Goal: Task Accomplishment & Management: Manage account settings

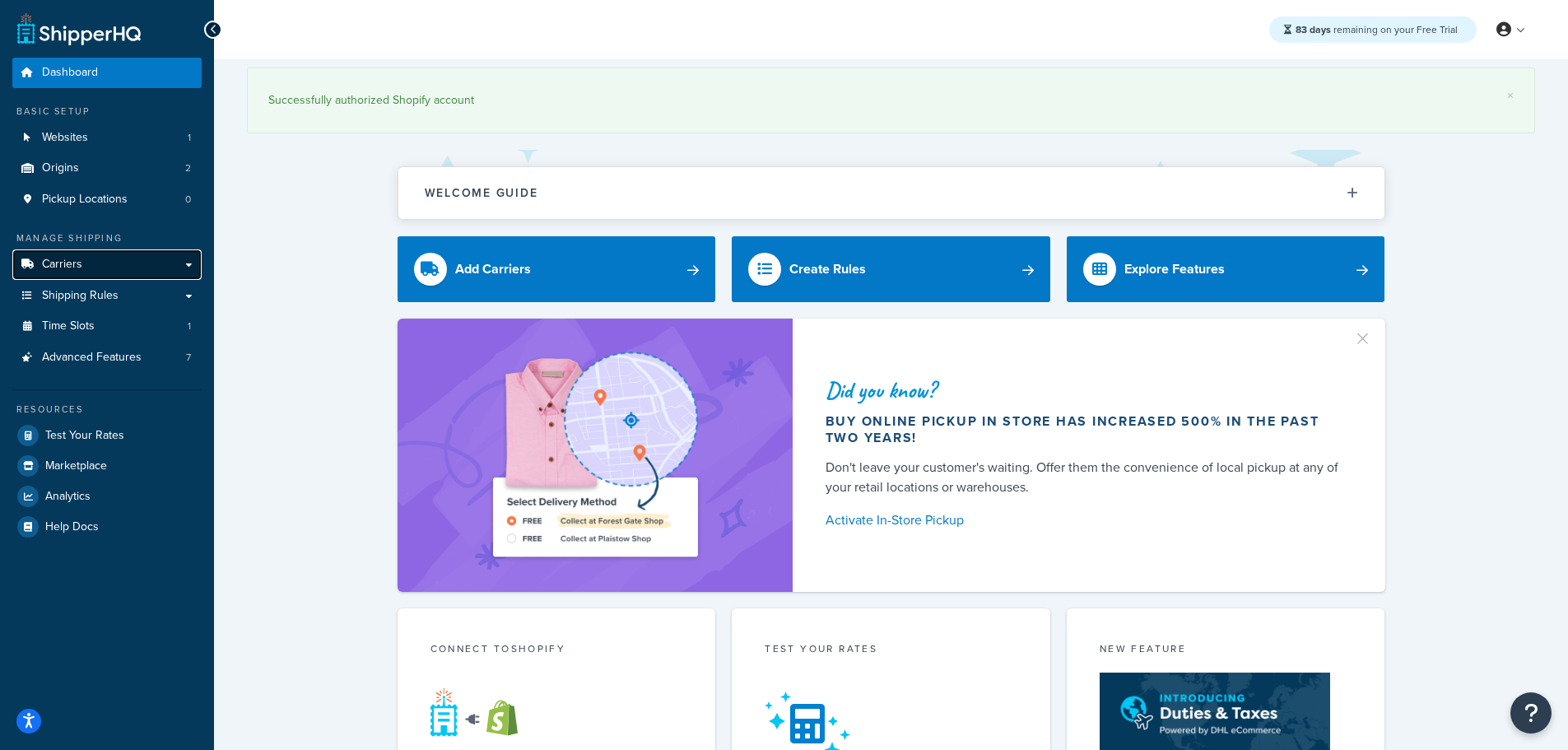
click at [96, 256] on link "Carriers" at bounding box center [108, 264] width 190 height 31
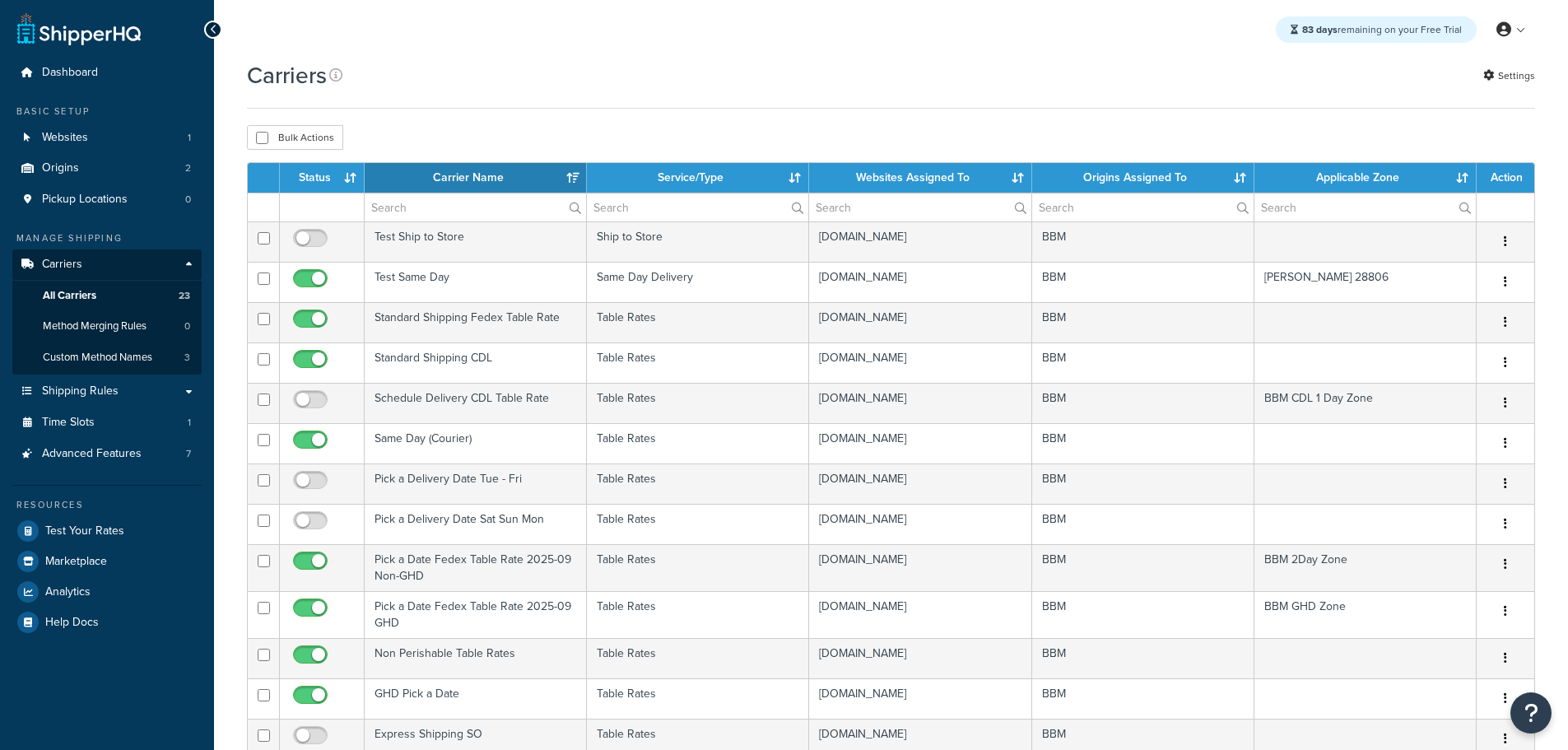
select select "15"
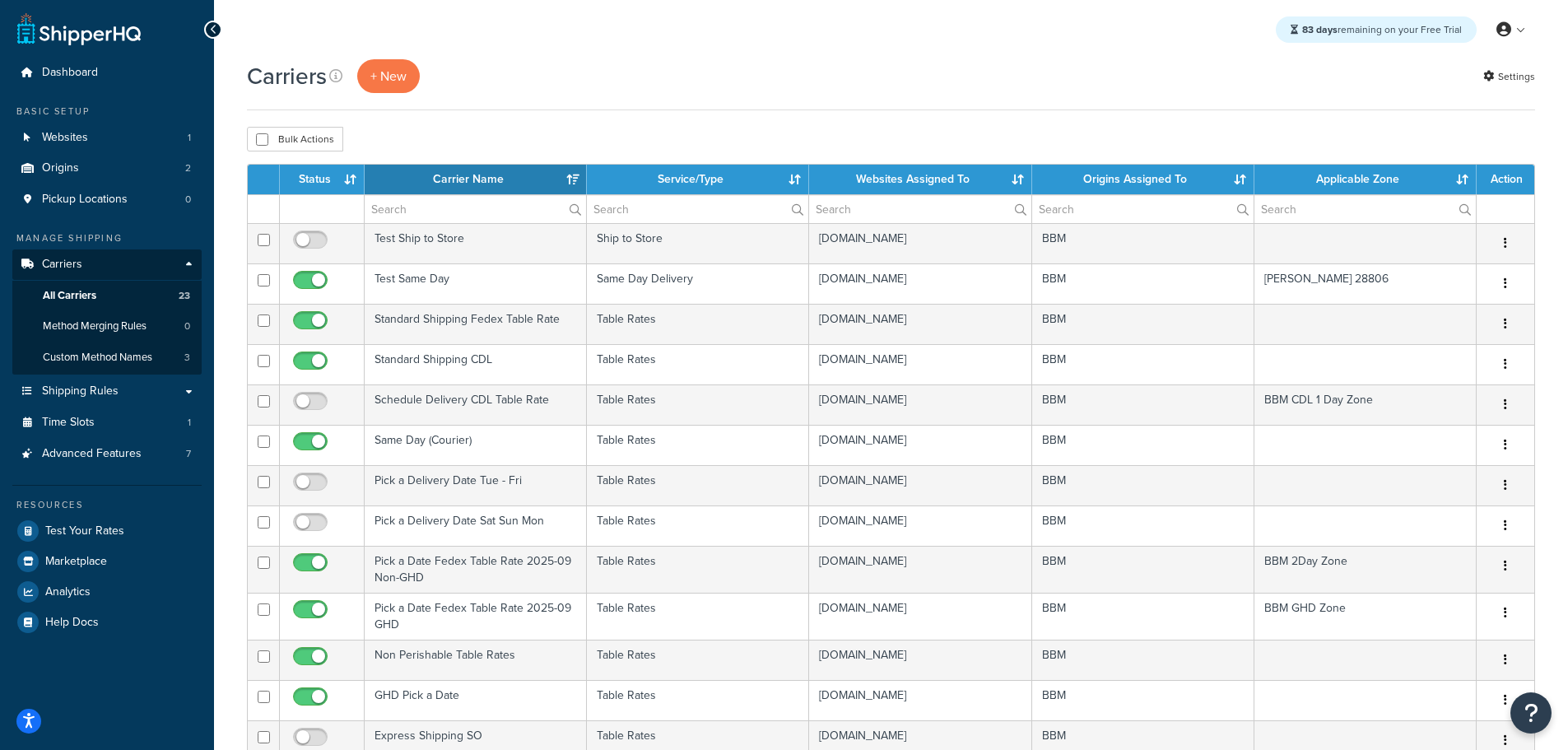
click at [329, 176] on th "Status" at bounding box center [322, 179] width 85 height 30
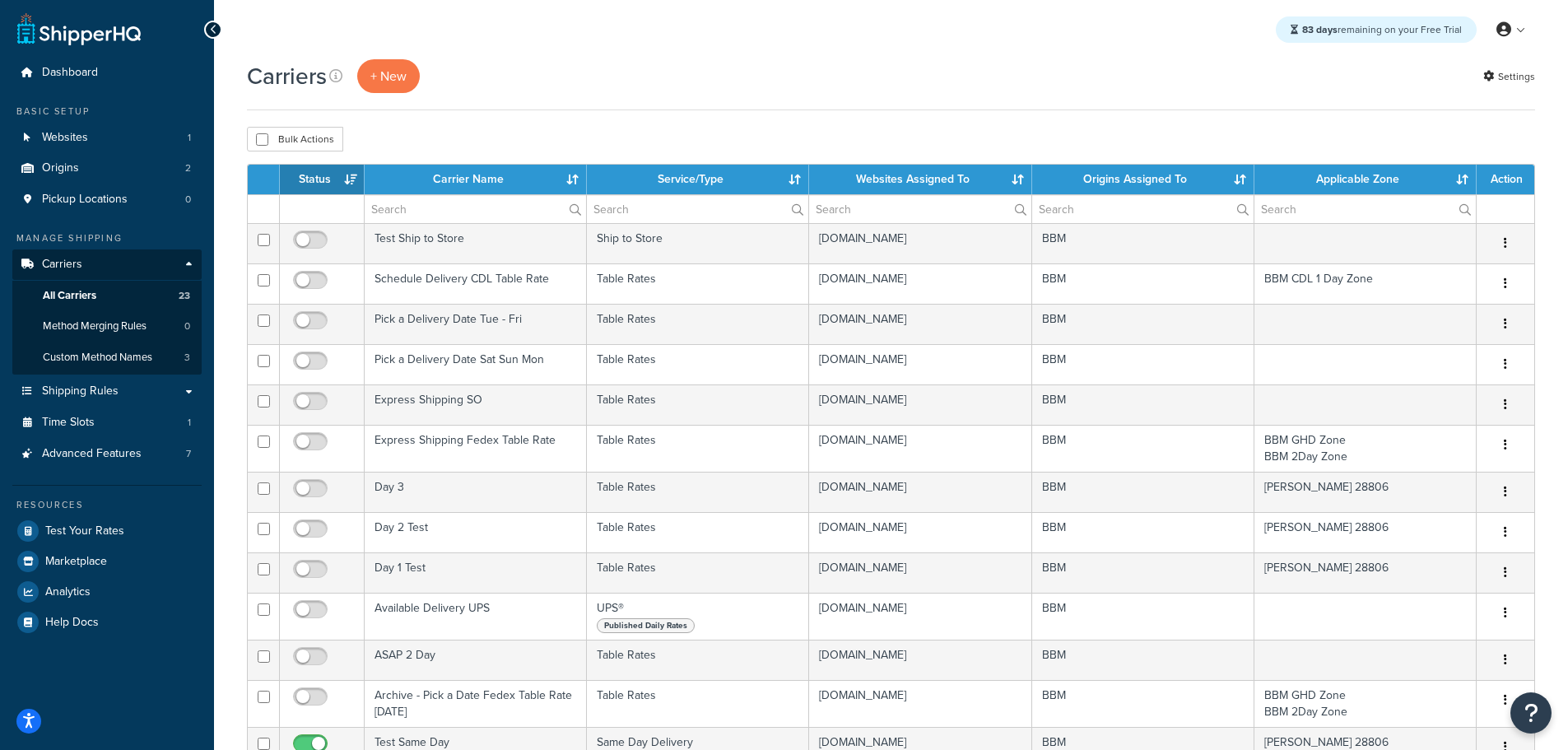
click at [327, 176] on th "Status" at bounding box center [322, 179] width 85 height 30
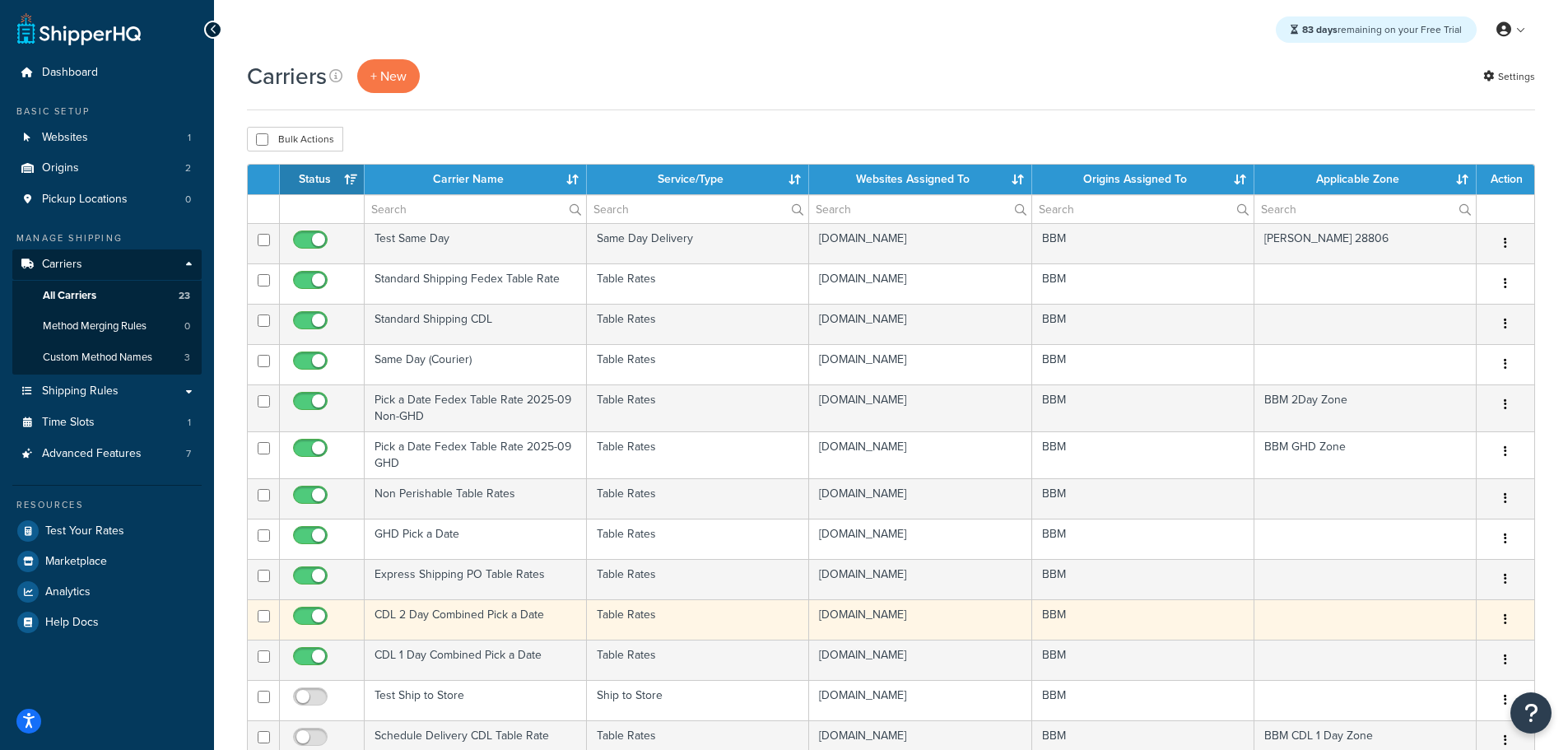
click at [442, 614] on td "CDL 2 Day Combined Pick a Date" at bounding box center [476, 620] width 222 height 41
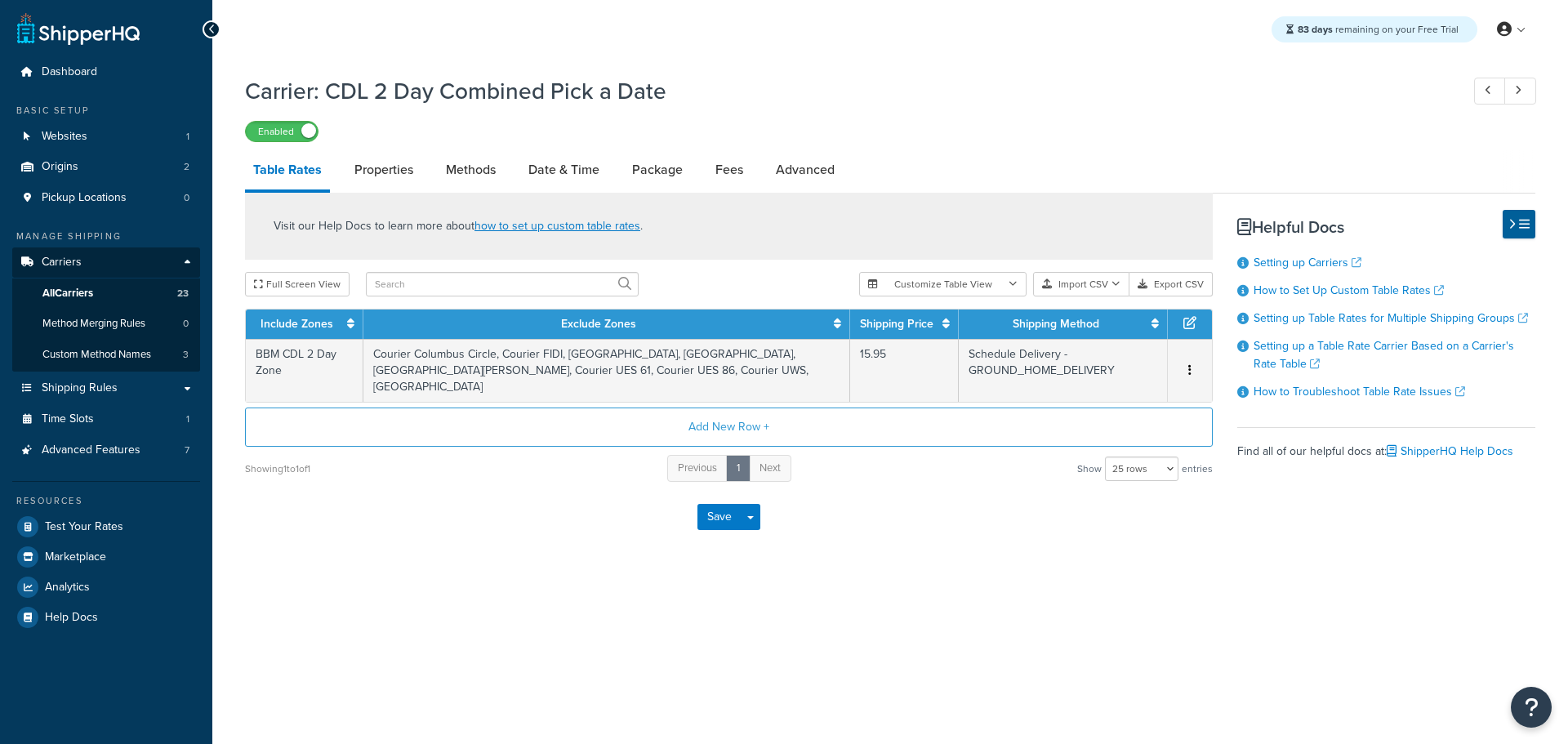
select select "25"
click at [544, 164] on link "Date & Time" at bounding box center [564, 170] width 87 height 40
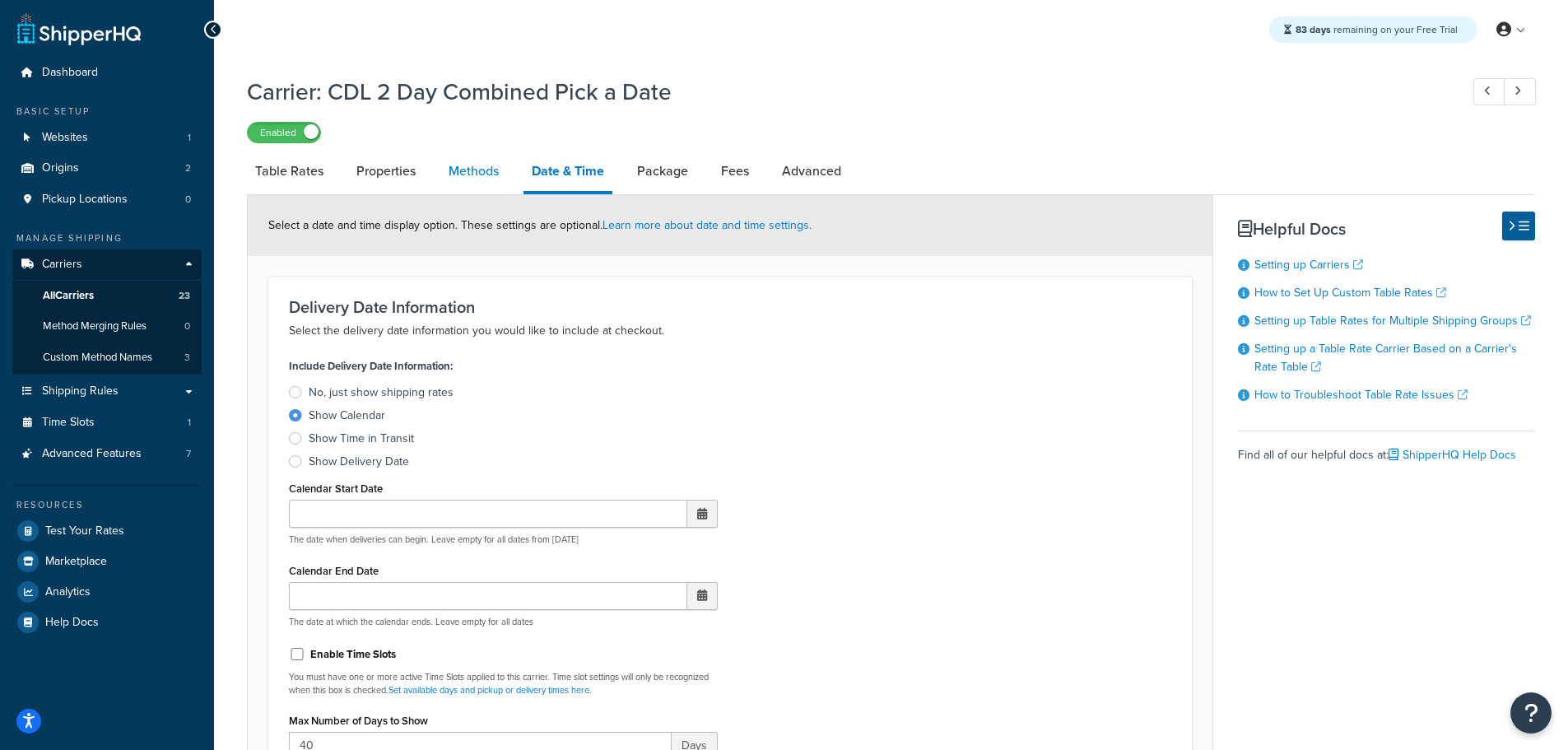
click at [479, 164] on link "Methods" at bounding box center [474, 171] width 67 height 40
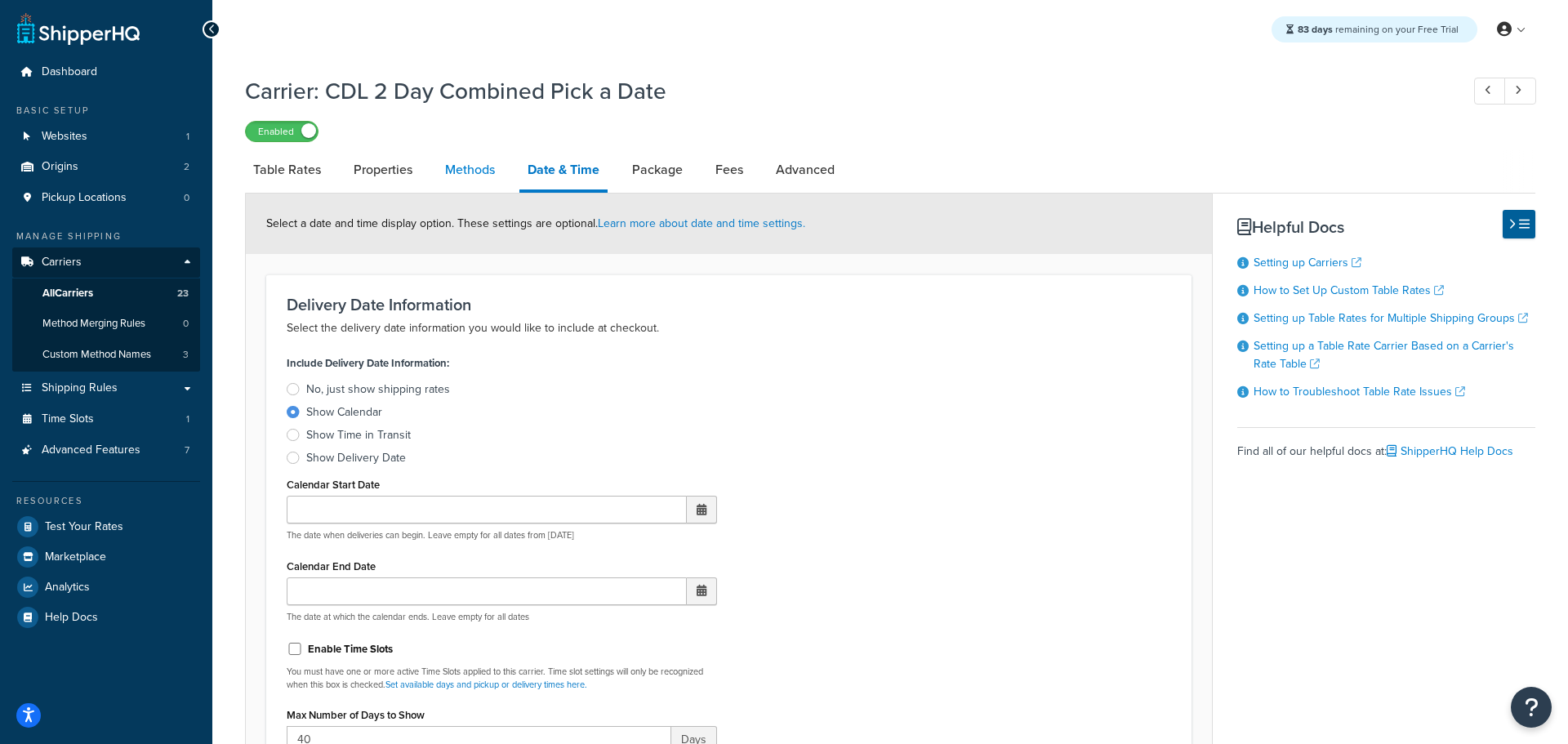
select select "25"
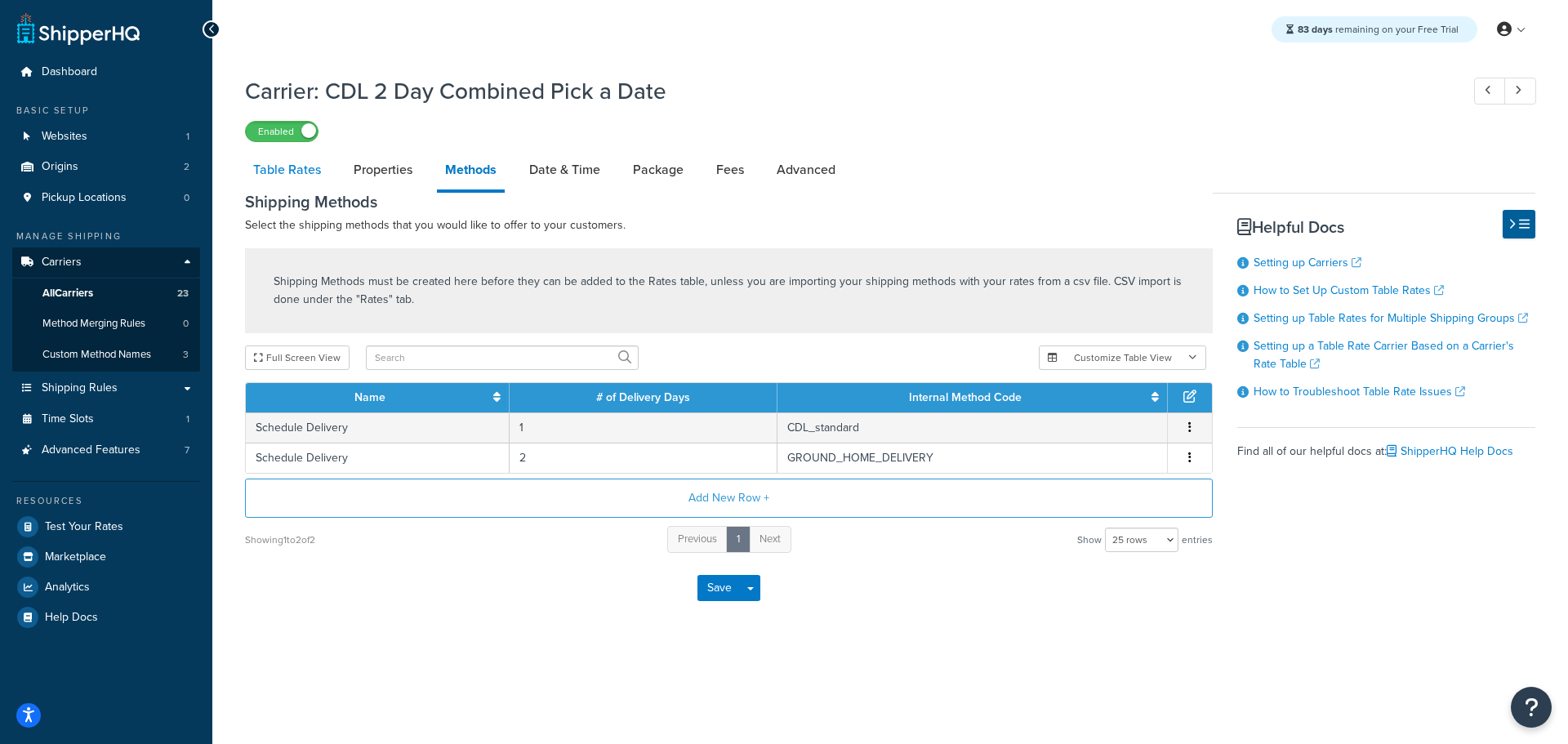
click at [306, 169] on link "Table Rates" at bounding box center [287, 170] width 84 height 40
select select "25"
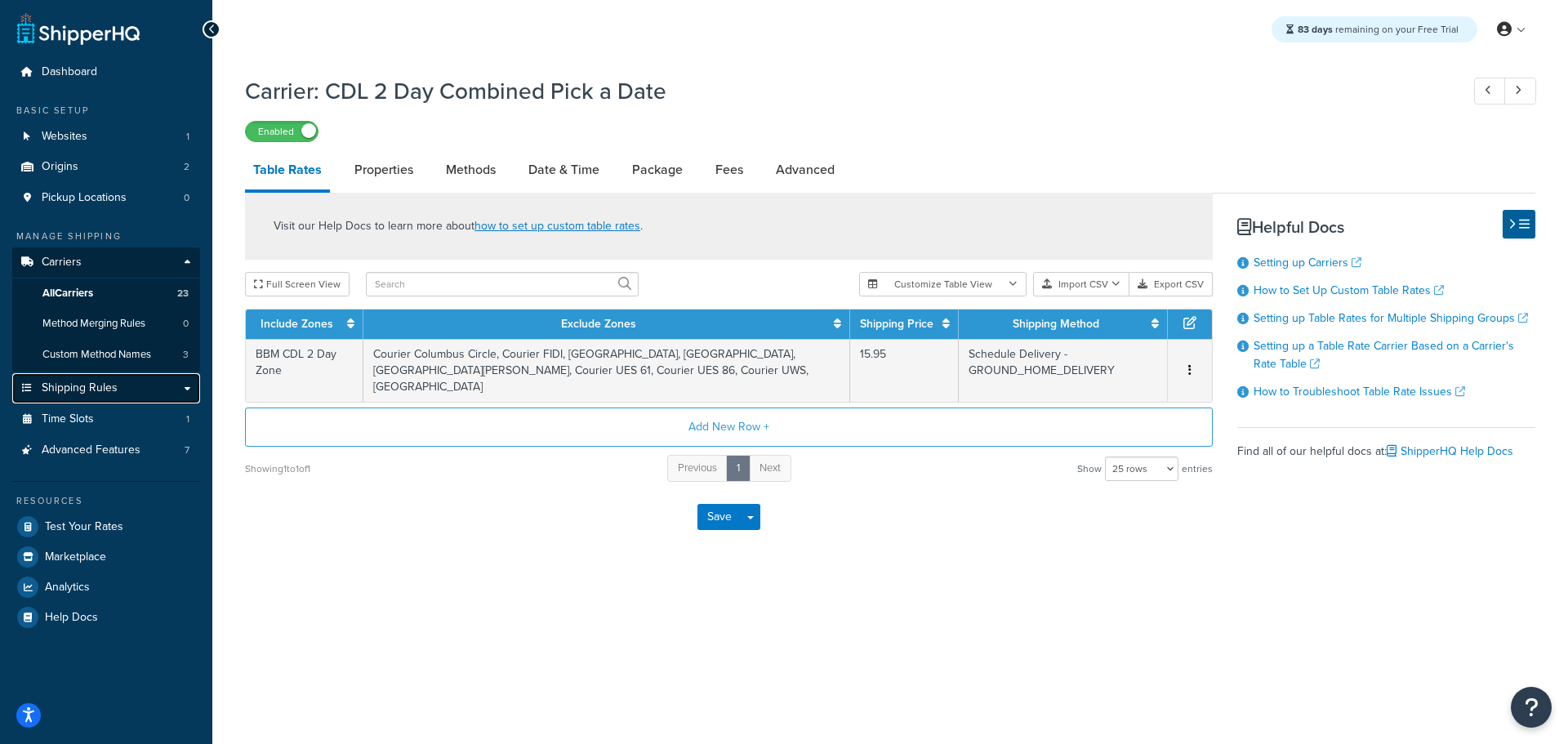
click at [108, 389] on span "Shipping Rules" at bounding box center [80, 388] width 76 height 14
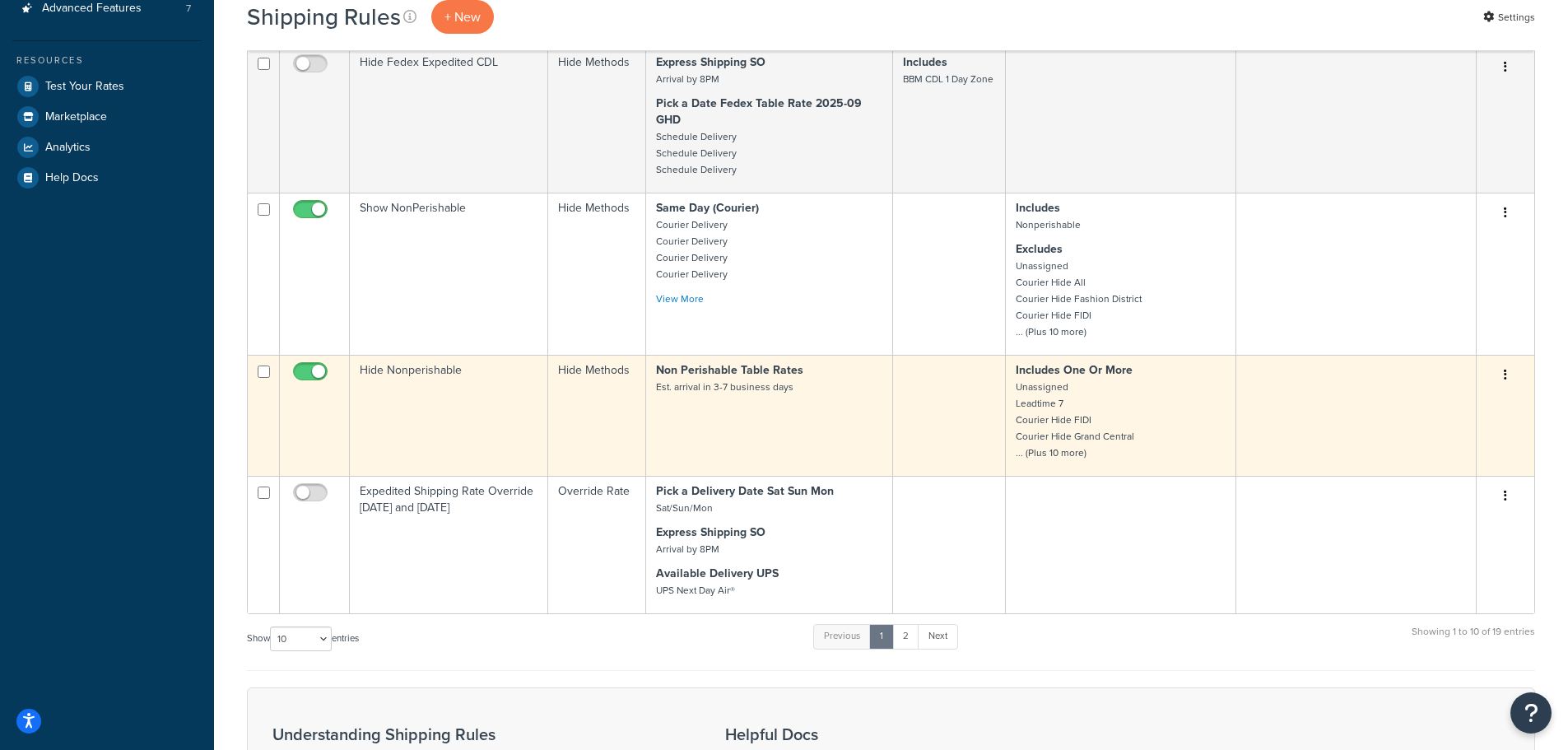
scroll to position [576, 0]
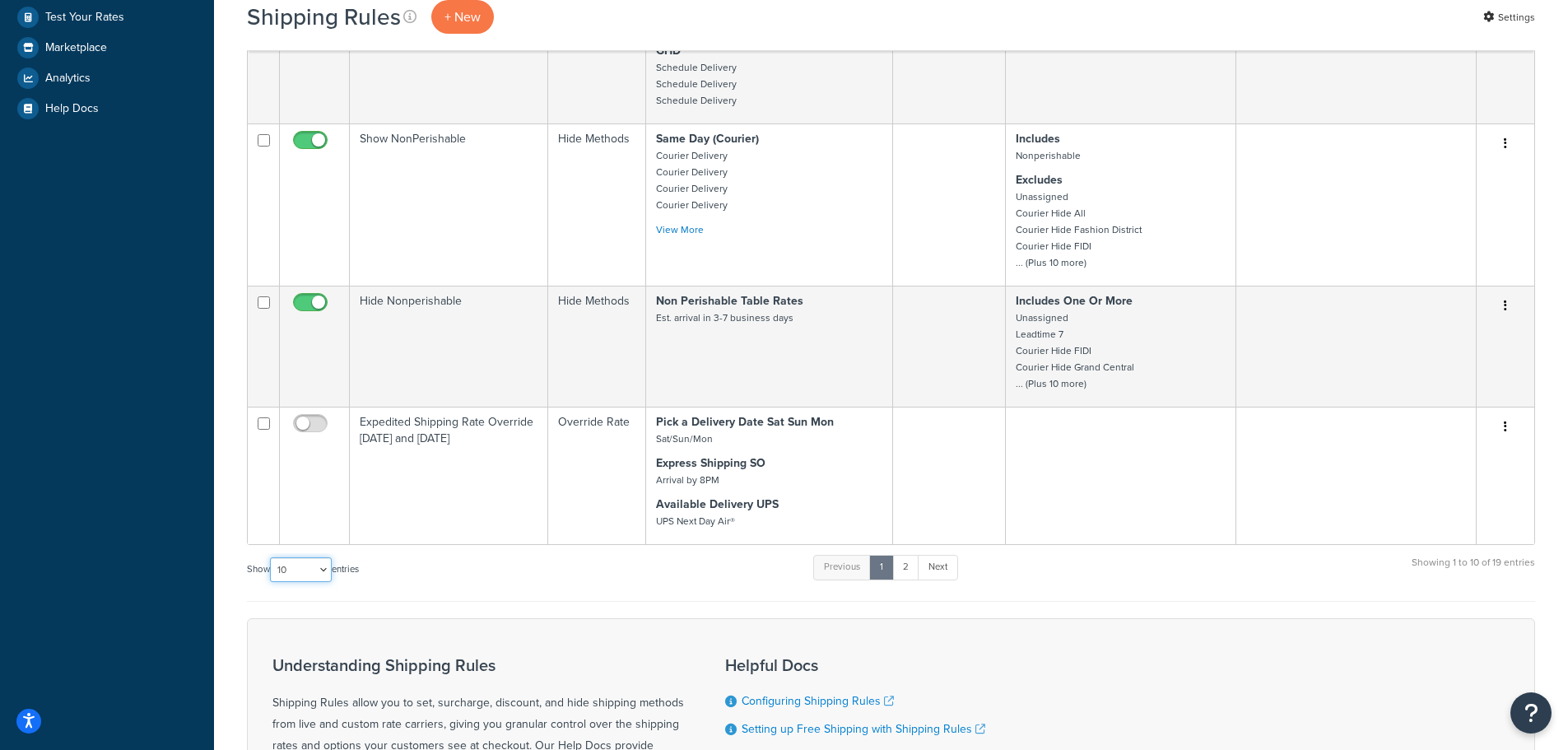
click at [311, 577] on select "10 15 25 50 100 1000" at bounding box center [301, 569] width 62 height 25
select select "50"
click at [272, 558] on select "10 15 25 50 100 1000" at bounding box center [301, 569] width 62 height 25
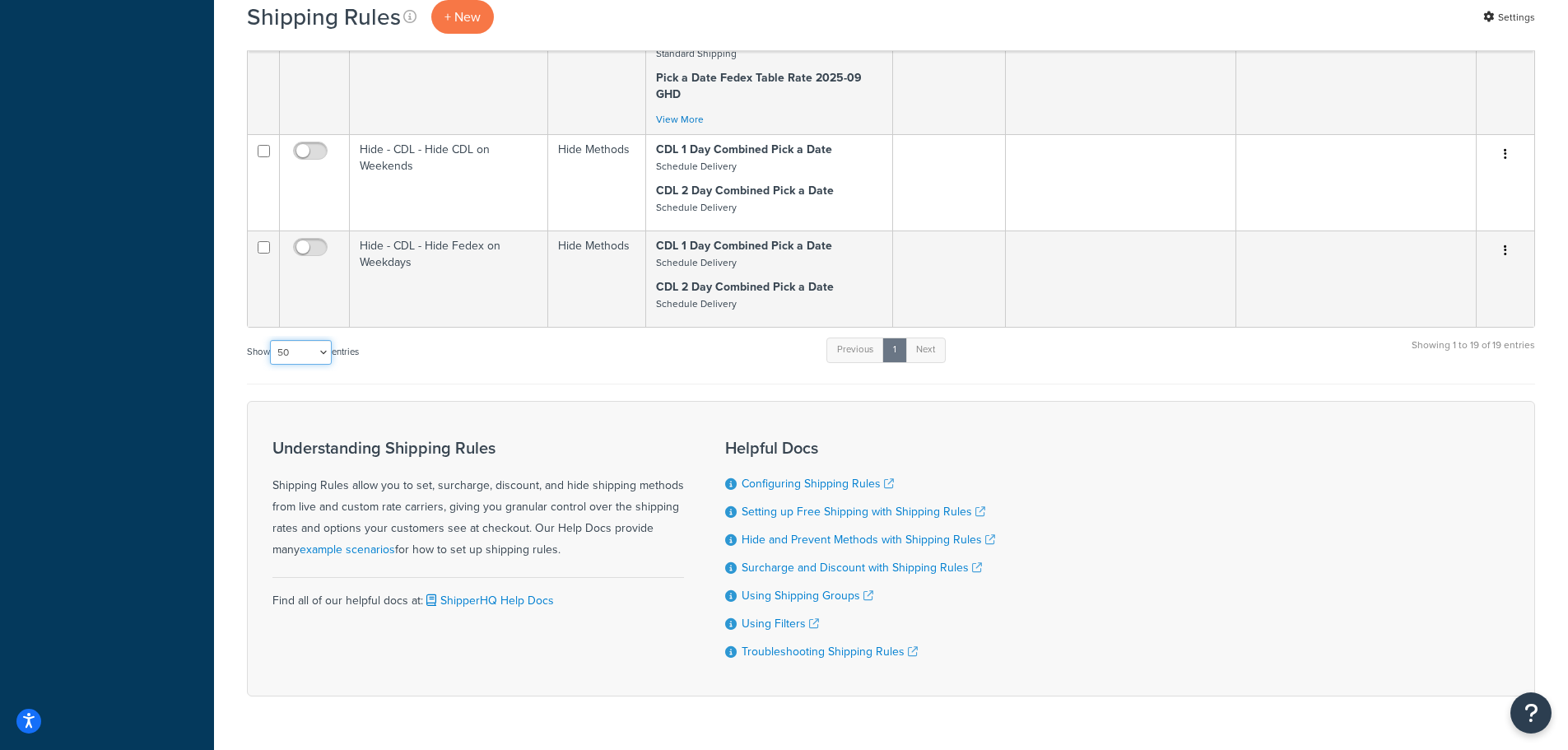
scroll to position [1920, 0]
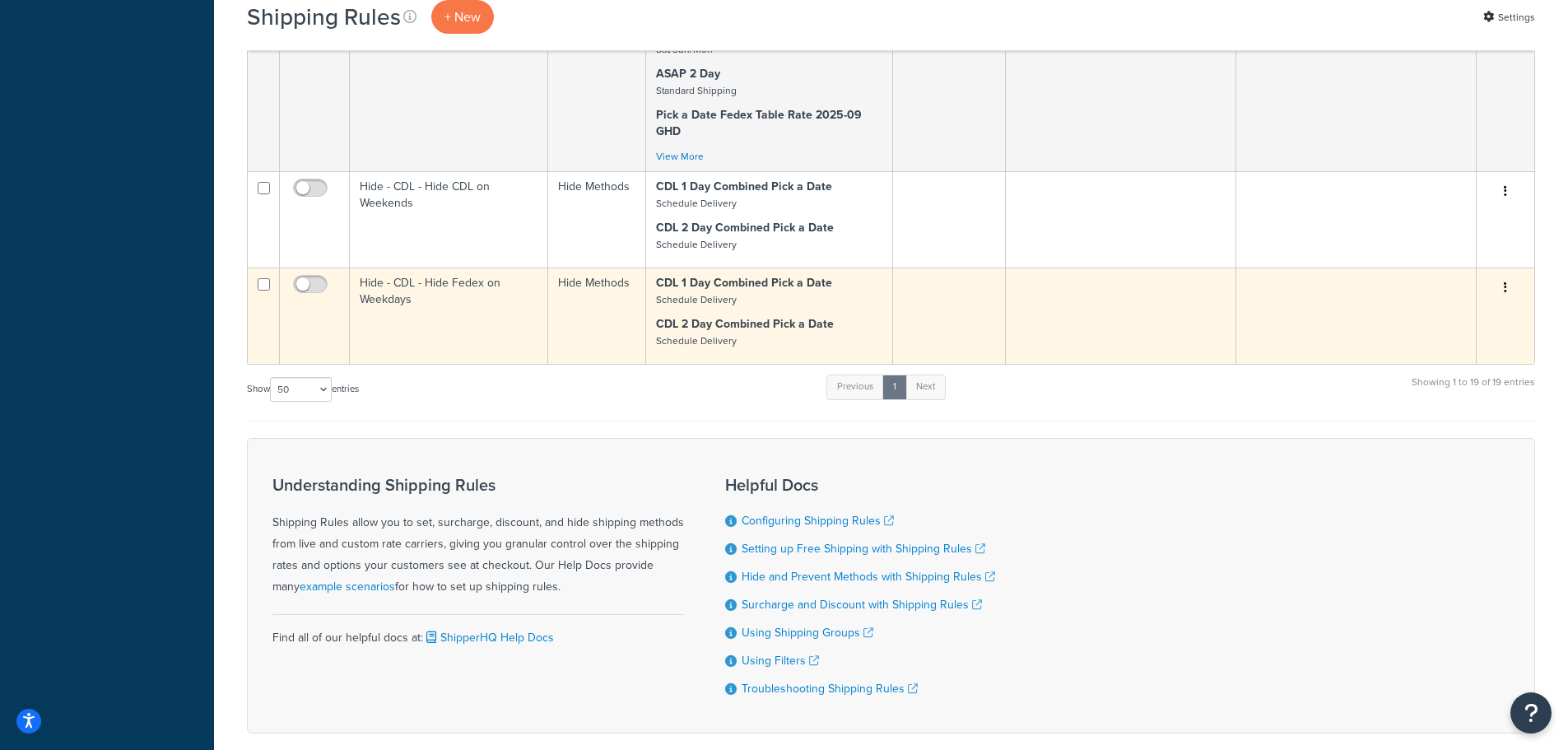
click at [406, 298] on td "Hide - CDL - Hide Fedex on Weekdays" at bounding box center [449, 316] width 198 height 97
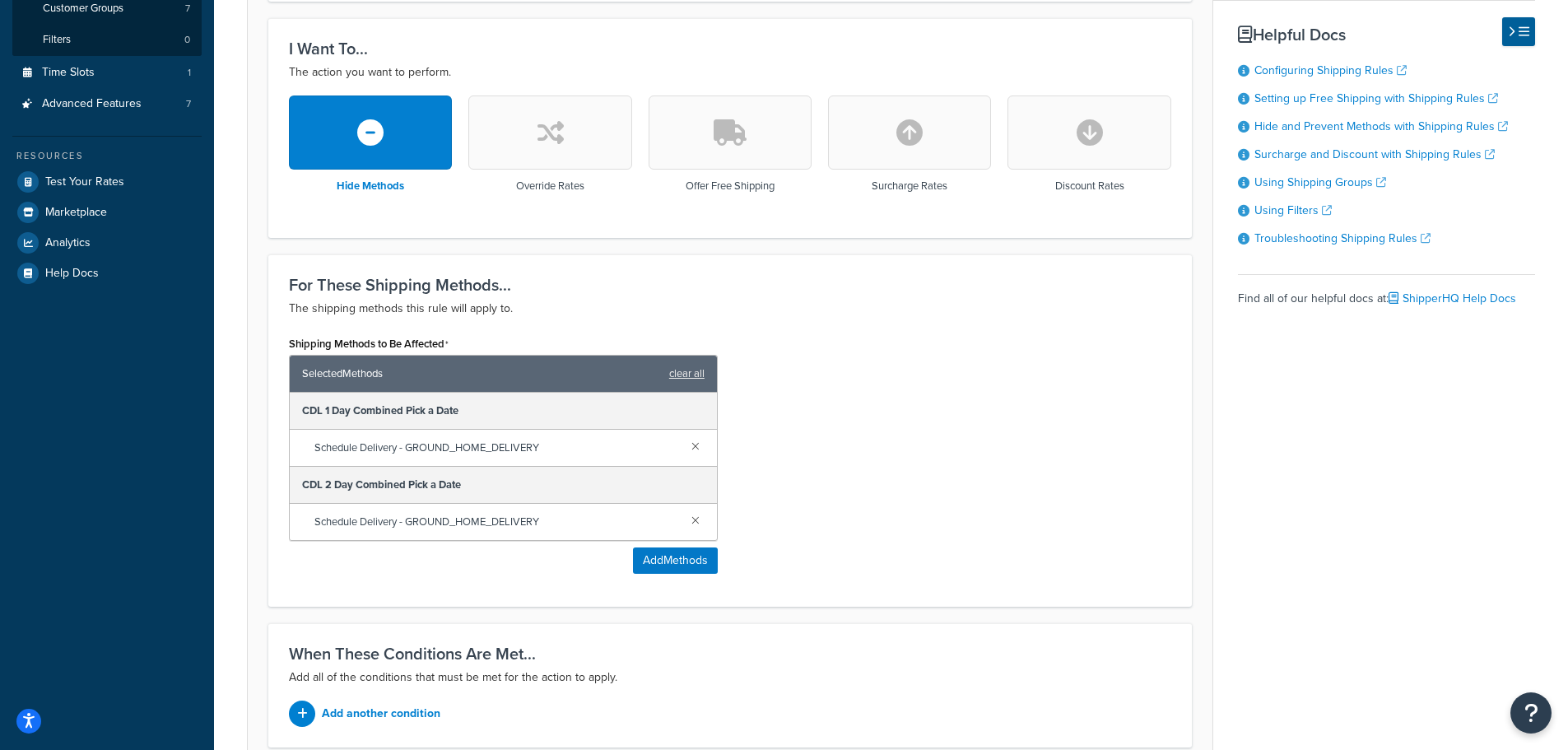
drag, startPoint x: 701, startPoint y: 520, endPoint x: 712, endPoint y: 524, distance: 11.7
click at [701, 521] on link at bounding box center [695, 519] width 18 height 18
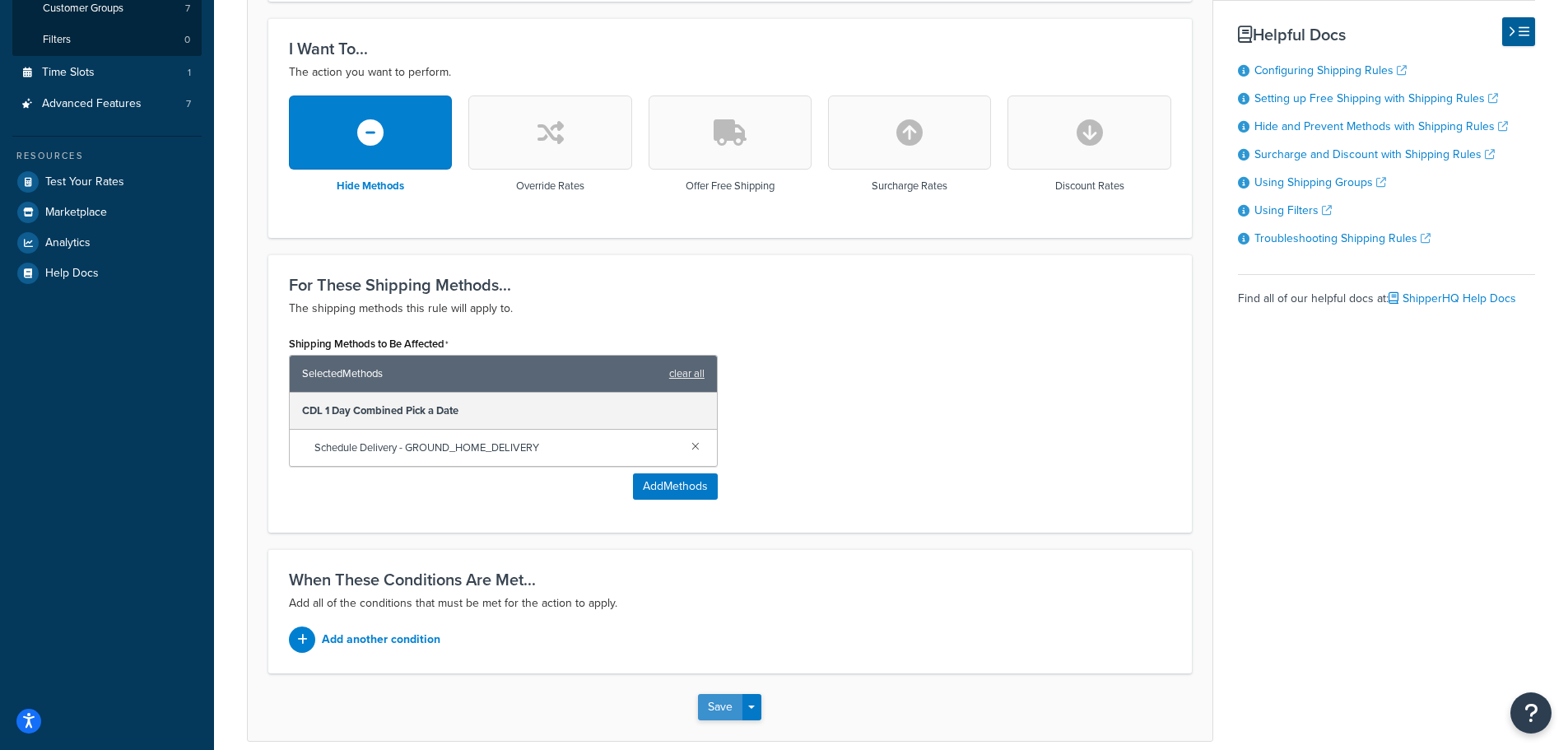
click at [718, 707] on button "Save" at bounding box center [720, 707] width 44 height 26
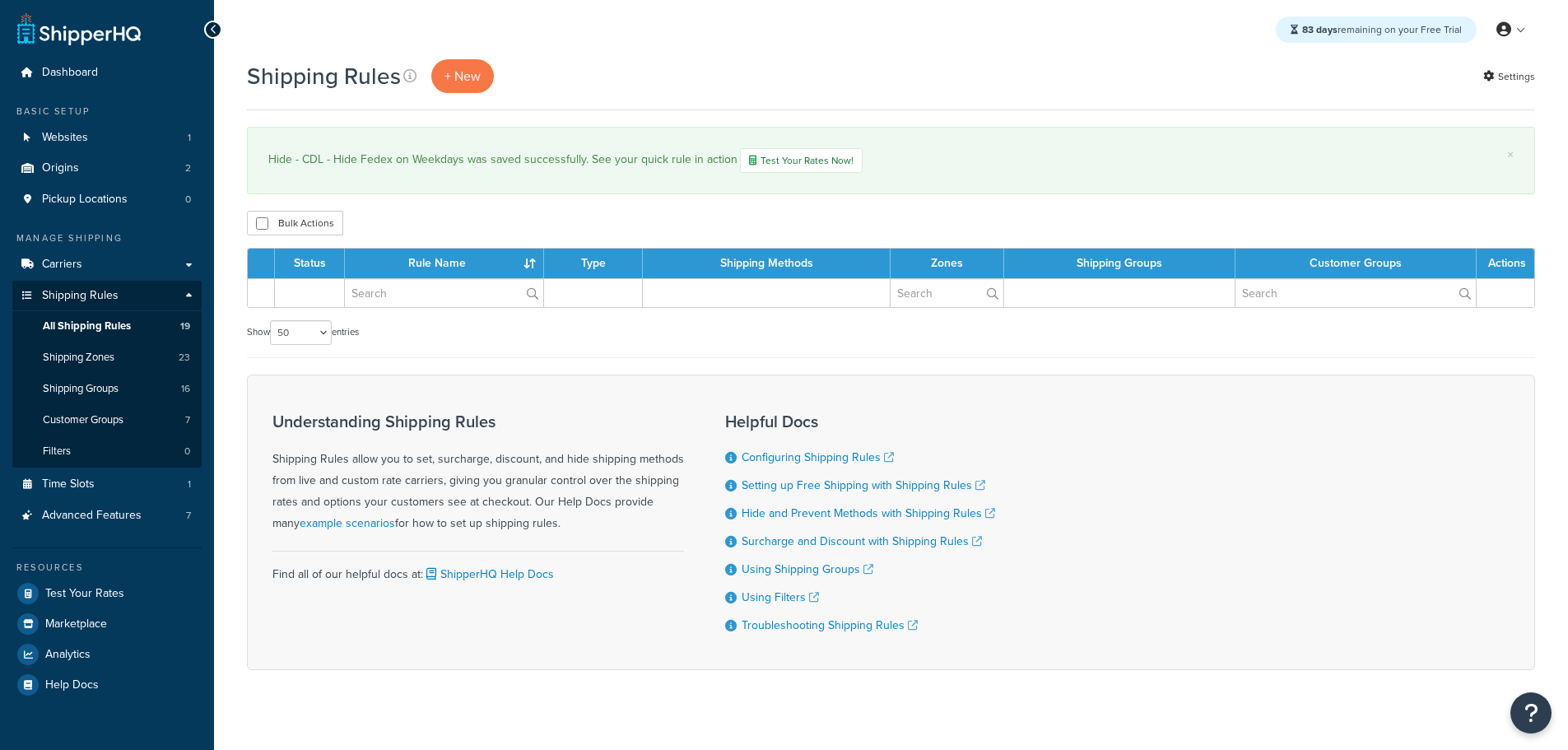
select select "50"
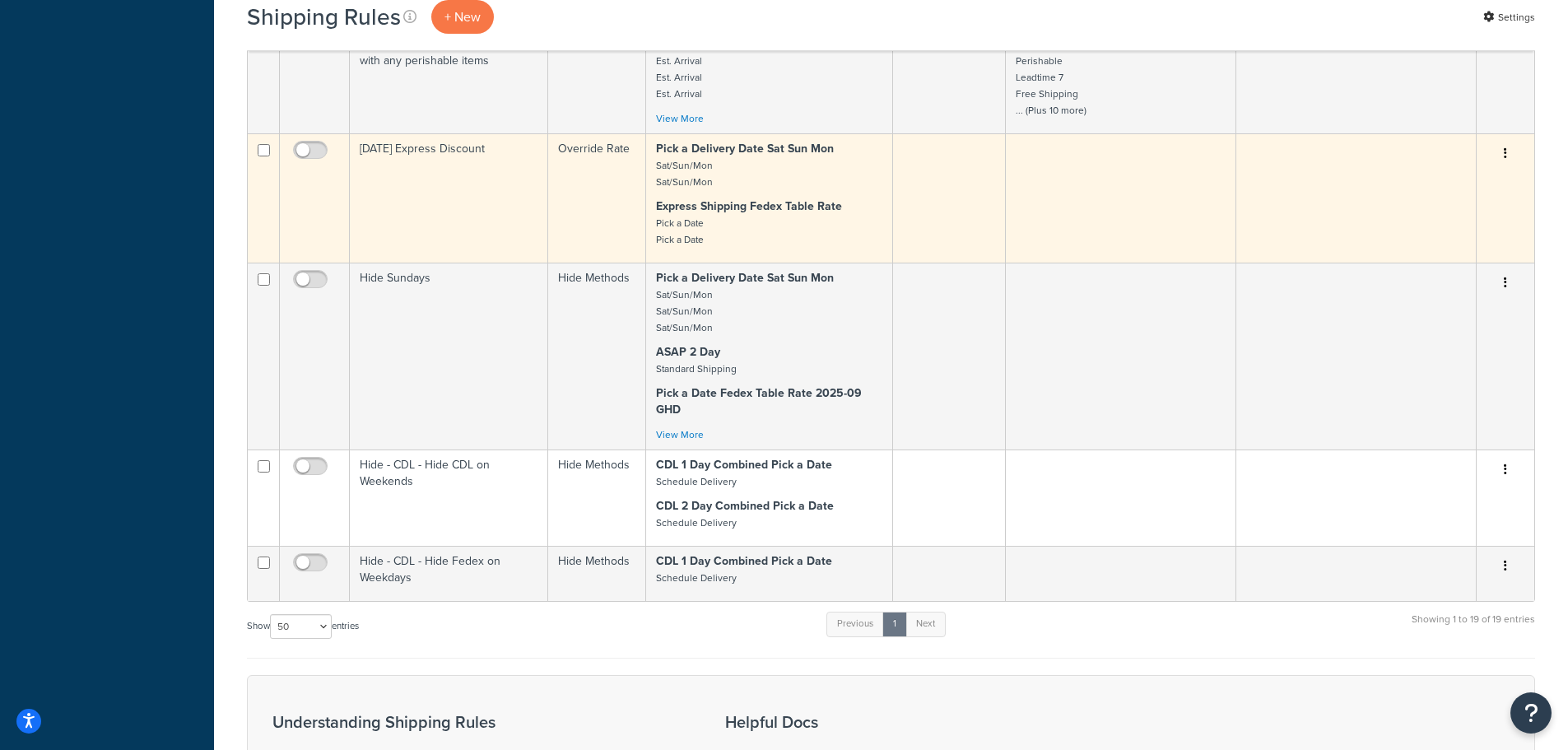
scroll to position [1976, 0]
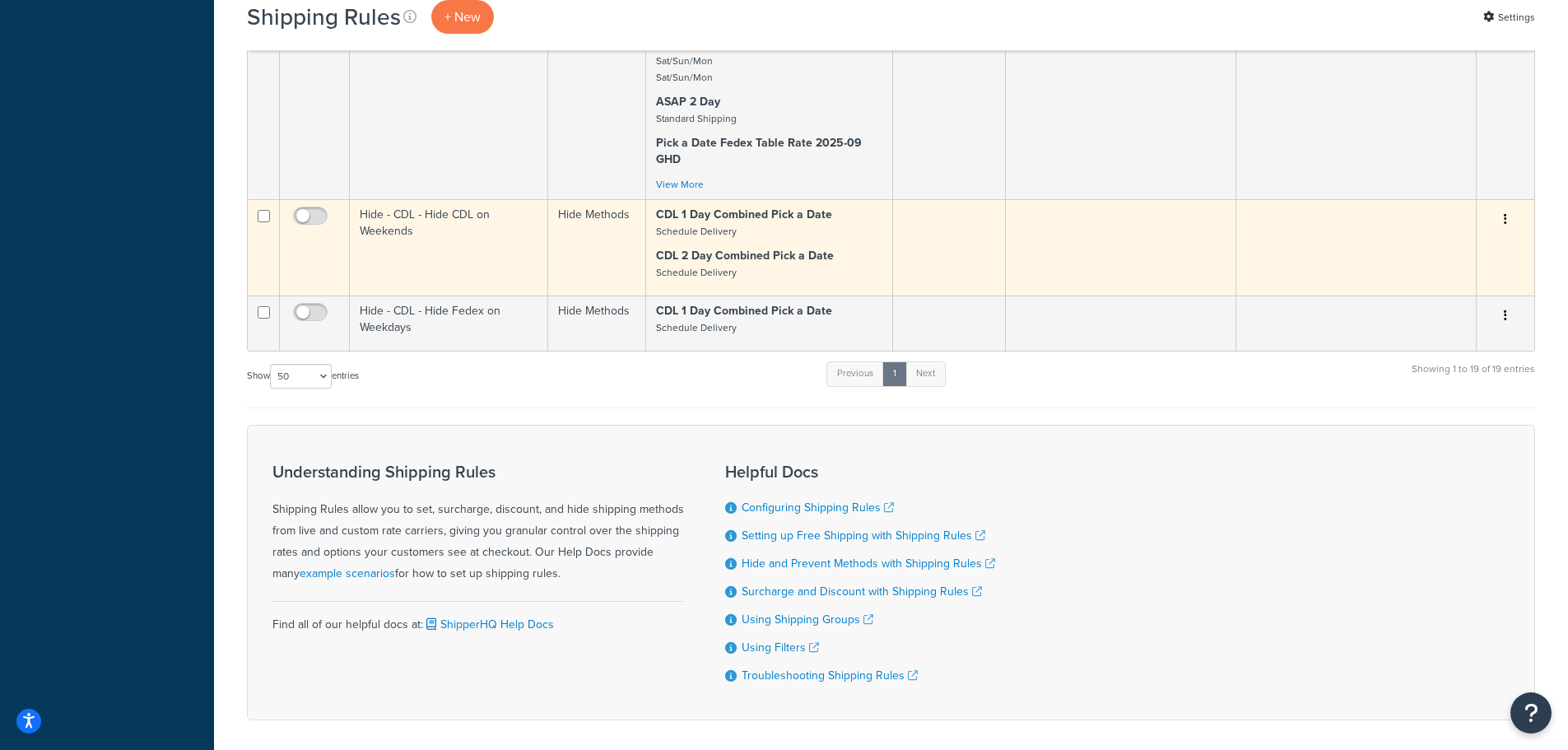
click at [436, 219] on td "Hide - CDL - Hide CDL on Weekends" at bounding box center [449, 247] width 198 height 97
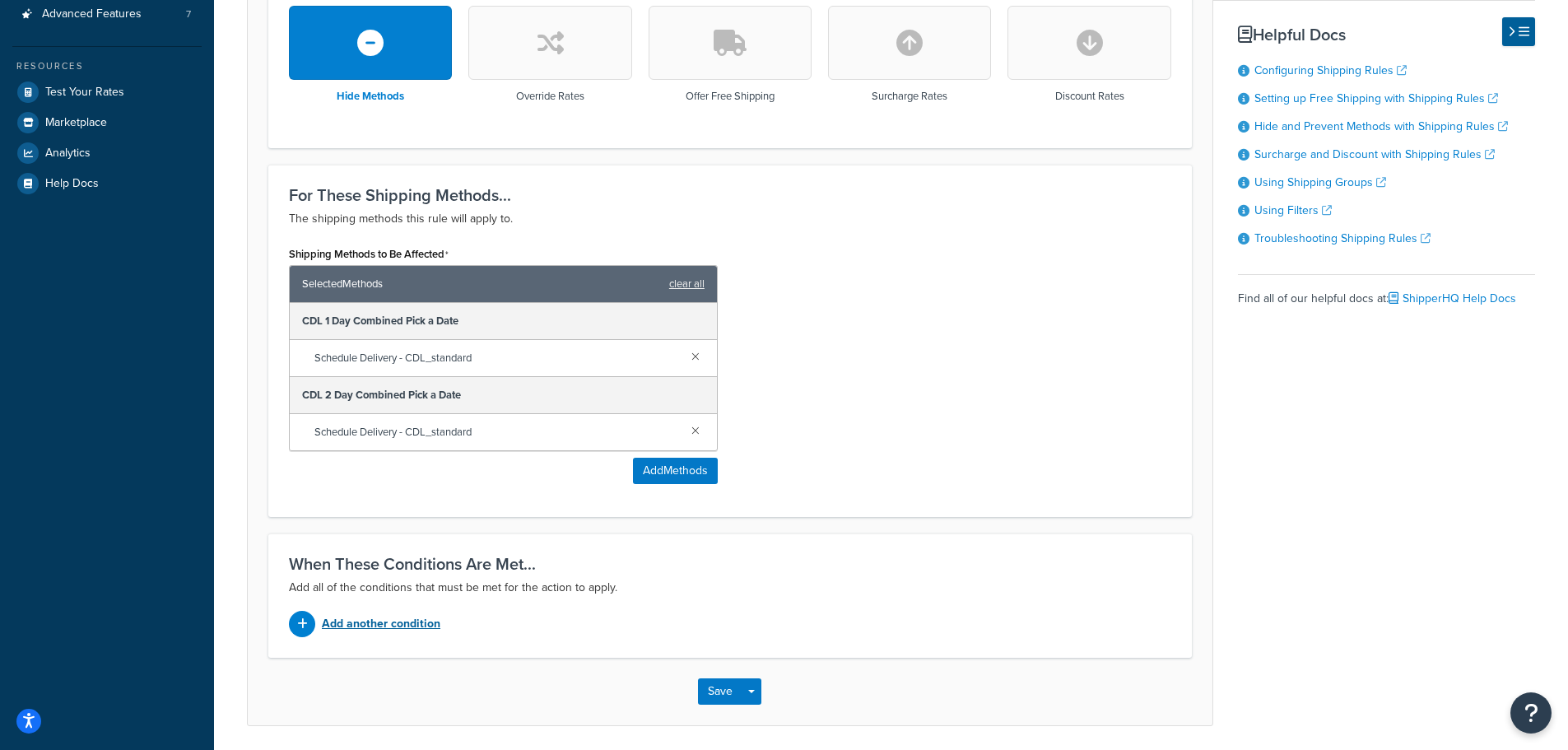
scroll to position [560, 0]
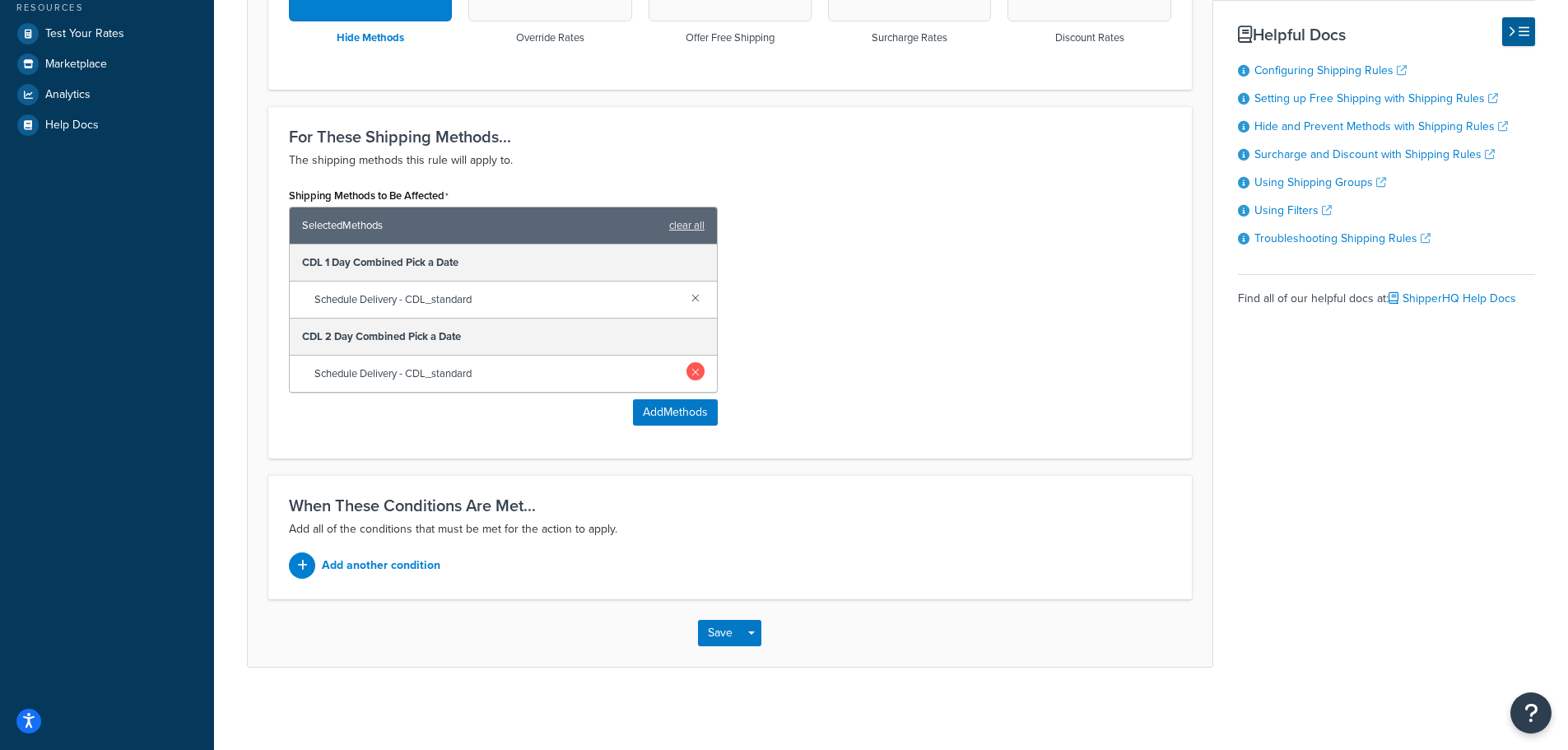
click at [692, 368] on link at bounding box center [695, 371] width 18 height 18
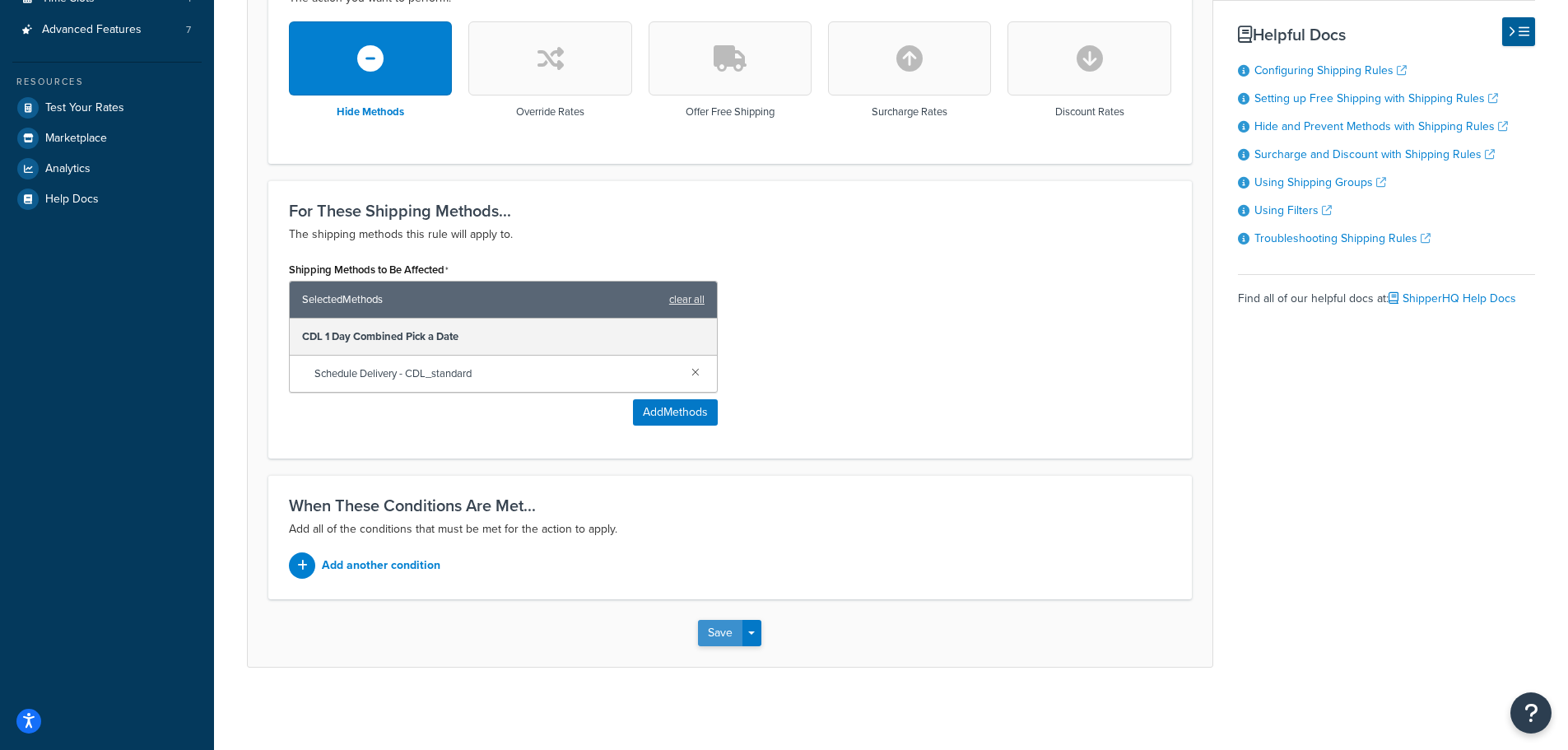
click at [706, 641] on button "Save" at bounding box center [720, 633] width 44 height 26
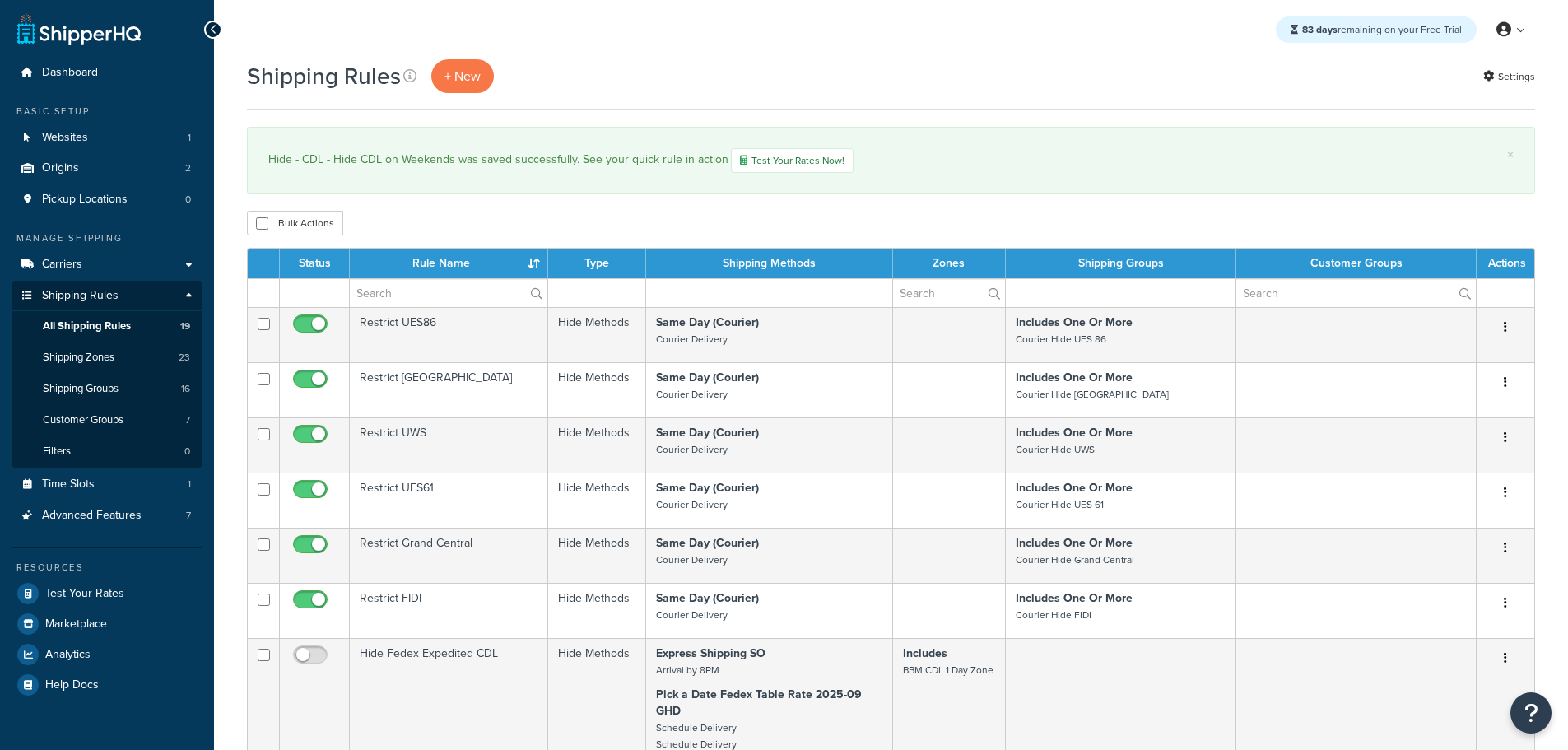
select select "50"
click at [70, 262] on span "Carriers" at bounding box center [63, 264] width 41 height 14
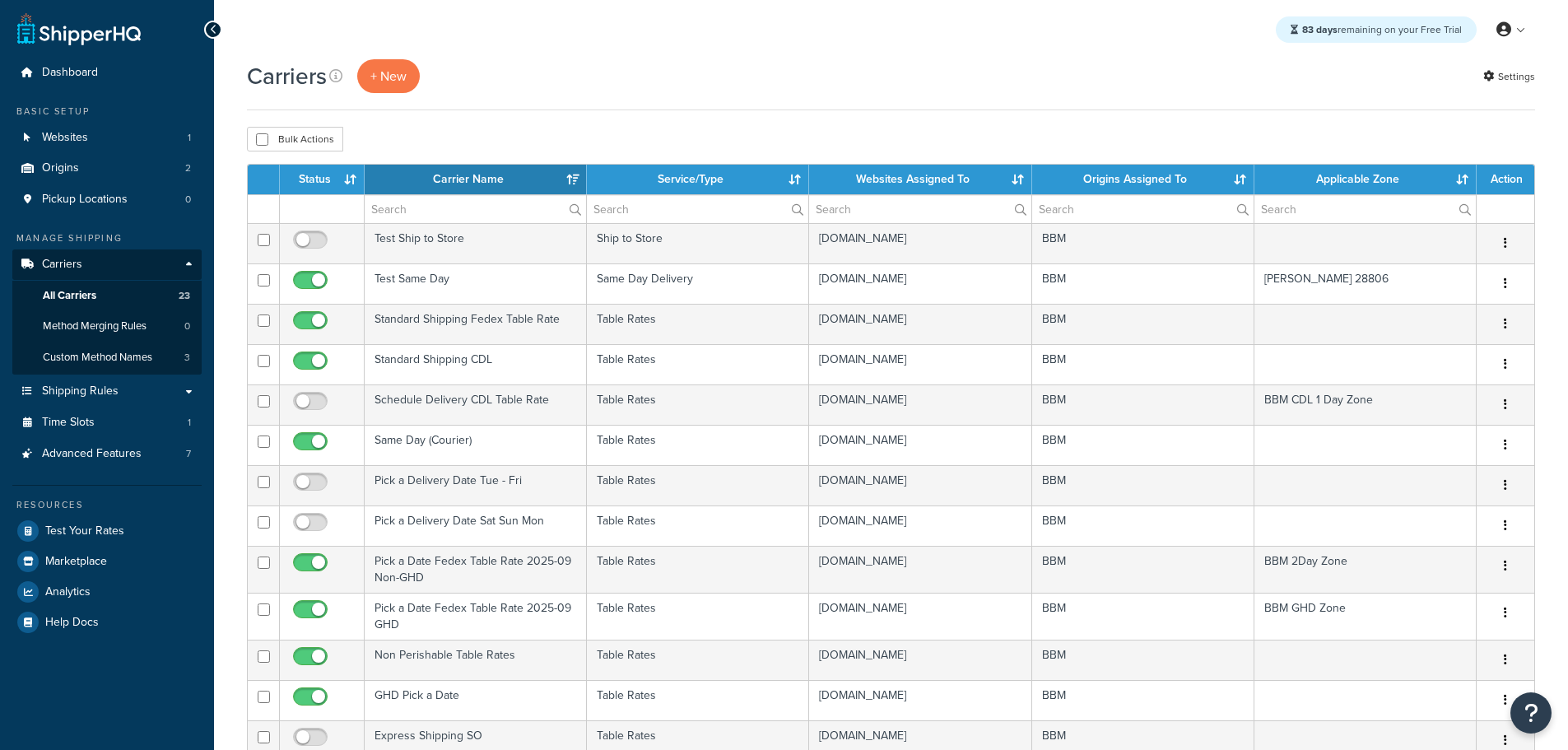
select select "15"
click at [335, 183] on th "Status" at bounding box center [322, 179] width 85 height 30
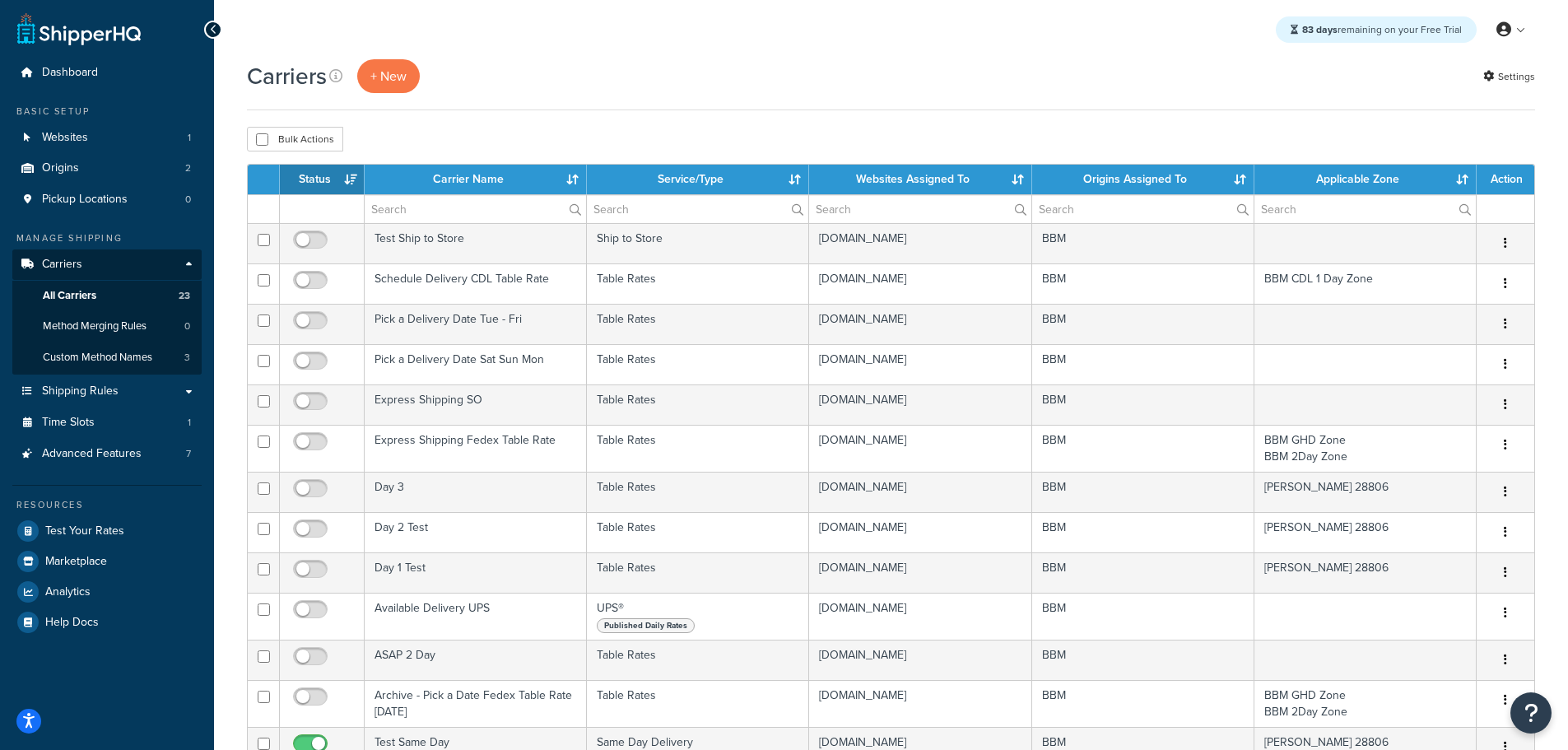
click at [333, 182] on th "Status" at bounding box center [322, 179] width 85 height 30
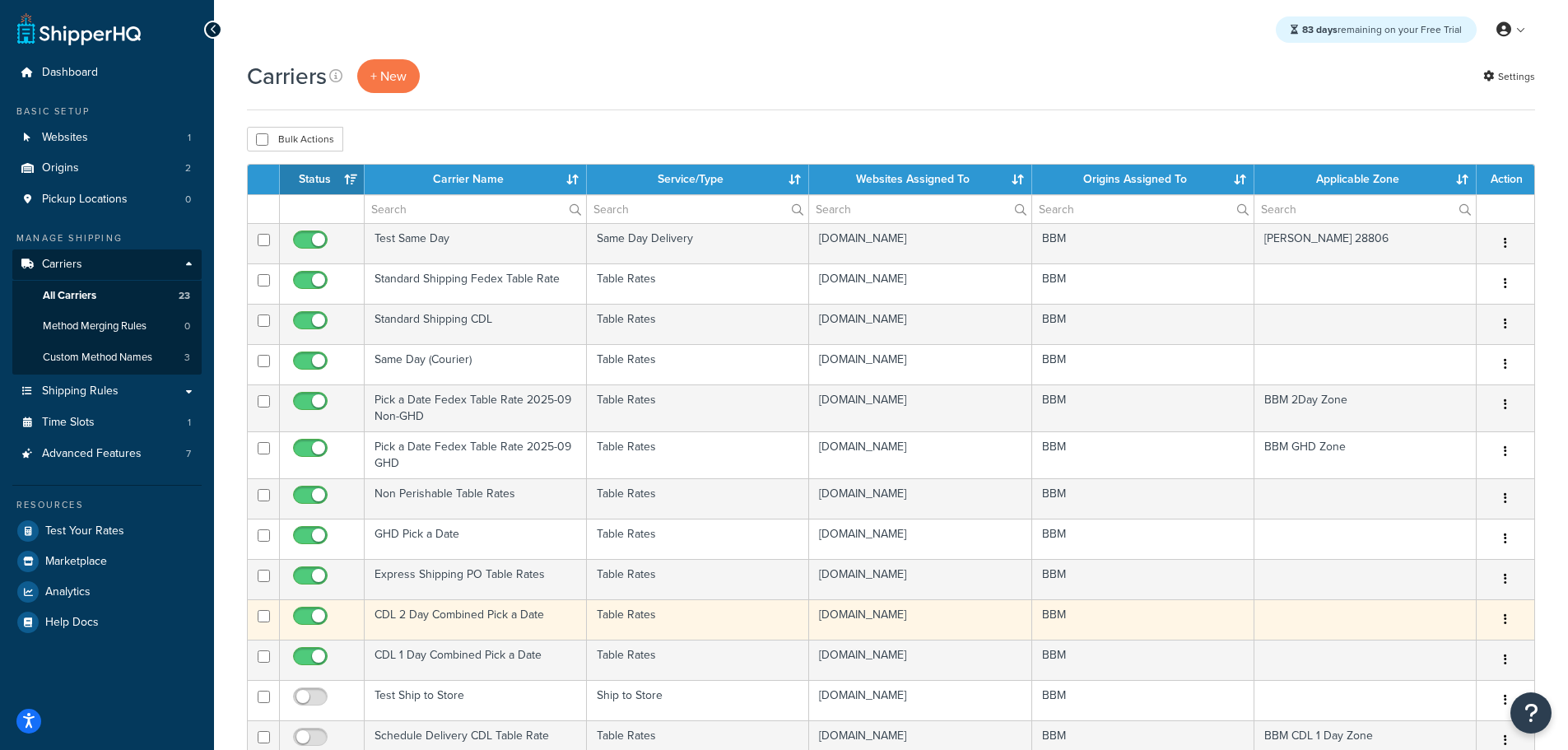
click at [448, 614] on td "CDL 2 Day Combined Pick a Date" at bounding box center [476, 620] width 222 height 41
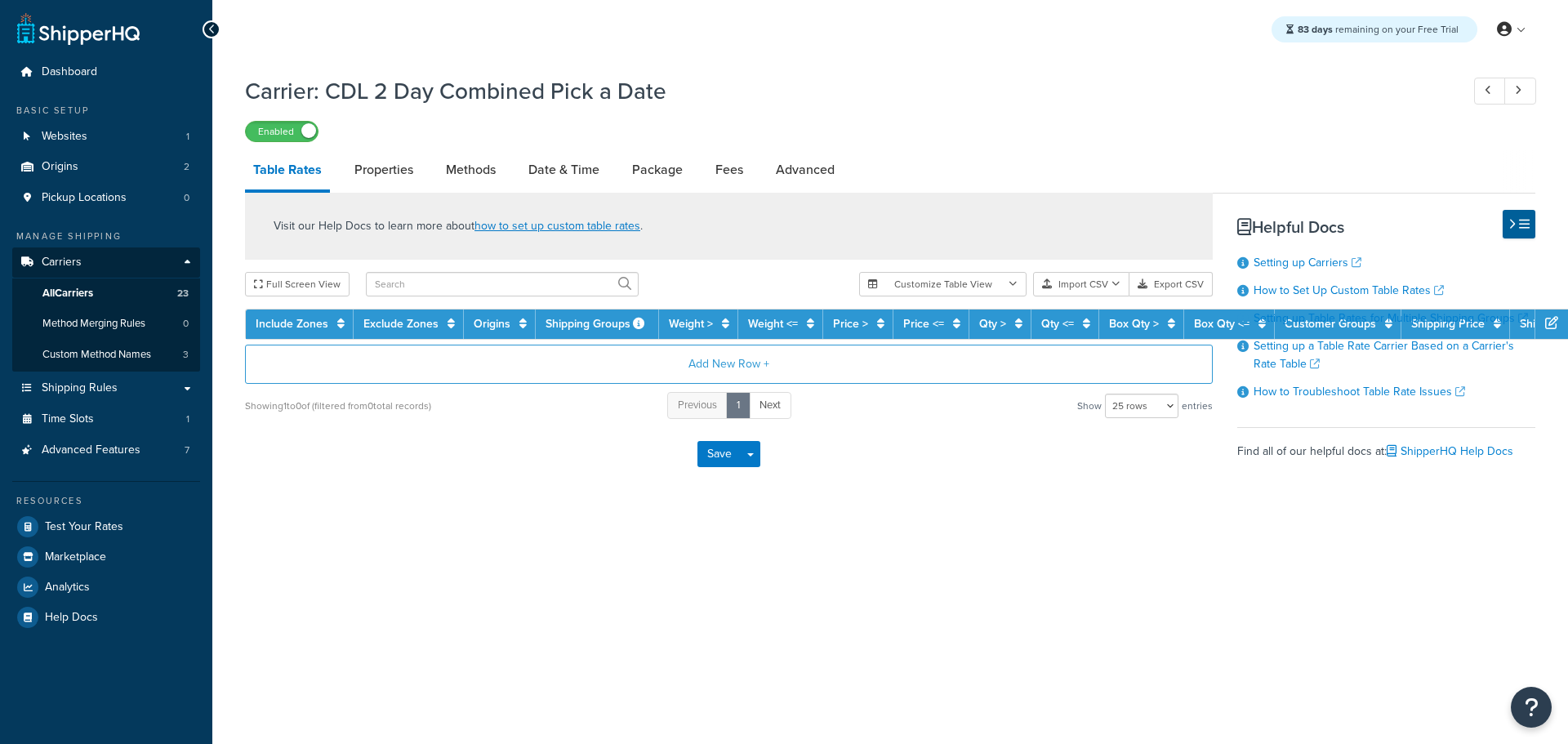
select select "25"
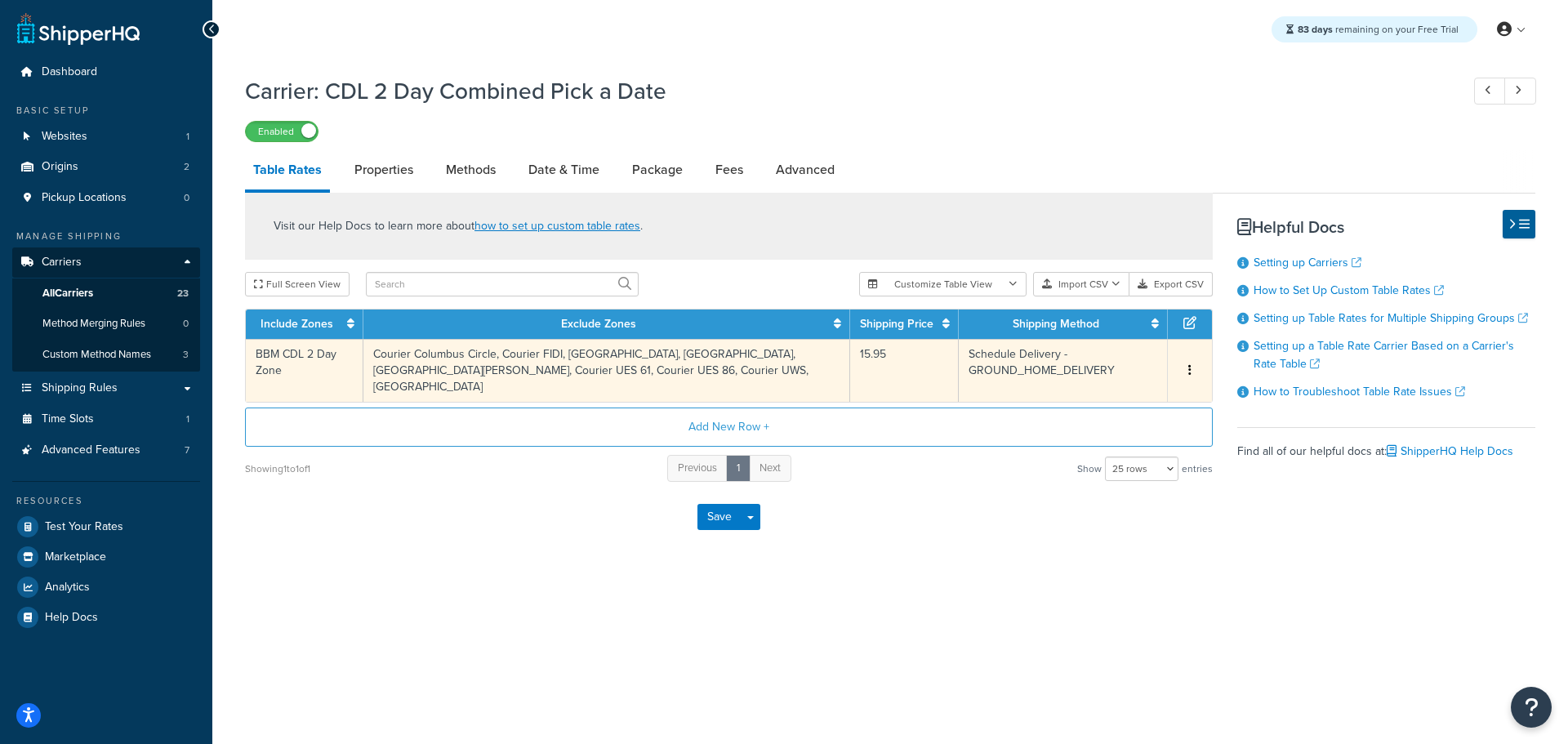
click at [421, 364] on td "Courier Columbus Circle, Courier FIDI, Courier Fashion District, Courier Grand …" at bounding box center [607, 370] width 487 height 63
select select "183755"
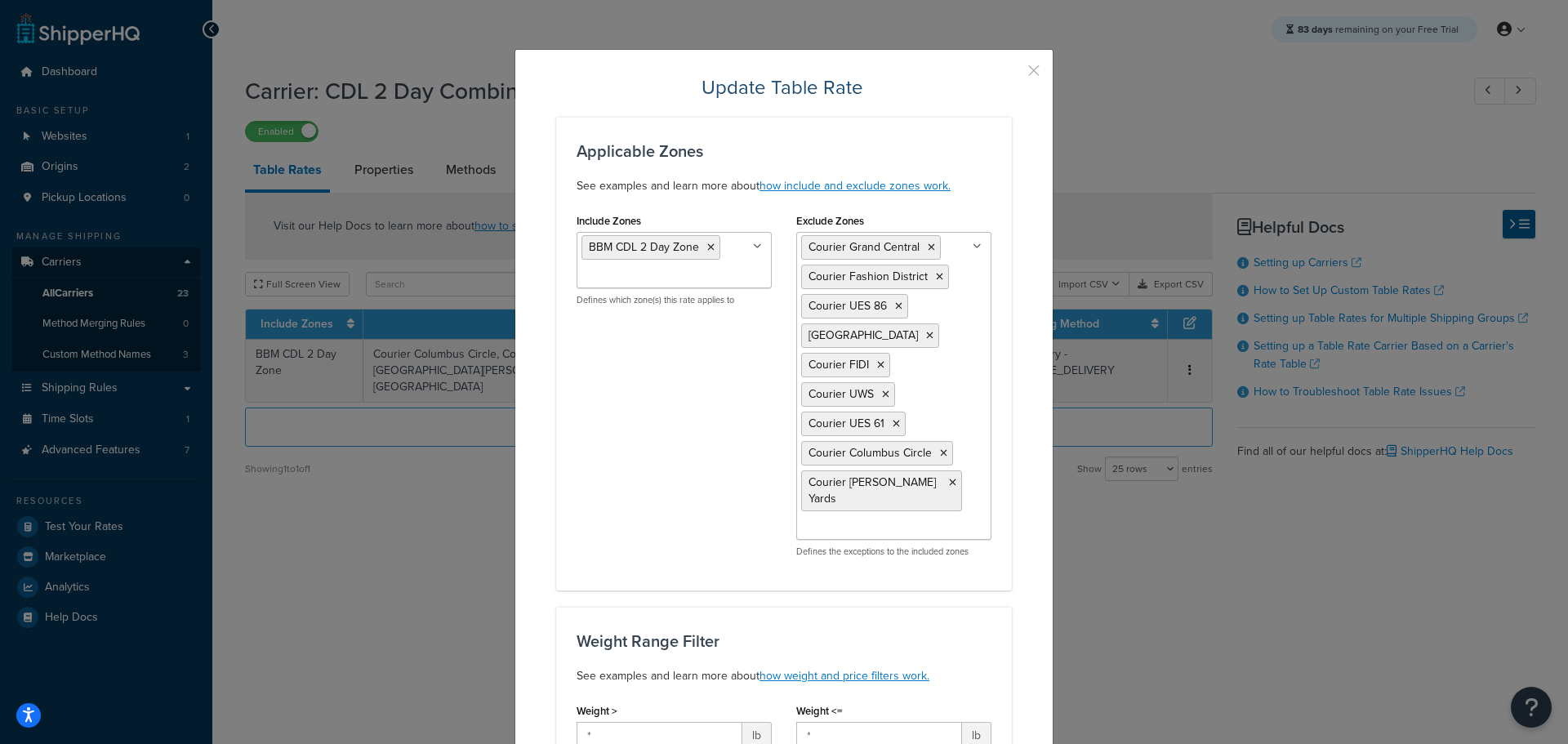
drag, startPoint x: 1029, startPoint y: 68, endPoint x: 943, endPoint y: 105, distance: 93.6
click at [1012, 74] on button "button" at bounding box center [1009, 76] width 4 height 4
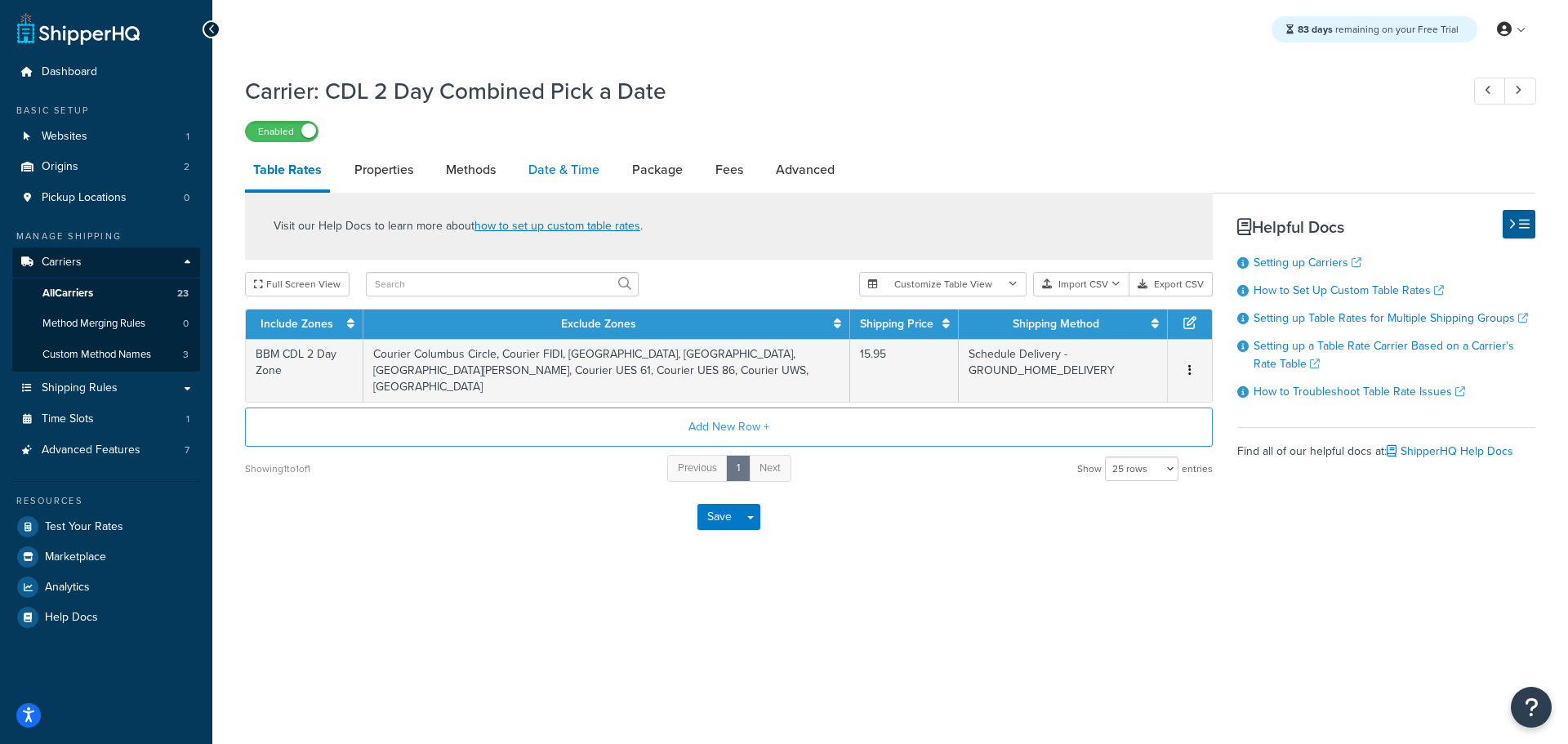
click at [559, 166] on link "Date & Time" at bounding box center [564, 170] width 87 height 40
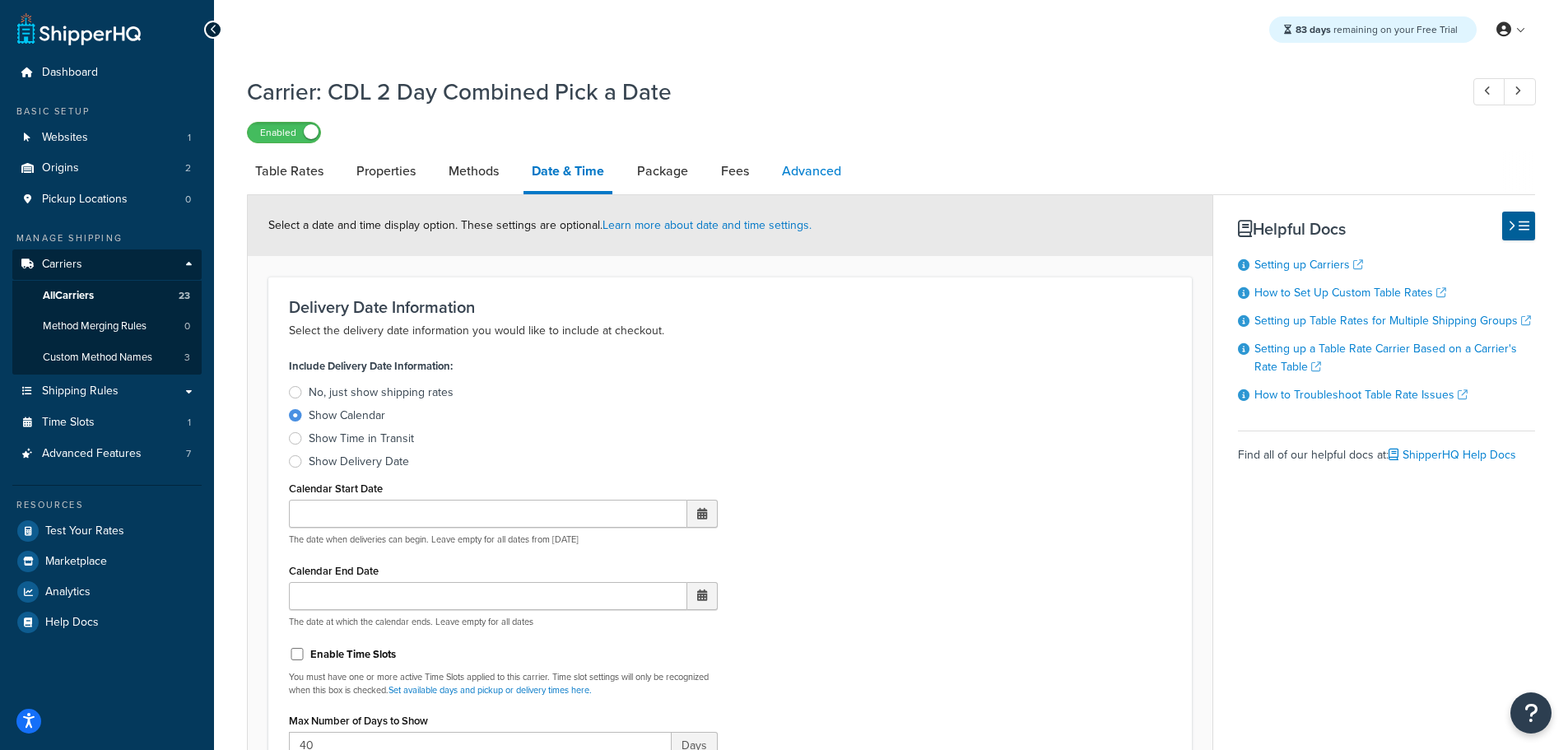
click at [844, 175] on link "Advanced" at bounding box center [812, 171] width 75 height 40
select select "false"
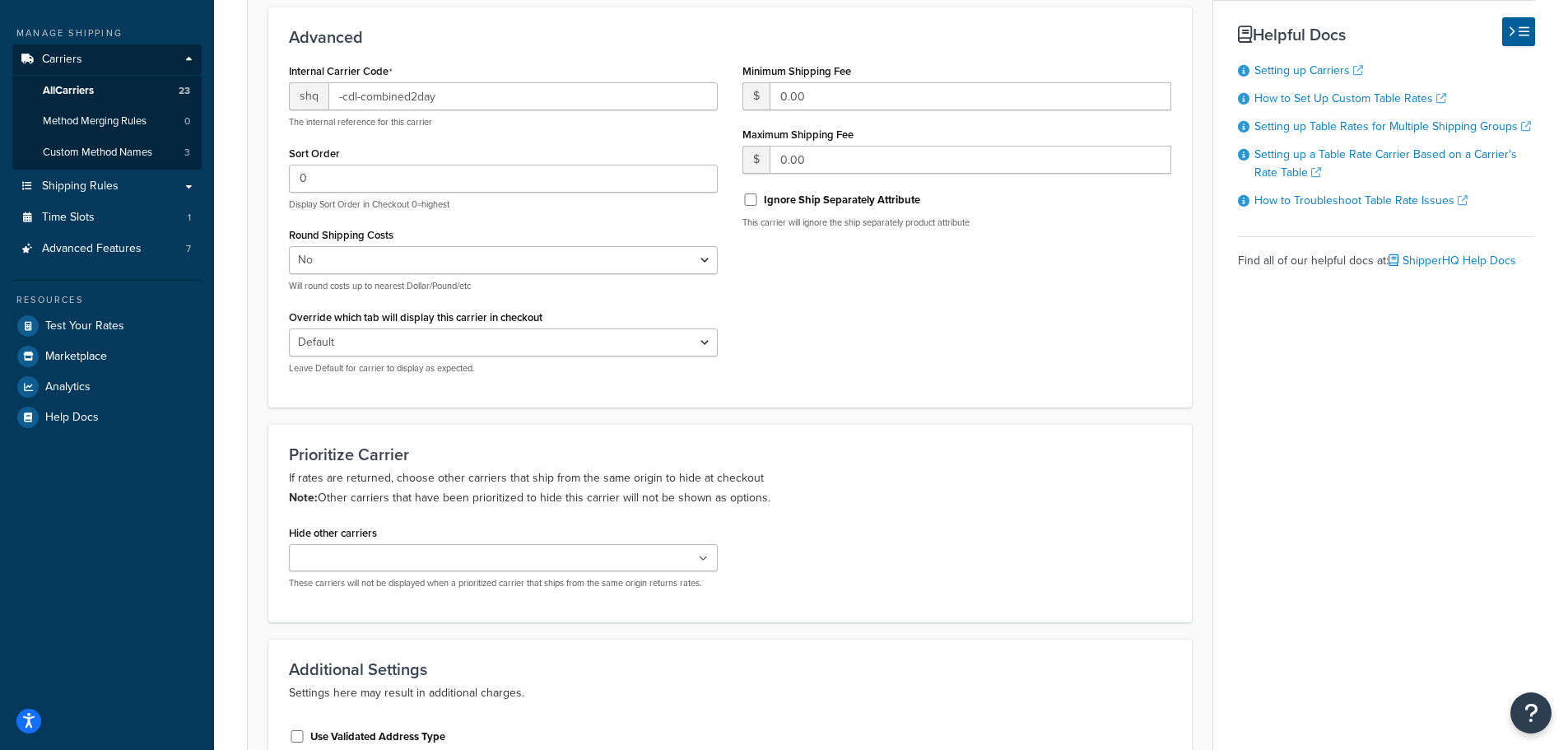
scroll to position [75, 0]
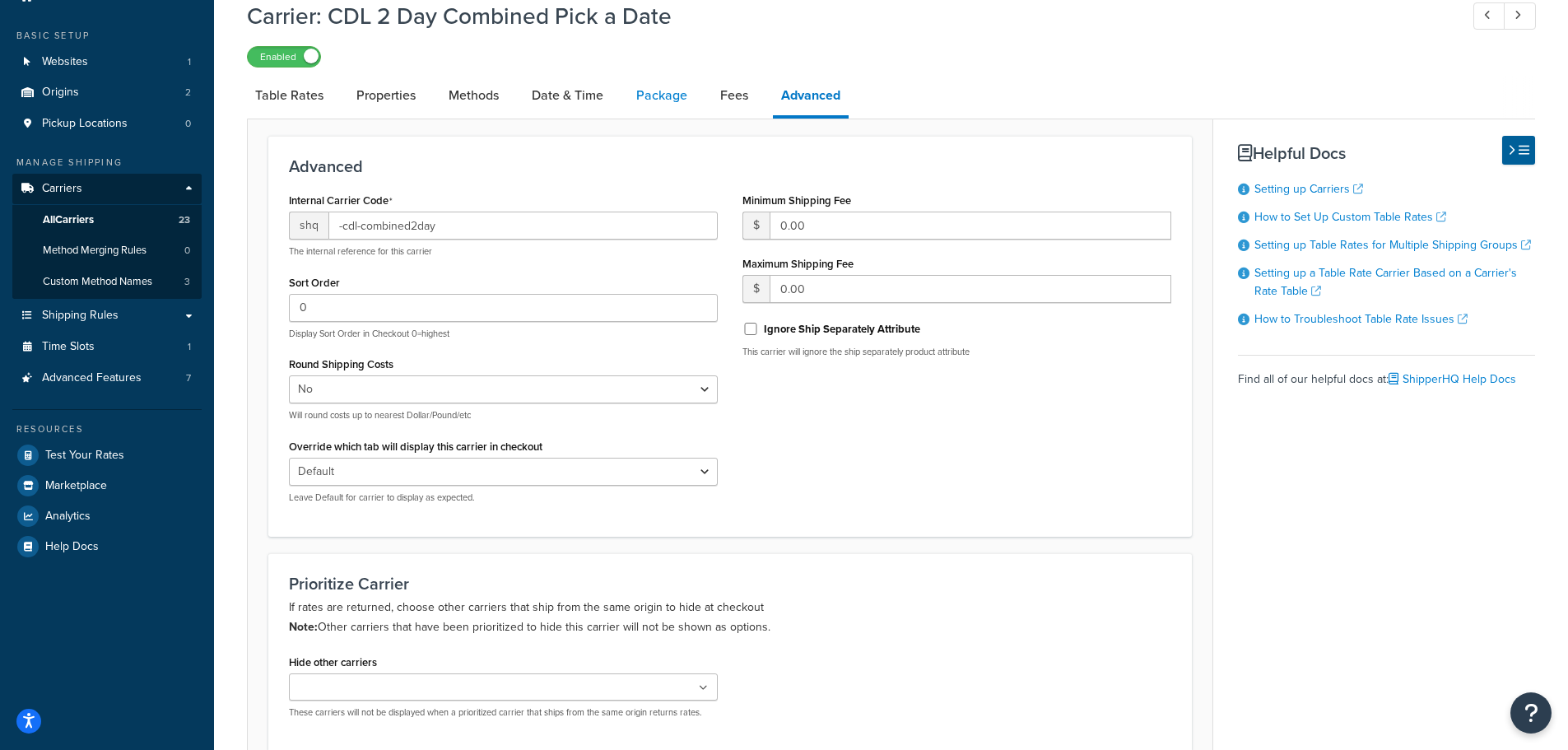
click at [646, 97] on link "Package" at bounding box center [662, 95] width 68 height 40
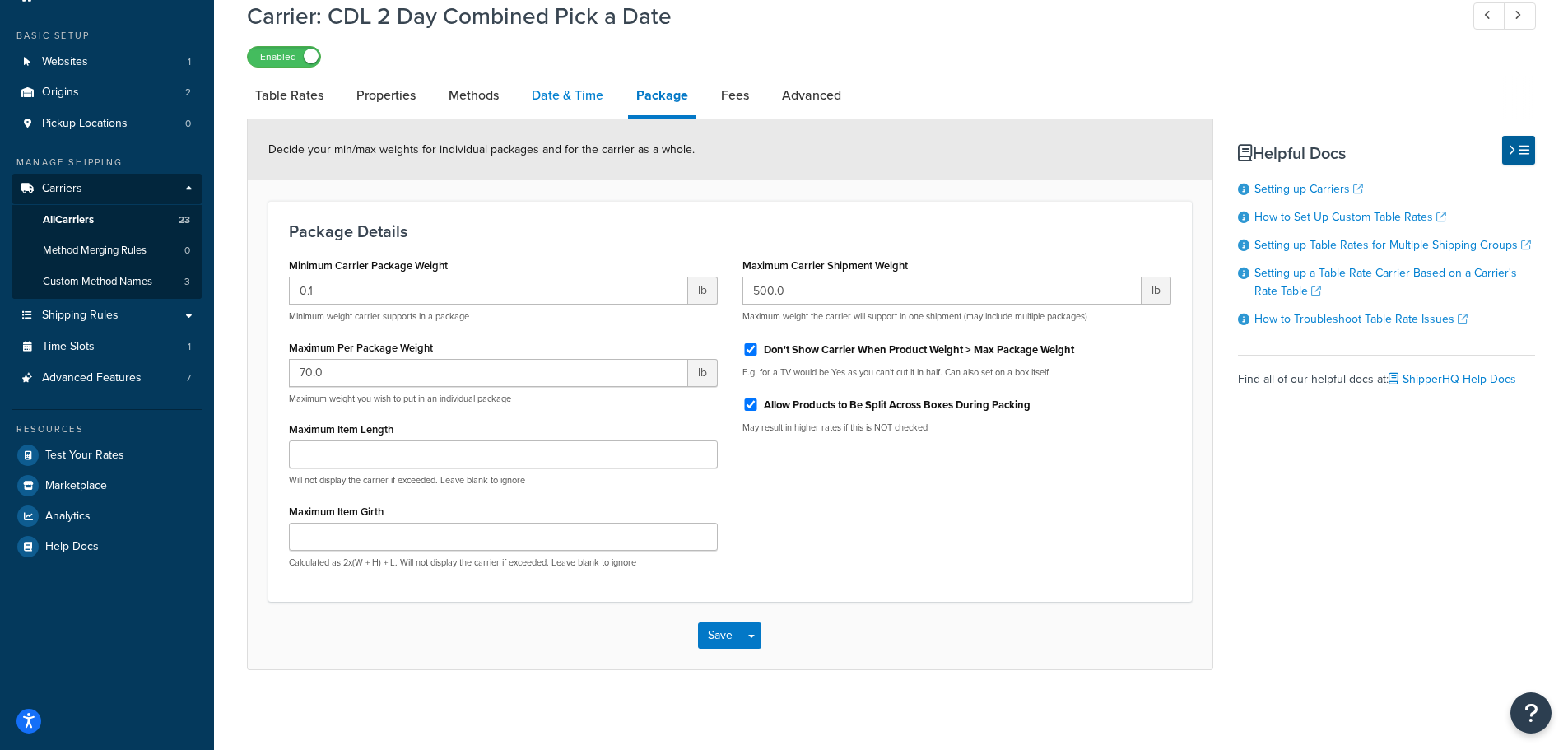
click at [591, 97] on link "Date & Time" at bounding box center [568, 95] width 88 height 40
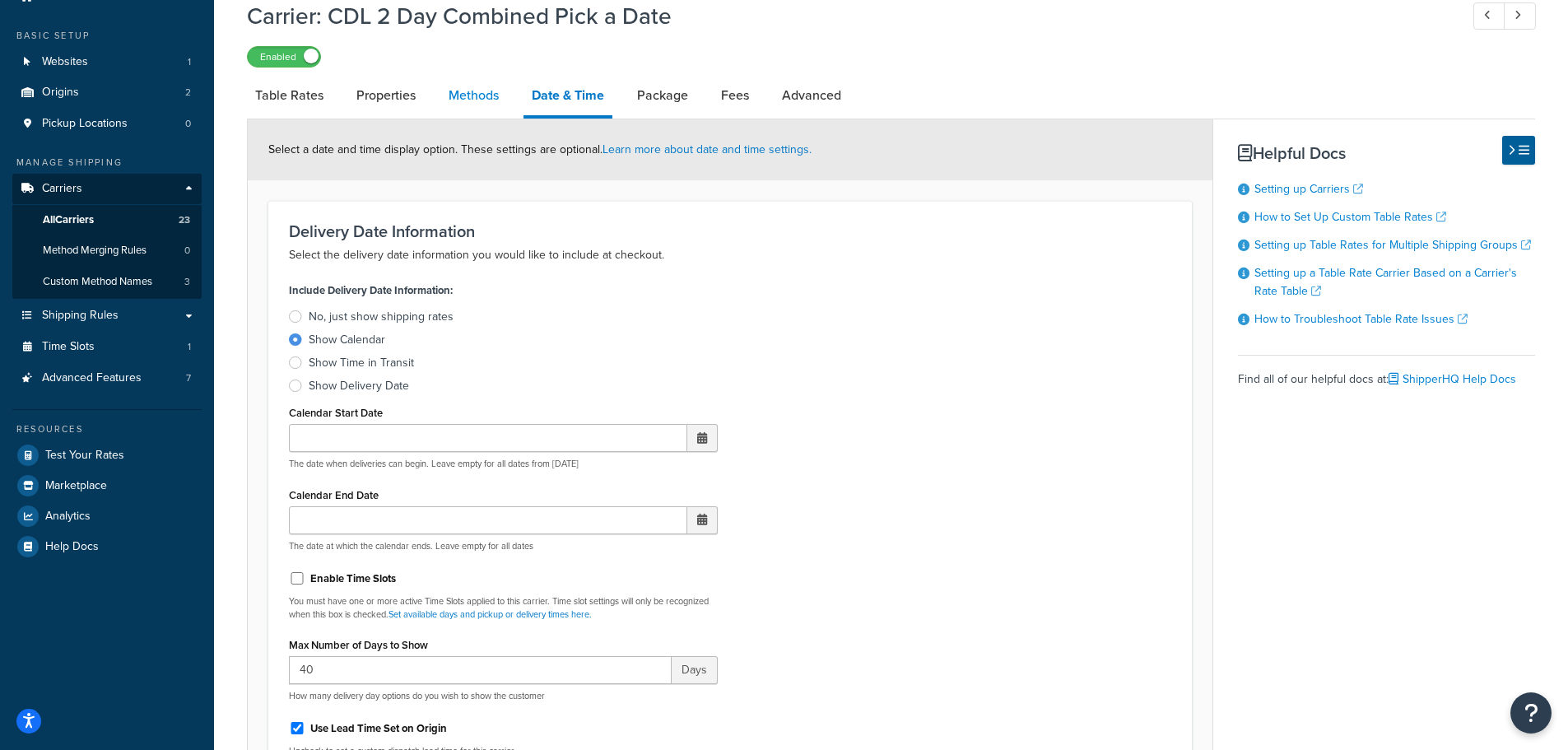
click at [474, 100] on link "Methods" at bounding box center [474, 95] width 67 height 40
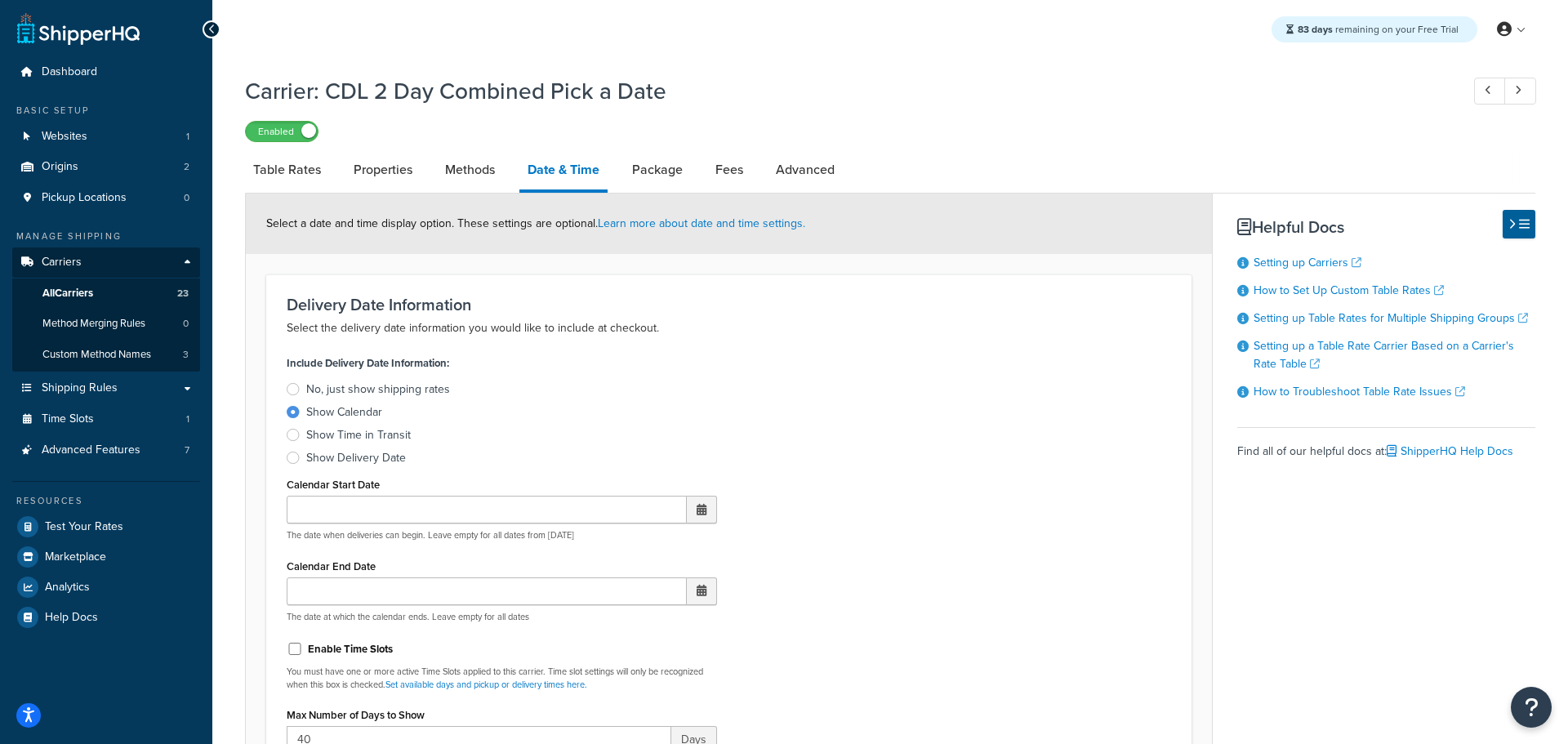
select select "25"
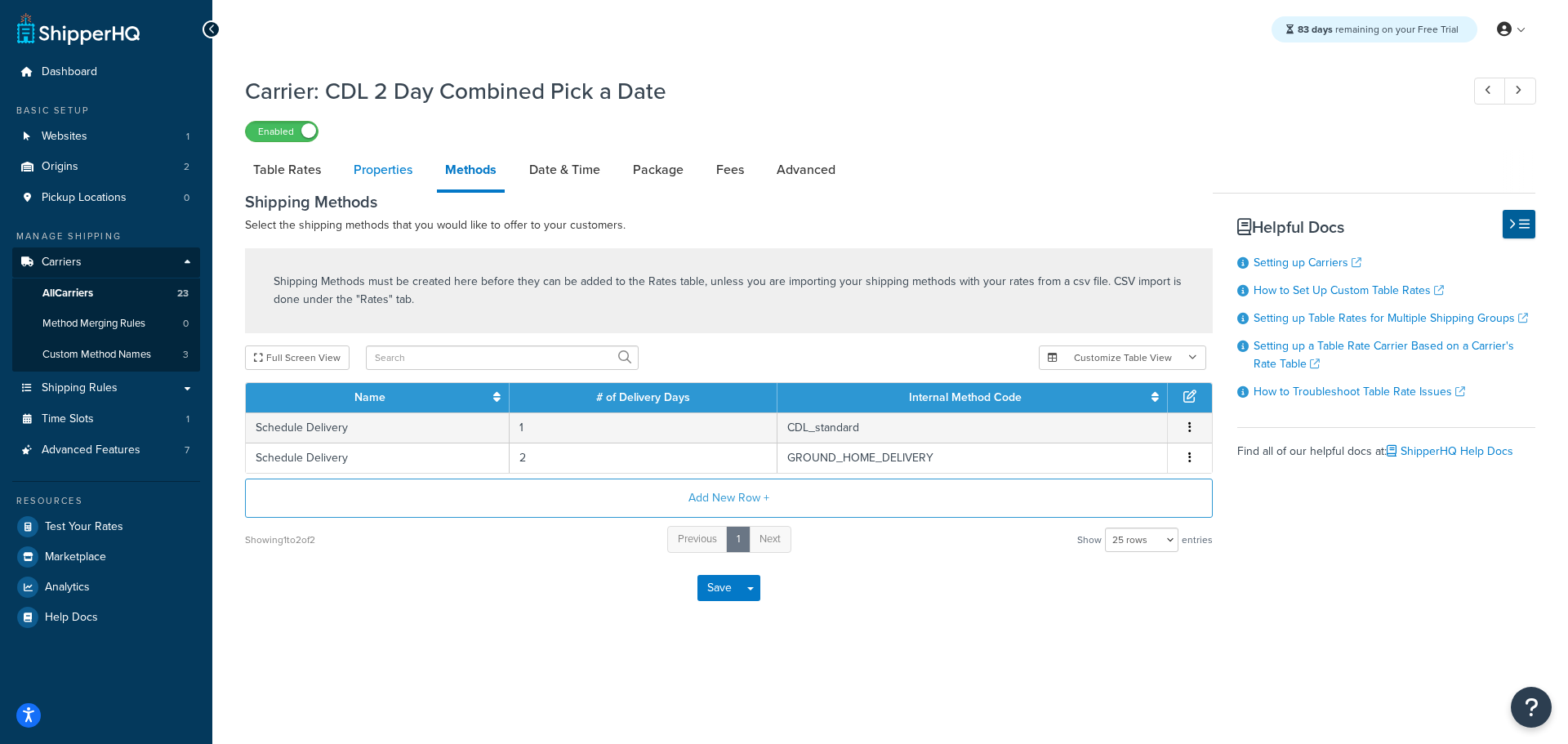
click at [388, 167] on link "Properties" at bounding box center [382, 170] width 75 height 40
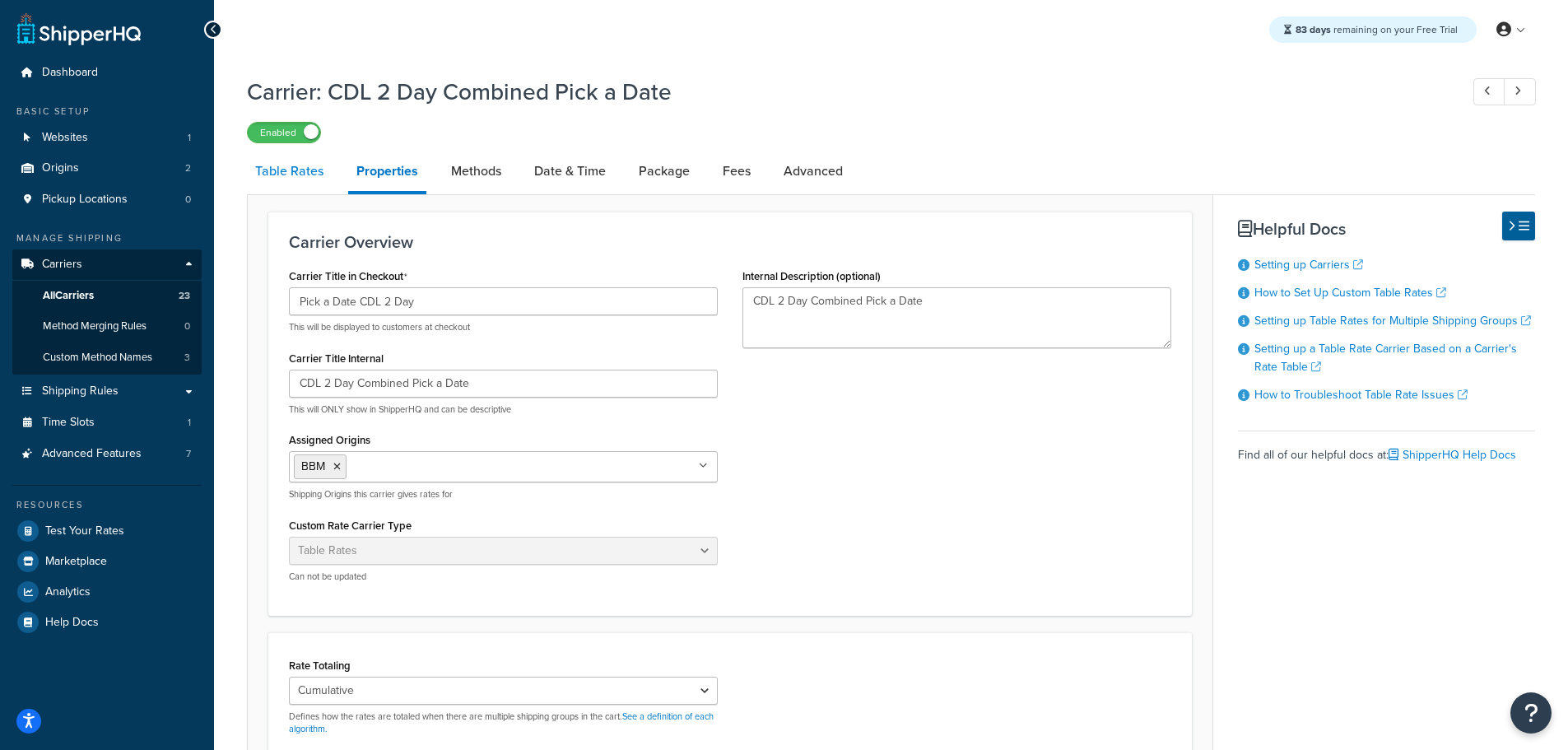
click at [281, 169] on link "Table Rates" at bounding box center [290, 171] width 85 height 40
select select "25"
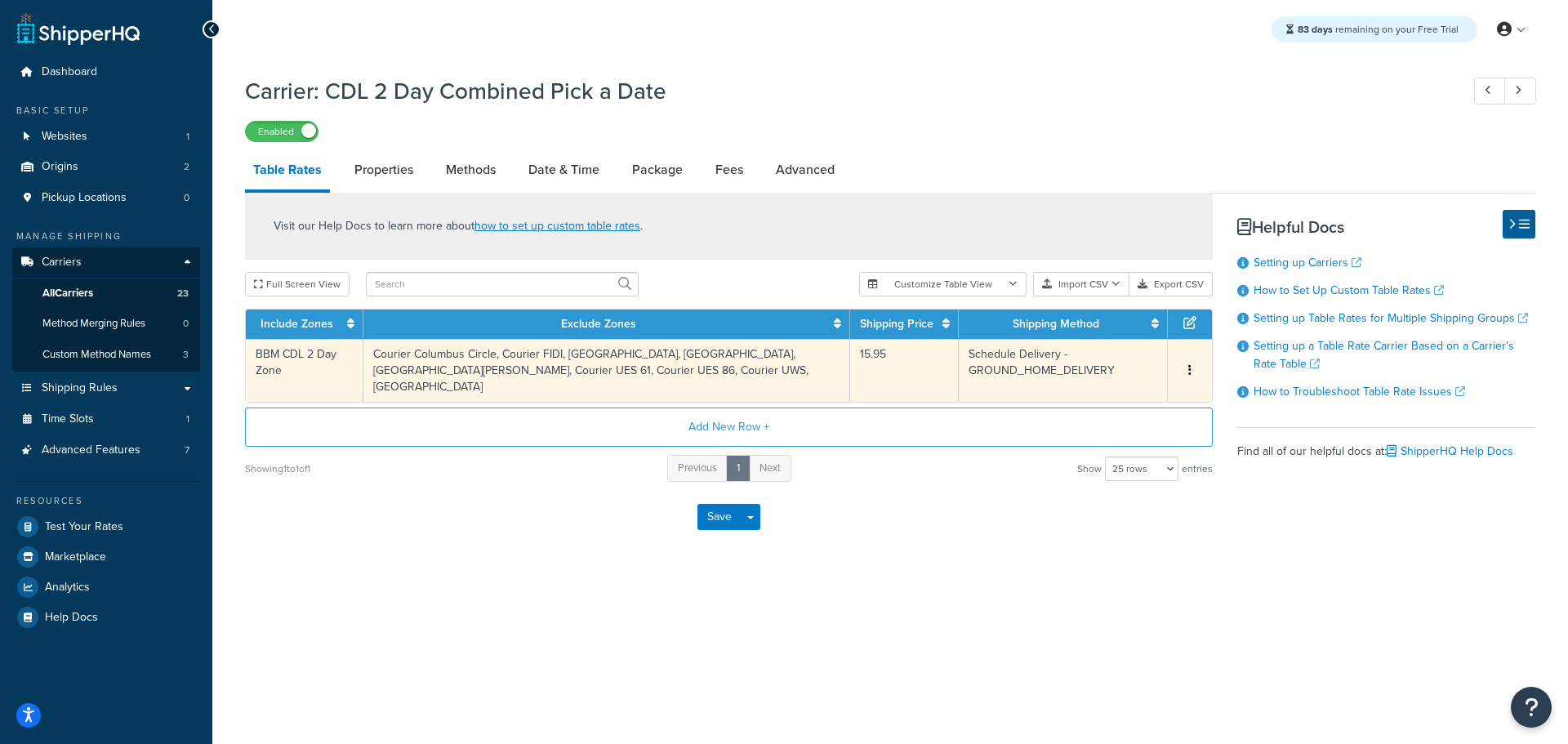
click at [346, 367] on td "BBM CDL 2 Day Zone" at bounding box center [305, 370] width 118 height 63
select select "183755"
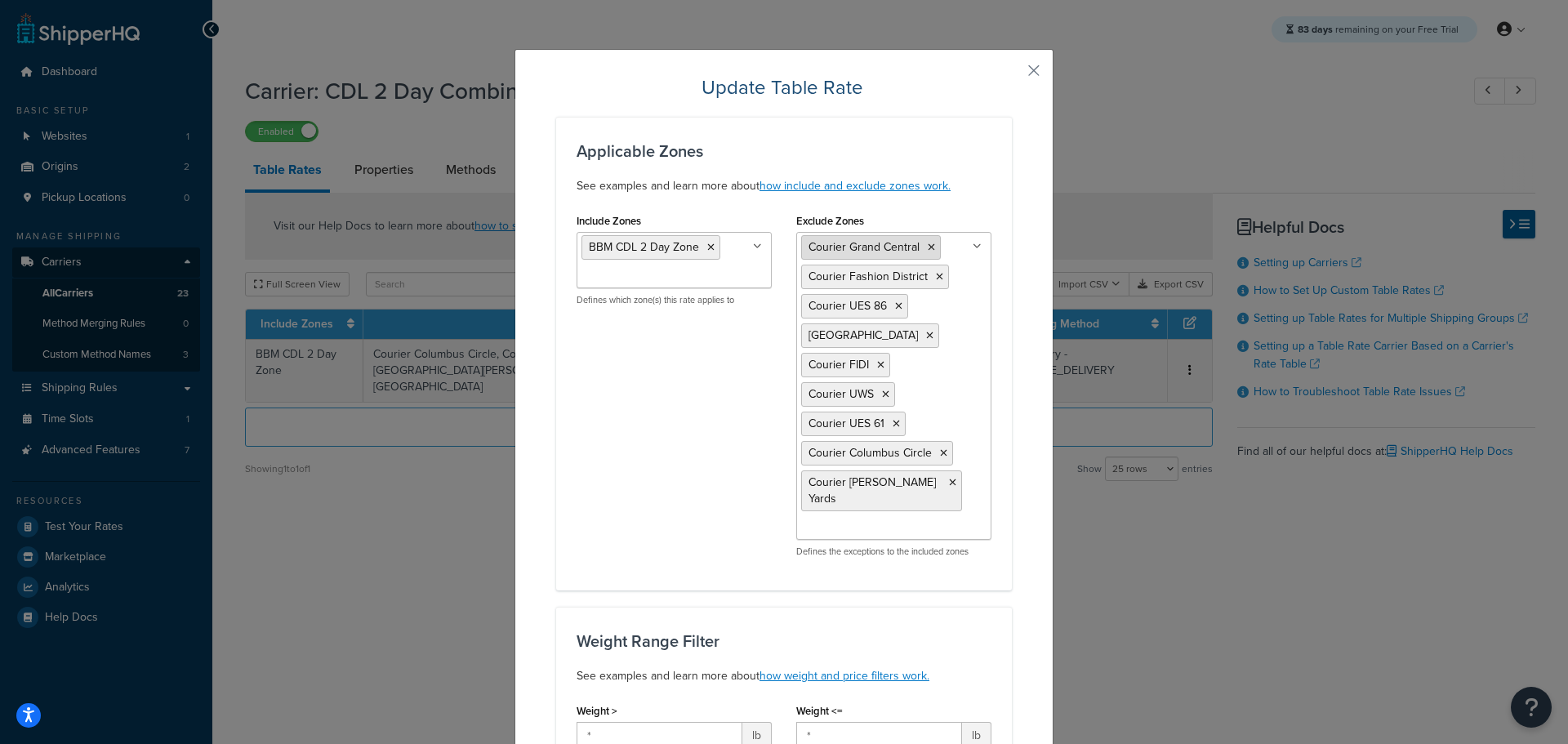
click at [928, 247] on icon at bounding box center [931, 248] width 8 height 10
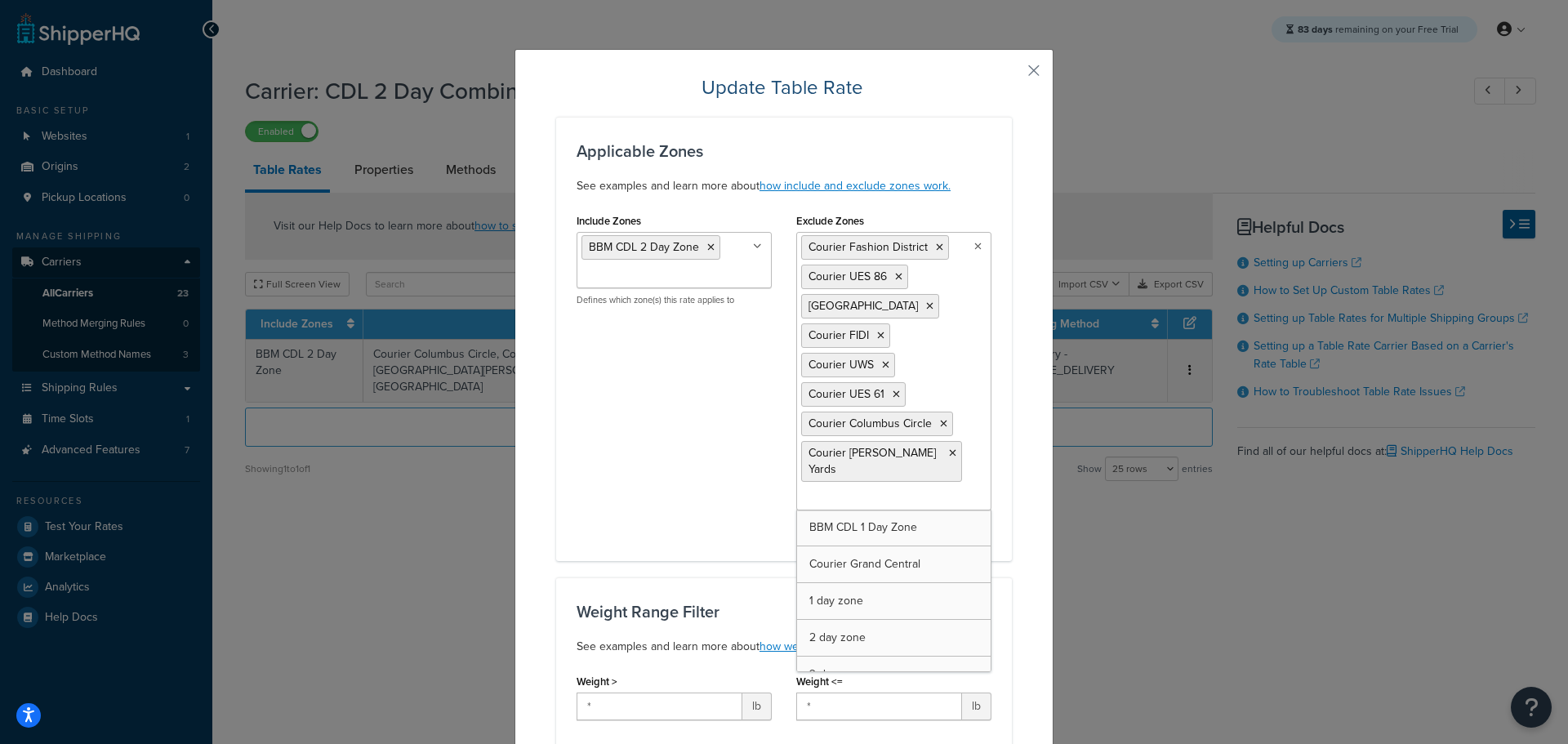
click at [925, 247] on li "Courier Fashion District" at bounding box center [875, 247] width 148 height 24
click at [936, 246] on icon at bounding box center [939, 248] width 8 height 10
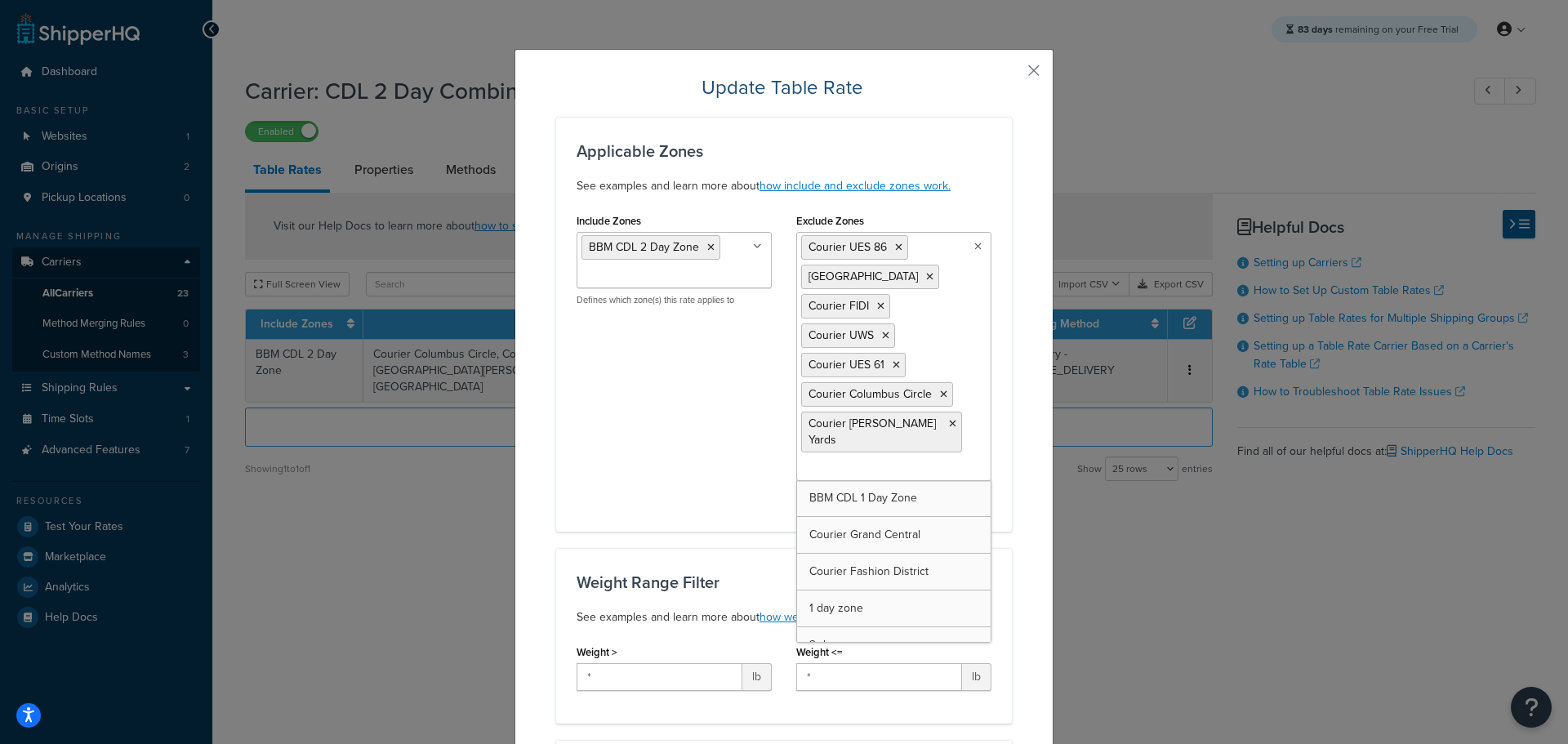
click at [928, 245] on ul "Courier UES 86 Courier Union Square Courier FIDI Courier UWS Courier UES 61 Cou…" at bounding box center [894, 356] width 195 height 249
click at [895, 248] on icon at bounding box center [898, 248] width 8 height 10
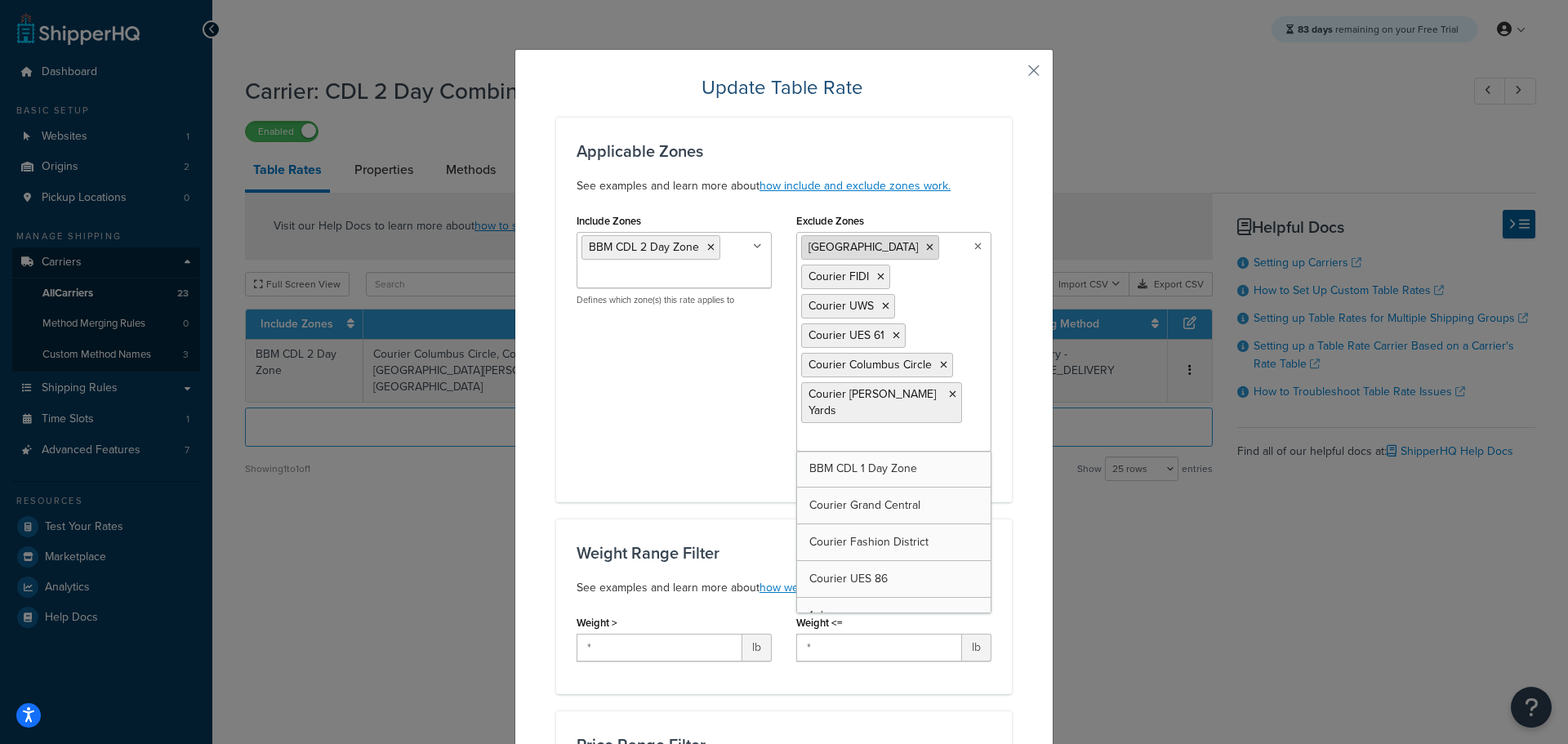
click at [926, 244] on icon at bounding box center [929, 248] width 8 height 10
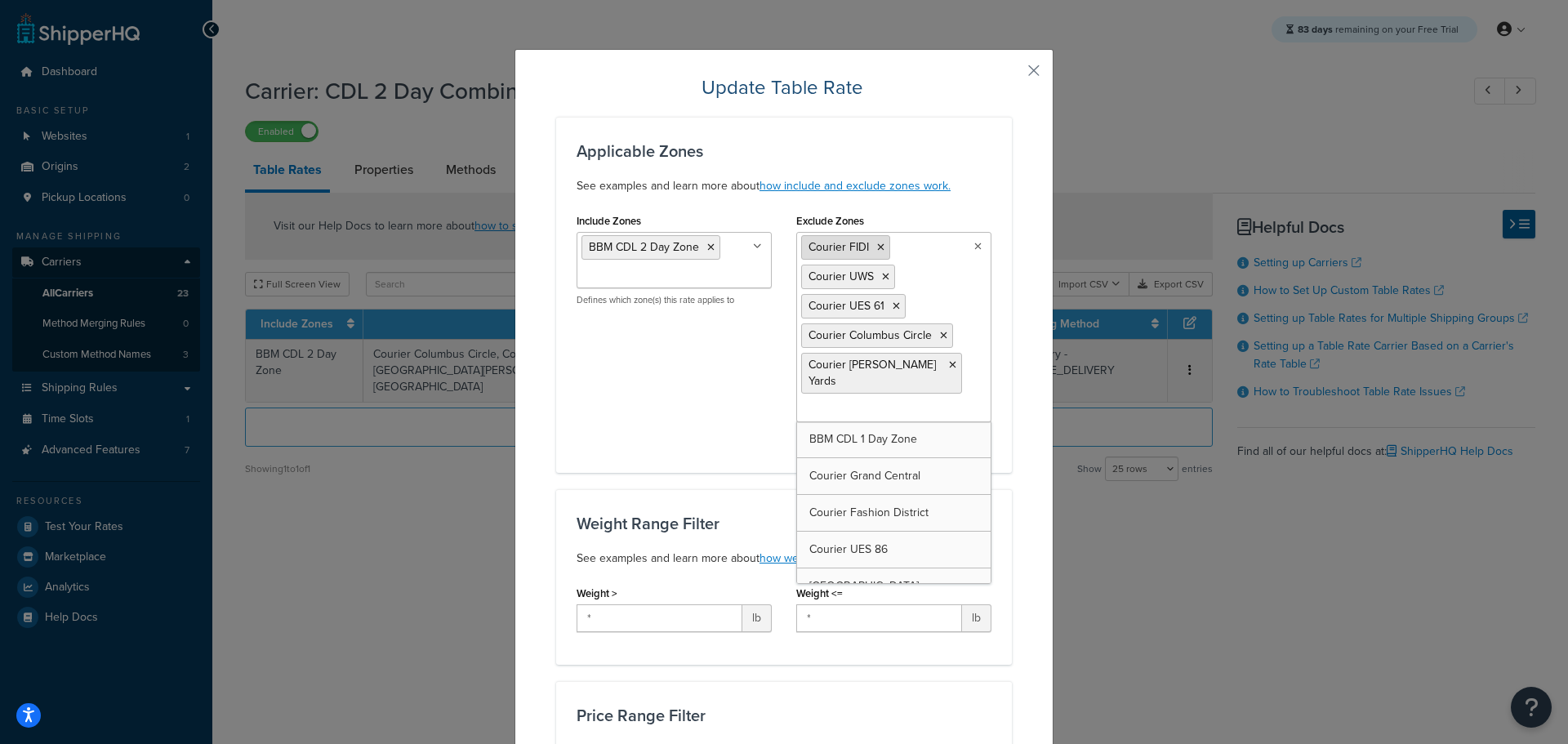
drag, startPoint x: 871, startPoint y: 245, endPoint x: 877, endPoint y: 255, distance: 11.7
click at [877, 246] on icon at bounding box center [881, 248] width 8 height 10
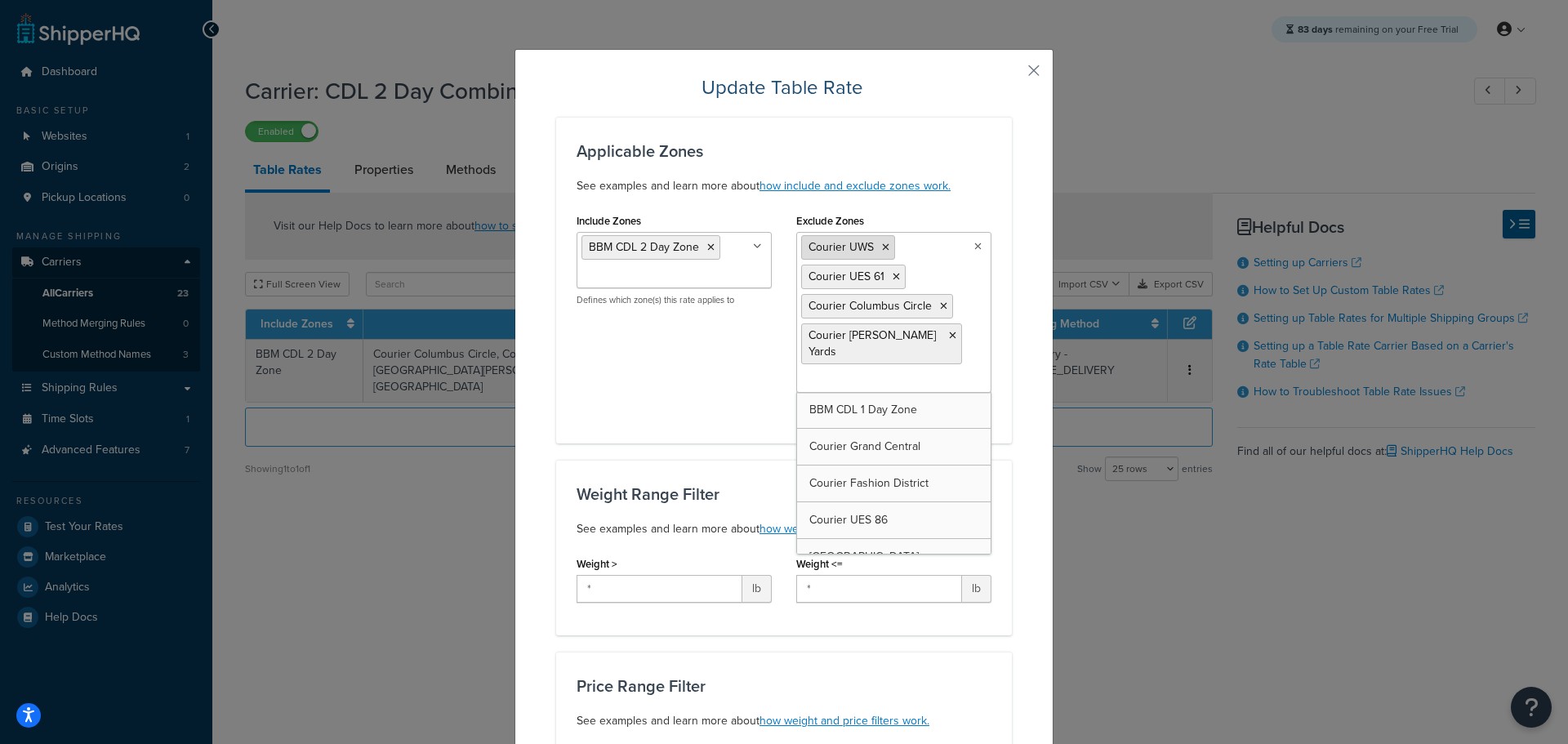
click at [882, 248] on icon at bounding box center [886, 248] width 8 height 10
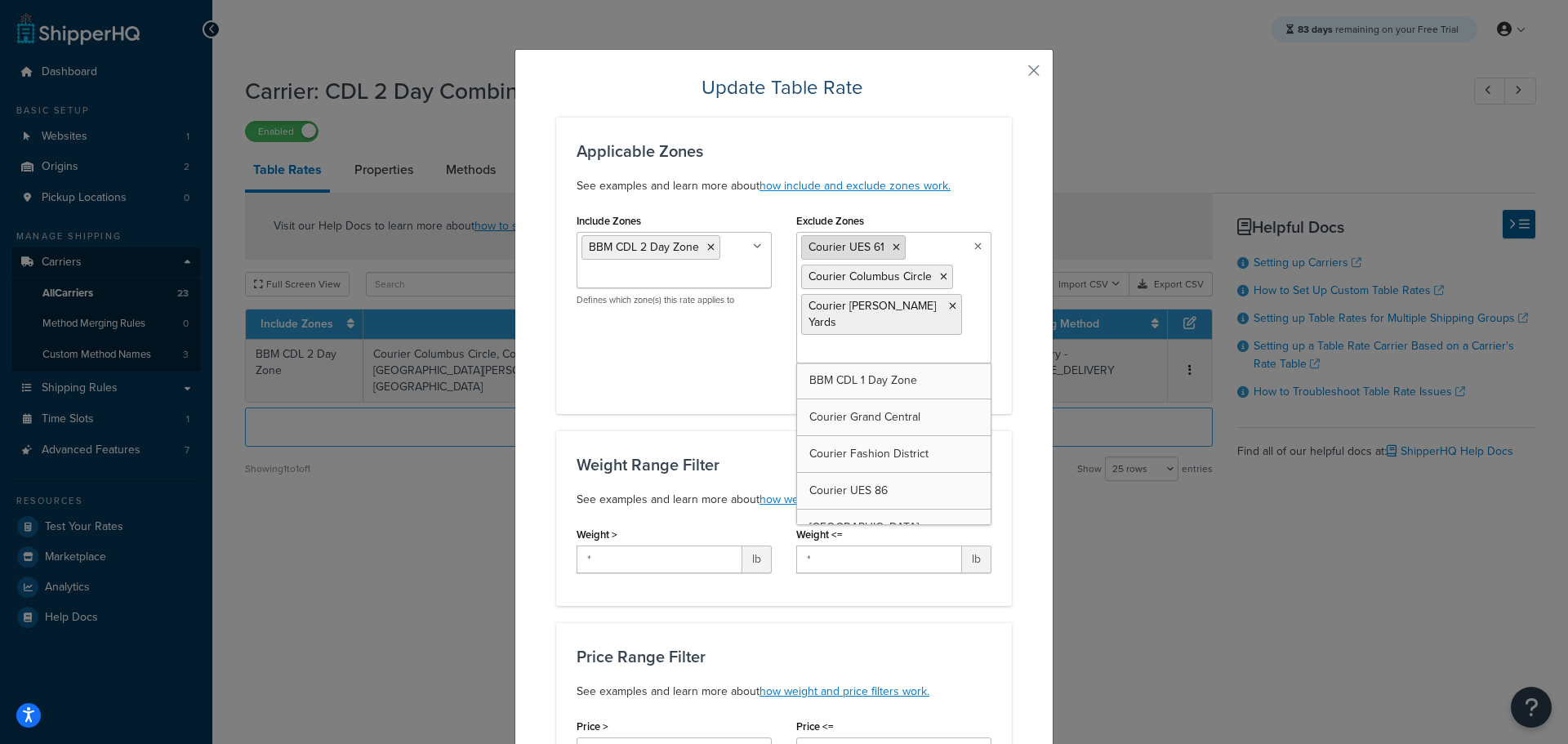
click at [892, 246] on icon at bounding box center [896, 248] width 8 height 10
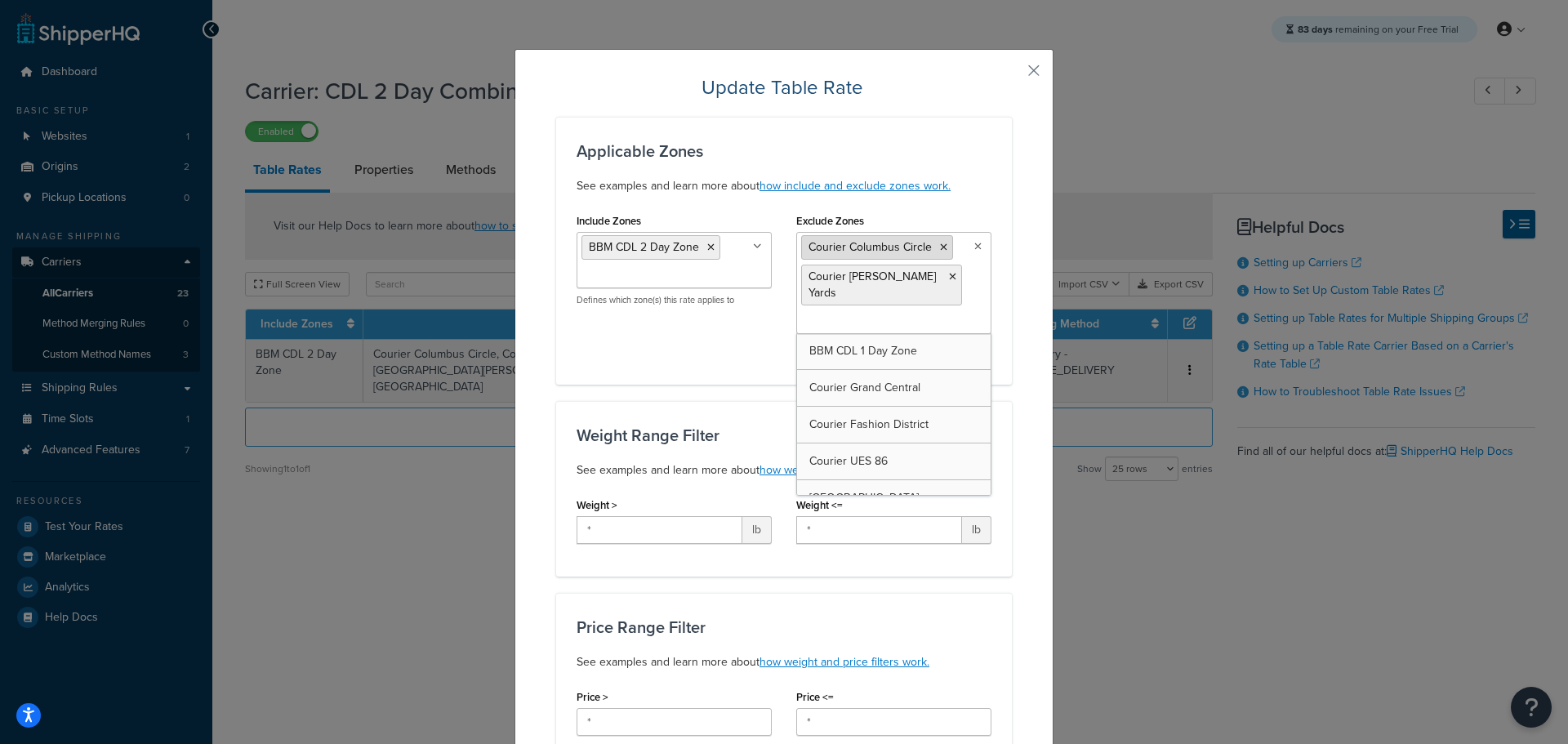
click at [940, 248] on icon at bounding box center [944, 248] width 8 height 10
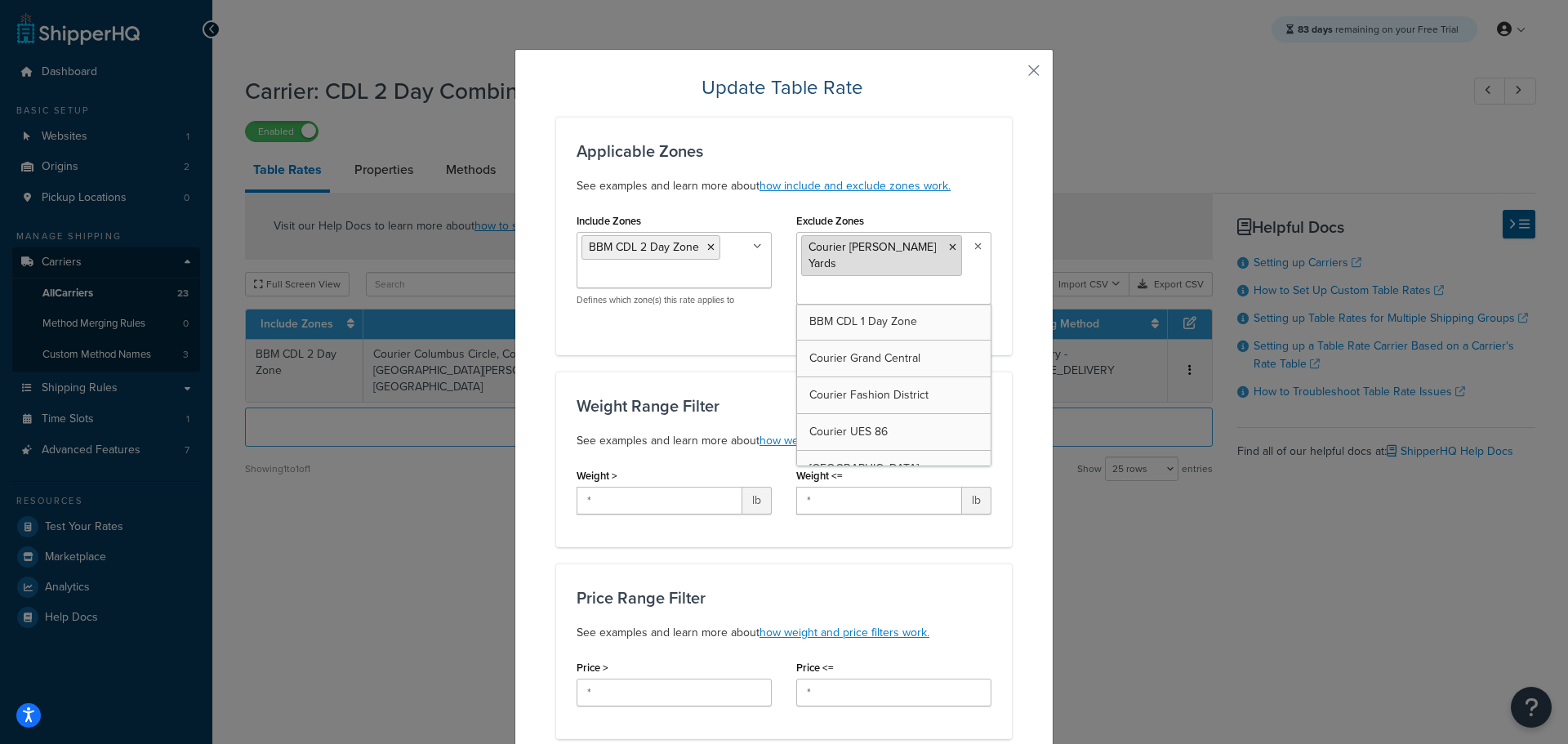
click at [949, 247] on icon at bounding box center [952, 248] width 8 height 10
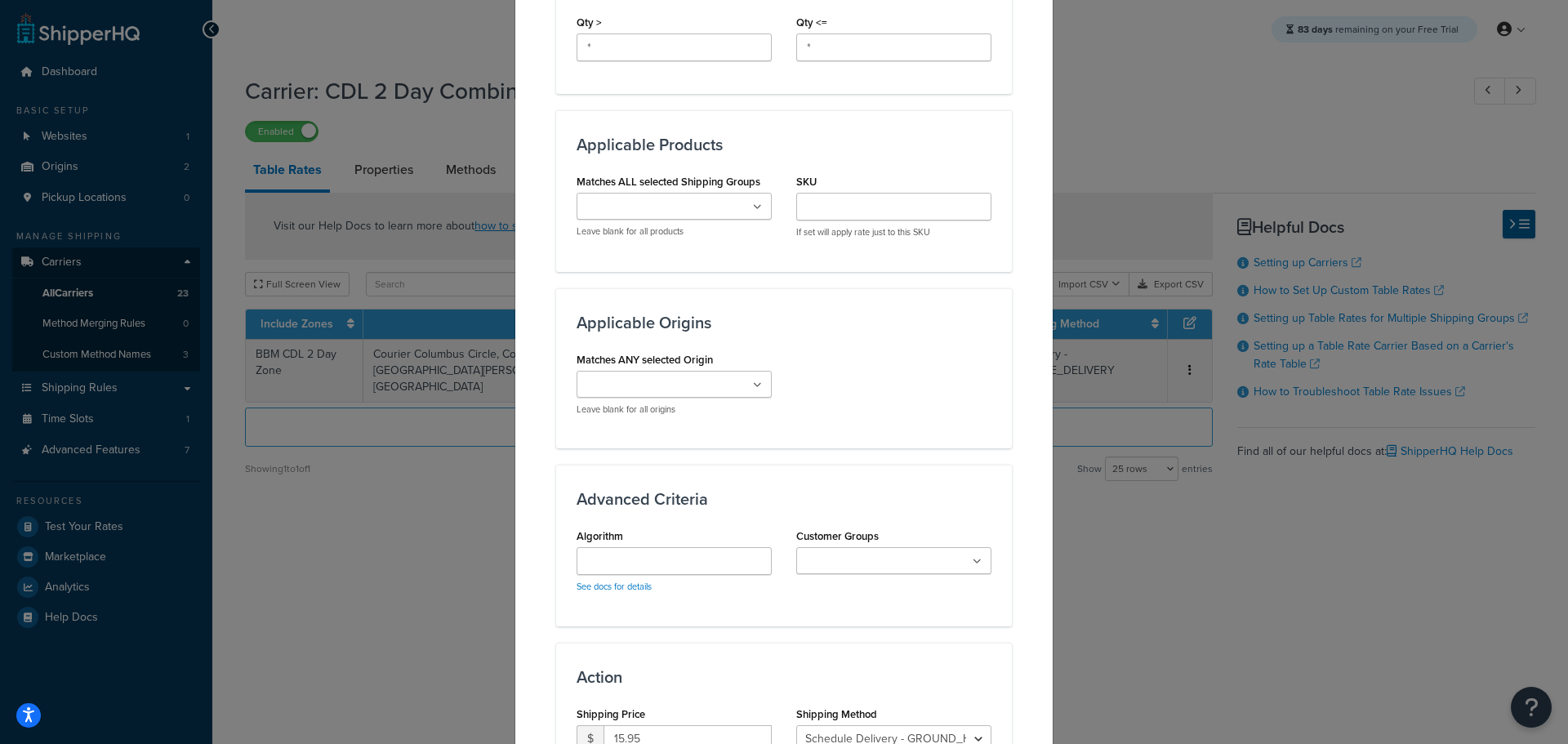
scroll to position [968, 0]
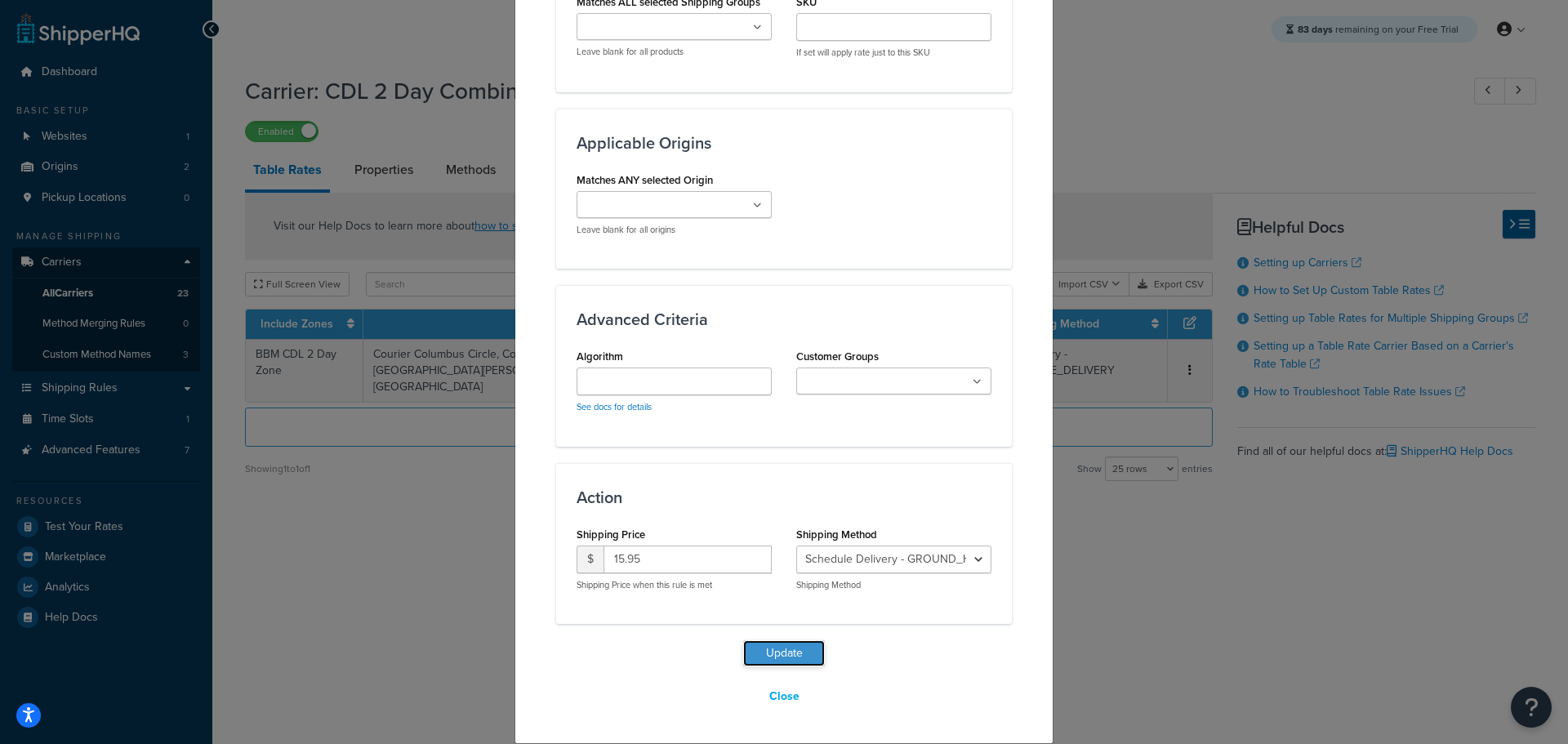
click at [789, 647] on button "Update" at bounding box center [783, 653] width 82 height 26
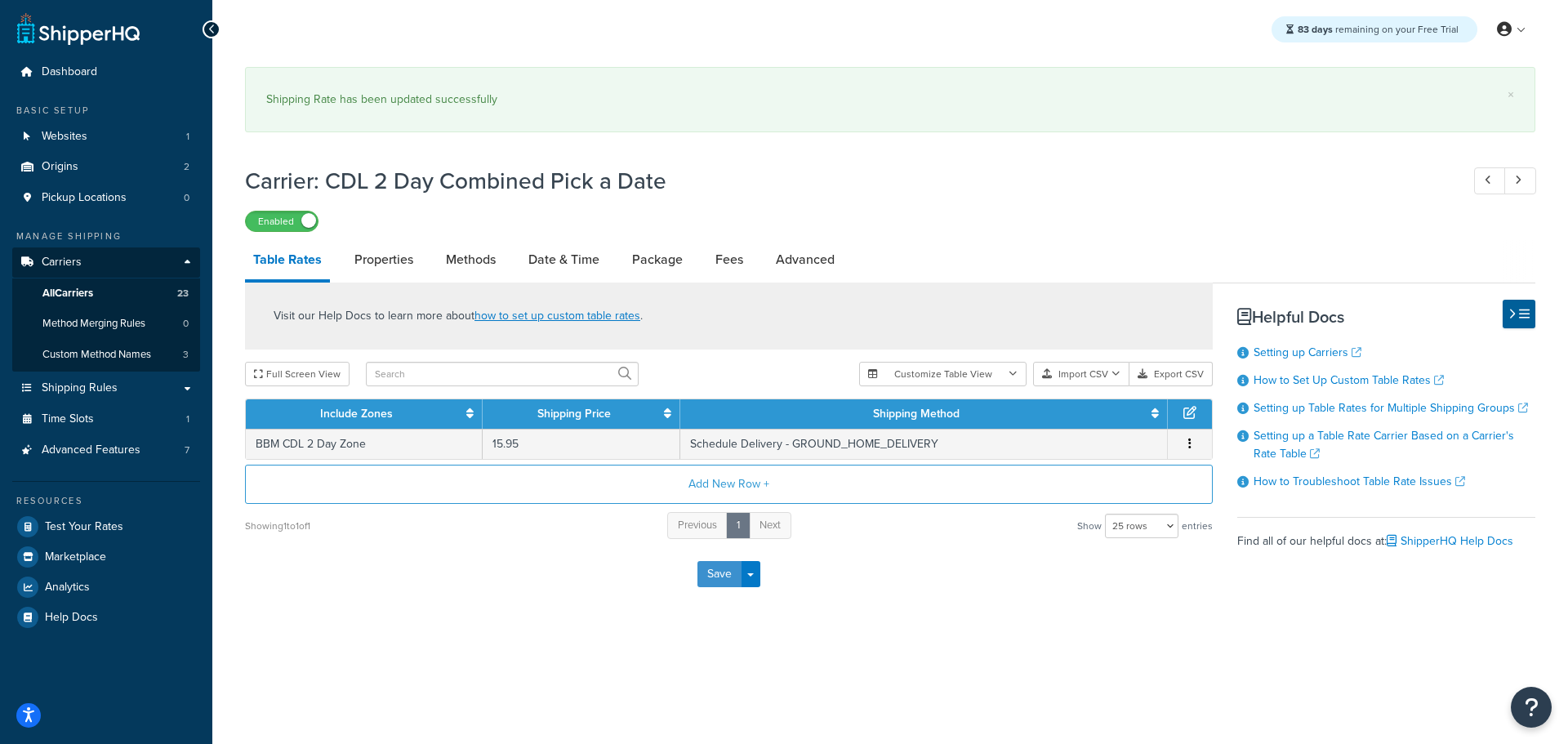
click at [710, 575] on button "Save" at bounding box center [719, 574] width 44 height 26
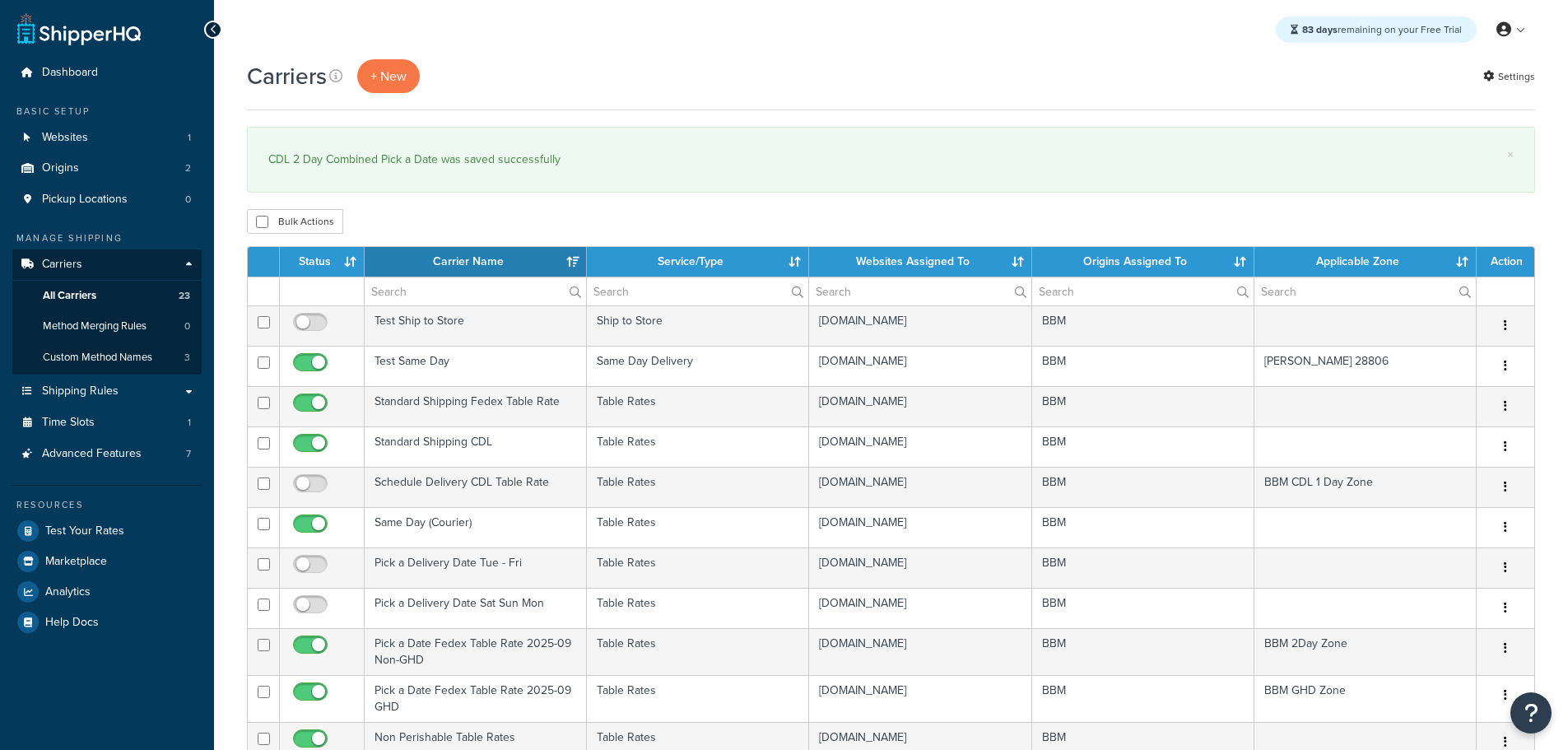
select select "15"
click at [314, 258] on th "Status" at bounding box center [322, 262] width 85 height 30
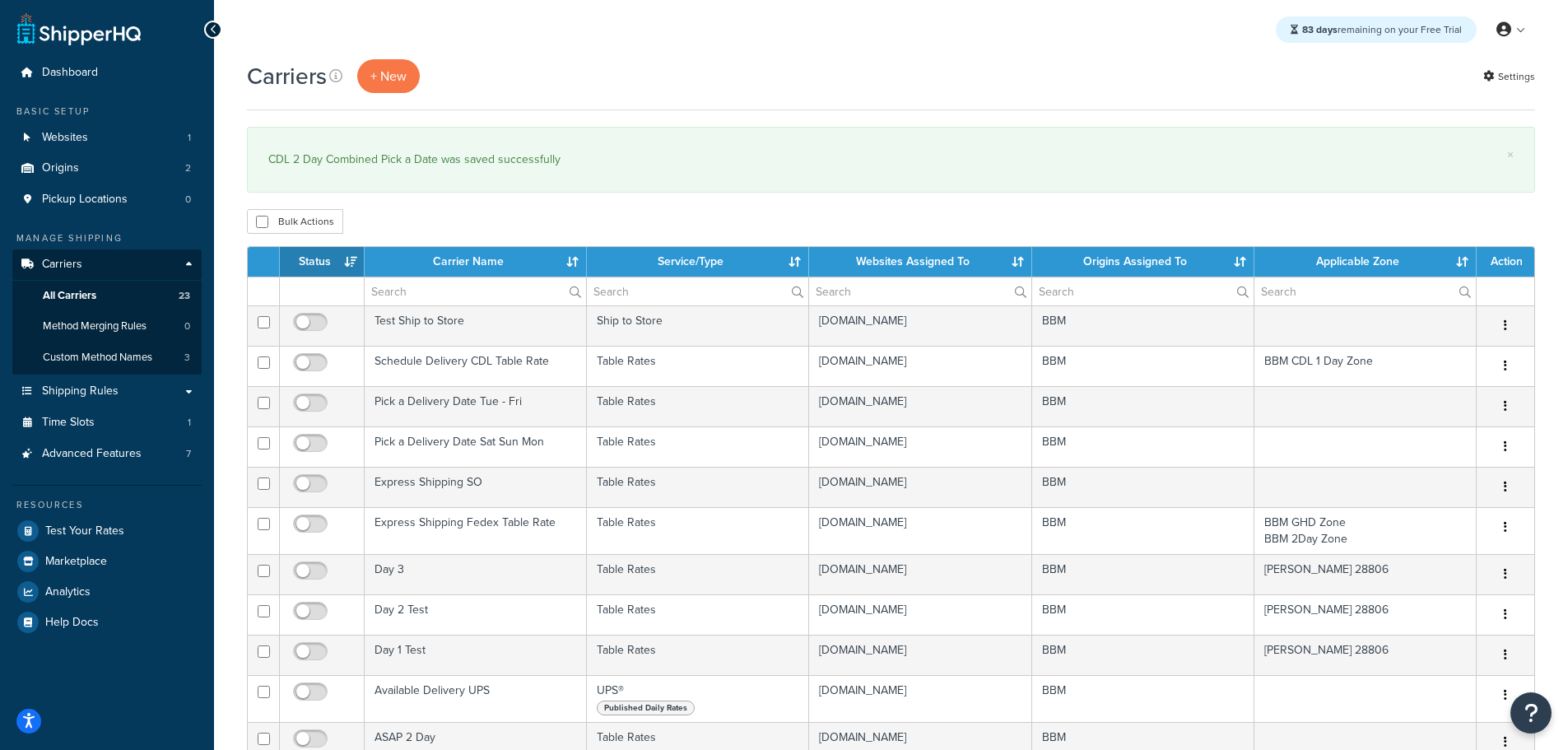
click at [314, 258] on th "Status" at bounding box center [322, 262] width 85 height 30
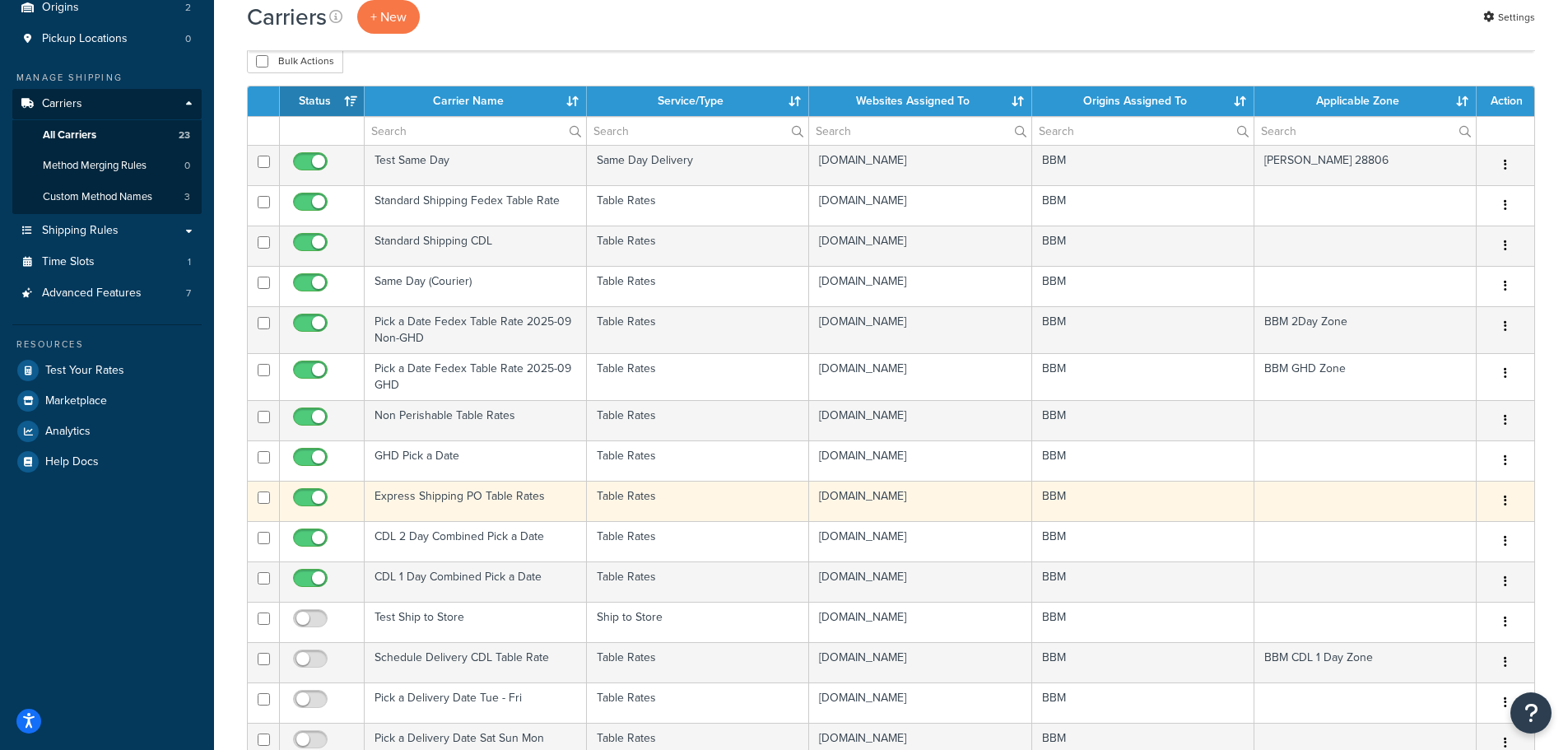
scroll to position [164, 0]
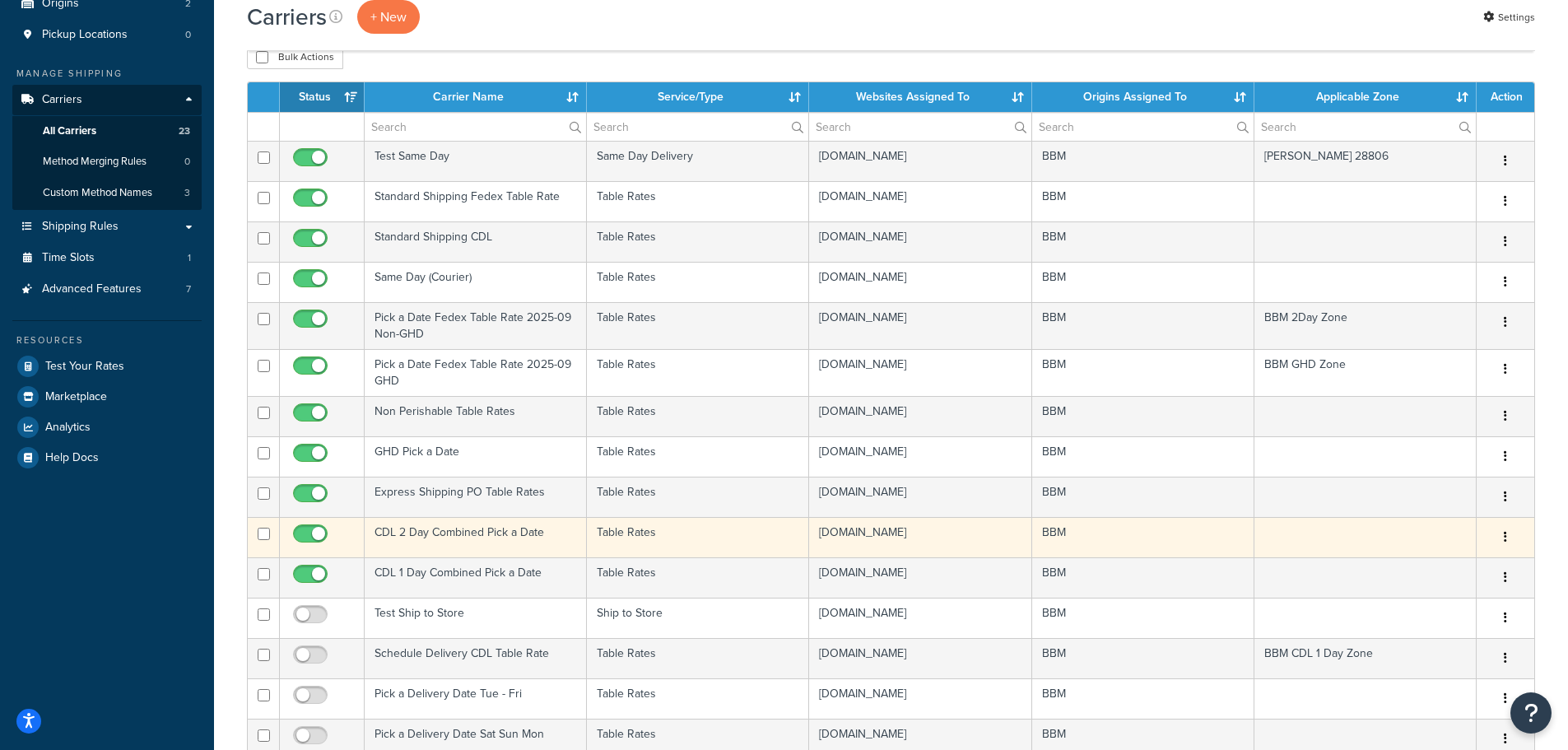
click at [417, 531] on td "CDL 2 Day Combined Pick a Date" at bounding box center [476, 537] width 222 height 41
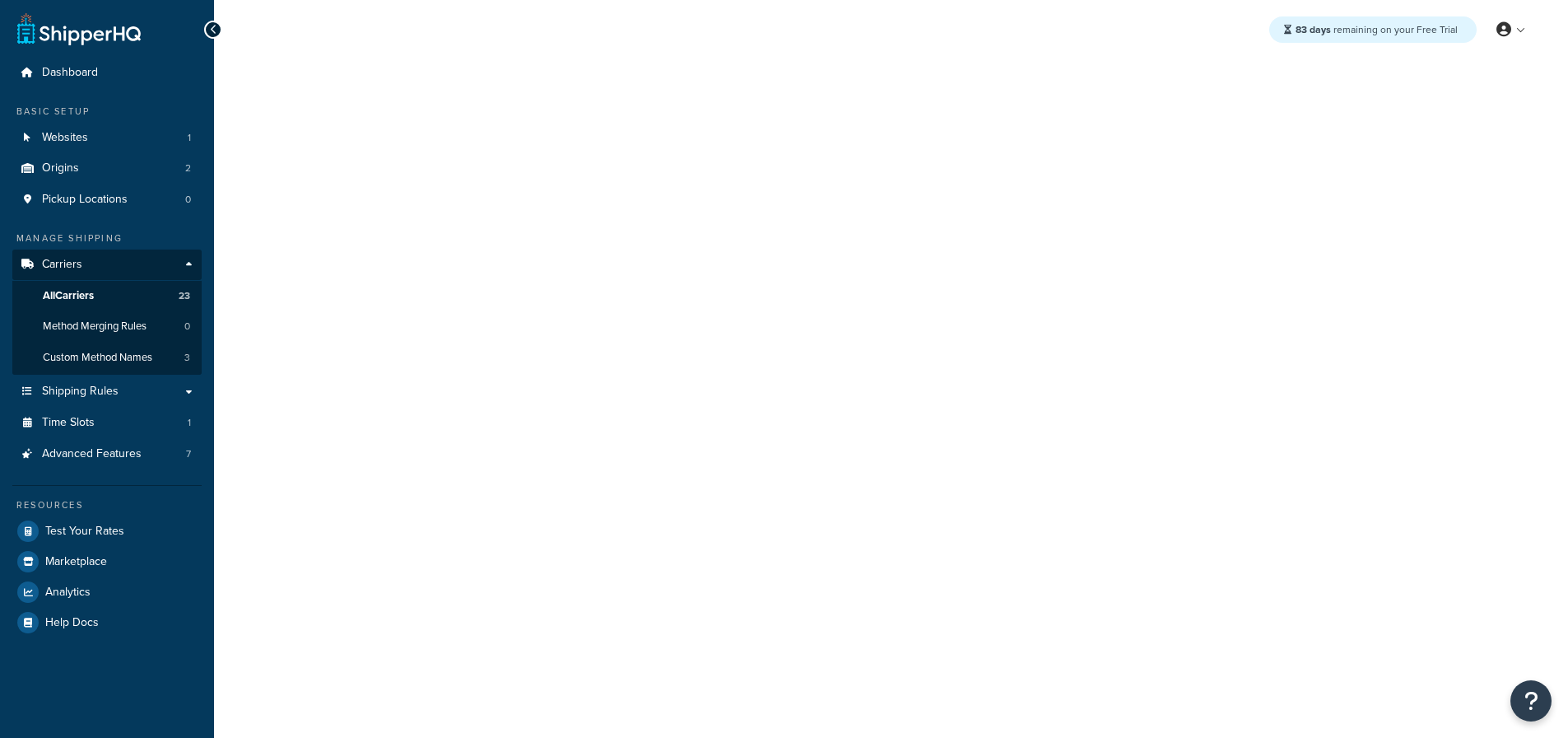
select select "25"
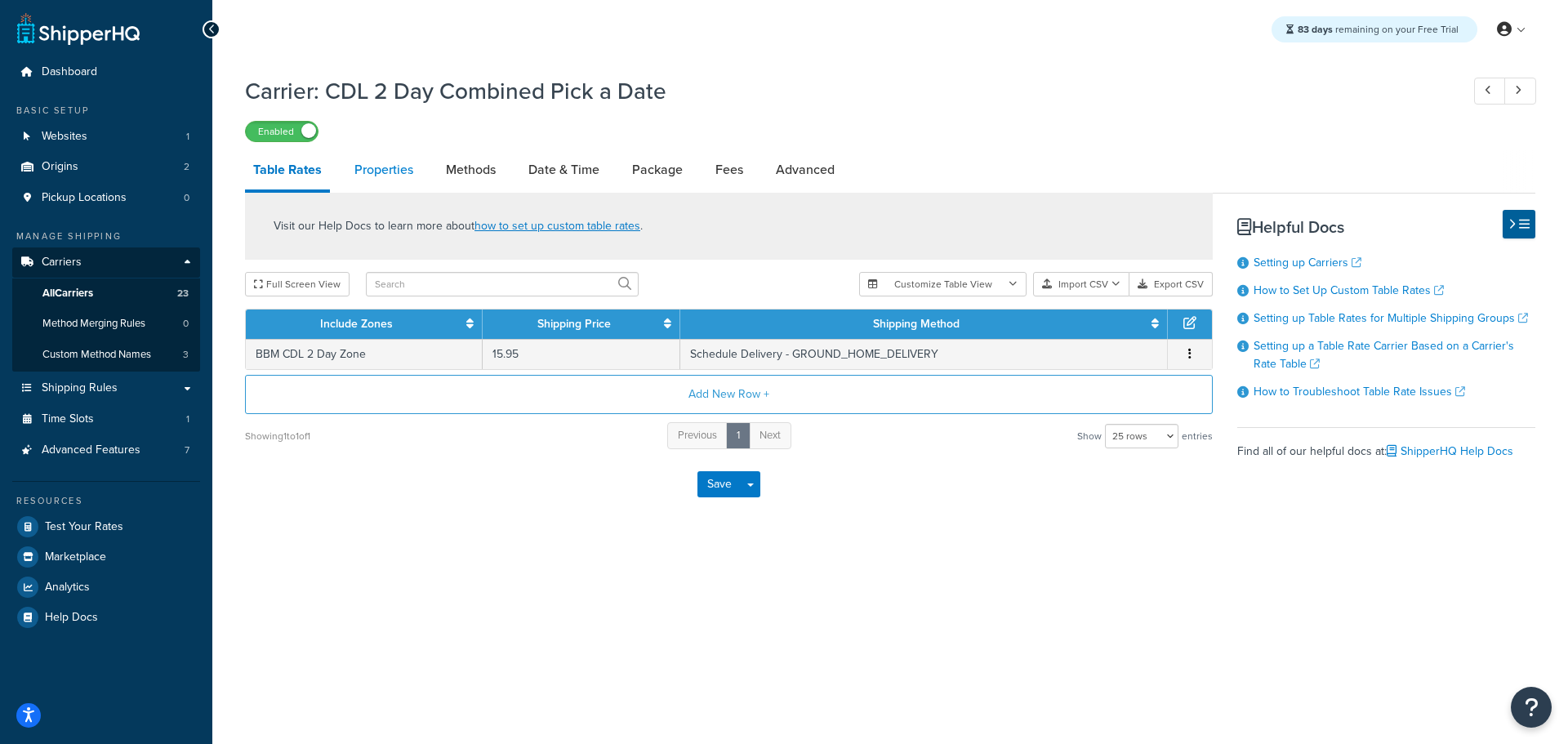
click at [388, 163] on link "Properties" at bounding box center [383, 170] width 75 height 40
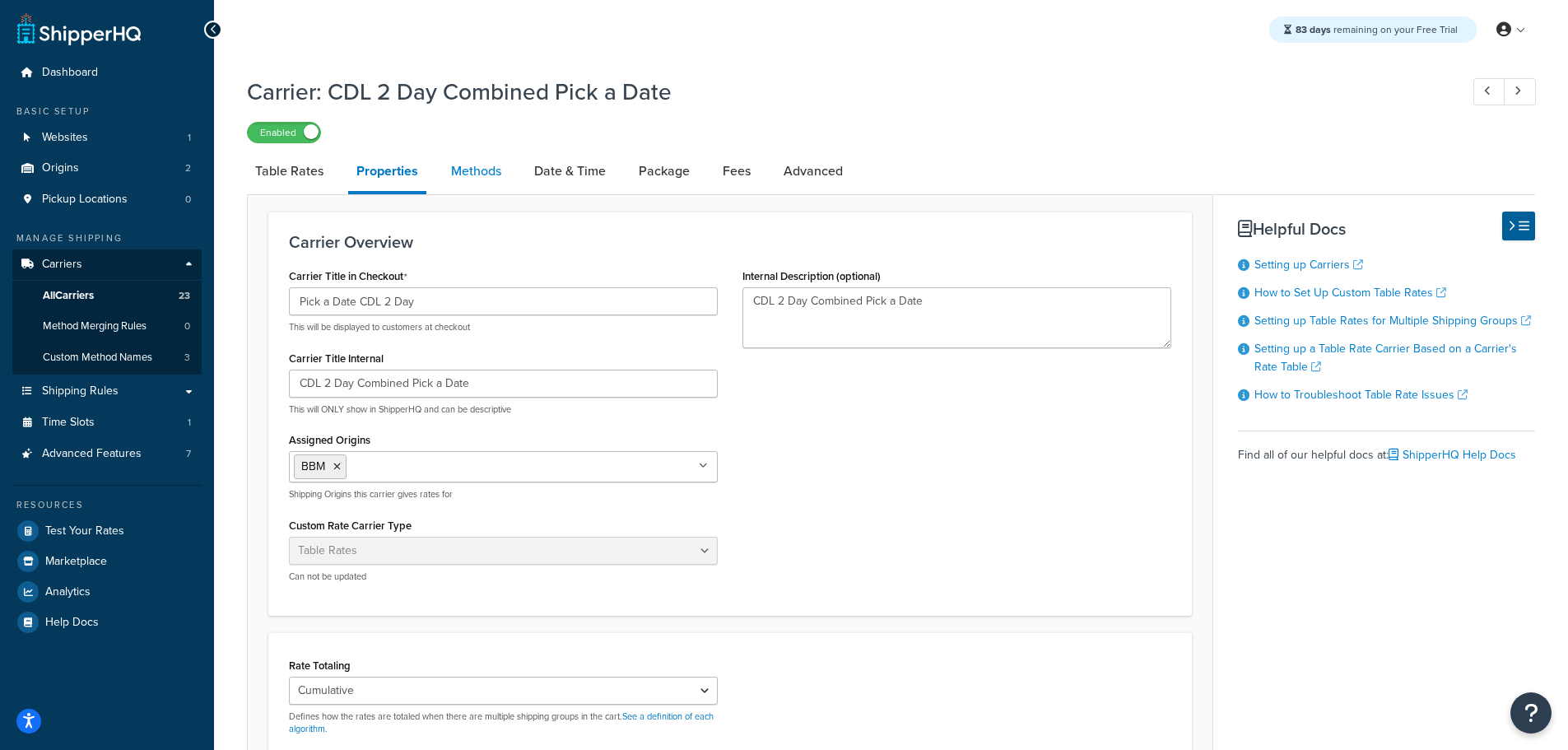
click at [496, 179] on link "Methods" at bounding box center [476, 171] width 67 height 40
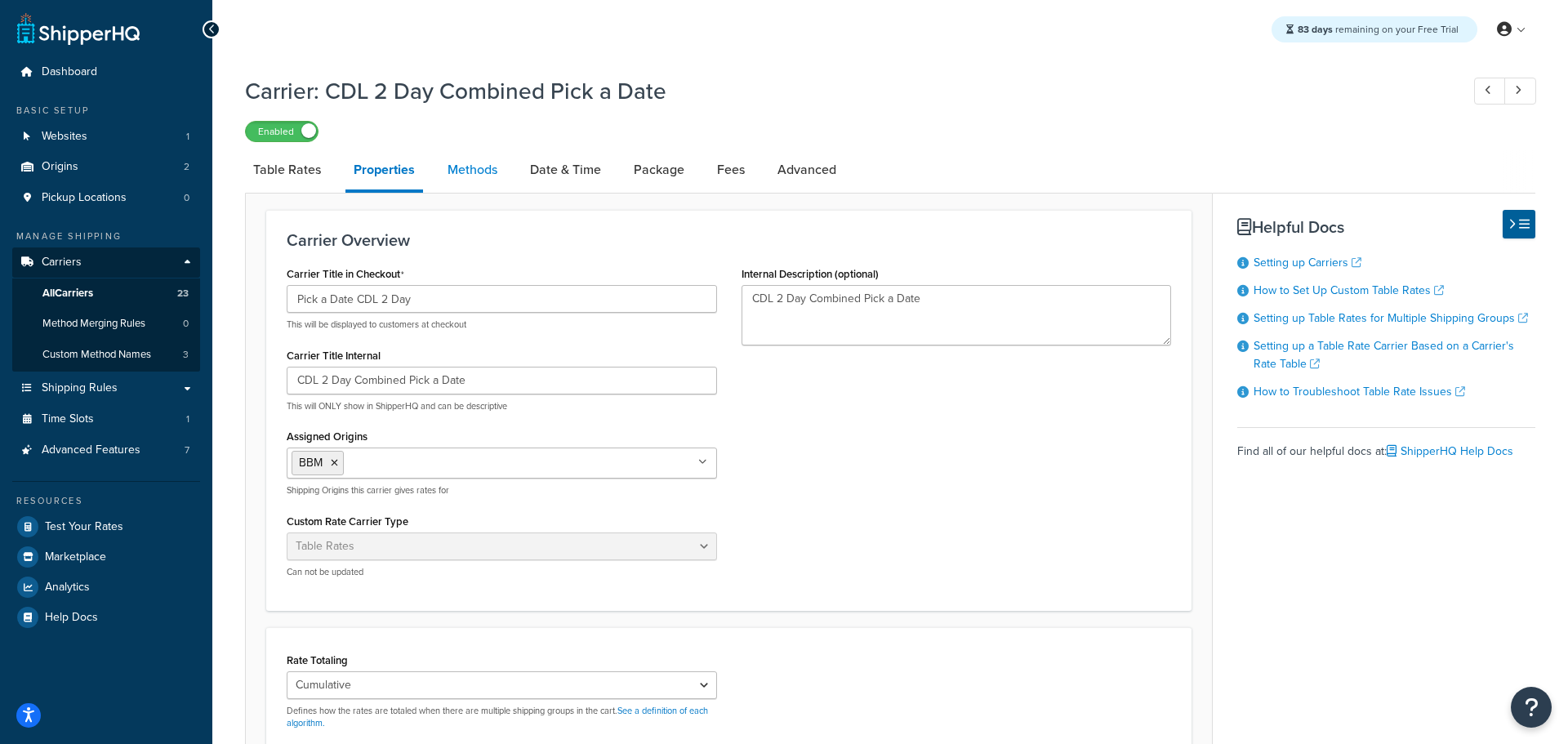
select select "25"
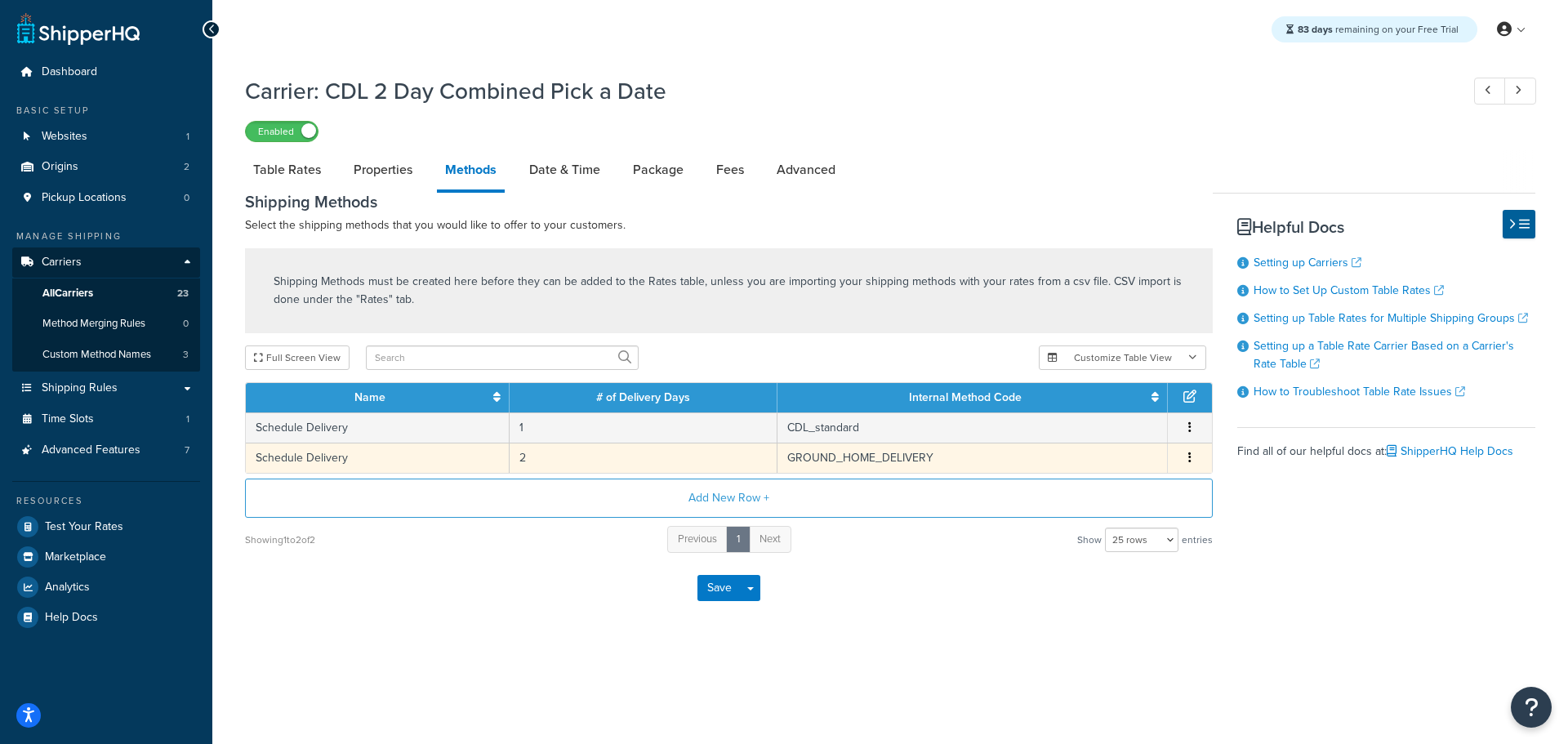
click at [524, 458] on td "2" at bounding box center [643, 458] width 268 height 30
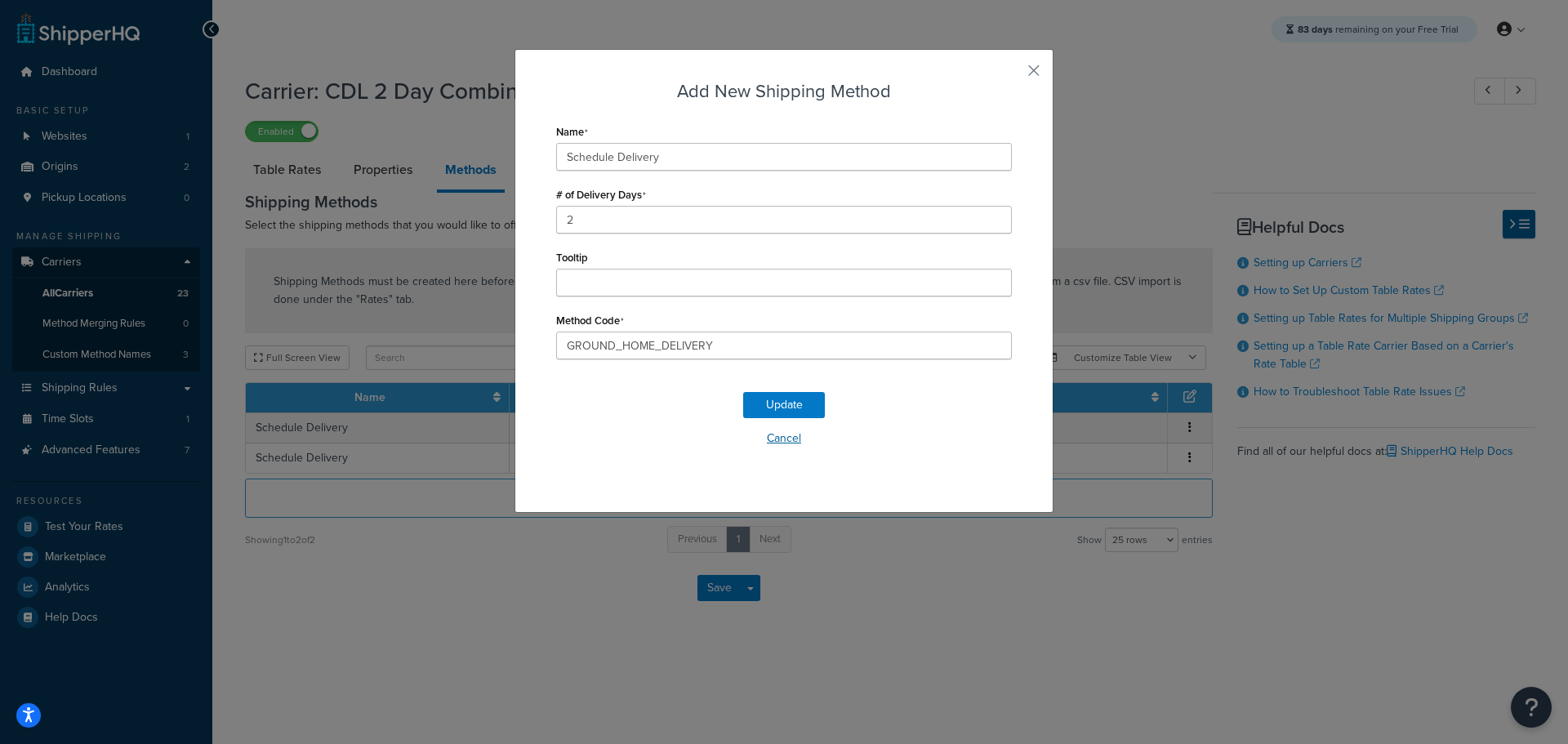
click at [788, 442] on button "Cancel" at bounding box center [784, 438] width 455 height 24
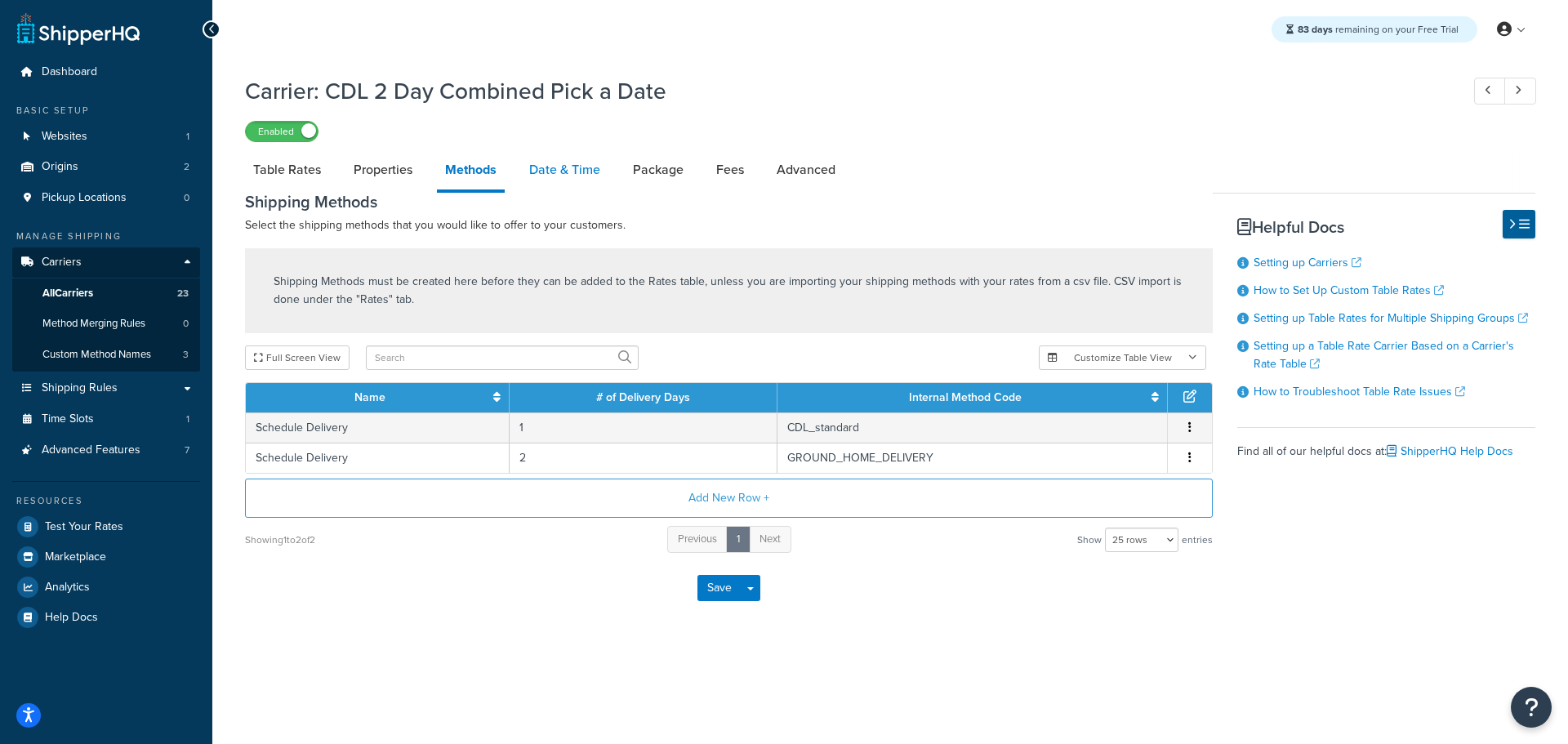
click at [586, 164] on link "Date & Time" at bounding box center [565, 170] width 87 height 40
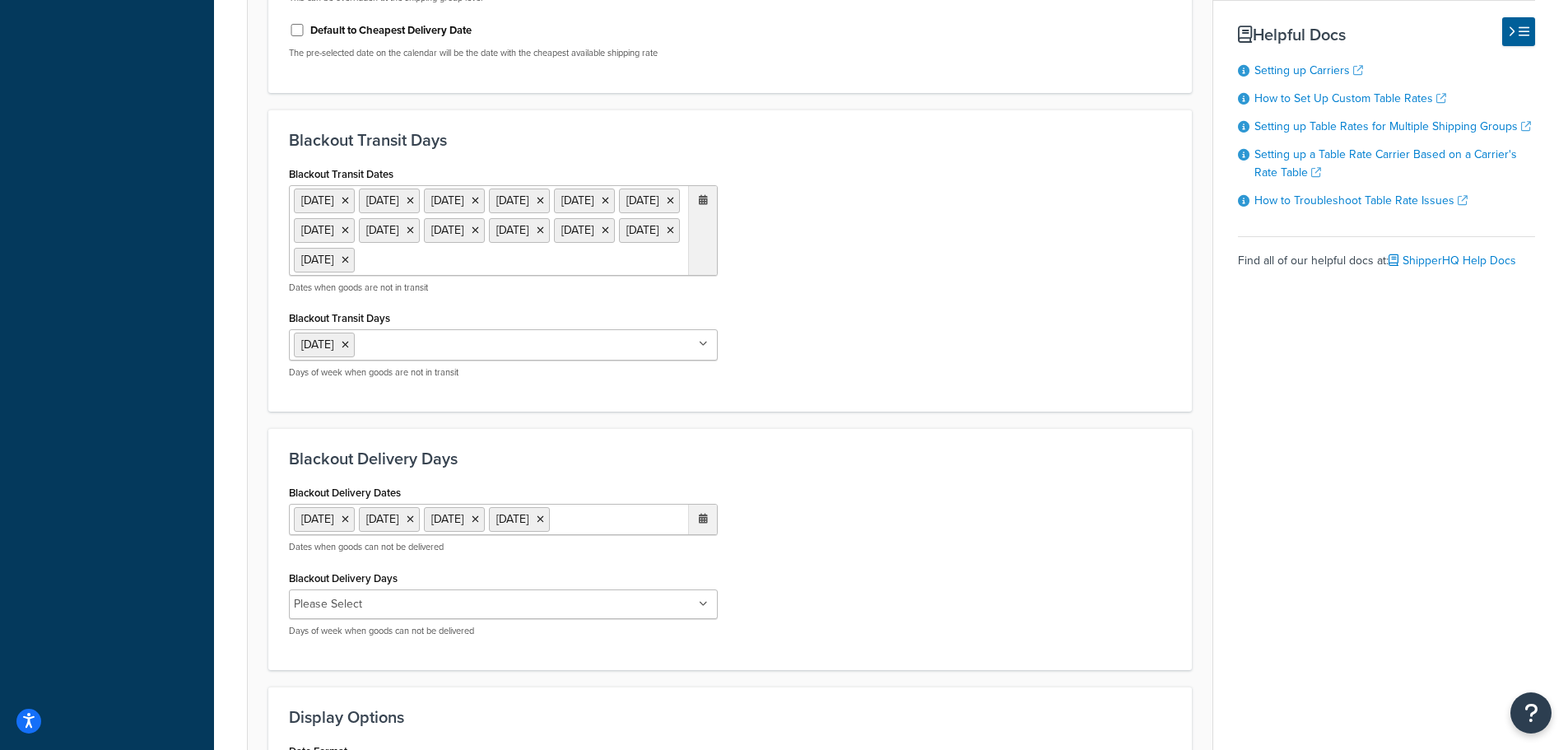
scroll to position [988, 0]
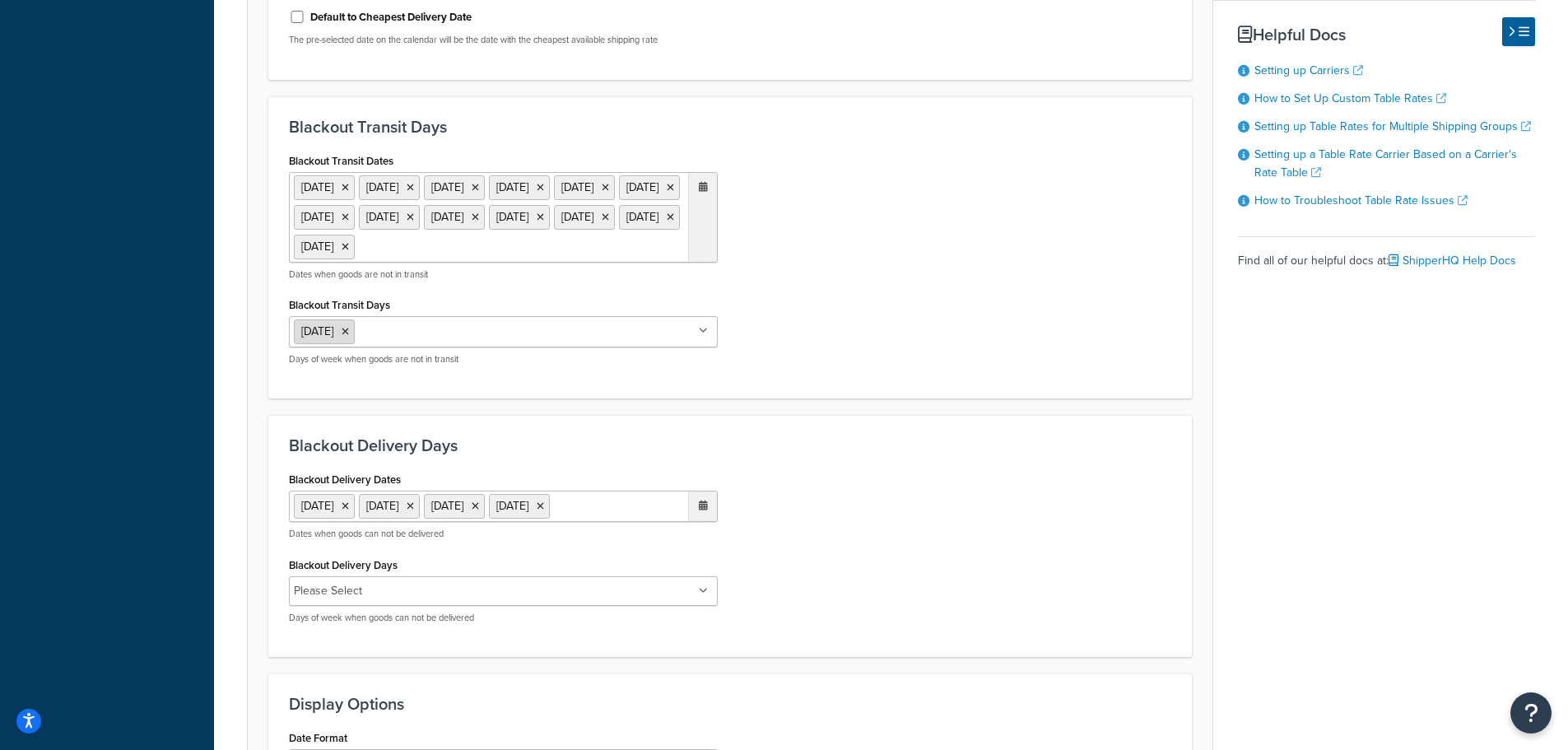
click at [348, 336] on icon at bounding box center [345, 332] width 8 height 10
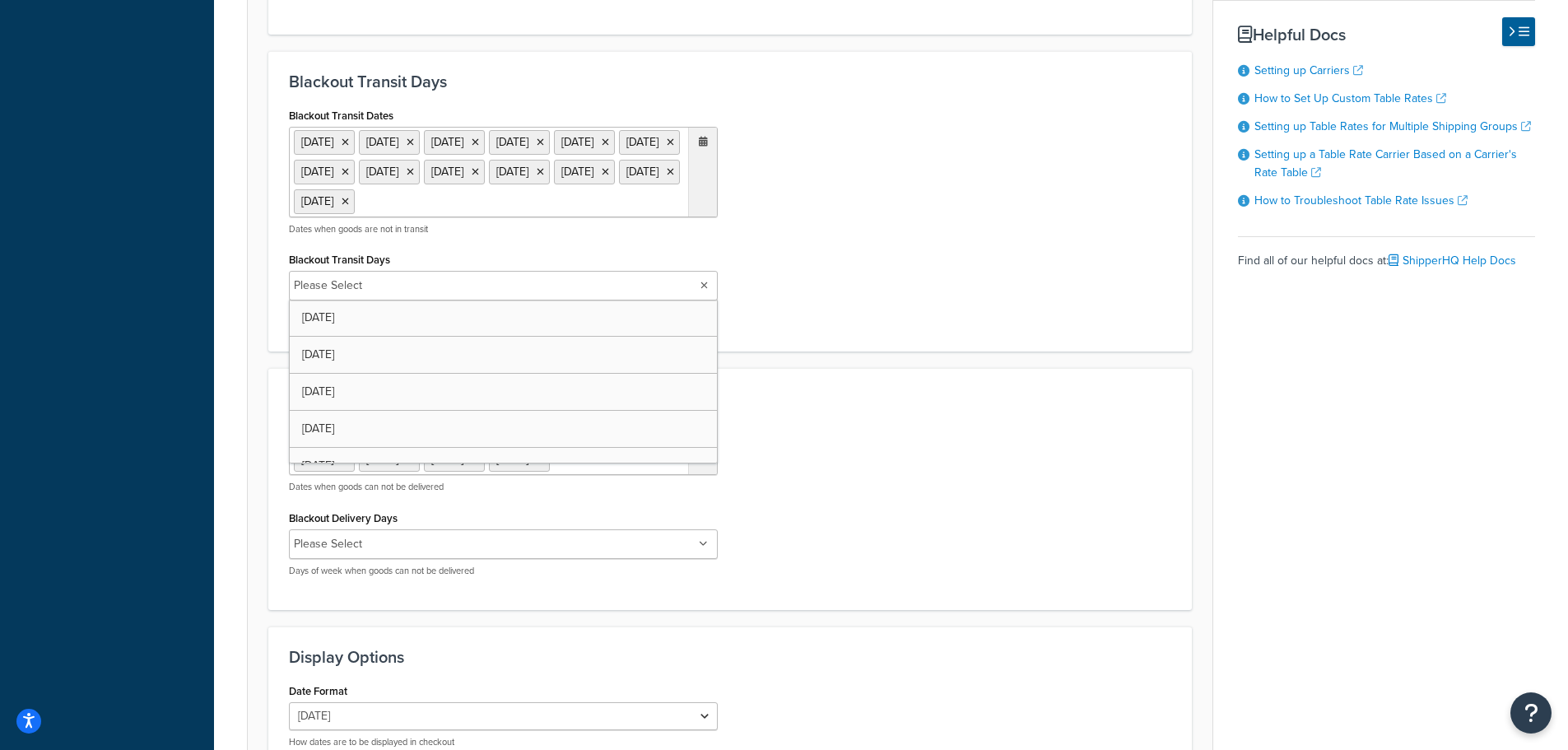
scroll to position [1246, 0]
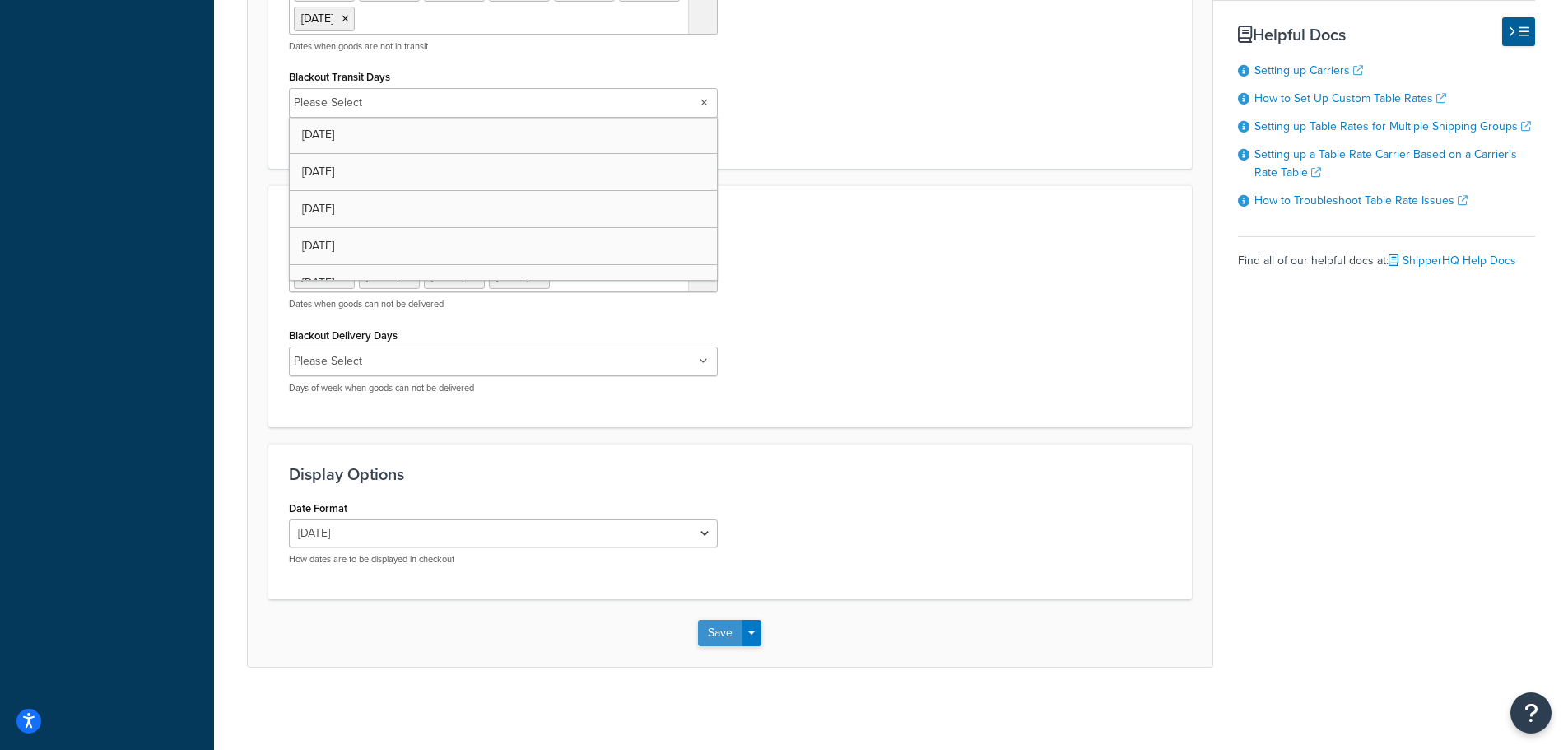
click at [718, 629] on button "Save" at bounding box center [720, 633] width 44 height 26
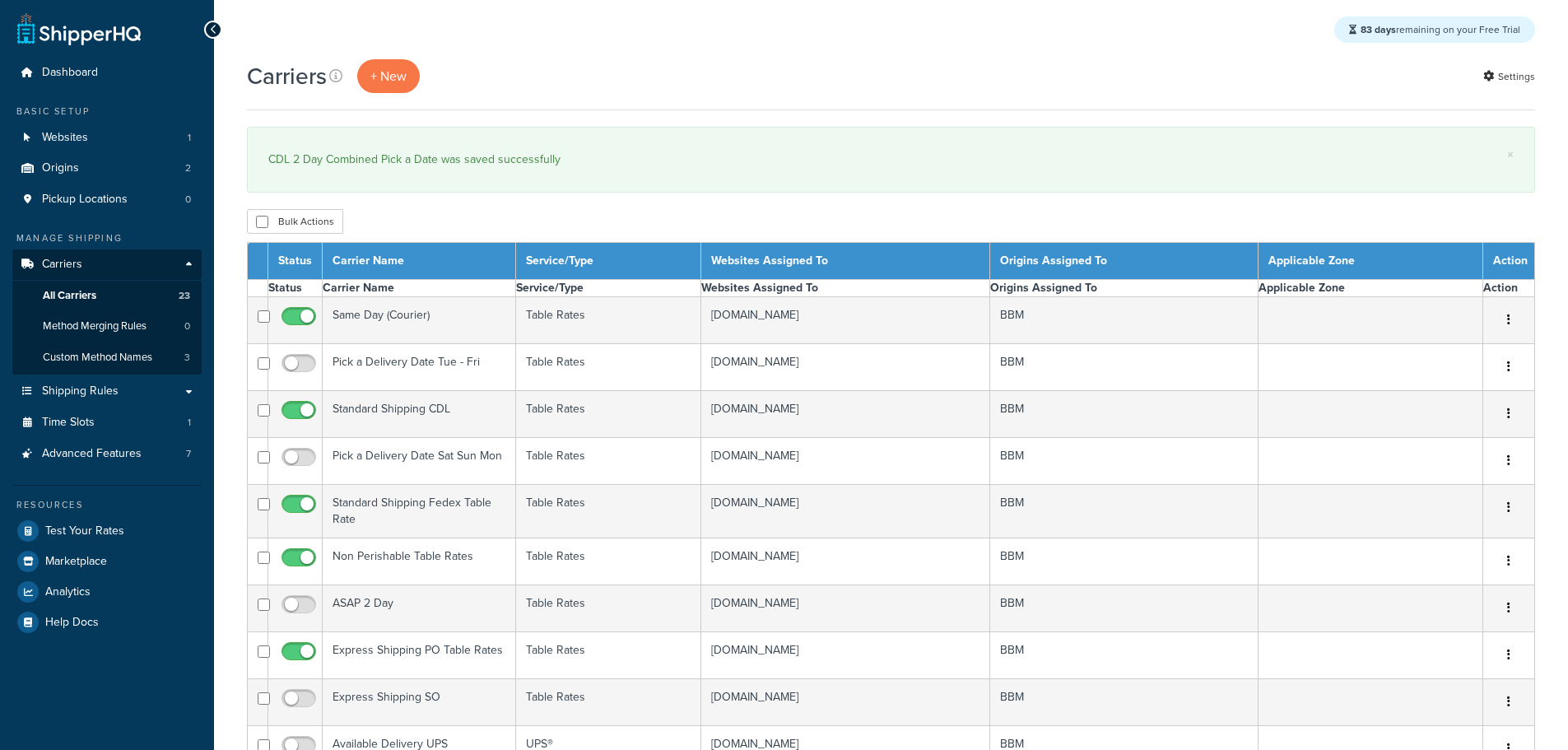
select select "15"
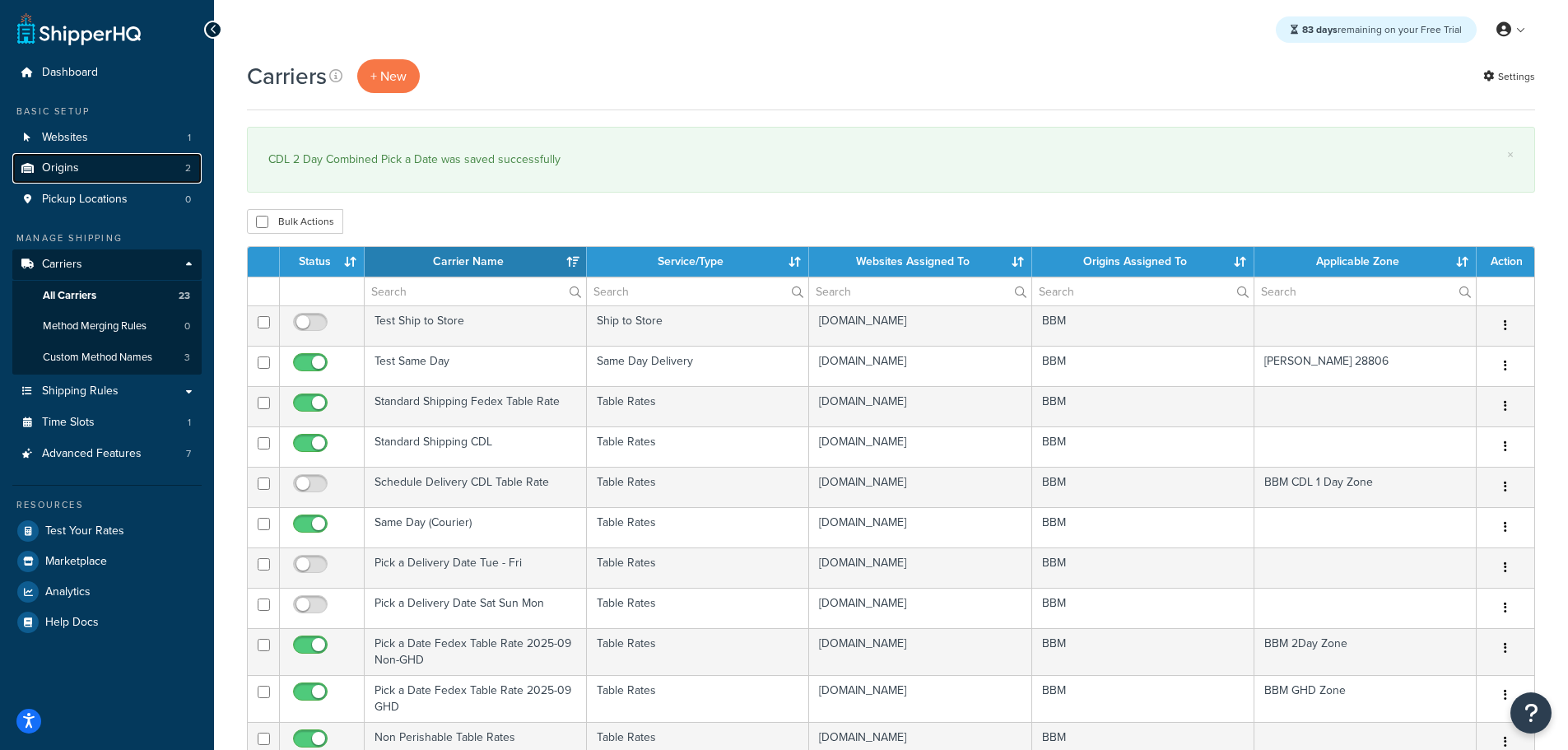
click at [84, 167] on link "Origins 2" at bounding box center [108, 169] width 190 height 31
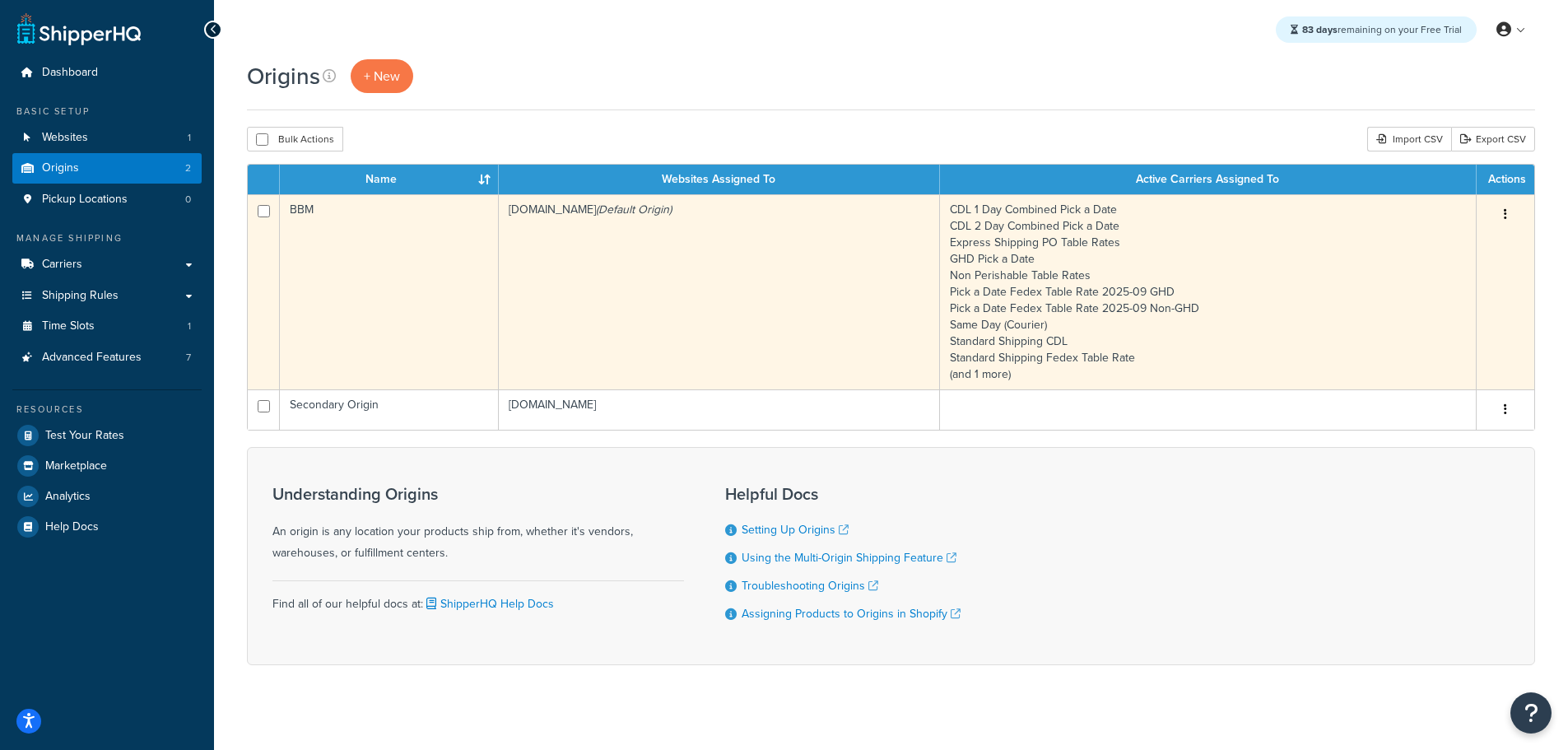
click at [332, 234] on td "BBM" at bounding box center [389, 292] width 219 height 195
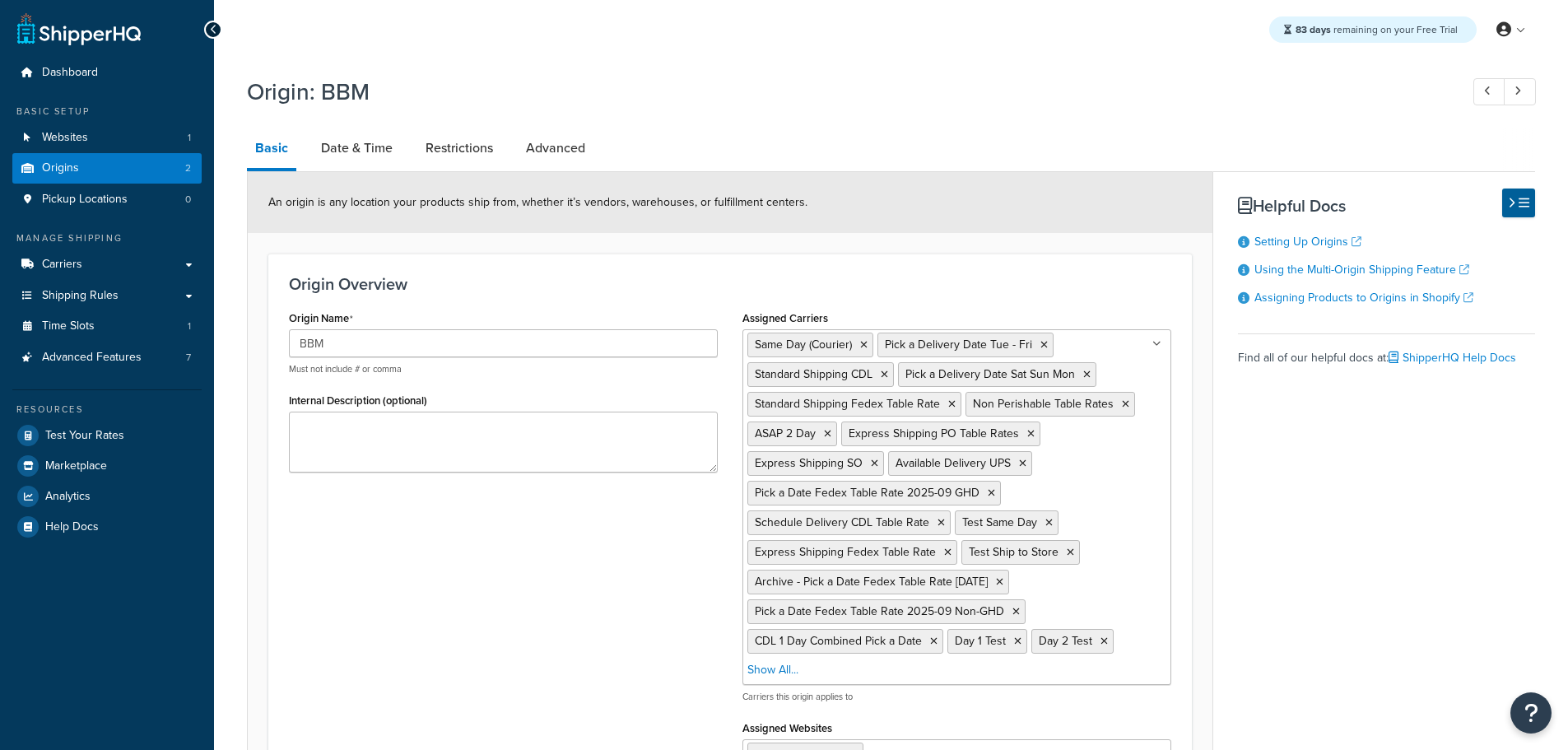
select select "30"
click at [380, 158] on link "Date & Time" at bounding box center [357, 148] width 88 height 40
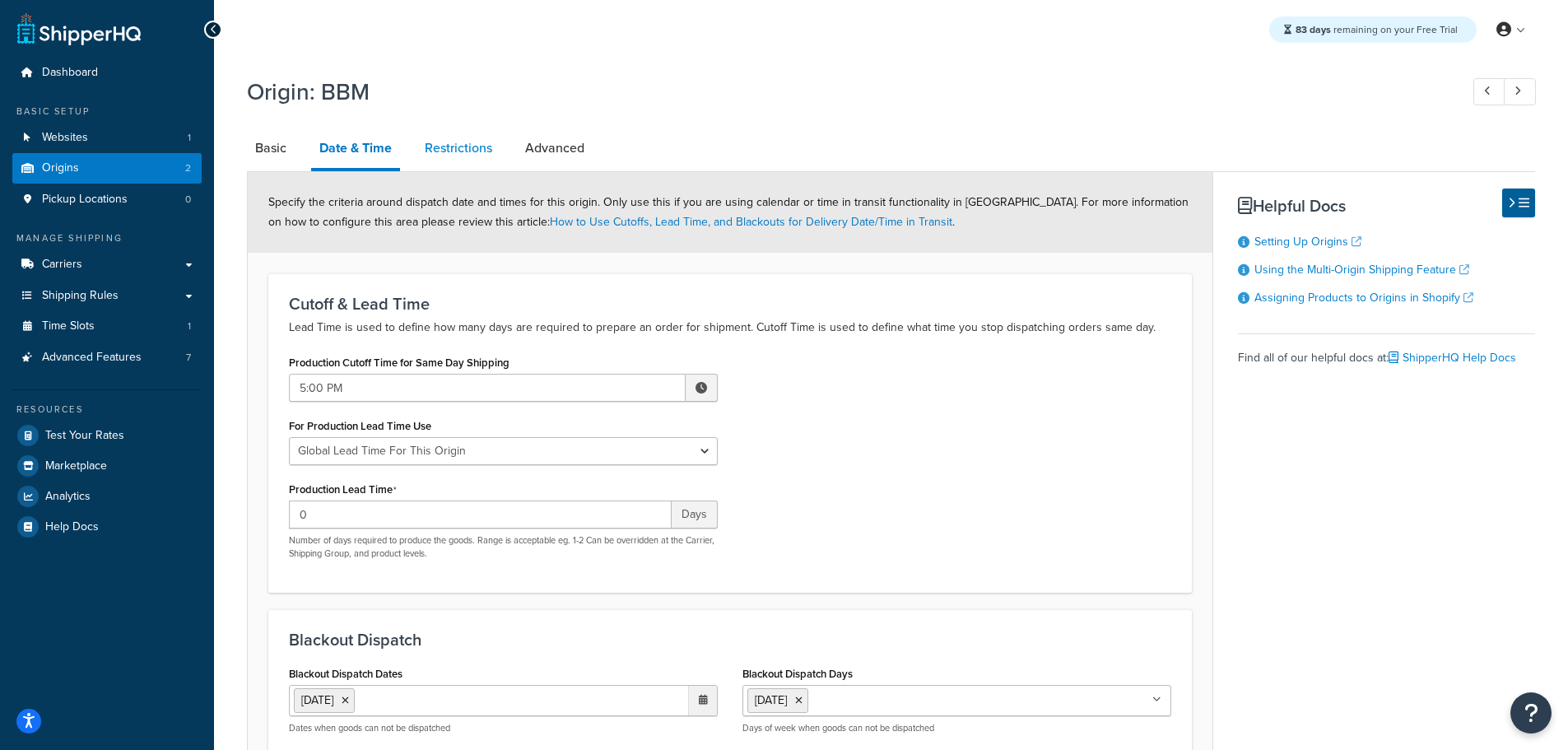
click at [428, 149] on link "Restrictions" at bounding box center [458, 148] width 84 height 40
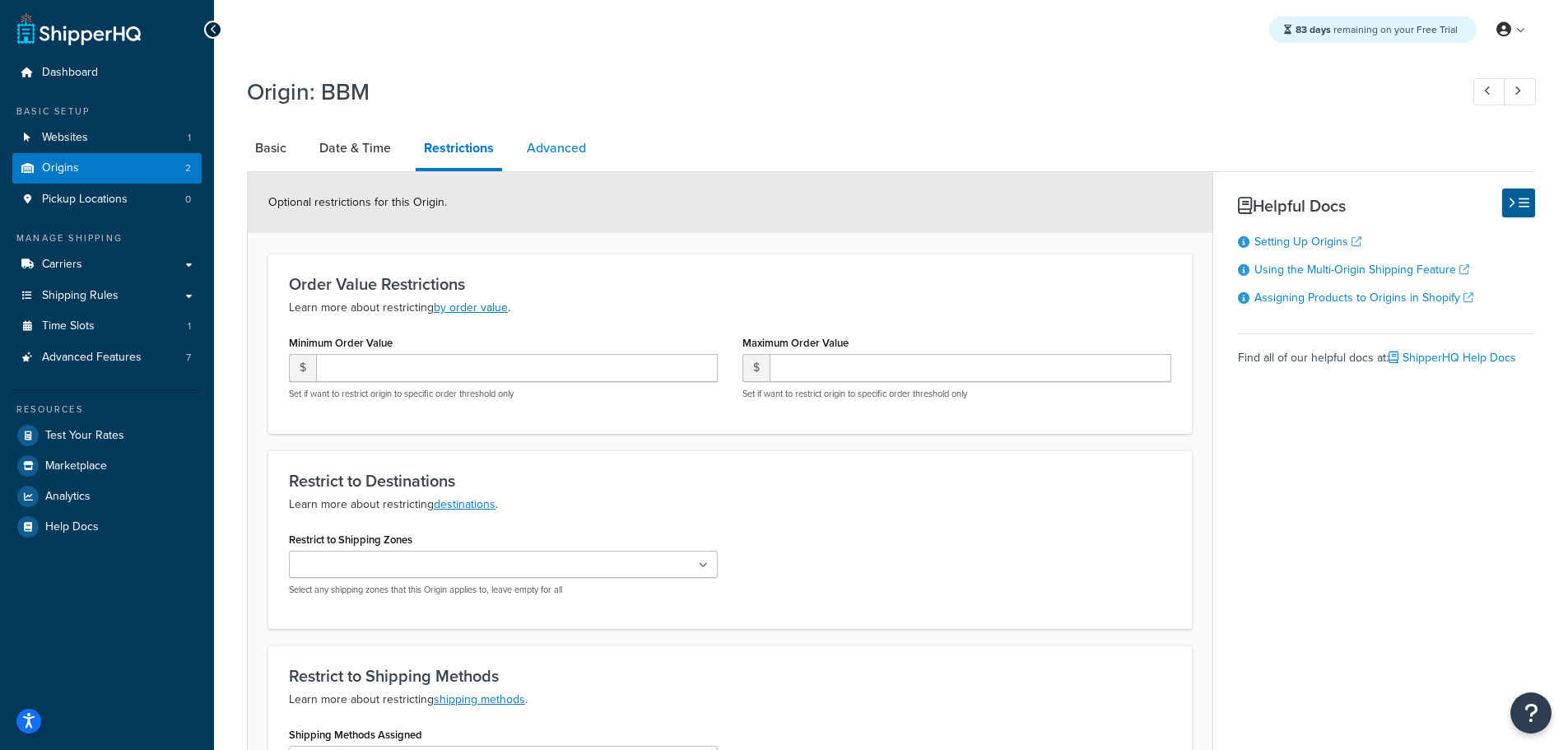
click at [565, 149] on link "Advanced" at bounding box center [556, 148] width 75 height 40
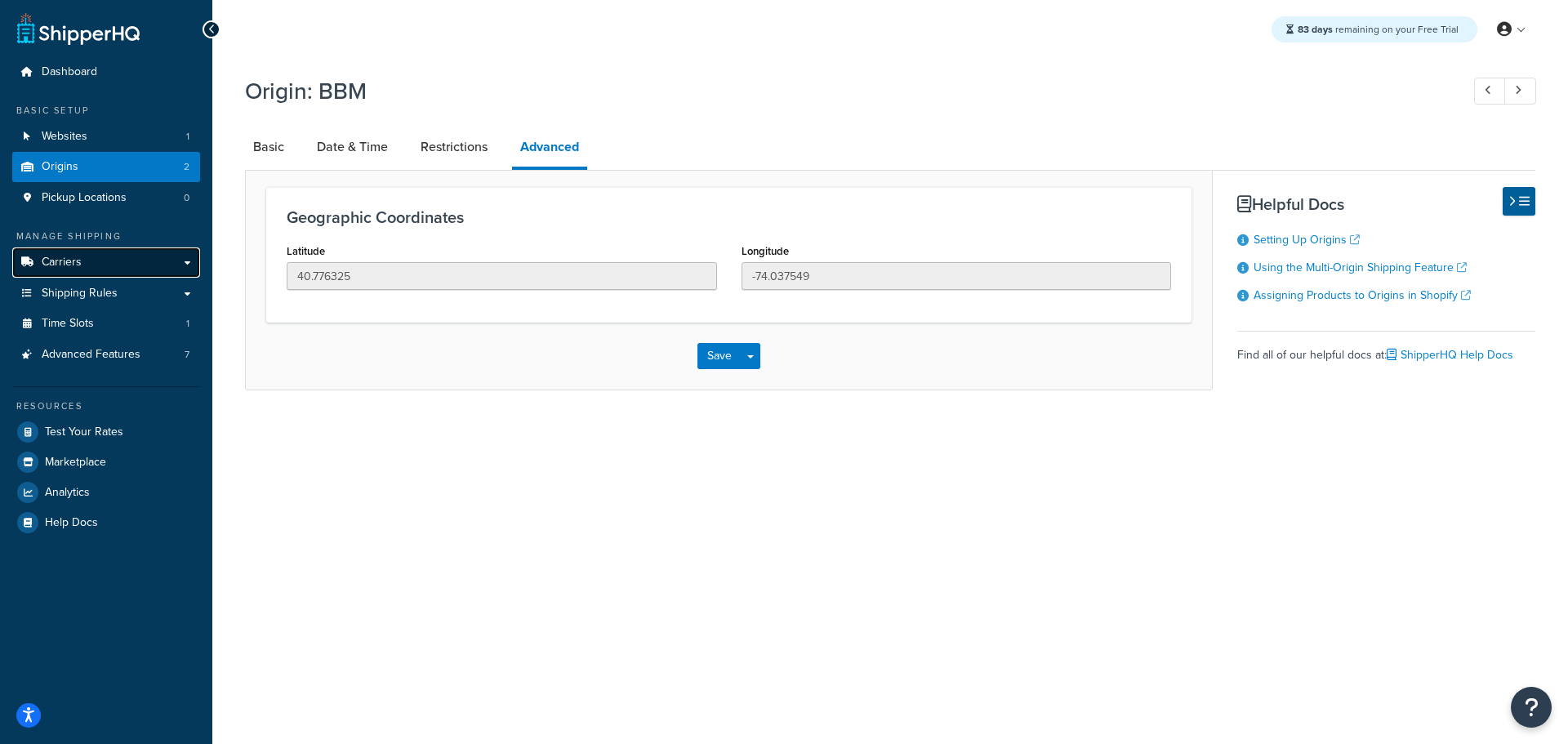
click at [62, 265] on span "Carriers" at bounding box center [62, 262] width 40 height 14
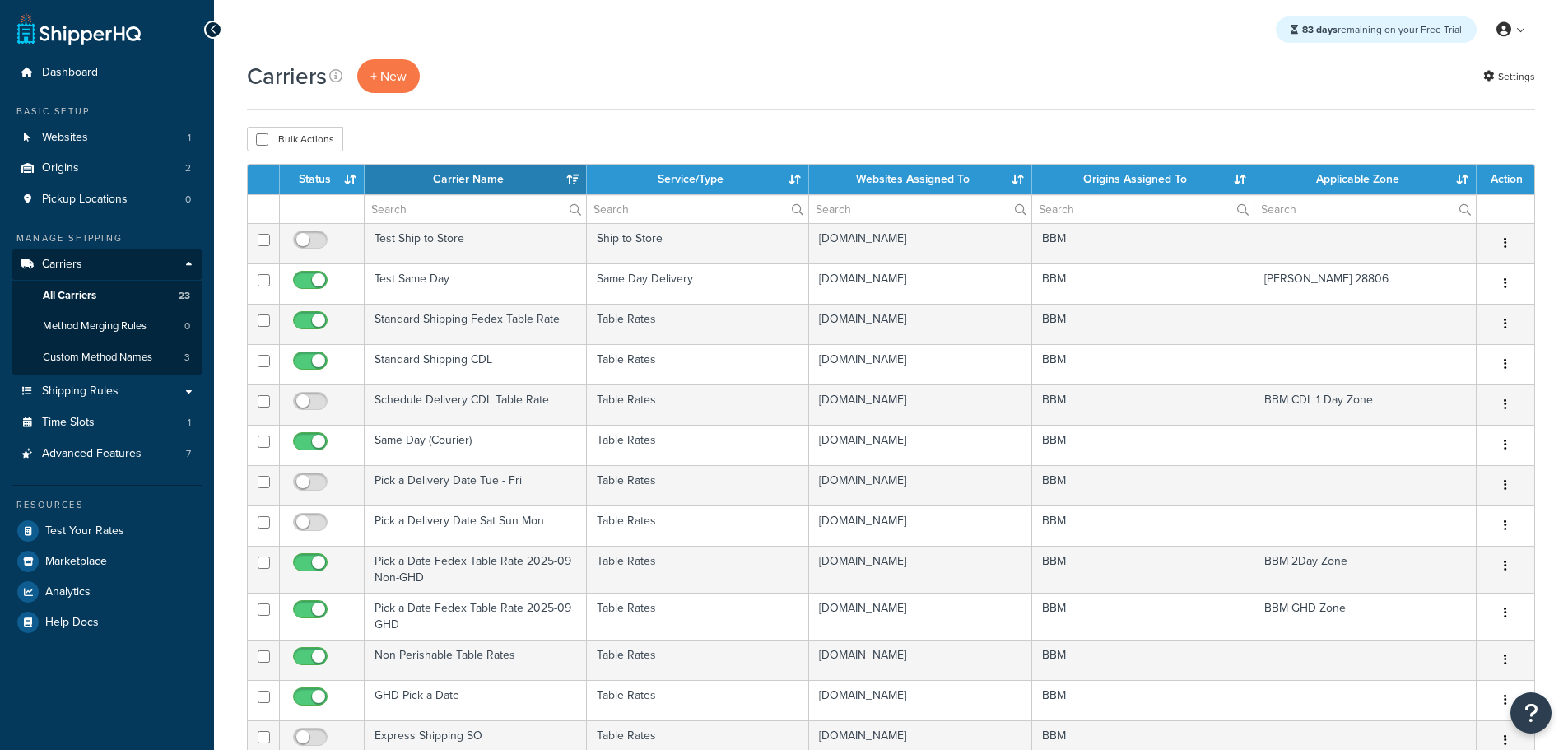
select select "15"
click at [314, 180] on th "Status" at bounding box center [322, 179] width 85 height 30
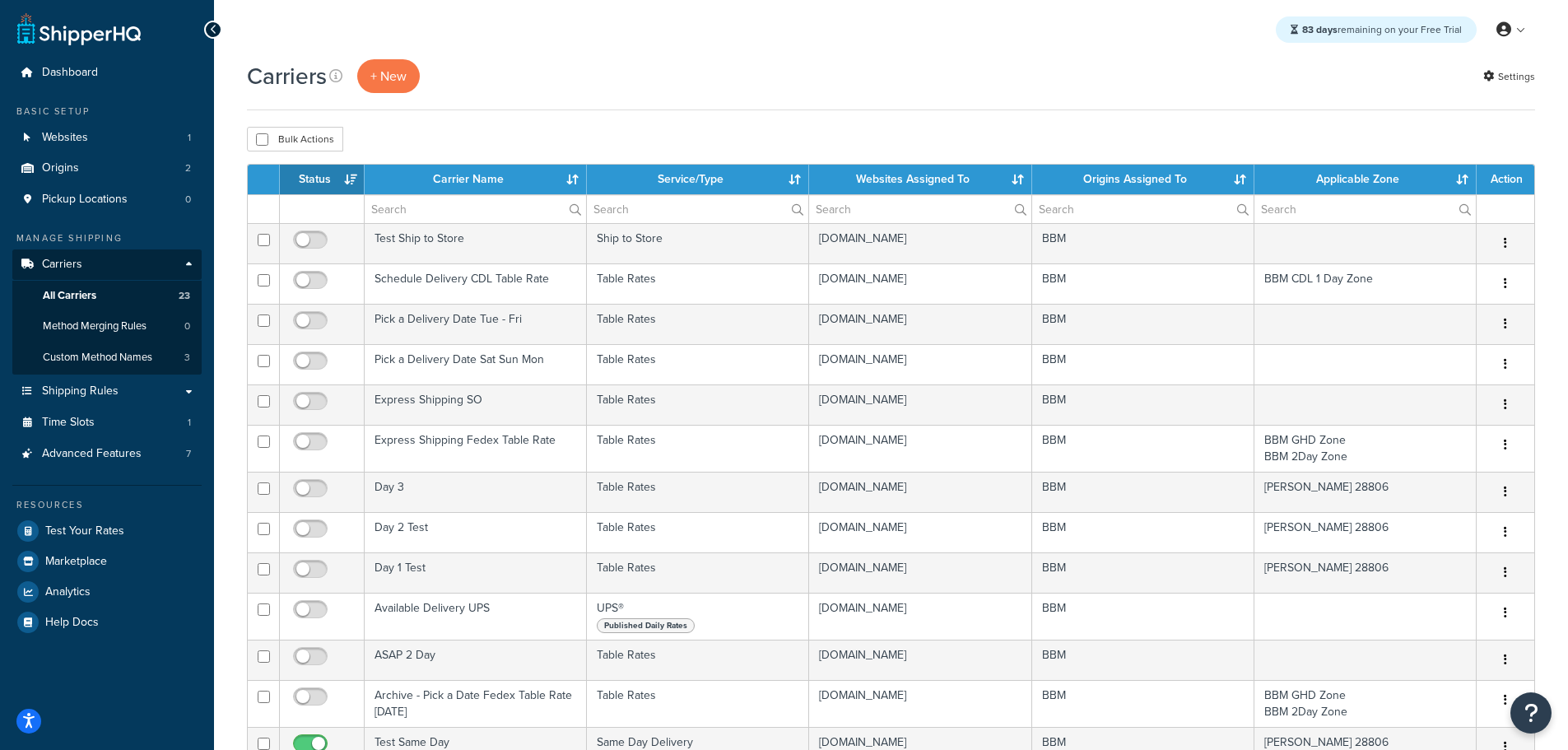
click at [314, 180] on th "Status" at bounding box center [322, 179] width 85 height 30
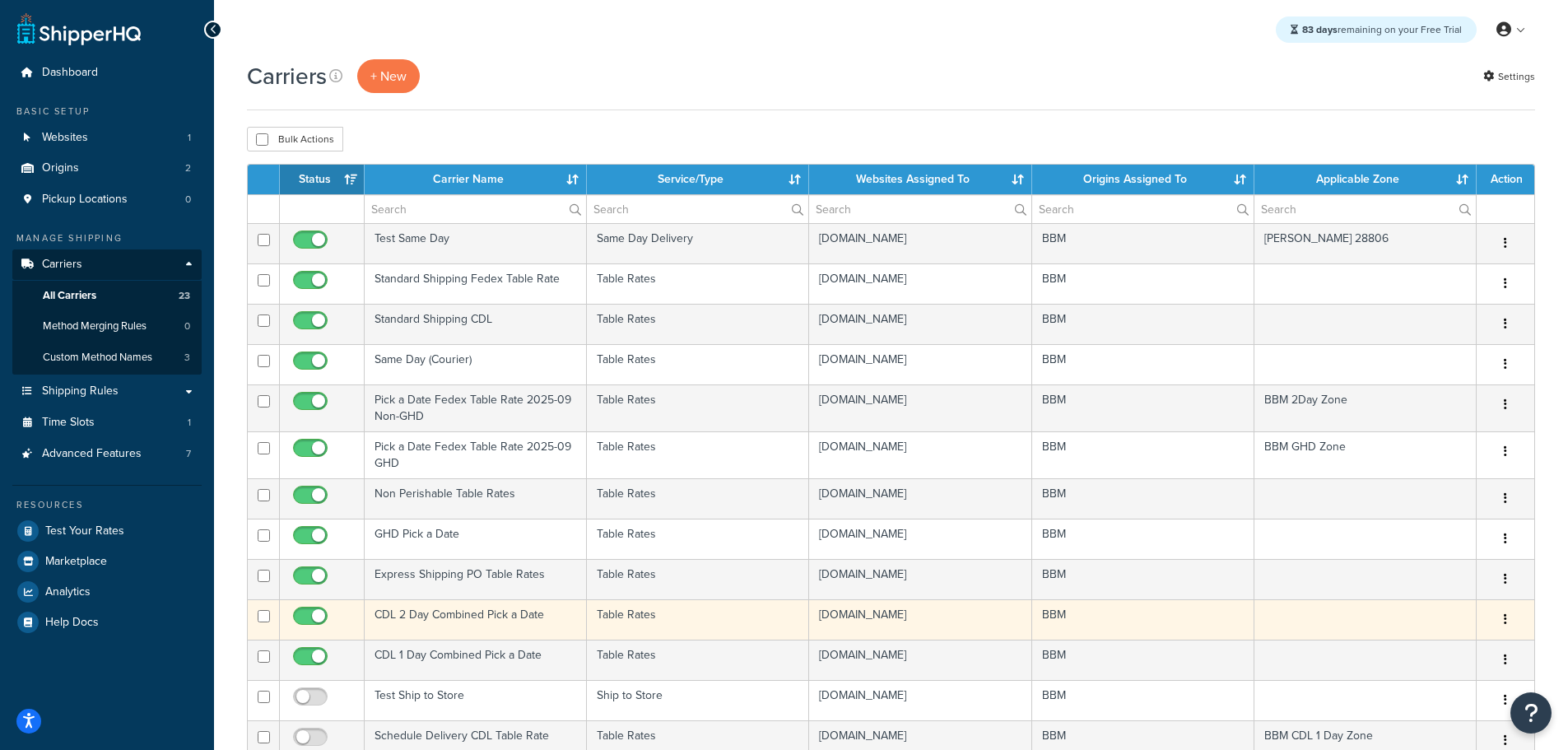
click at [478, 618] on td "CDL 2 Day Combined Pick a Date" at bounding box center [476, 620] width 222 height 41
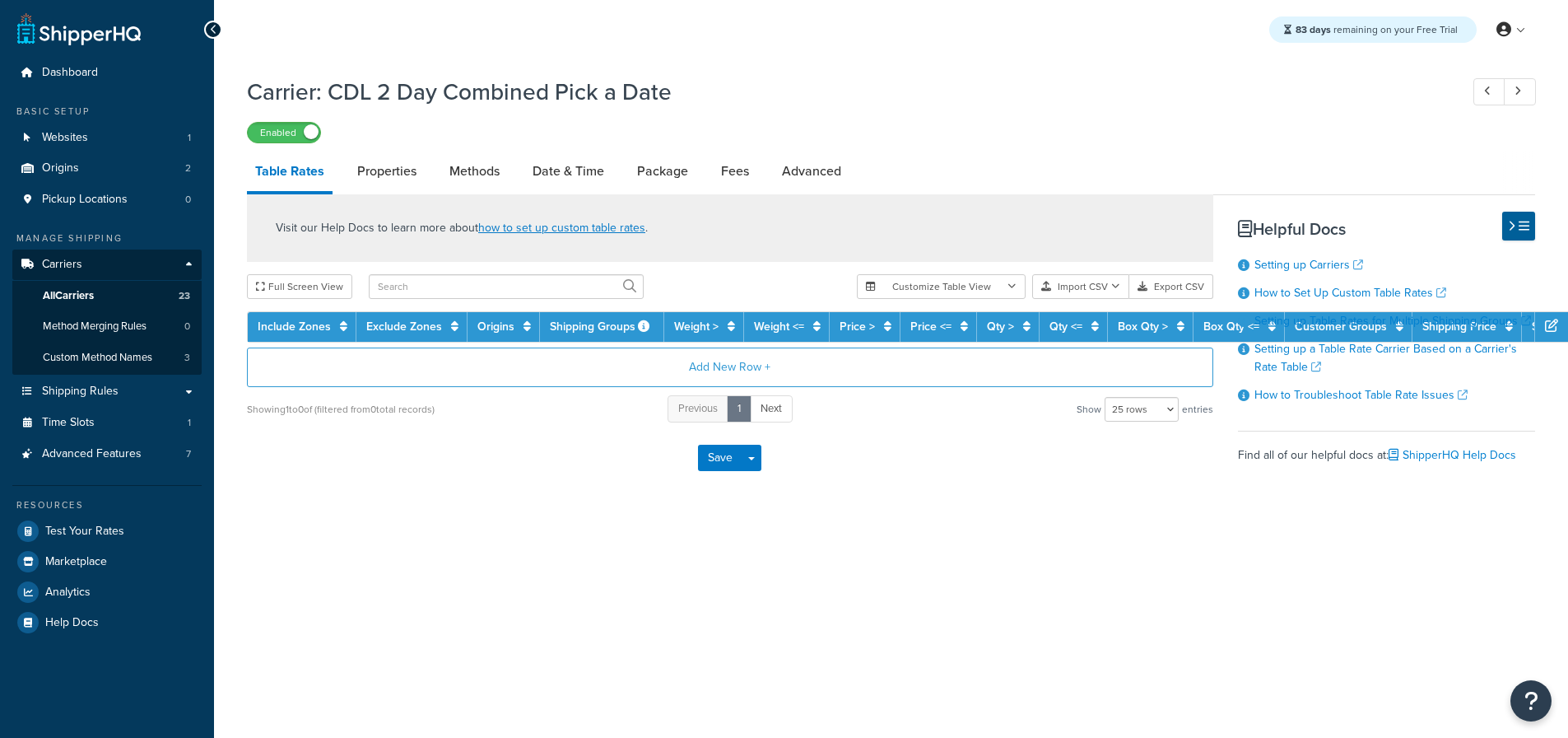
select select "25"
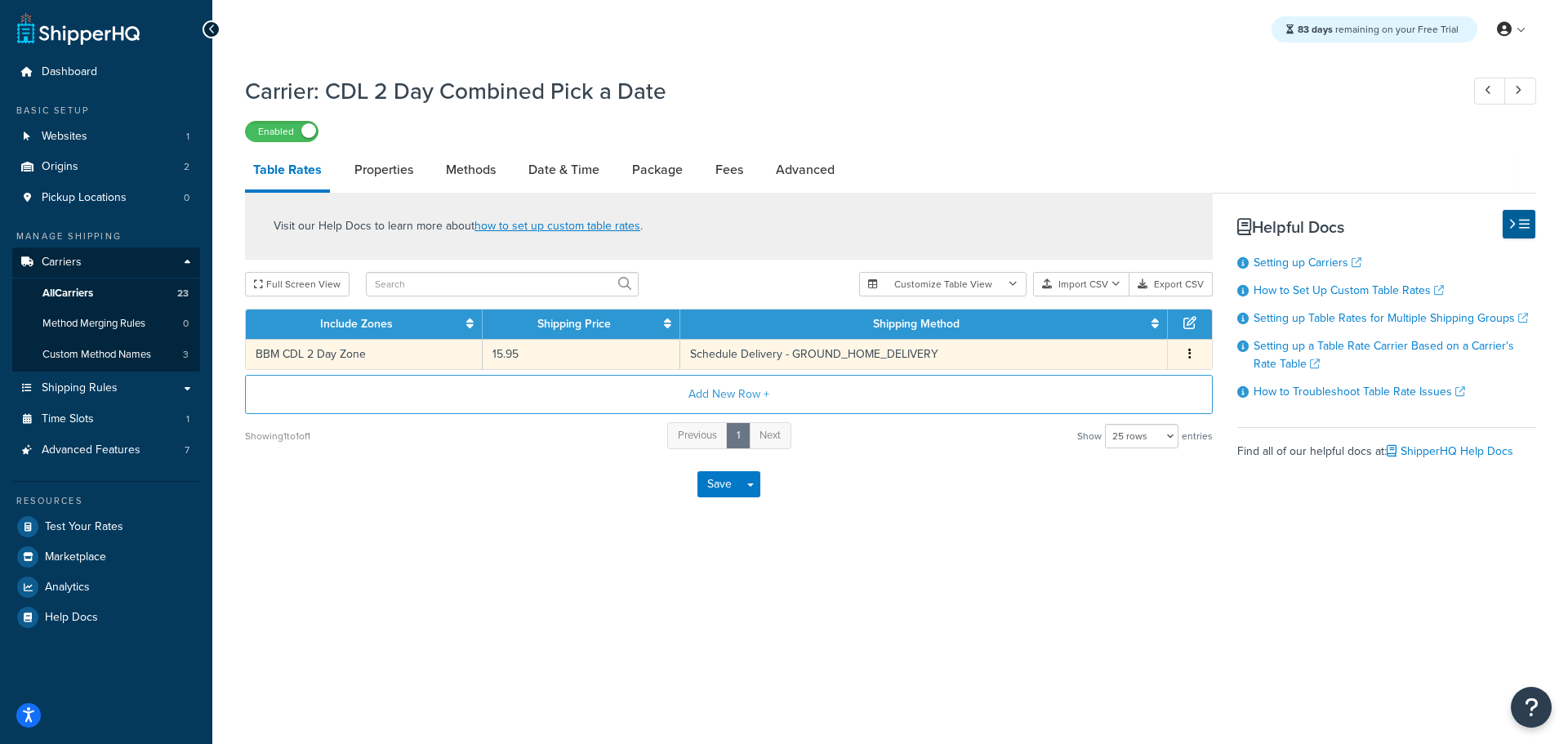
click at [1193, 356] on button "button" at bounding box center [1190, 354] width 13 height 18
click at [1123, 385] on div "Delete" at bounding box center [1107, 388] width 116 height 34
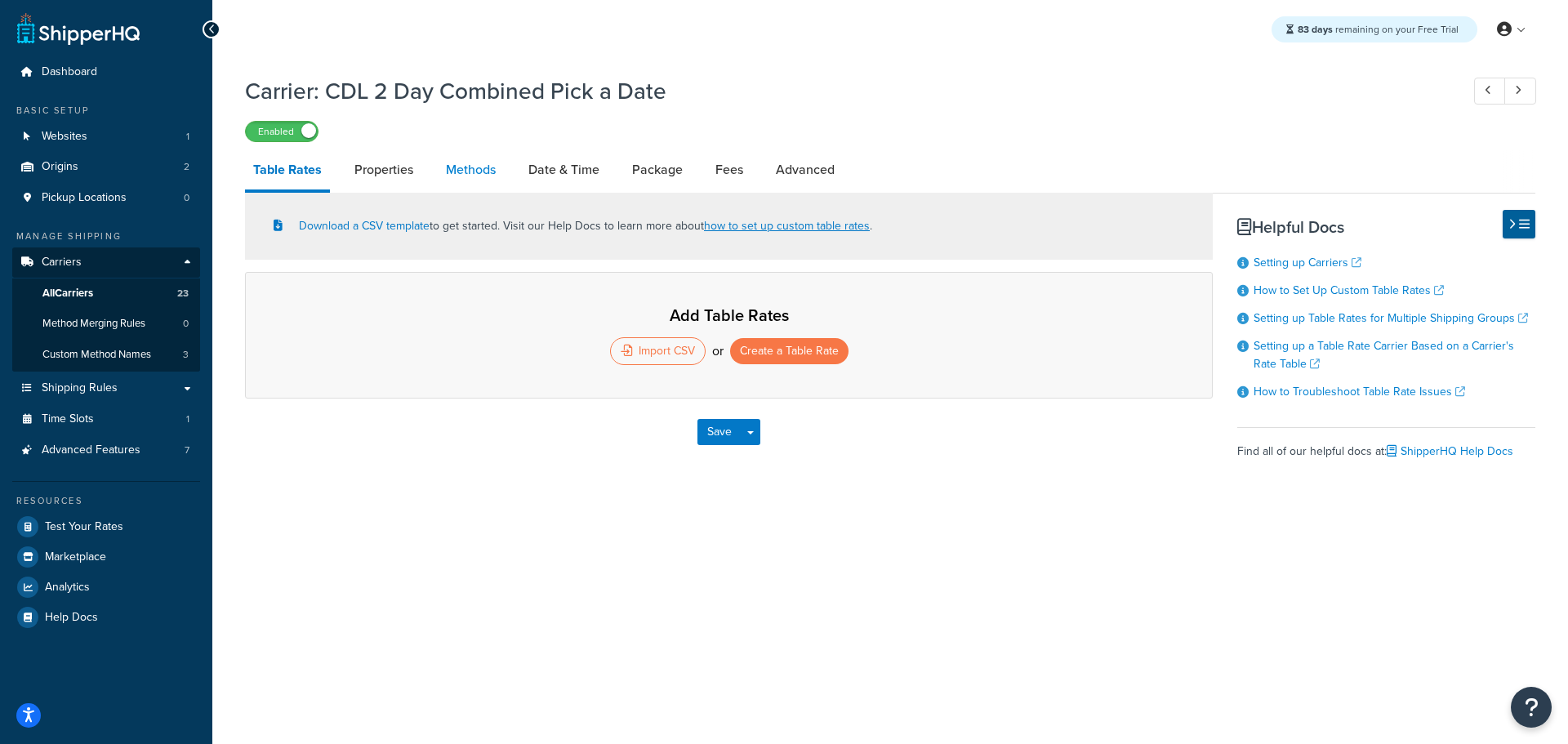
click at [444, 167] on link "Methods" at bounding box center [471, 170] width 66 height 40
select select "25"
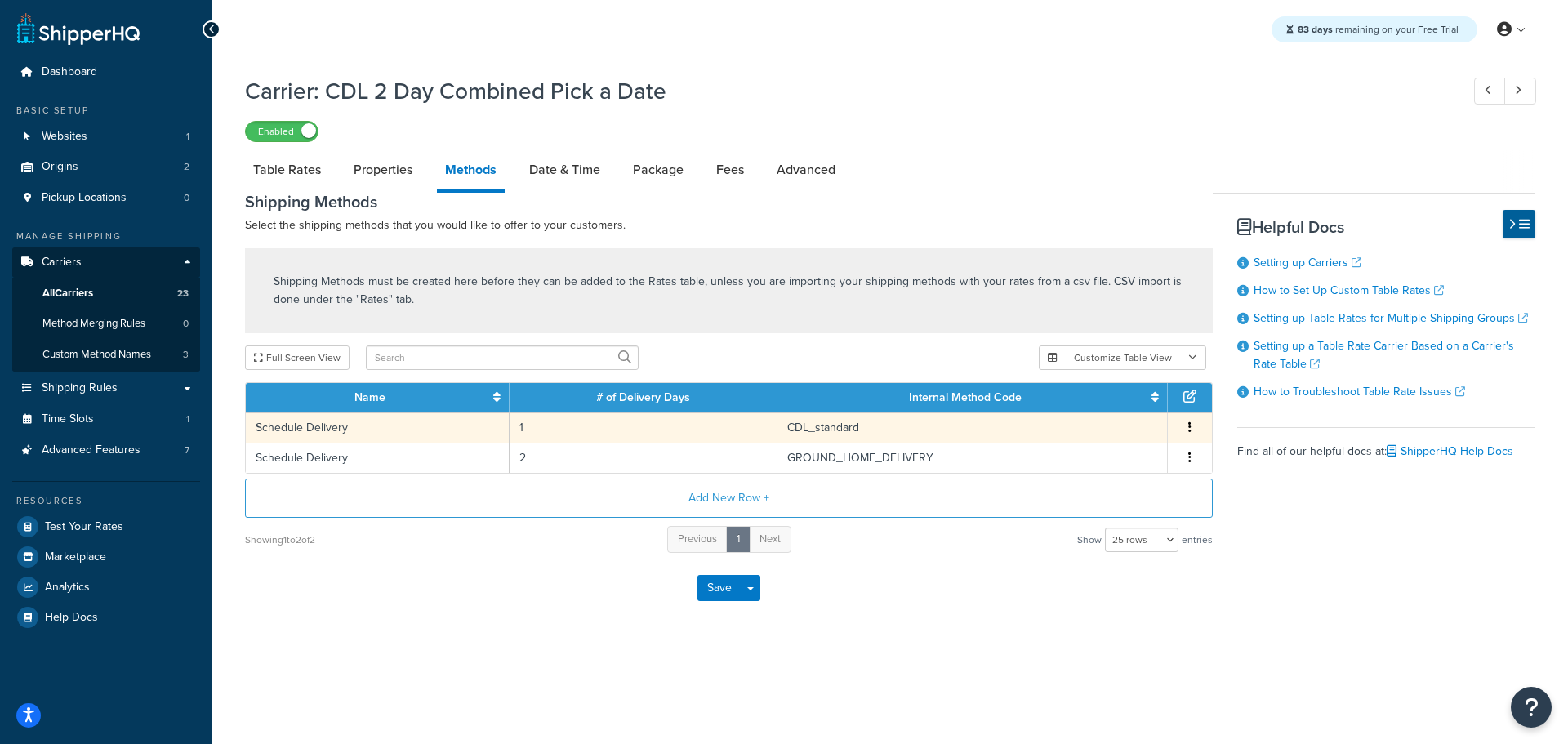
click at [1192, 432] on button "button" at bounding box center [1190, 428] width 13 height 18
click at [1130, 446] on div "Delete" at bounding box center [1107, 445] width 116 height 34
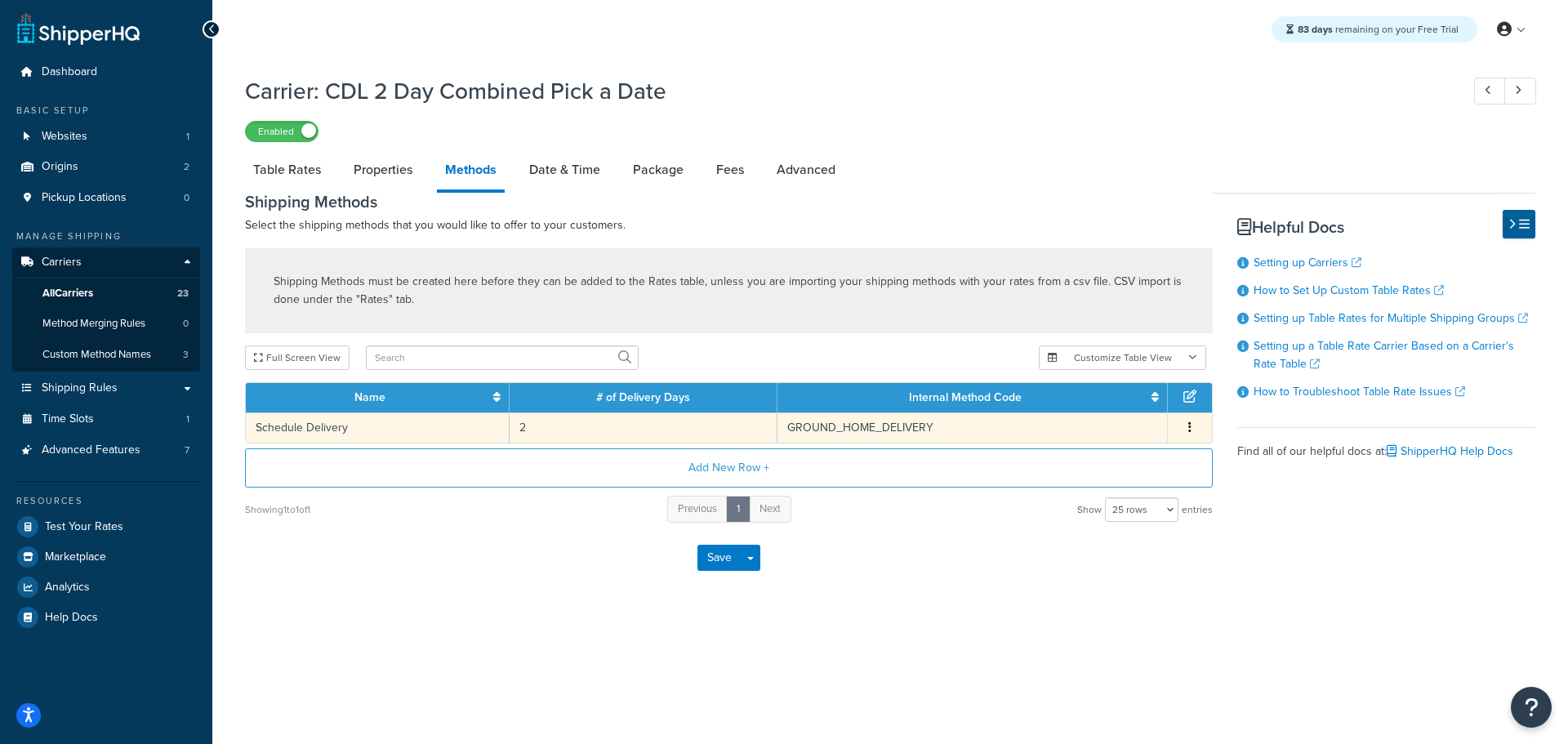
click at [1189, 428] on icon "button" at bounding box center [1190, 427] width 3 height 12
click at [1108, 442] on div "Delete" at bounding box center [1107, 445] width 116 height 34
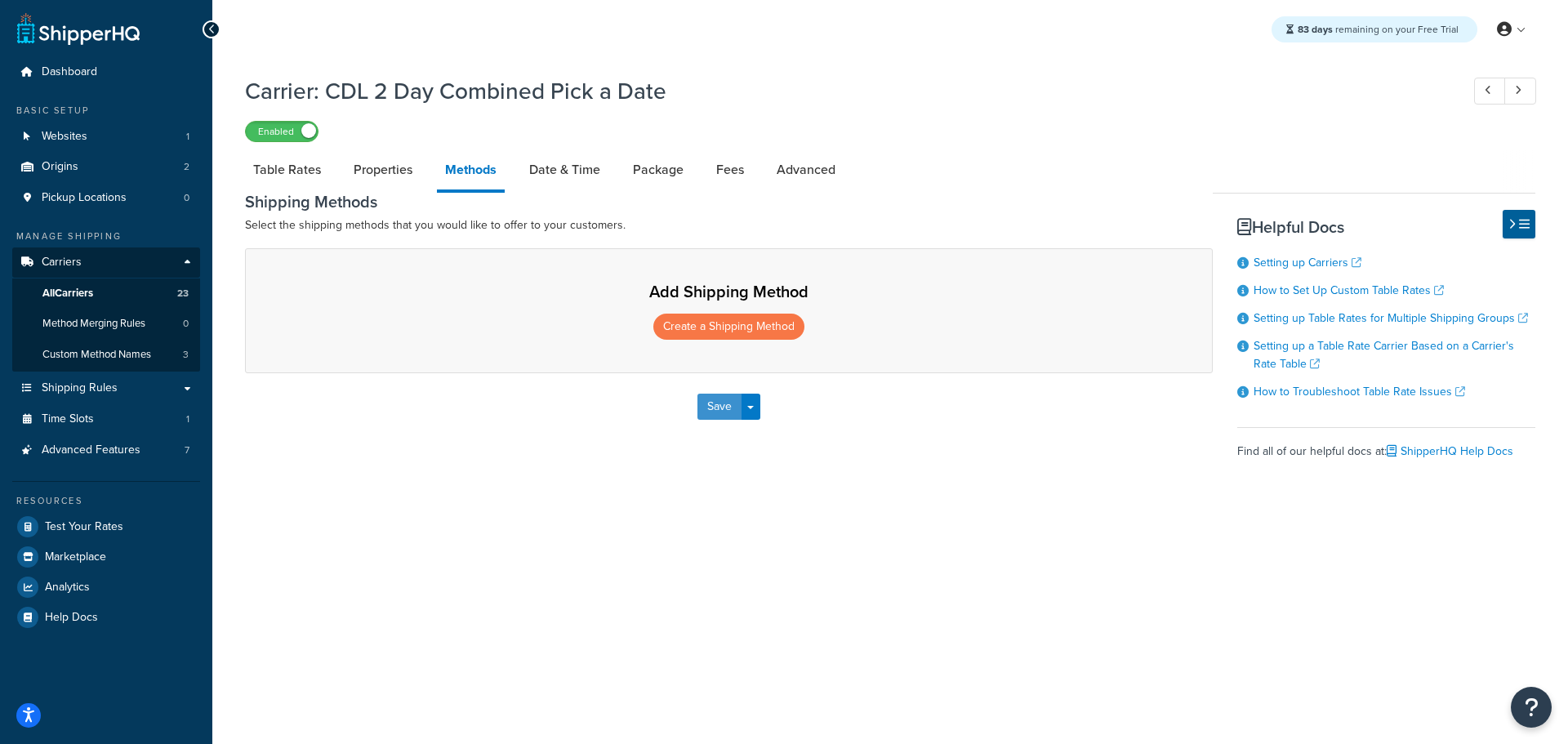
click at [716, 414] on button "Save" at bounding box center [719, 406] width 44 height 26
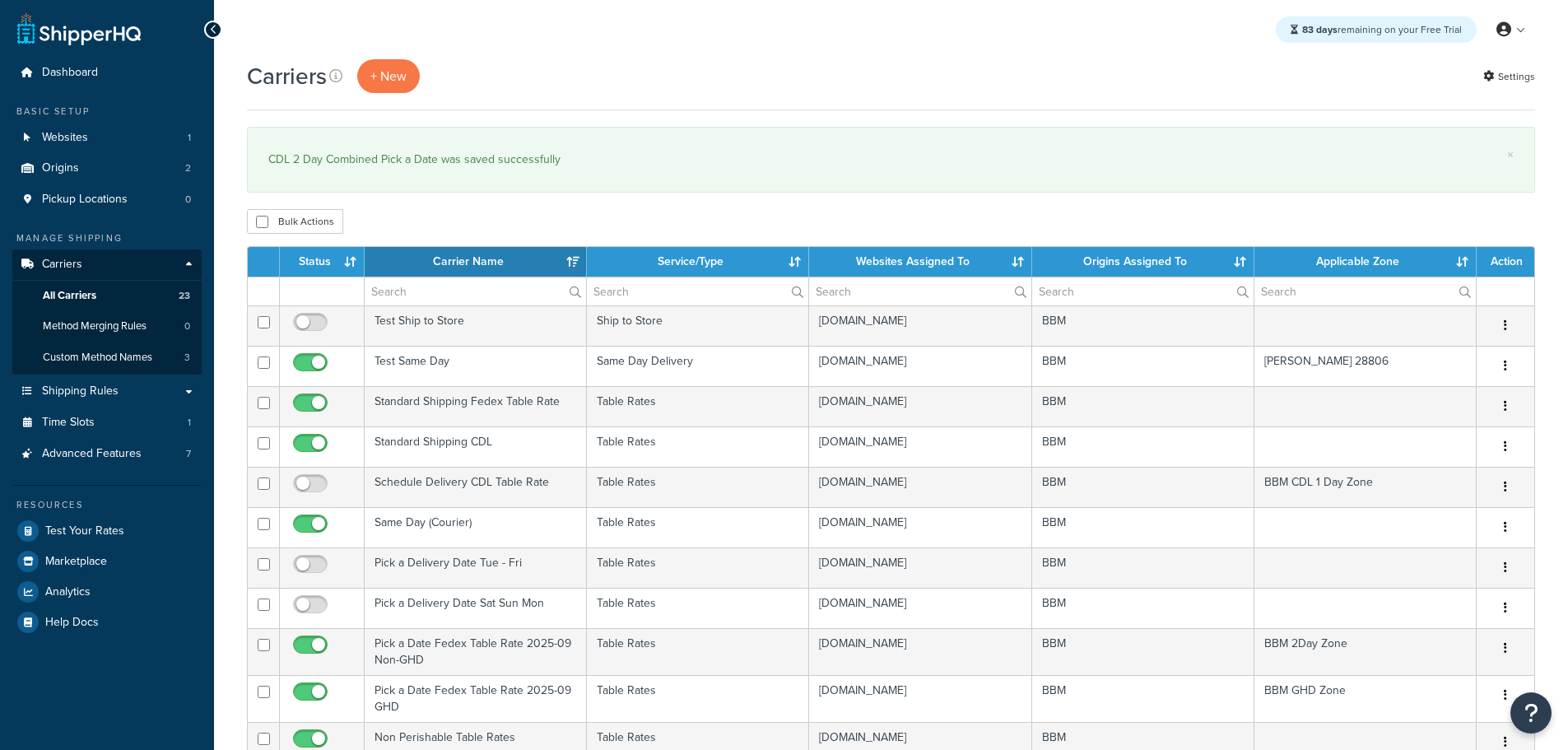
select select "15"
click at [316, 259] on th "Status" at bounding box center [322, 262] width 85 height 30
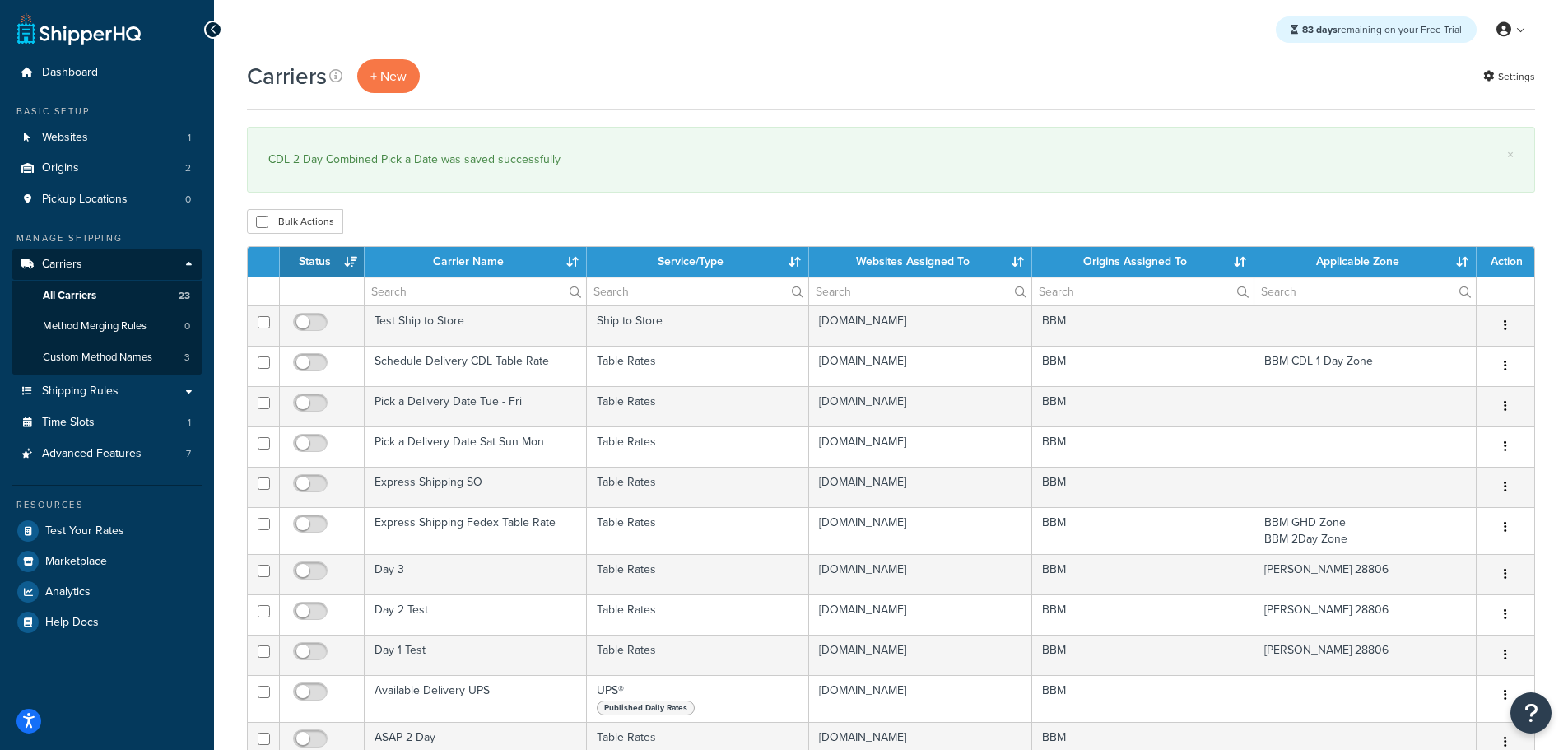
click at [316, 258] on th "Status" at bounding box center [322, 262] width 85 height 30
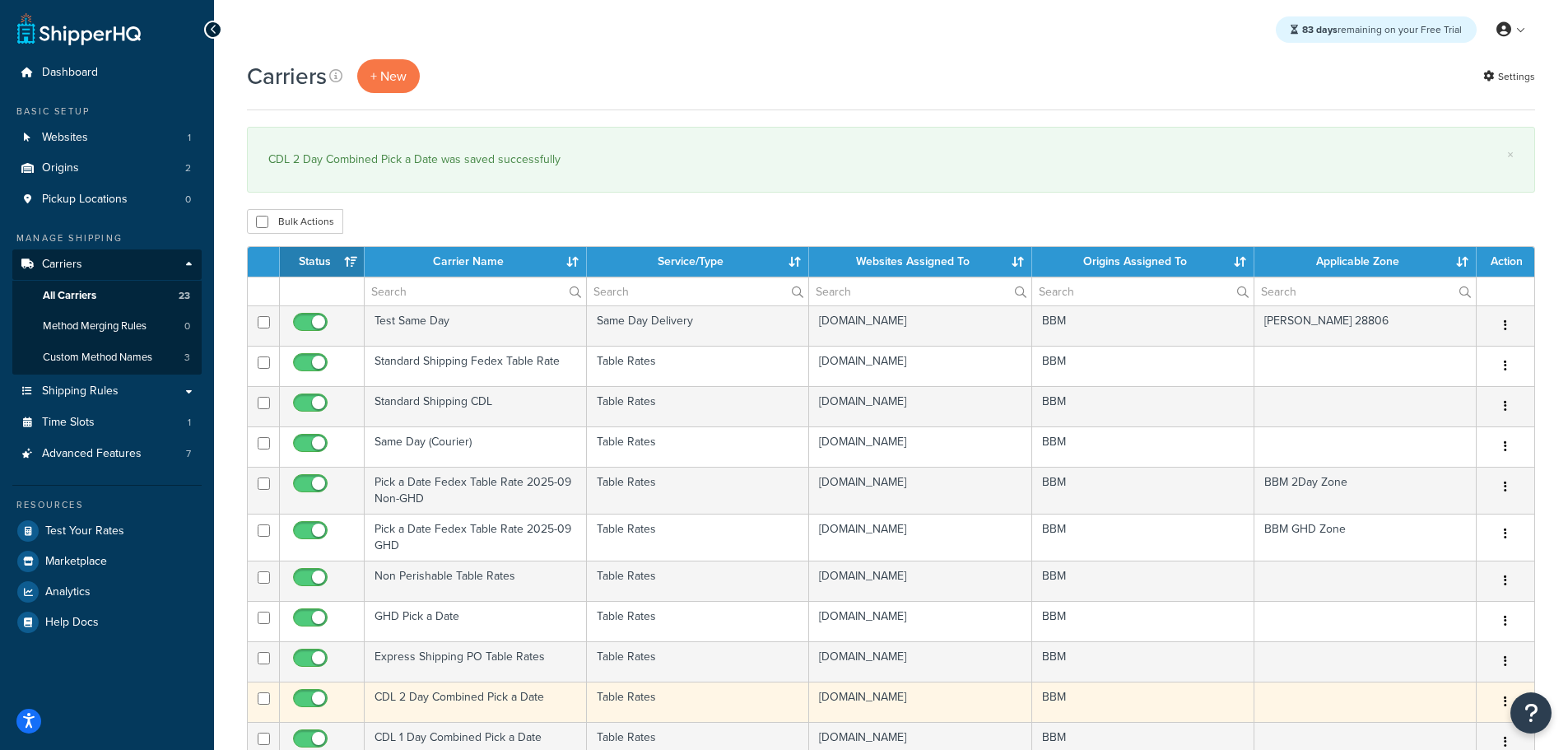
click at [431, 698] on td "CDL 2 Day Combined Pick a Date" at bounding box center [476, 703] width 222 height 41
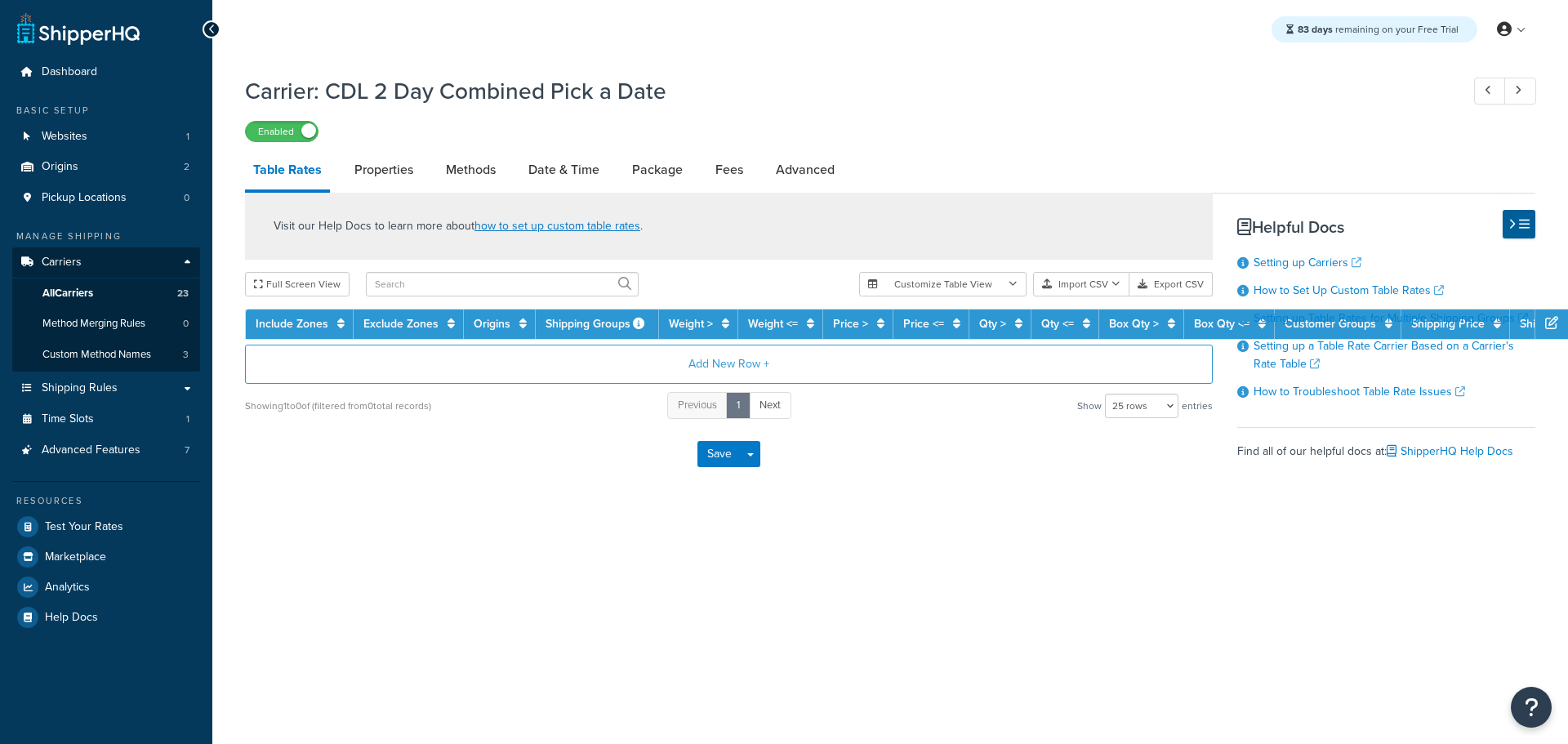
select select "25"
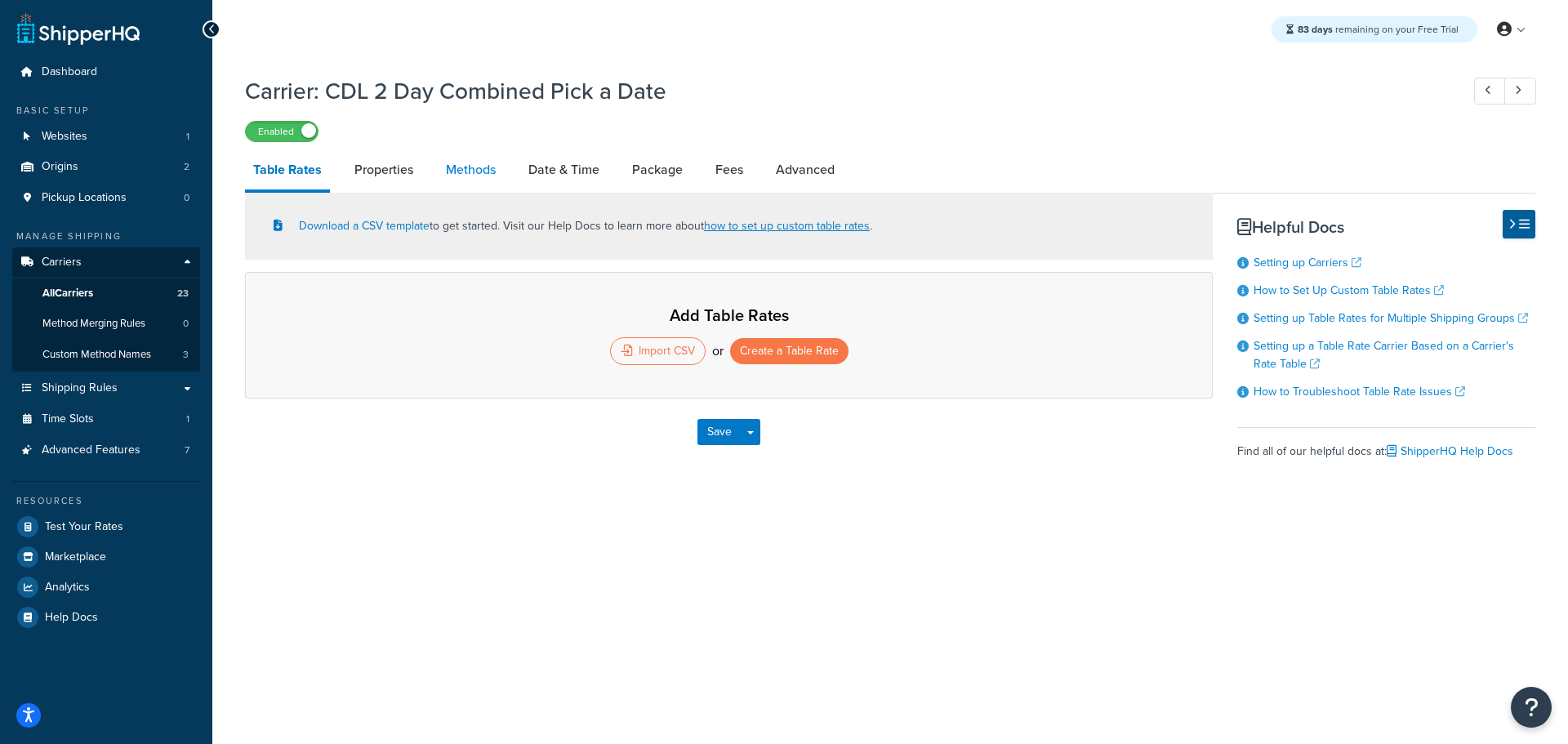
click at [481, 172] on link "Methods" at bounding box center [471, 170] width 66 height 40
select select "25"
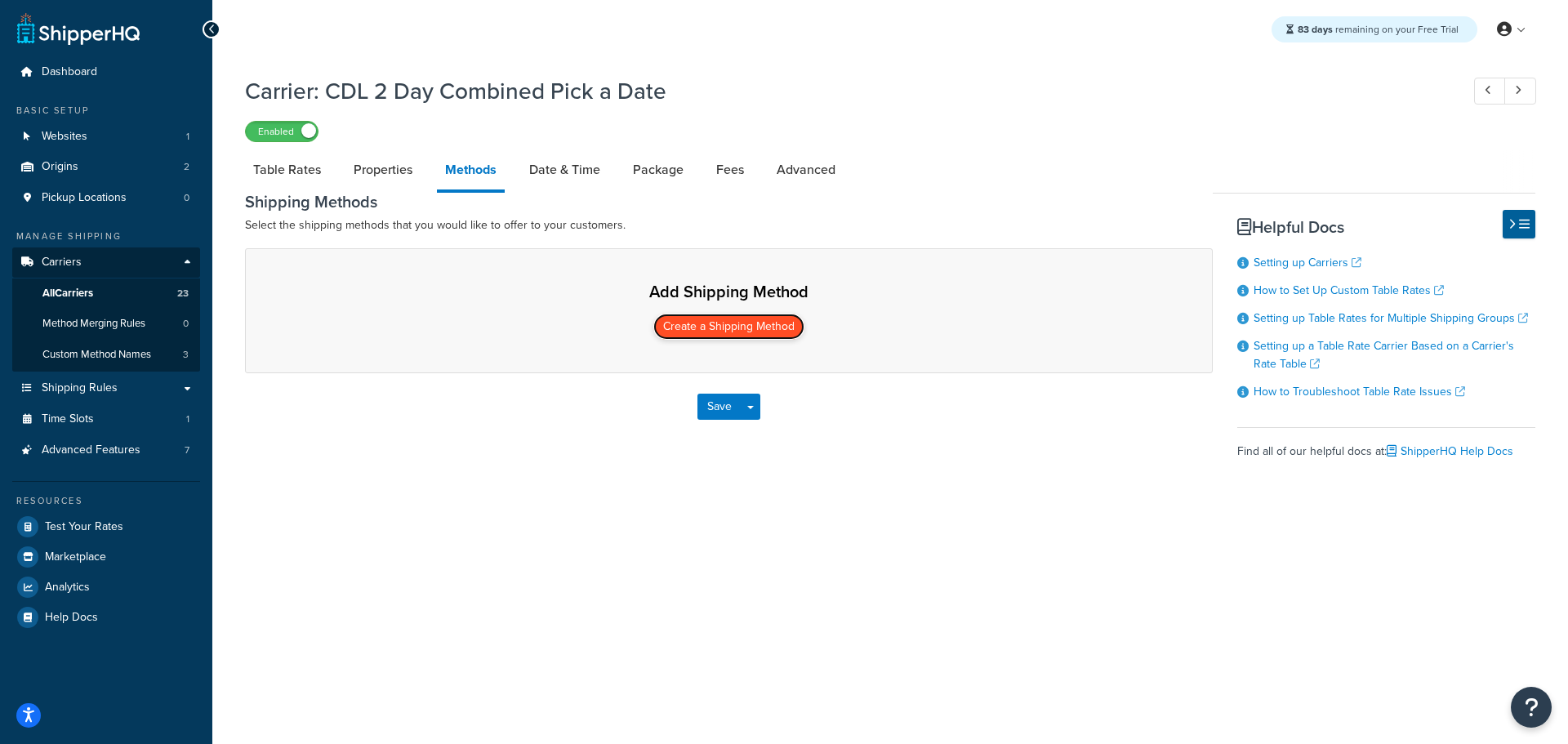
click at [716, 319] on button "Create a Shipping Method" at bounding box center [729, 326] width 151 height 26
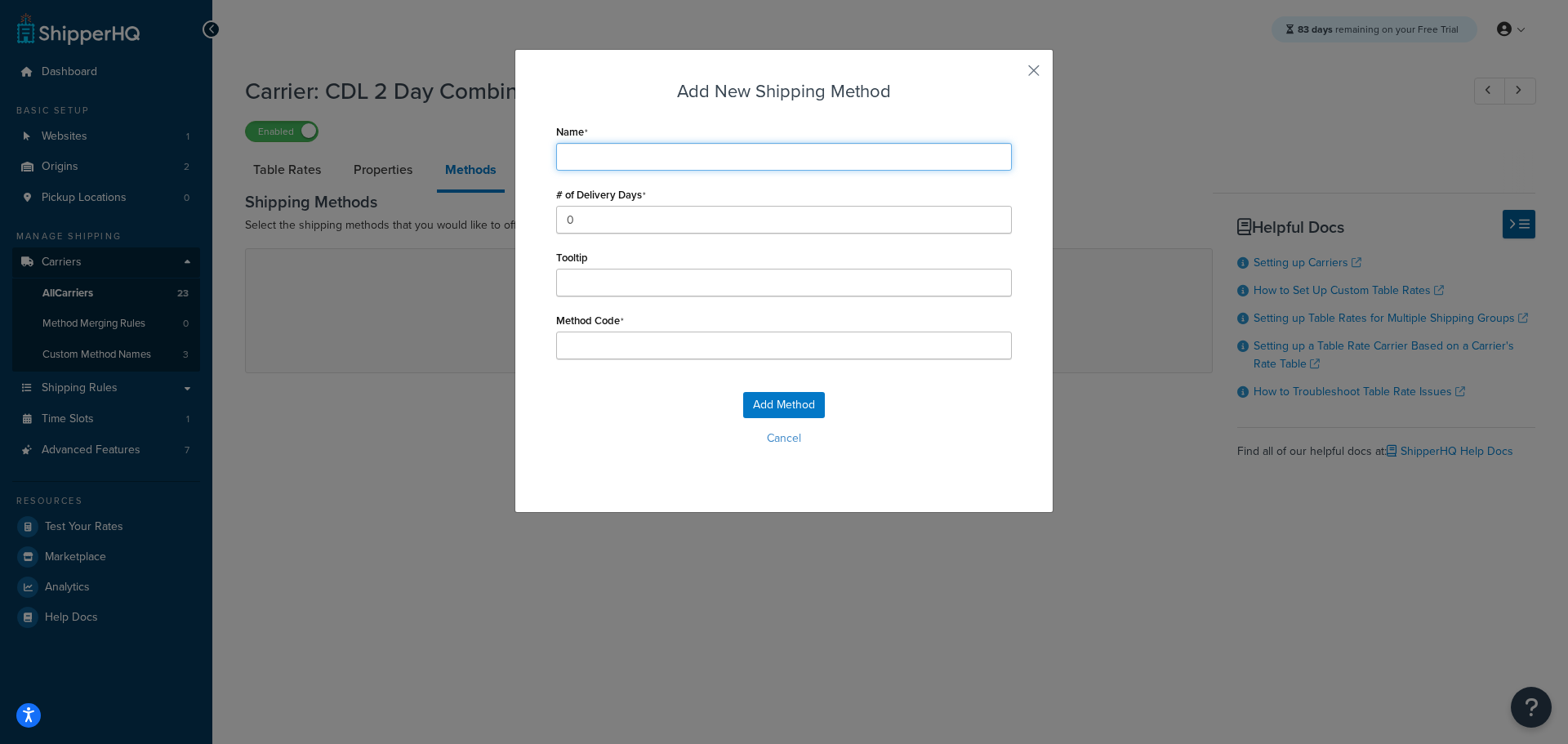
click at [621, 152] on input "Name" at bounding box center [784, 156] width 455 height 28
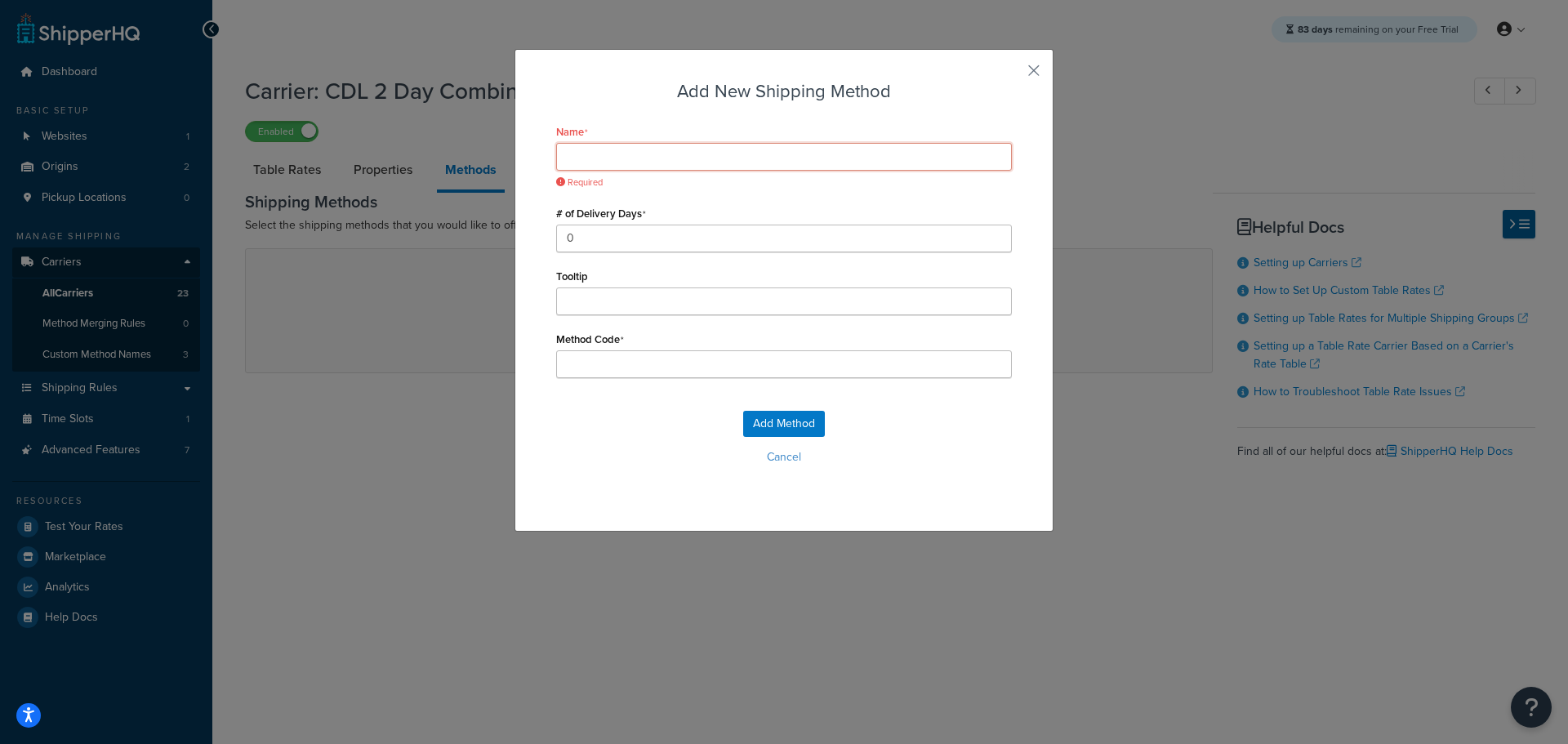
type input "S"
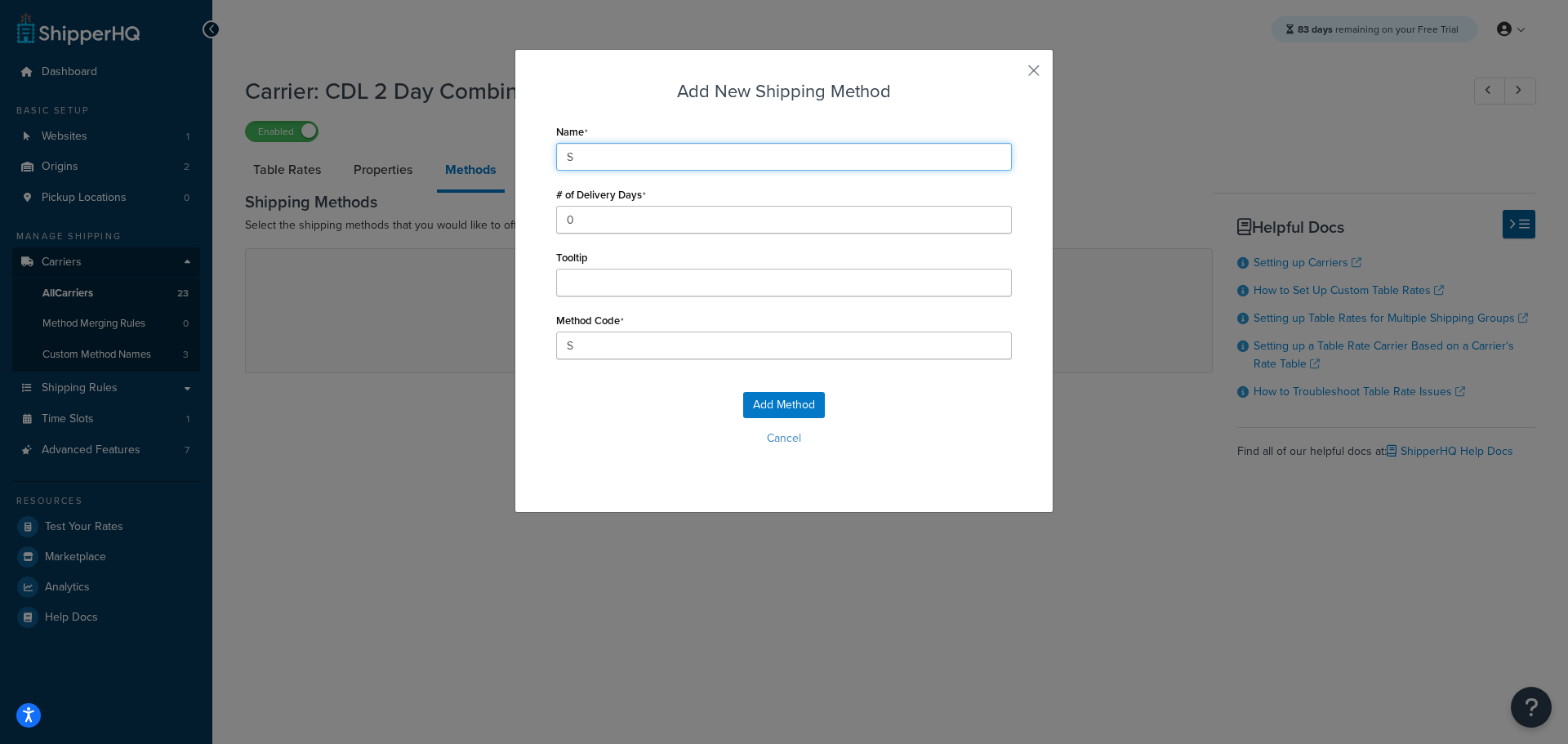
type input "Sc"
type input "Schedule Delivery"
type input "Schedule_Delivery"
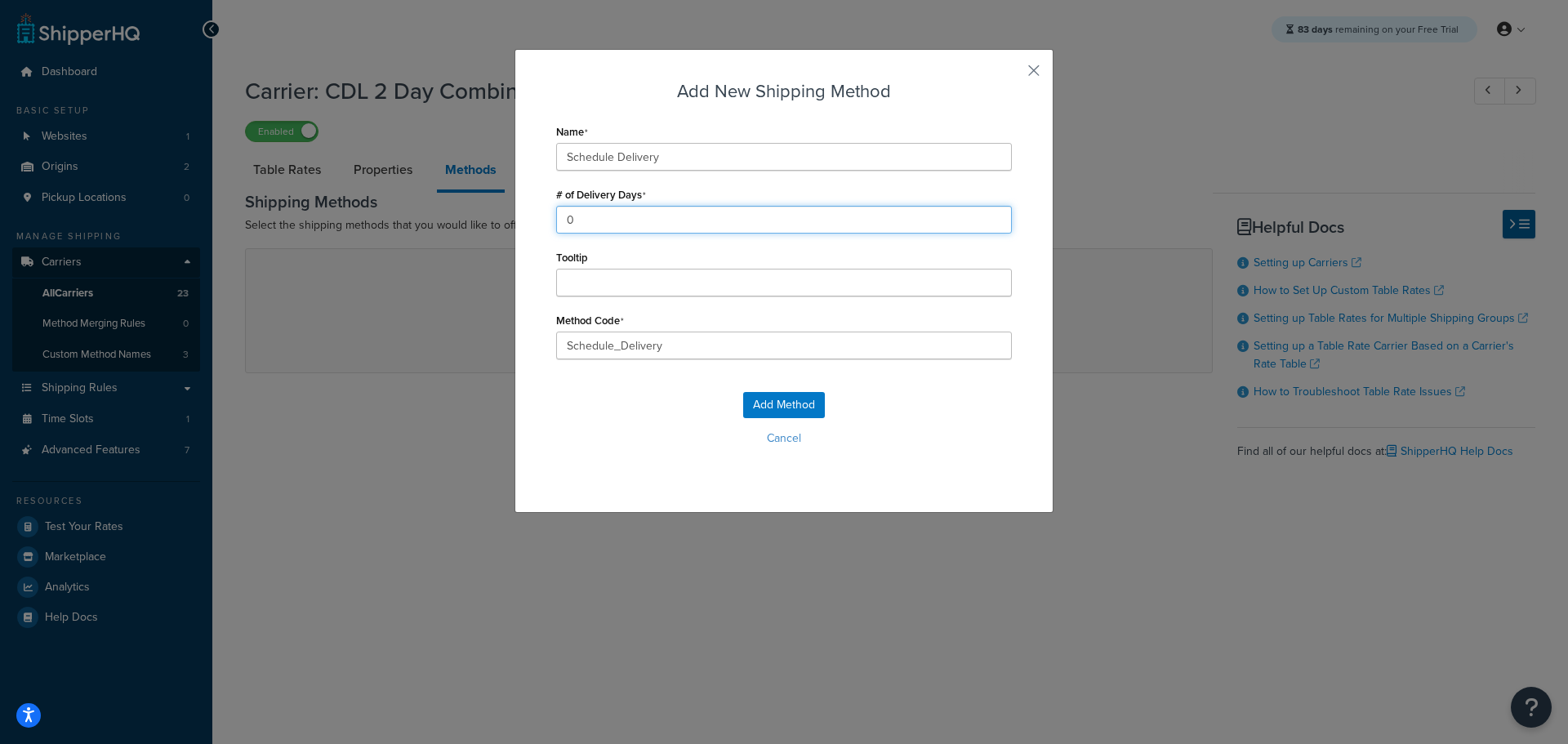
drag, startPoint x: 576, startPoint y: 217, endPoint x: 551, endPoint y: 215, distance: 25.1
click at [556, 215] on input "0" at bounding box center [784, 219] width 455 height 28
type input "2"
drag, startPoint x: 679, startPoint y: 344, endPoint x: 376, endPoint y: 335, distance: 303.1
click at [376, 335] on div "Add New Shipping Method Name Schedule Delivery # of Delivery Days 2 Tooltip Met…" at bounding box center [784, 372] width 1568 height 744
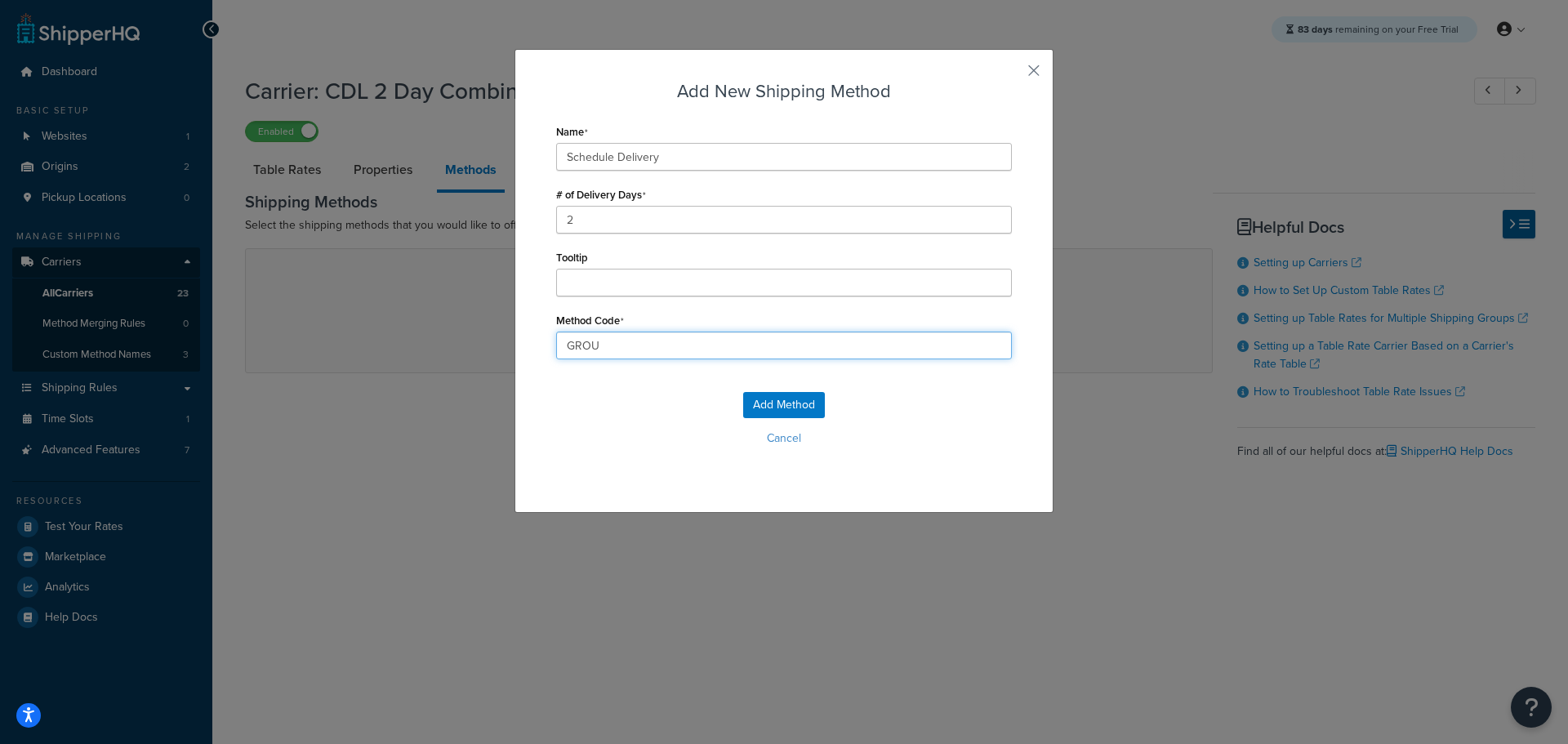
type input "GROUND_HOME_DELIVERY"
click at [779, 413] on button "Add Method" at bounding box center [783, 404] width 82 height 26
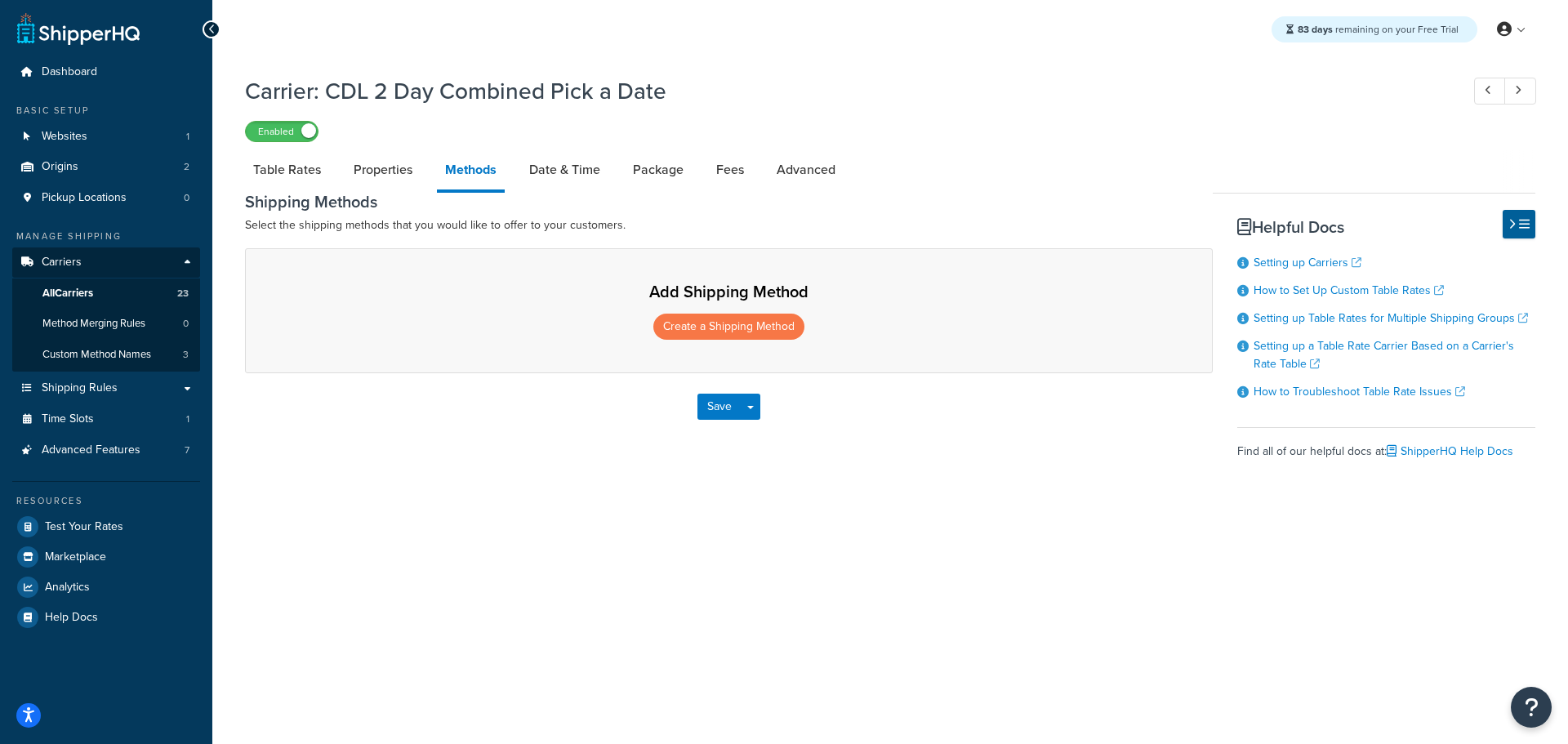
select select "25"
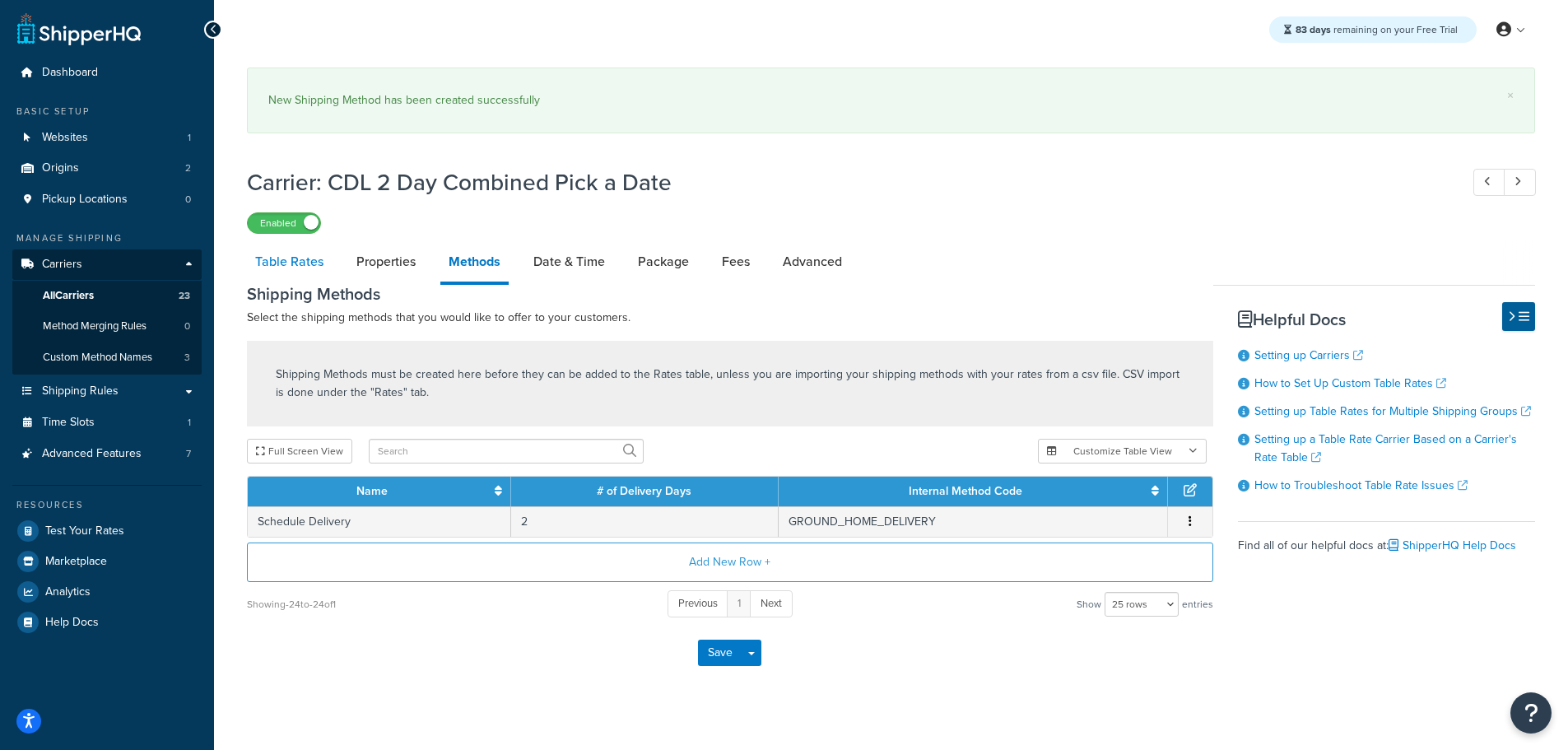
click at [293, 260] on link "Table Rates" at bounding box center [290, 262] width 85 height 40
select select "25"
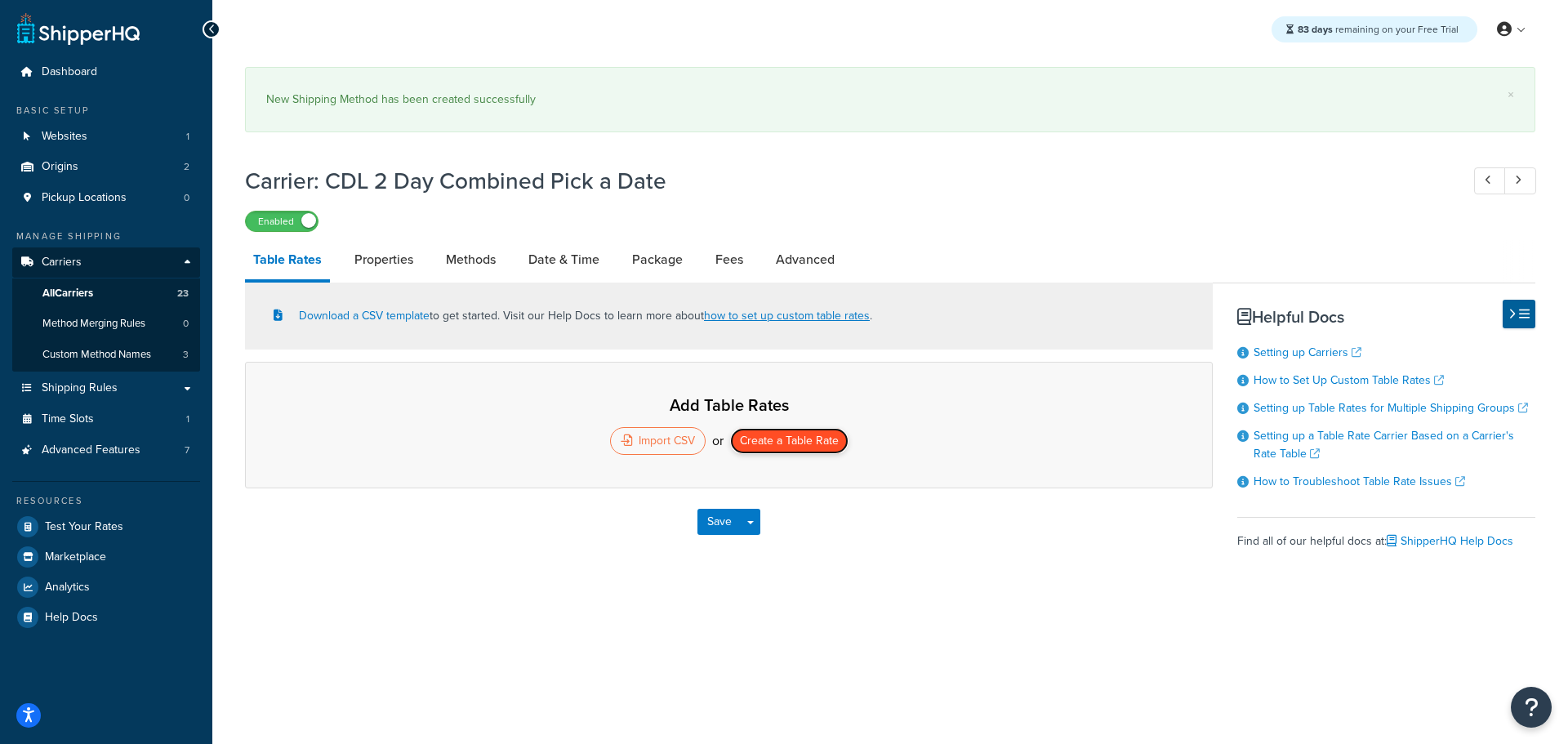
click at [804, 437] on button "Create a Table Rate" at bounding box center [789, 441] width 118 height 26
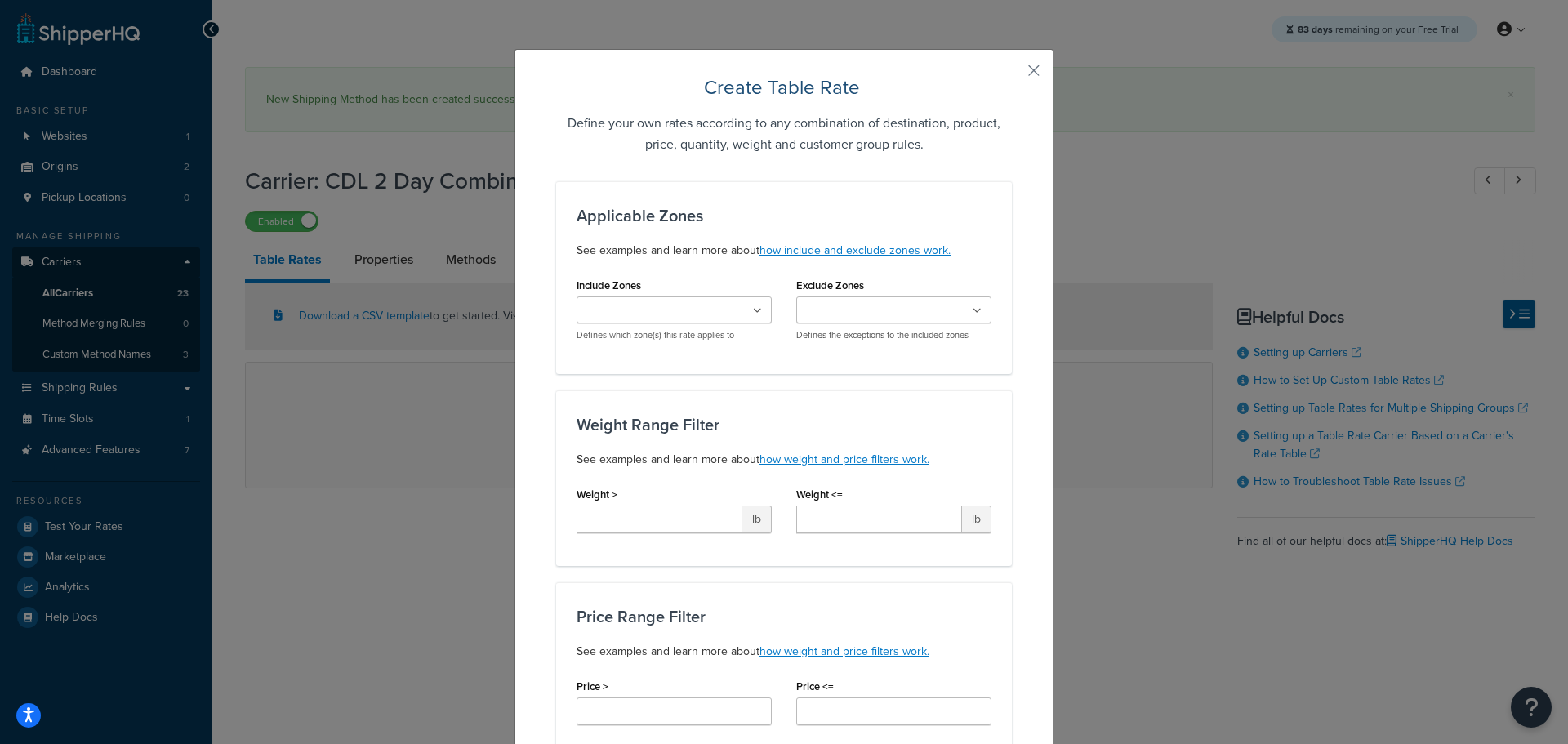
click at [707, 311] on ul at bounding box center [674, 310] width 195 height 27
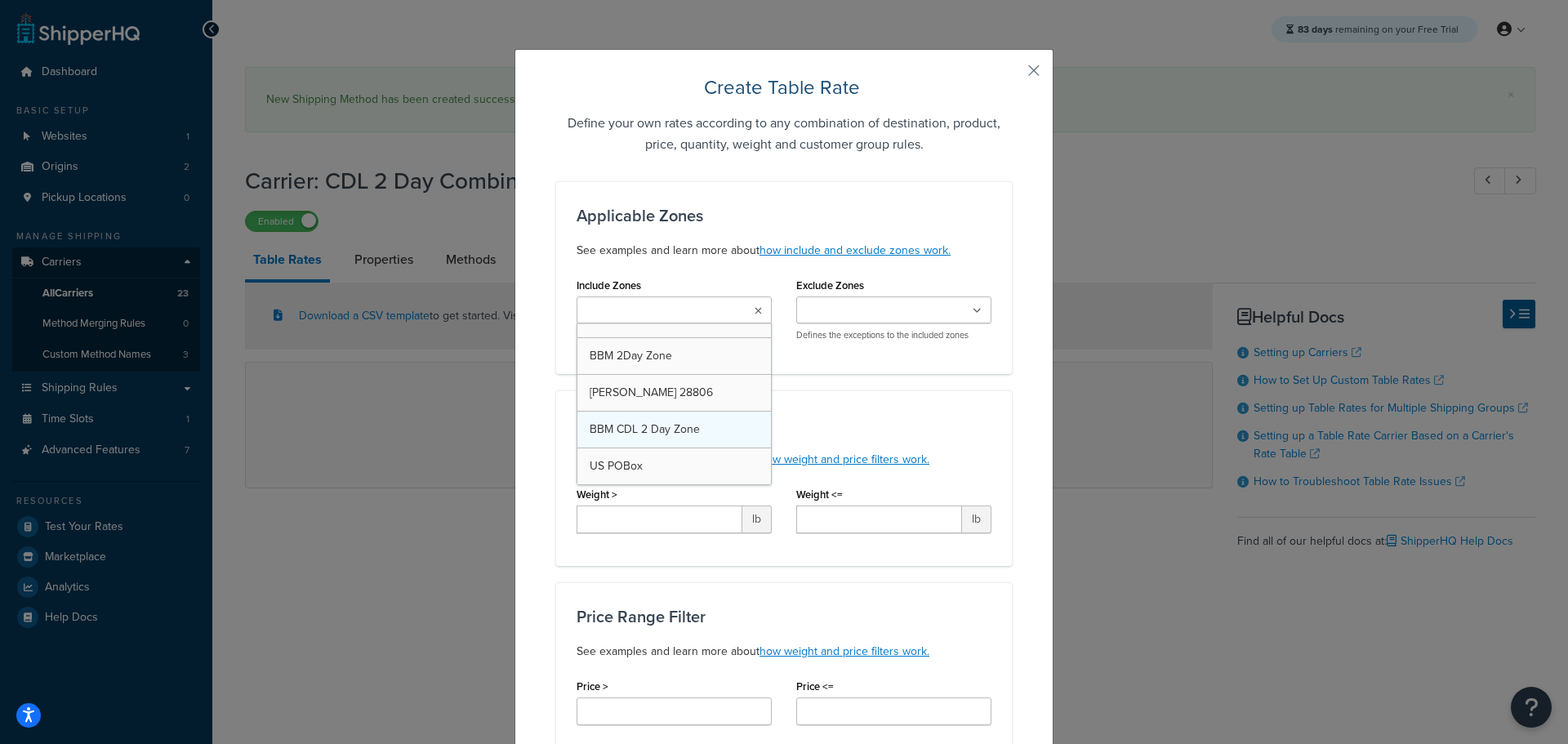
scroll to position [646, 0]
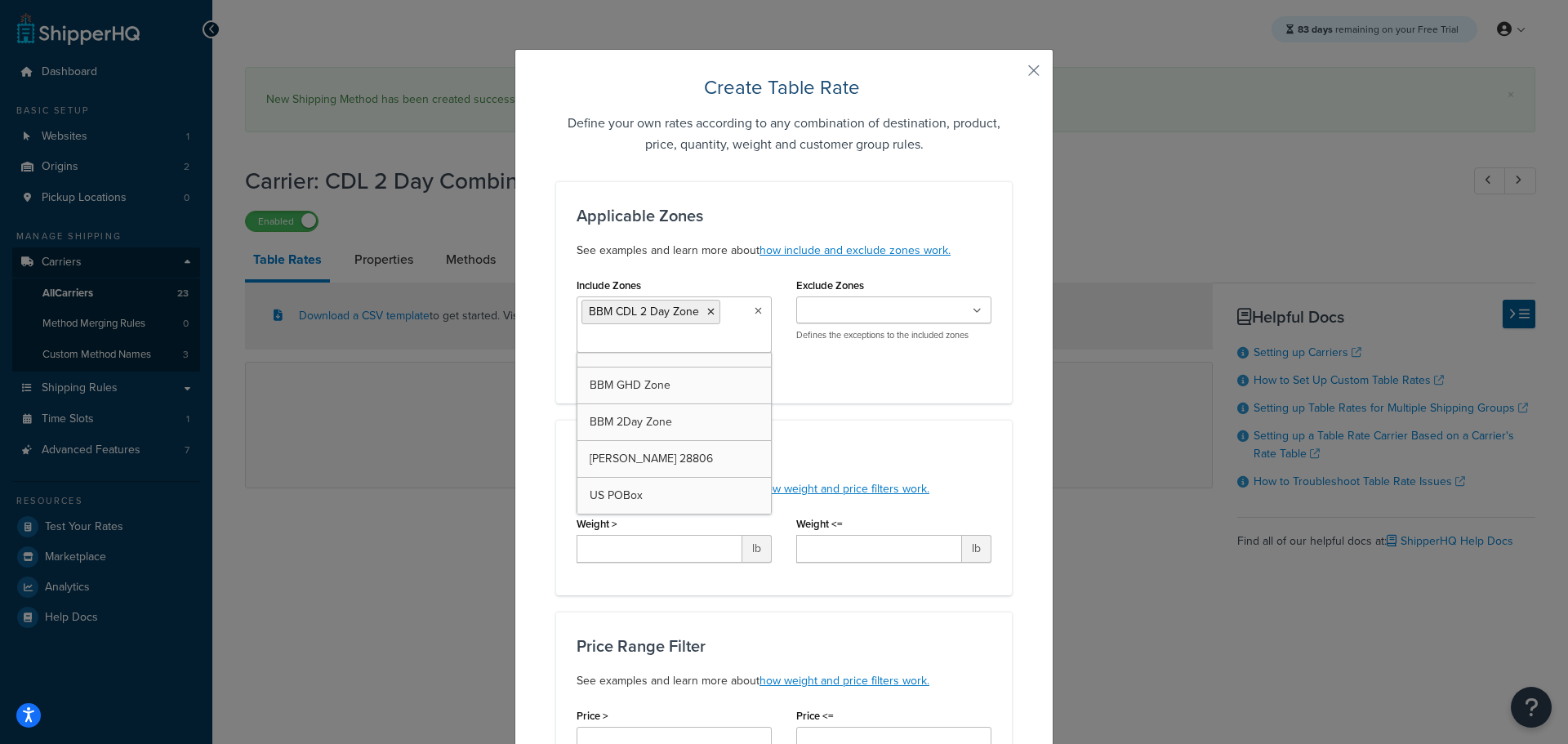
click at [994, 402] on div "Applicable Zones See examples and learn more about how include and exclude zone…" at bounding box center [784, 293] width 455 height 222
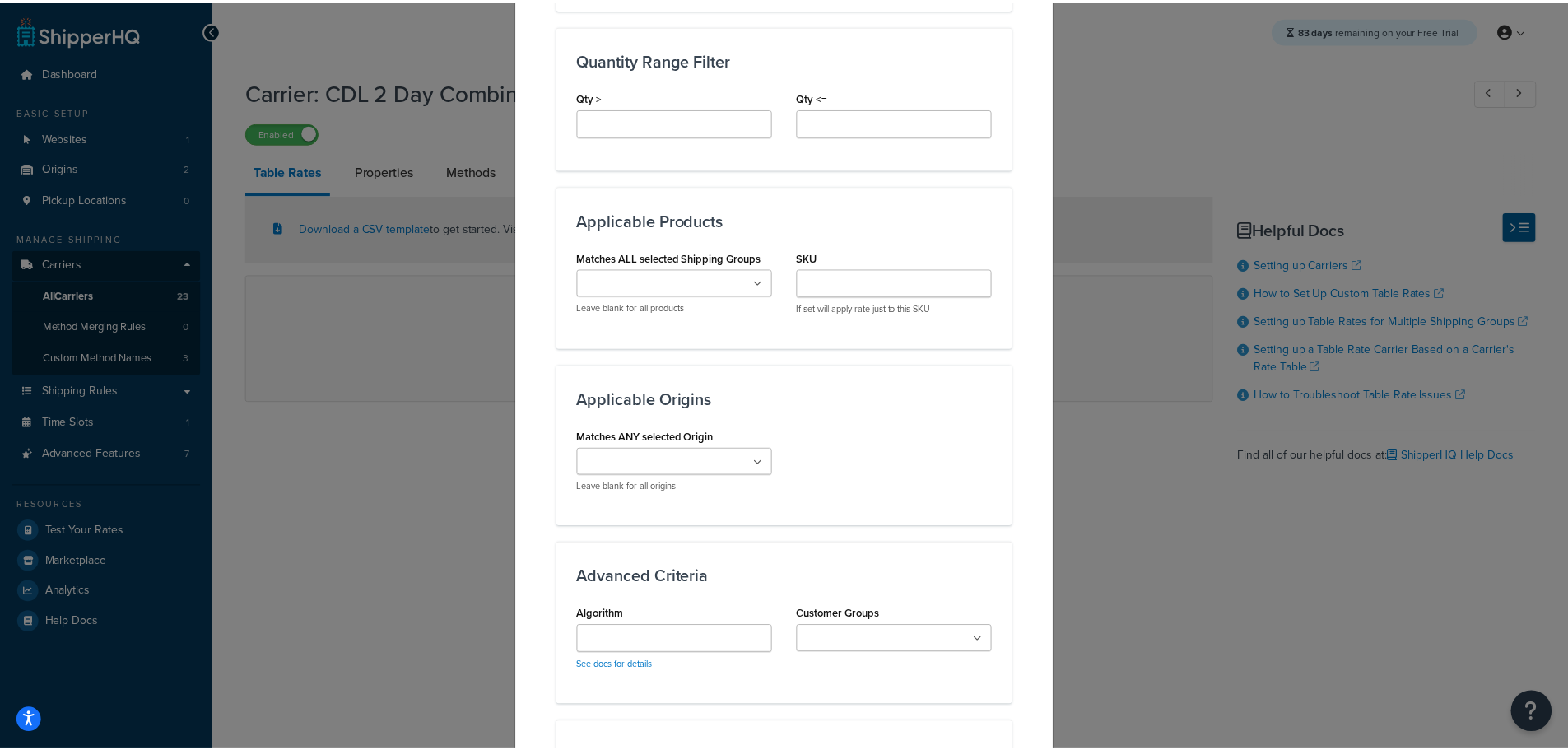
scroll to position [1041, 0]
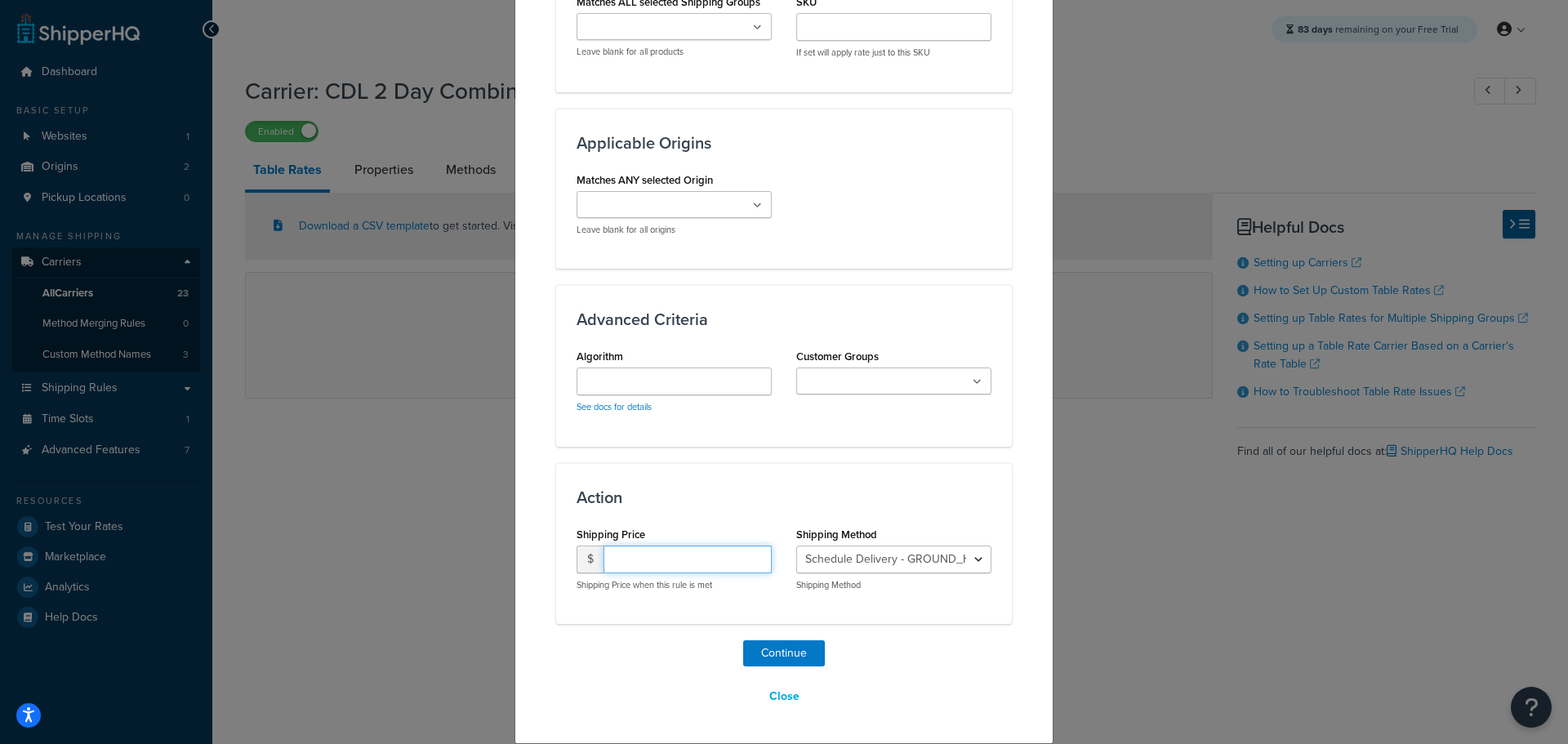
click at [701, 567] on input "number" at bounding box center [687, 559] width 168 height 28
type input "15.95"
click at [791, 650] on button "Continue" at bounding box center [783, 653] width 82 height 26
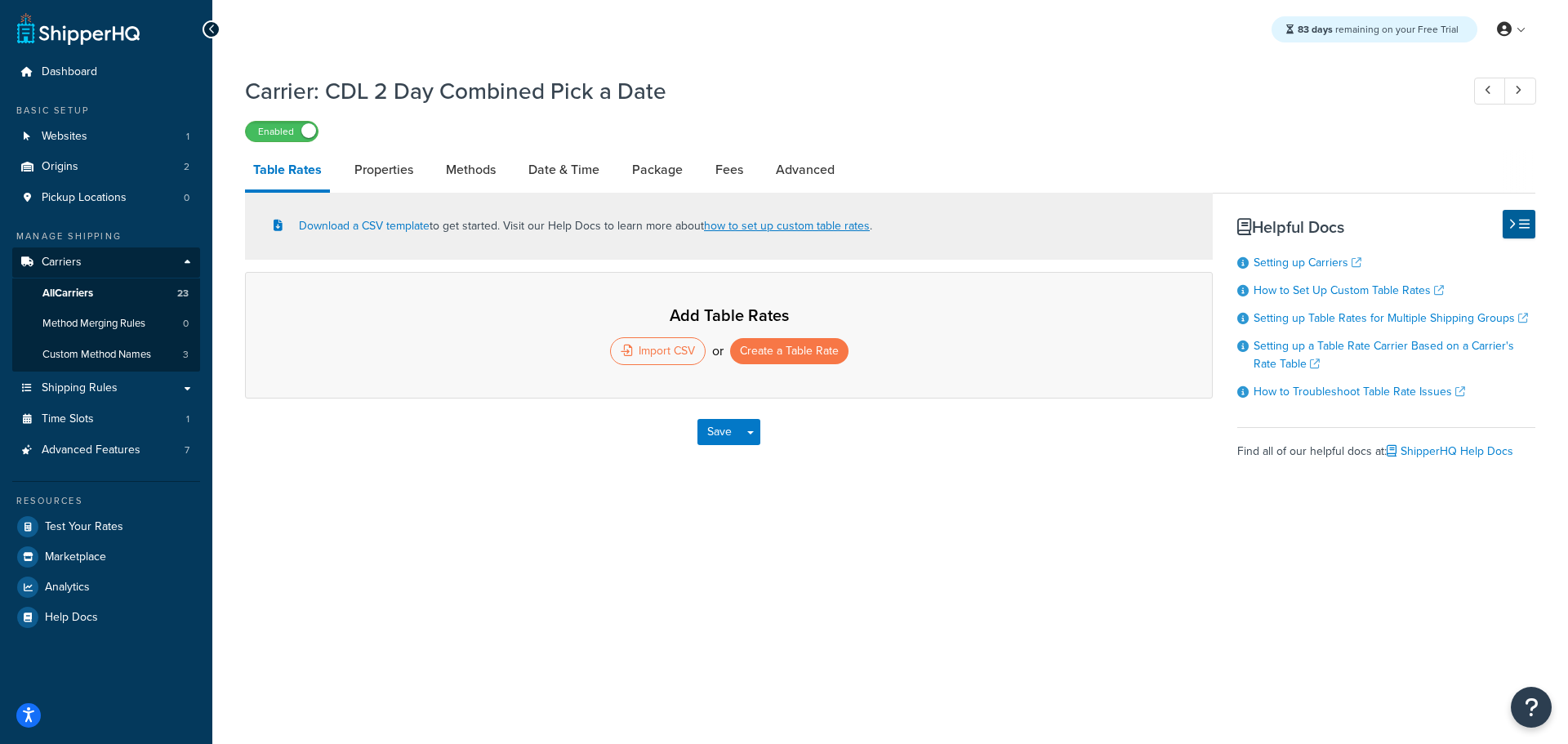
select select "25"
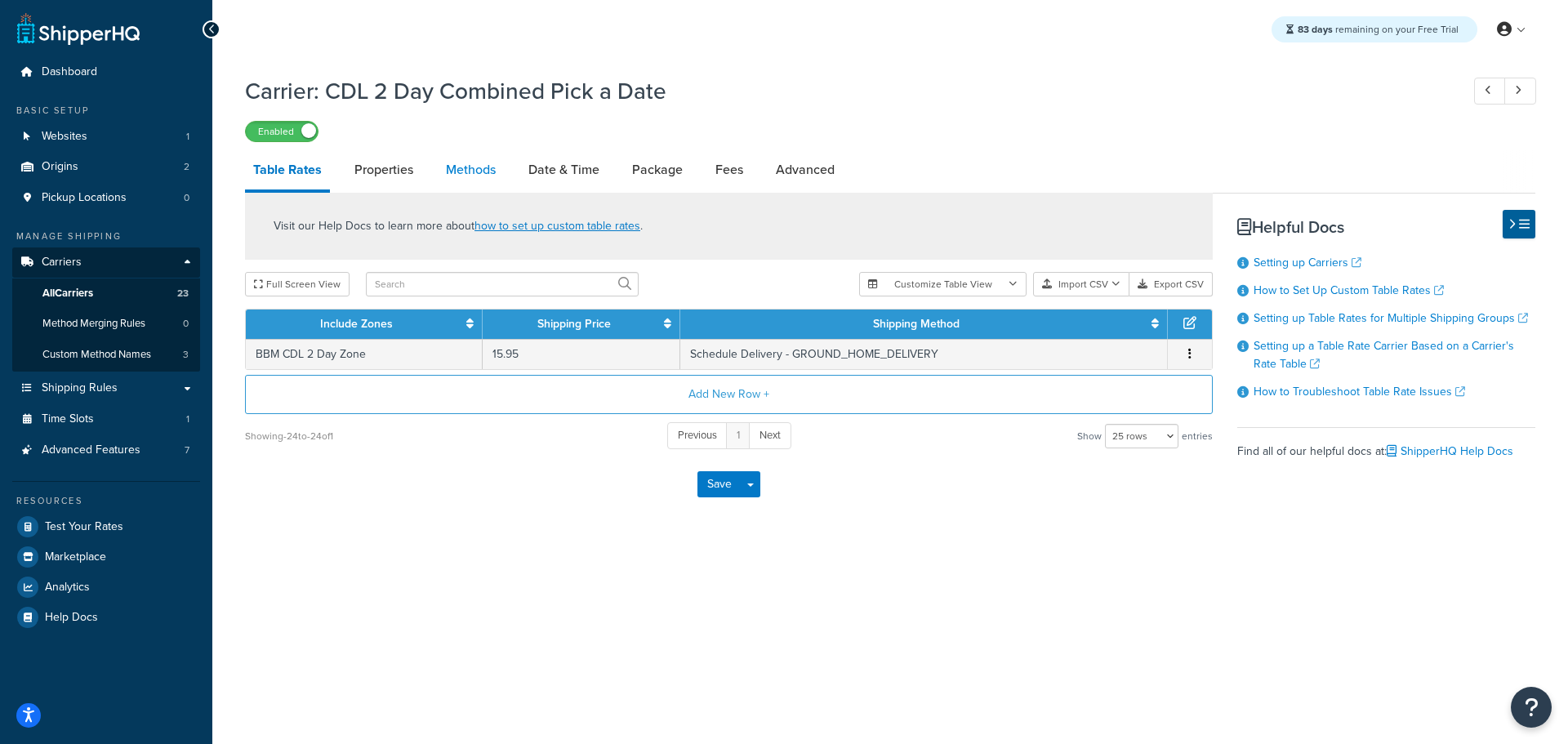
click at [478, 174] on link "Methods" at bounding box center [471, 170] width 66 height 40
select select "25"
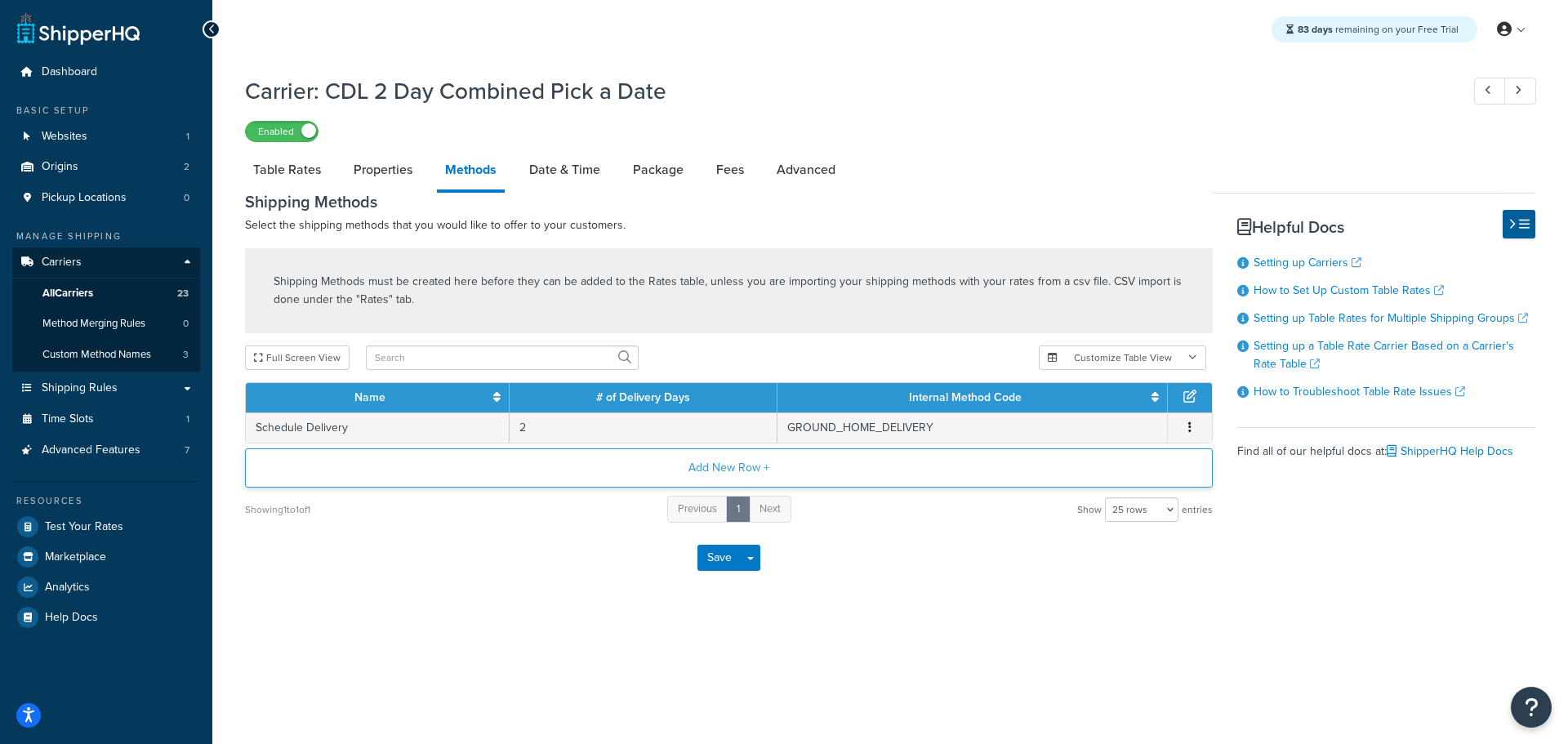
click at [735, 459] on button "Add New Row +" at bounding box center [729, 468] width 968 height 40
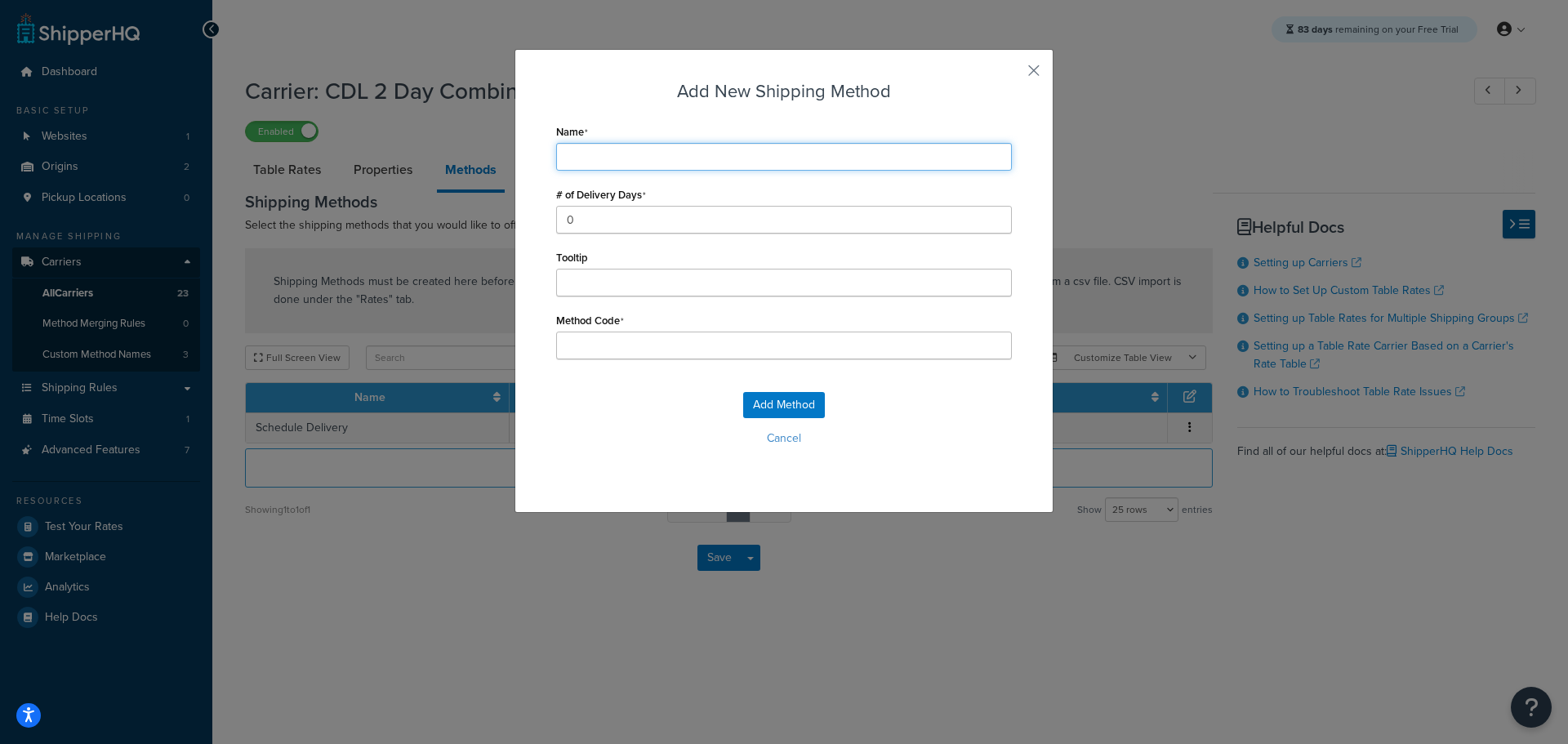
click at [604, 159] on input "Name" at bounding box center [784, 156] width 455 height 28
type input "S"
type input "Sc"
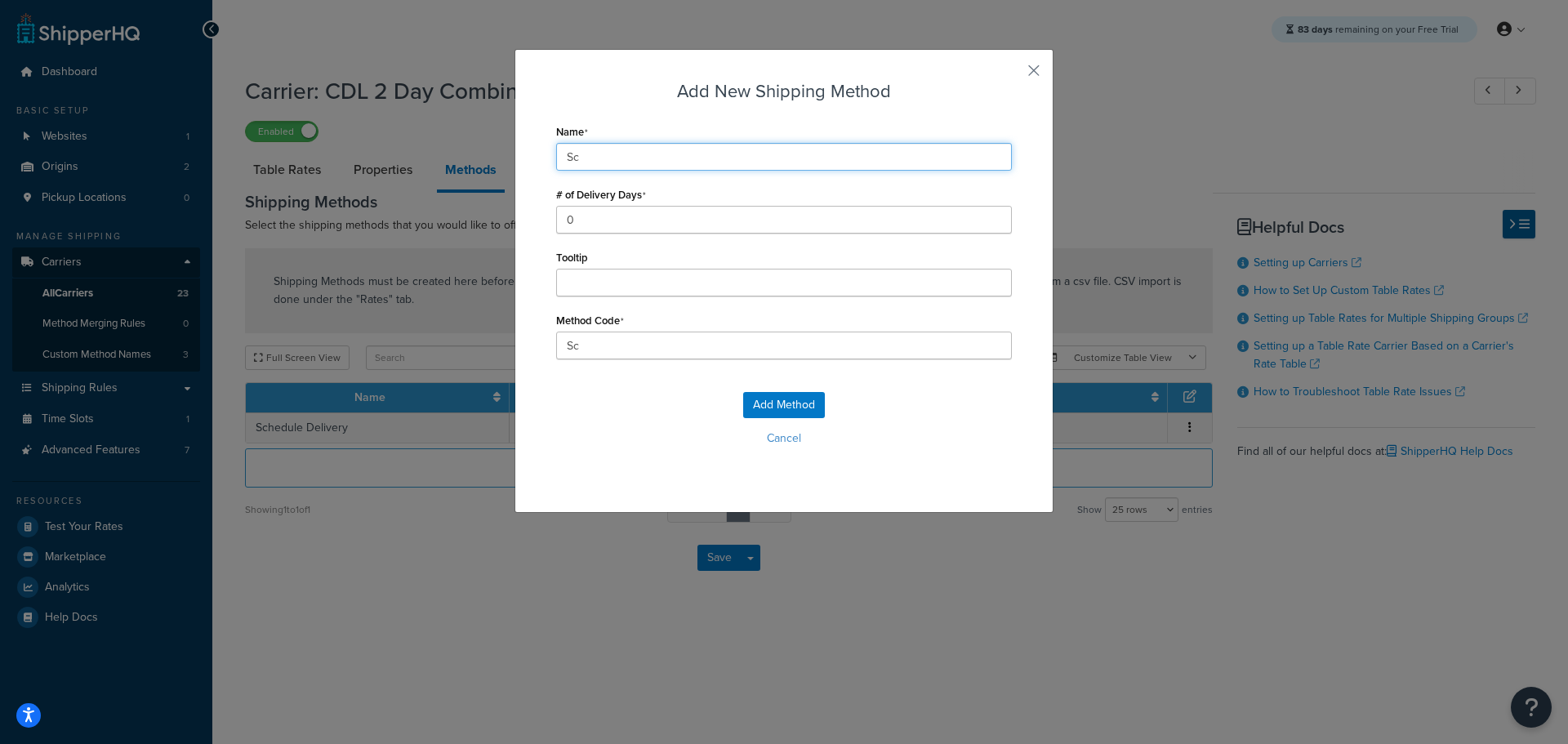
type input "Schedule Delivery"
type input "Schedule_Delivery"
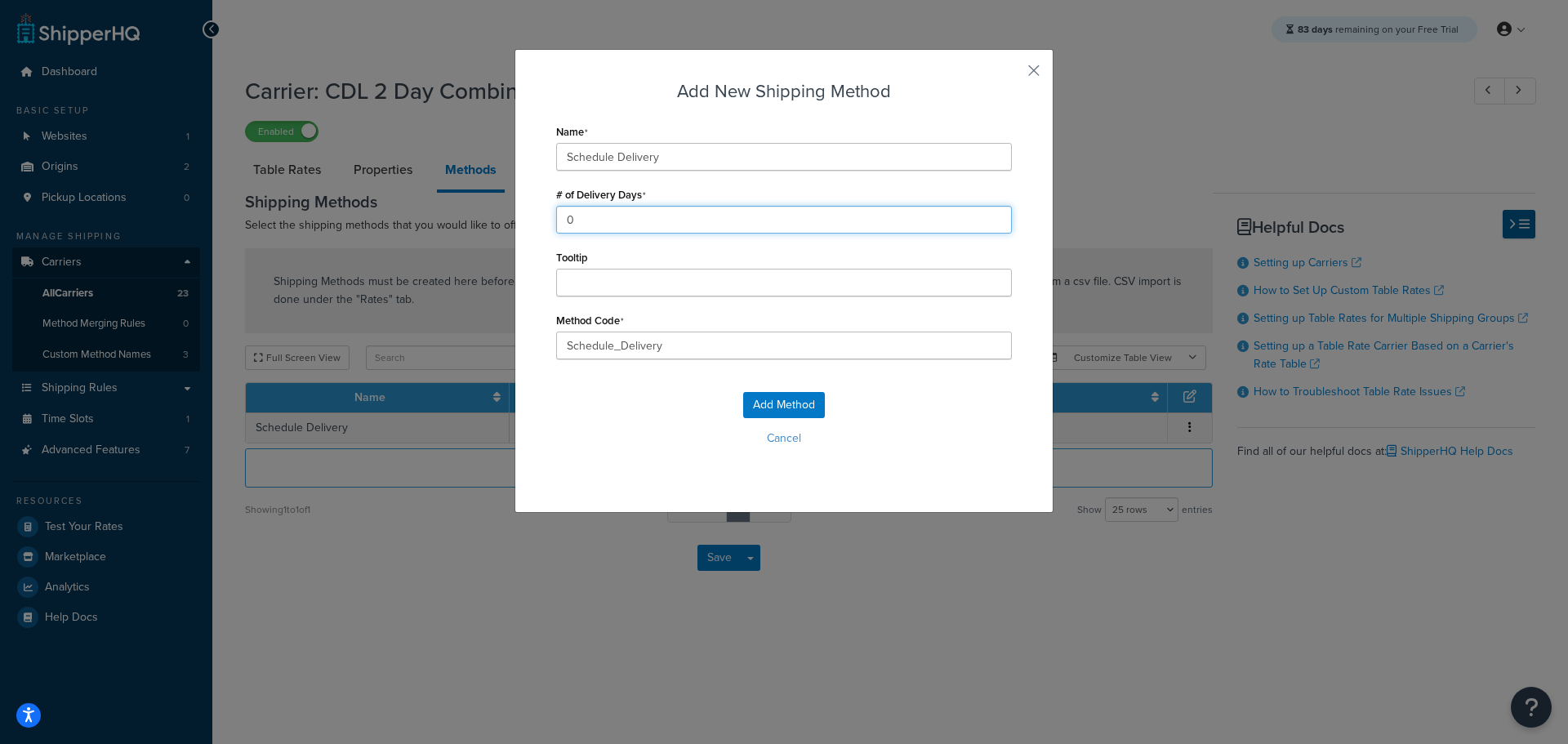
drag, startPoint x: 585, startPoint y: 221, endPoint x: 513, endPoint y: 223, distance: 72.0
click at [514, 223] on div "Add New Shipping Method Name Schedule Delivery # of Delivery Days 0 Tooltip Met…" at bounding box center [783, 281] width 539 height 464
type input "1"
drag, startPoint x: 581, startPoint y: 333, endPoint x: 518, endPoint y: 331, distance: 63.0
click at [518, 332] on div "Add New Shipping Method Name Schedule Delivery # of Delivery Days 1 Tooltip Met…" at bounding box center [783, 281] width 539 height 464
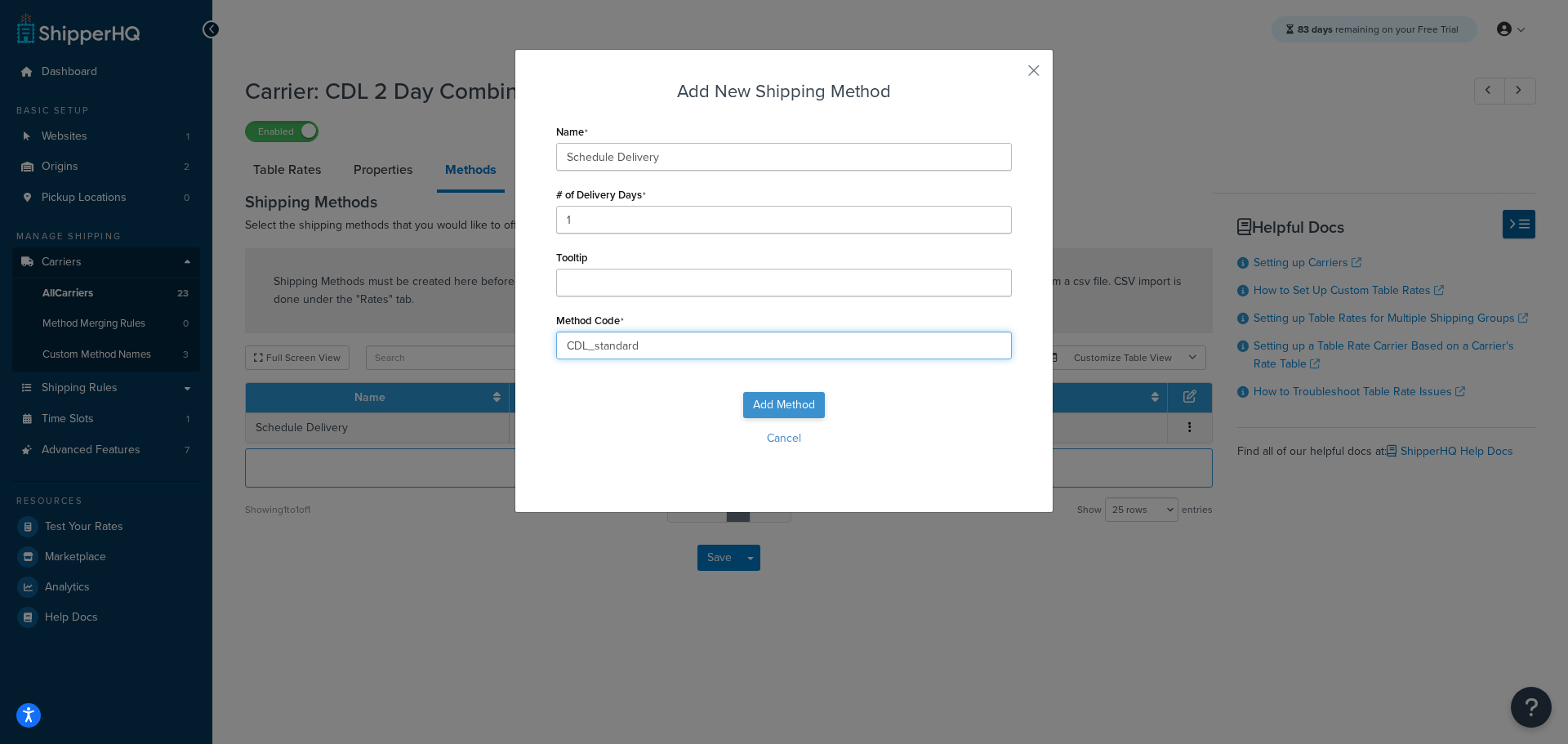
type input "CDL_standard"
click at [755, 401] on button "Add Method" at bounding box center [783, 404] width 82 height 26
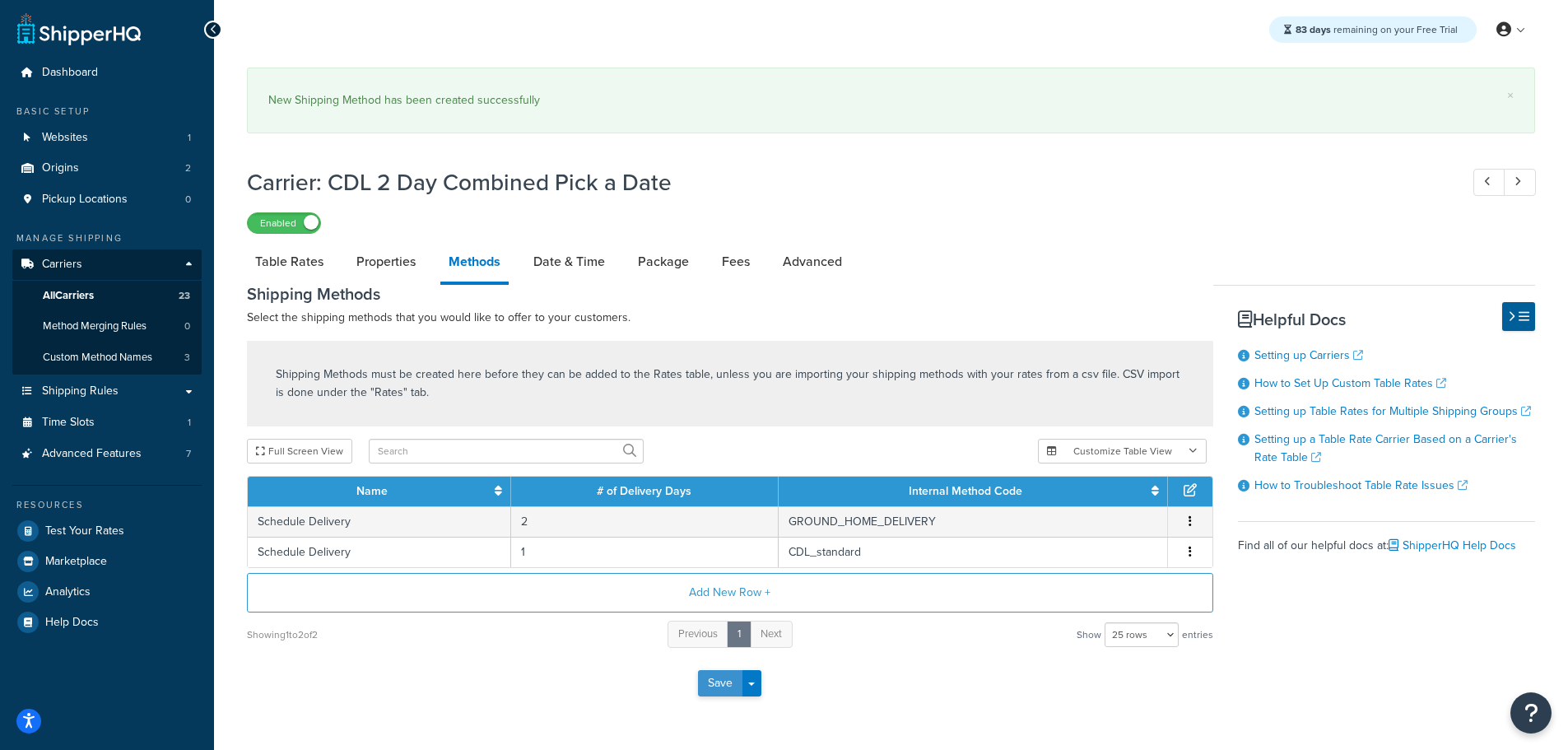
click at [729, 683] on button "Save" at bounding box center [720, 683] width 44 height 26
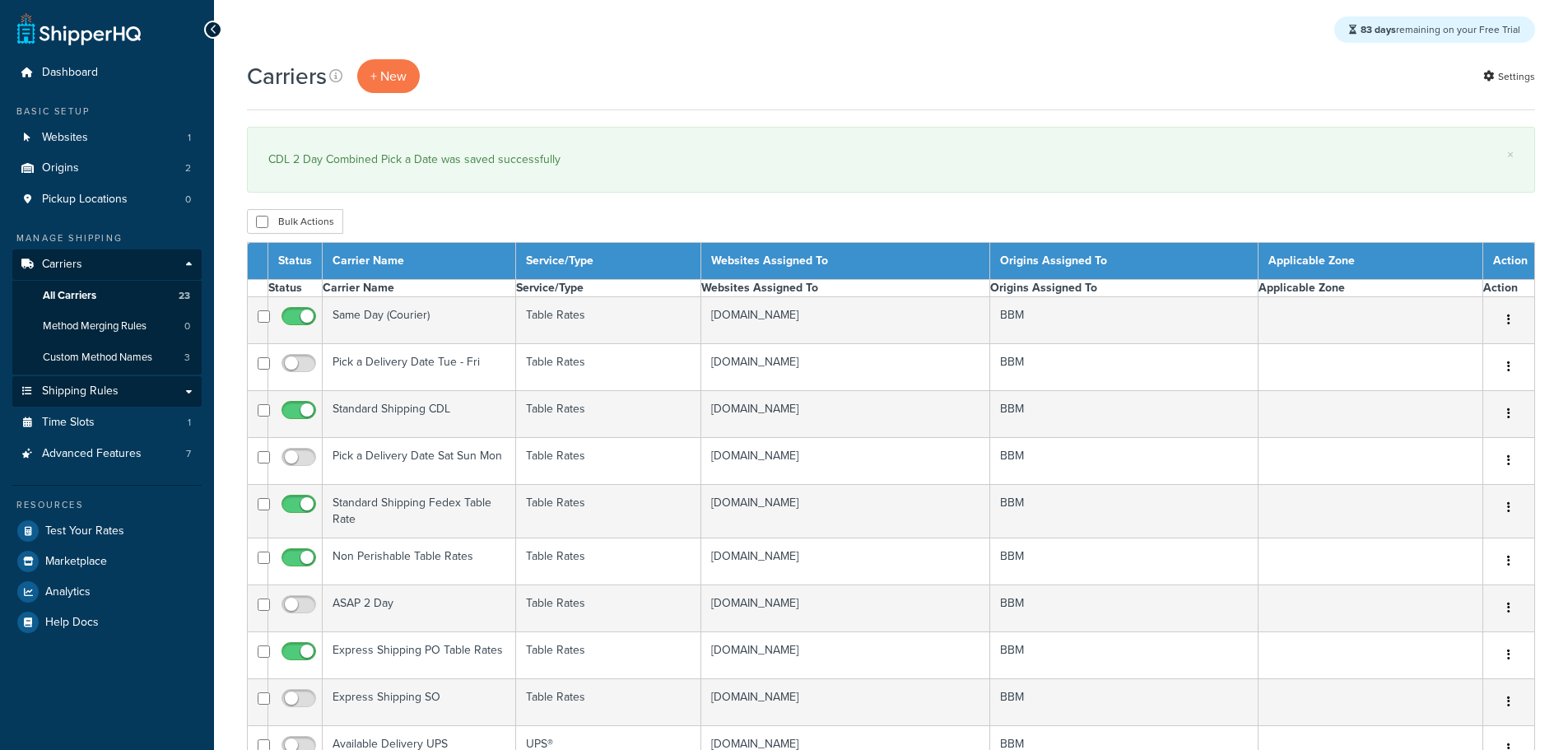
select select "15"
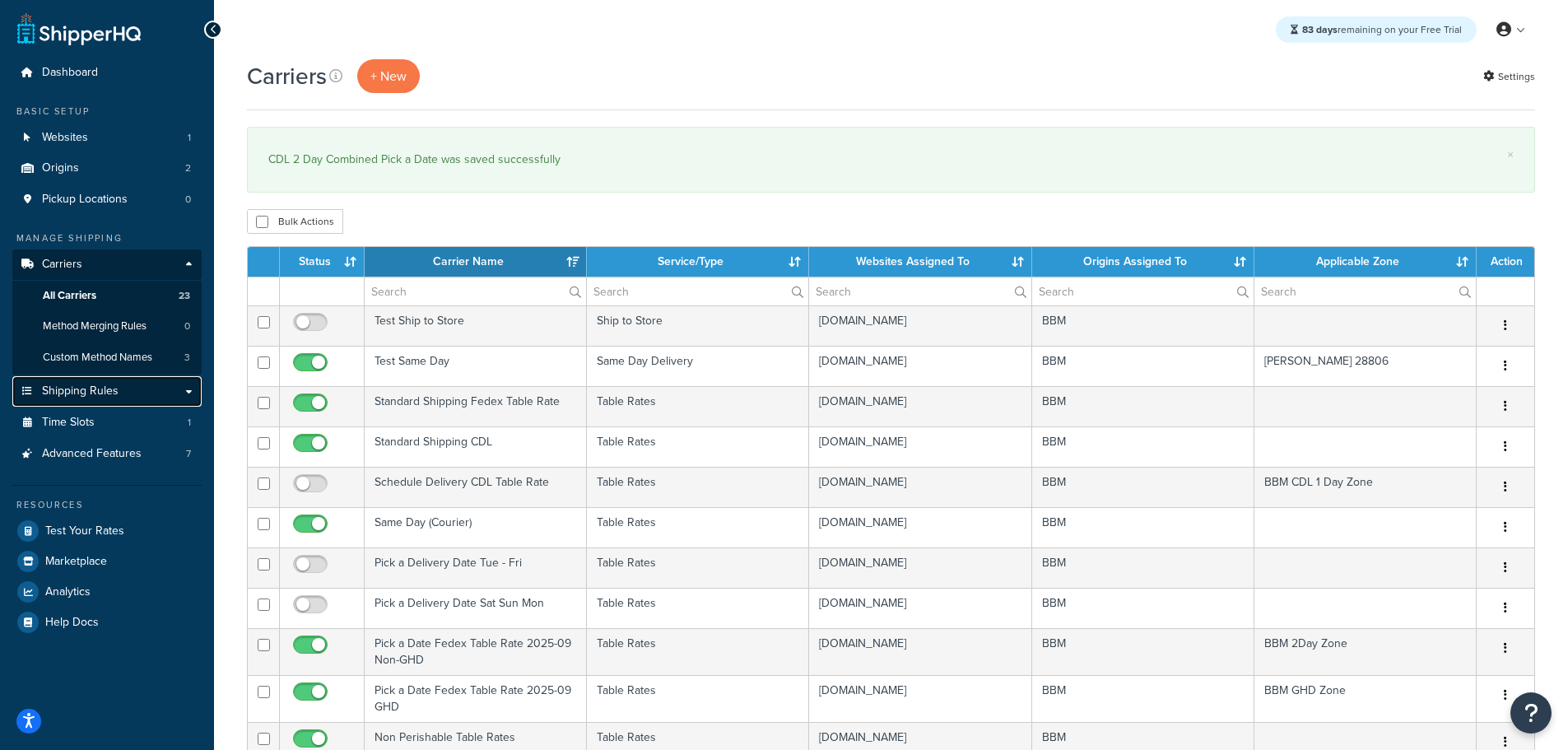
click at [106, 385] on span "Shipping Rules" at bounding box center [80, 392] width 76 height 14
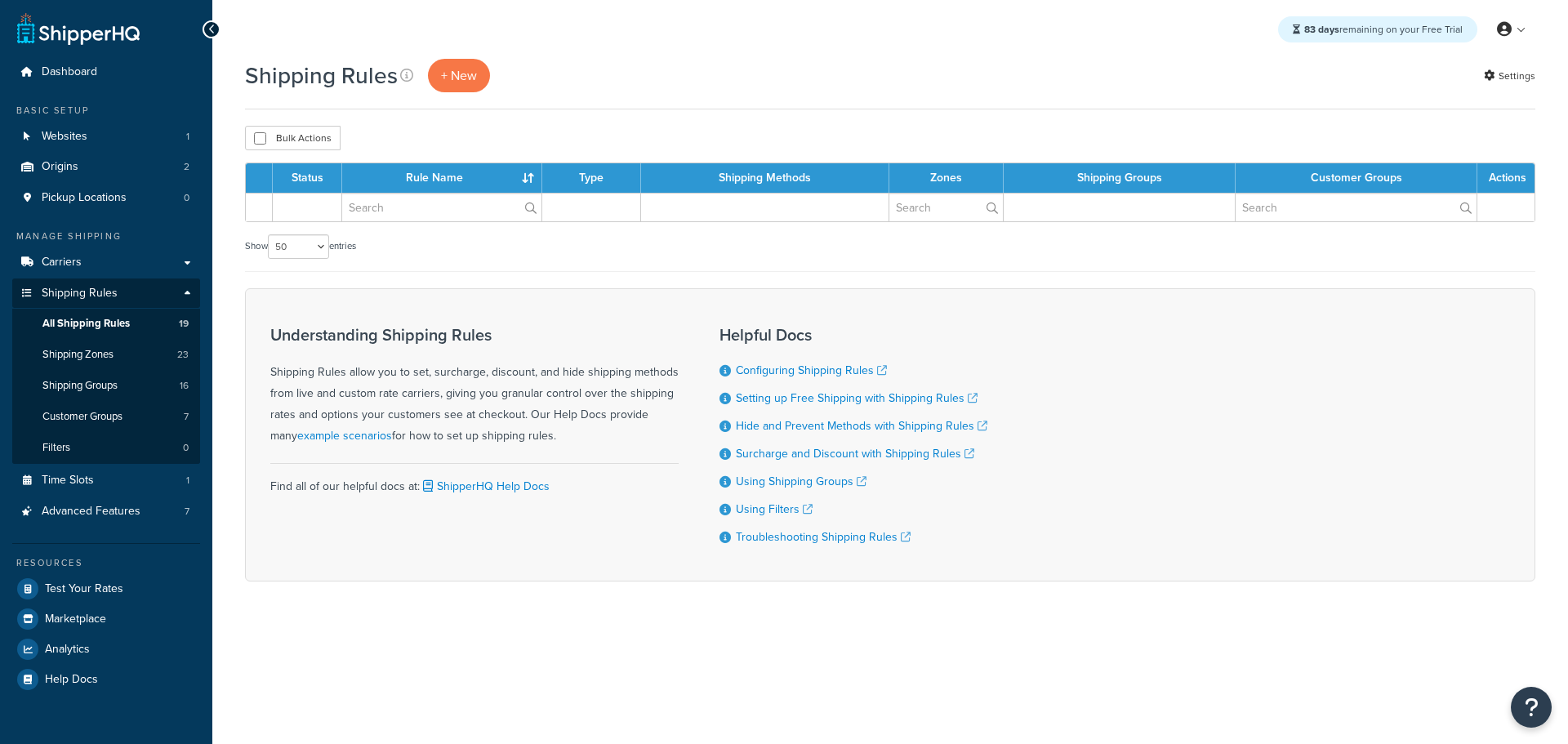
select select "50"
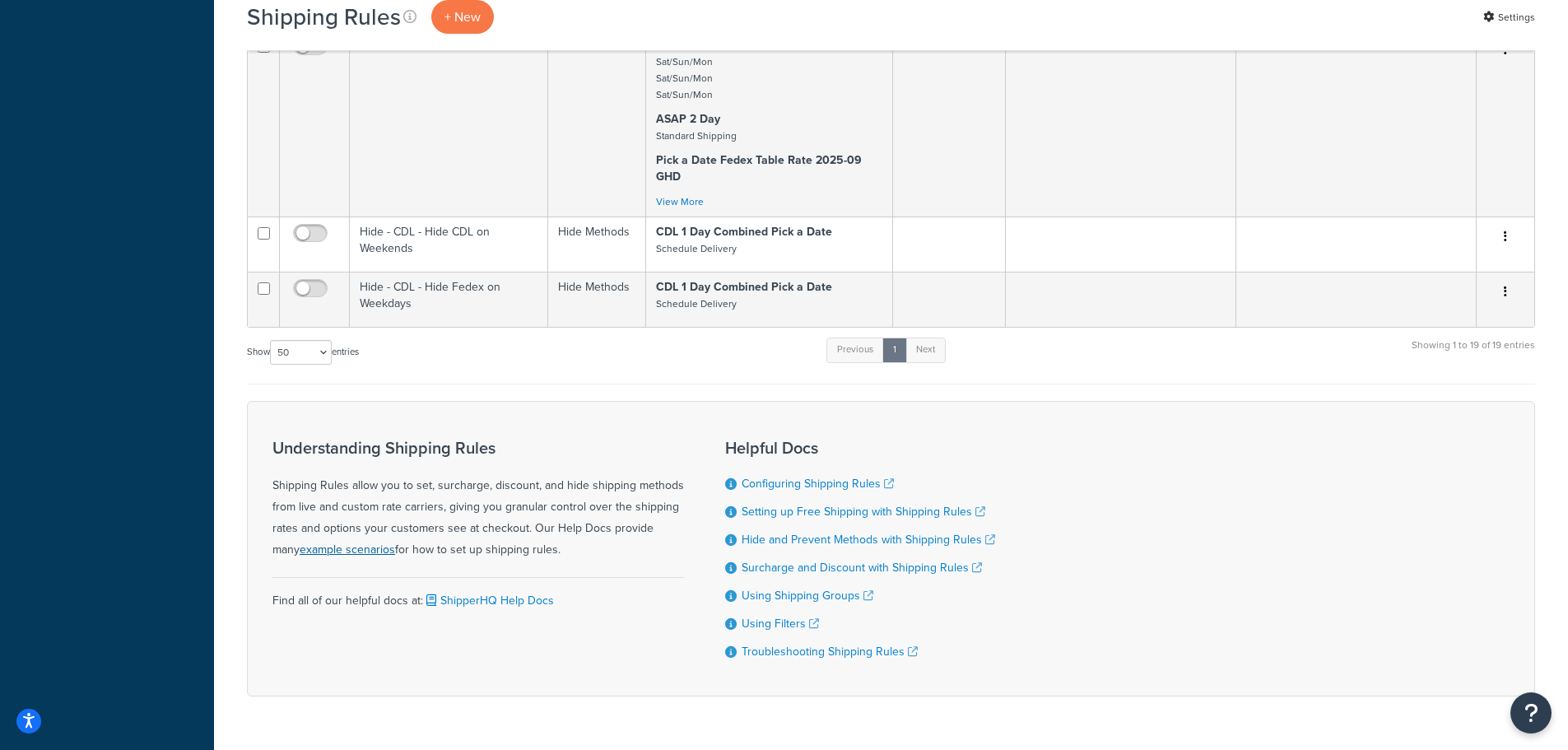
scroll to position [1756, 0]
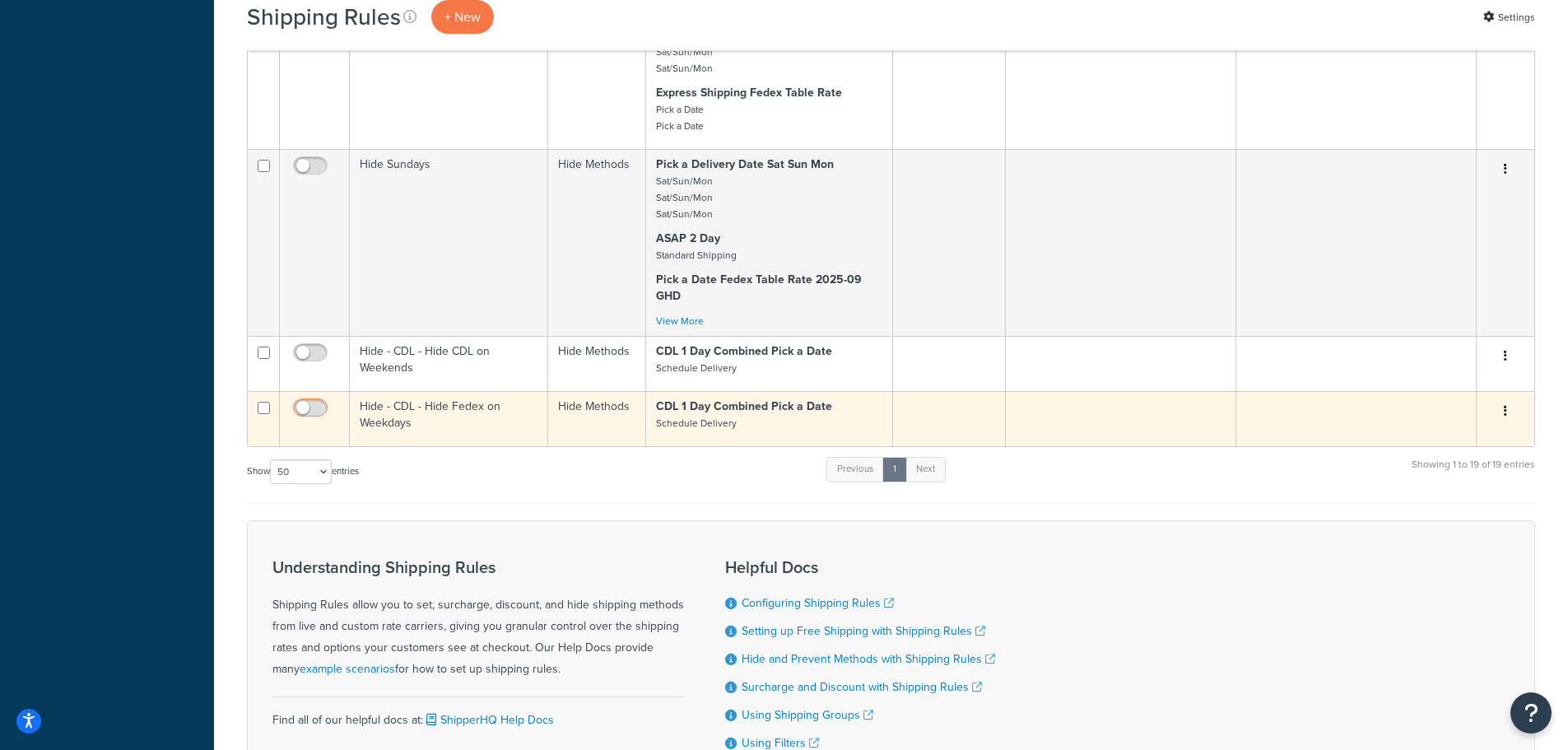
click at [315, 406] on input "checkbox" at bounding box center [312, 412] width 45 height 20
checkbox input "true"
click at [389, 408] on td "Hide - CDL - Hide Fedex on Weekdays" at bounding box center [449, 419] width 198 height 55
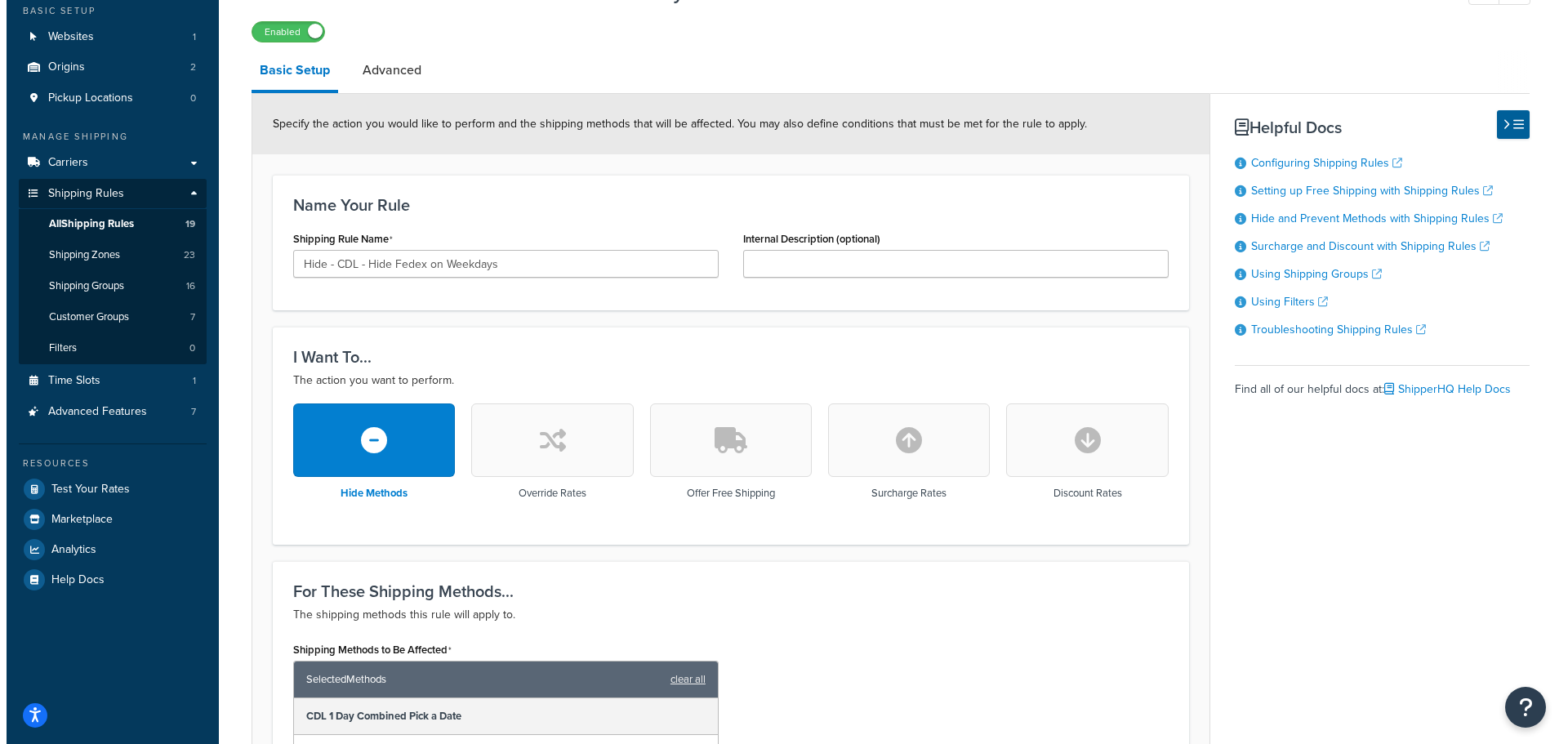
scroll to position [327, 0]
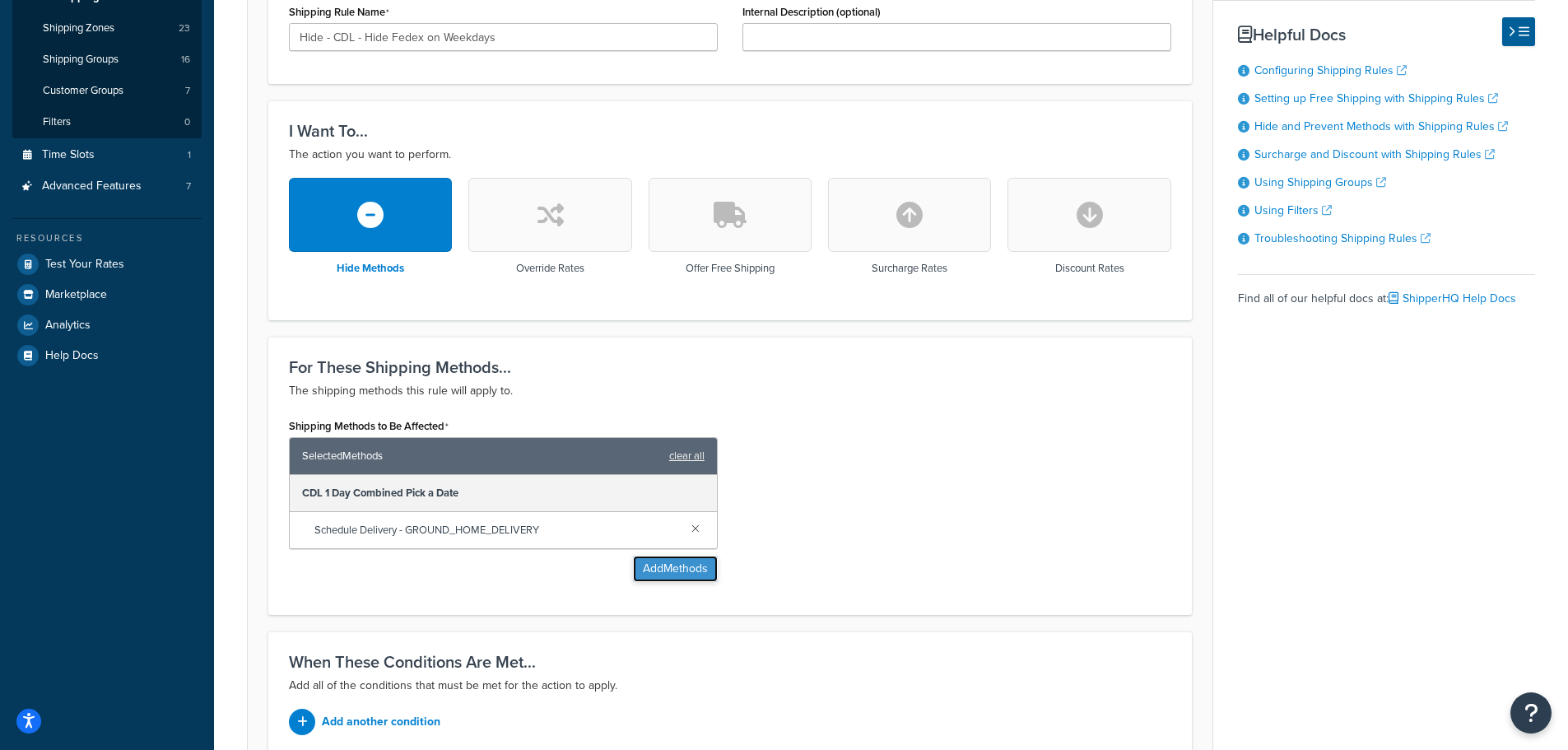
click at [662, 567] on button "Add Methods" at bounding box center [675, 569] width 85 height 26
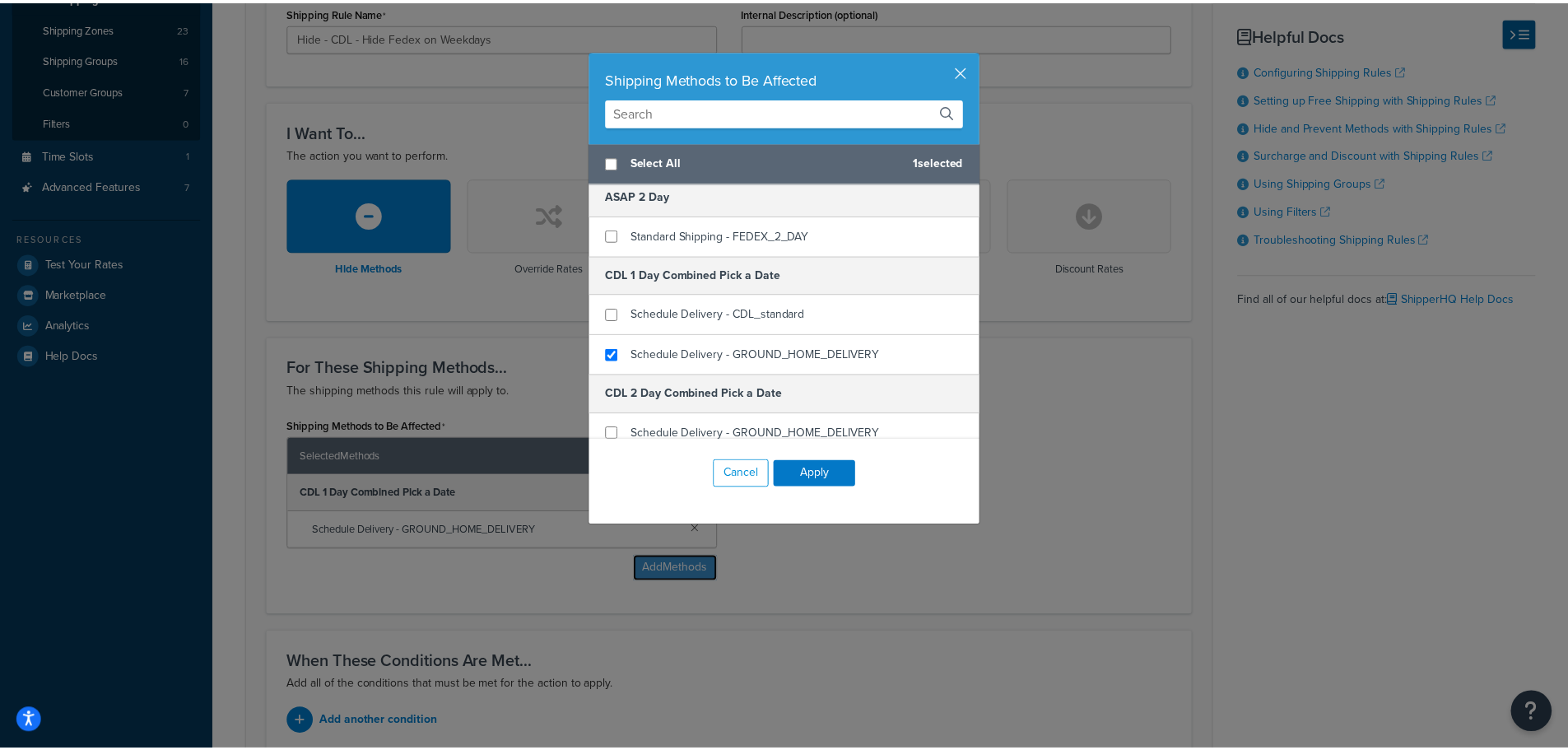
scroll to position [247, 0]
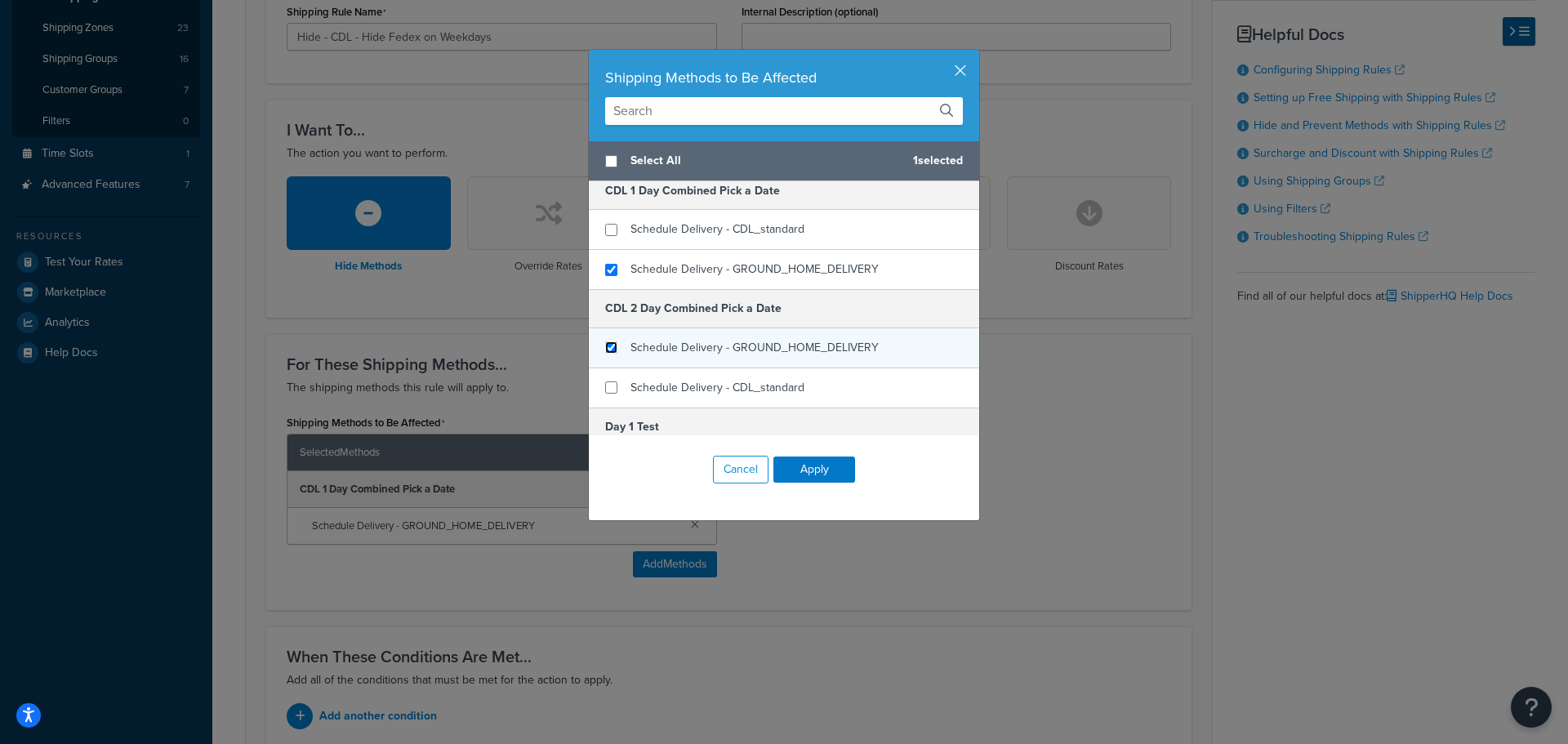
click at [605, 346] on input "checkbox" at bounding box center [611, 347] width 13 height 13
checkbox input "true"
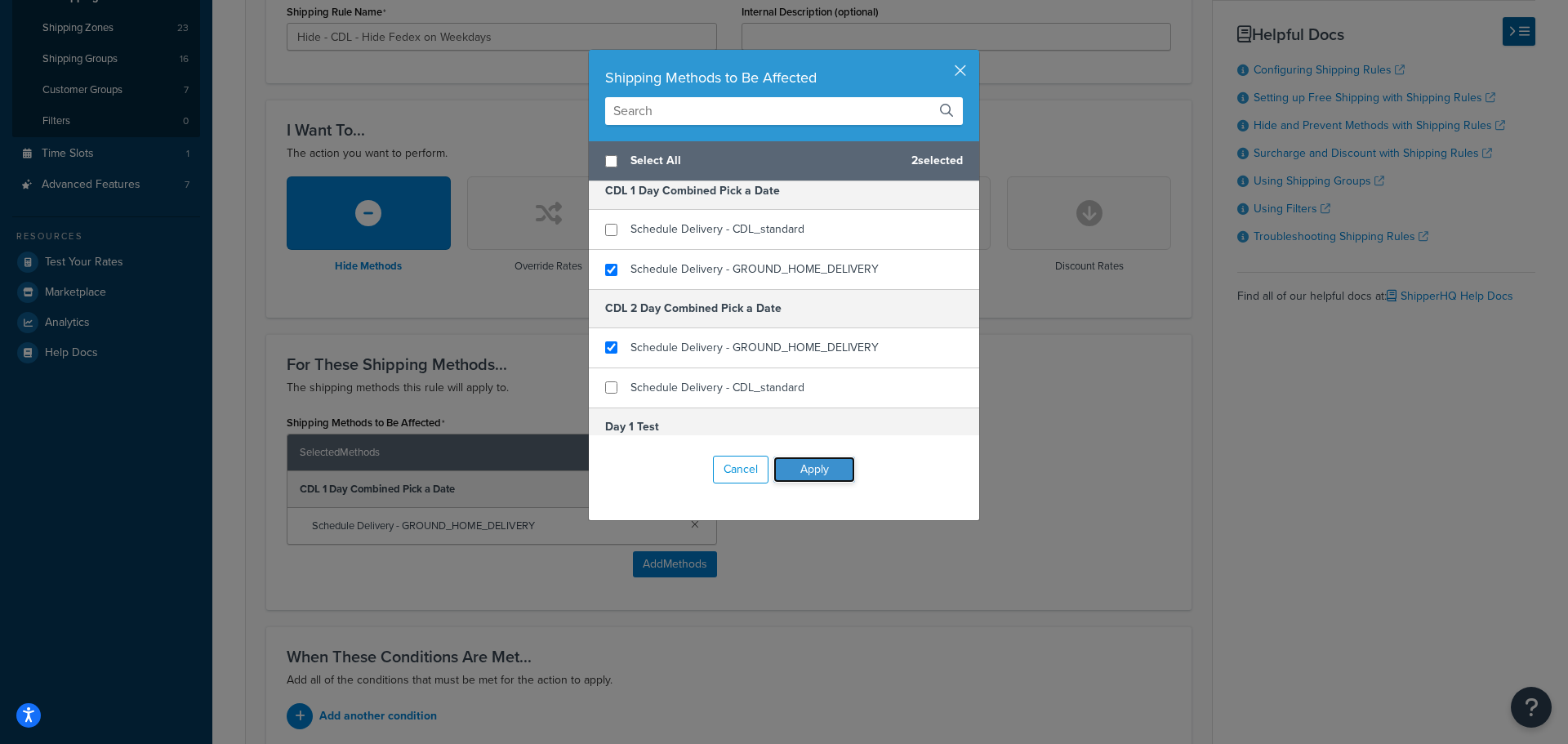
click at [821, 460] on button "Apply" at bounding box center [813, 469] width 82 height 26
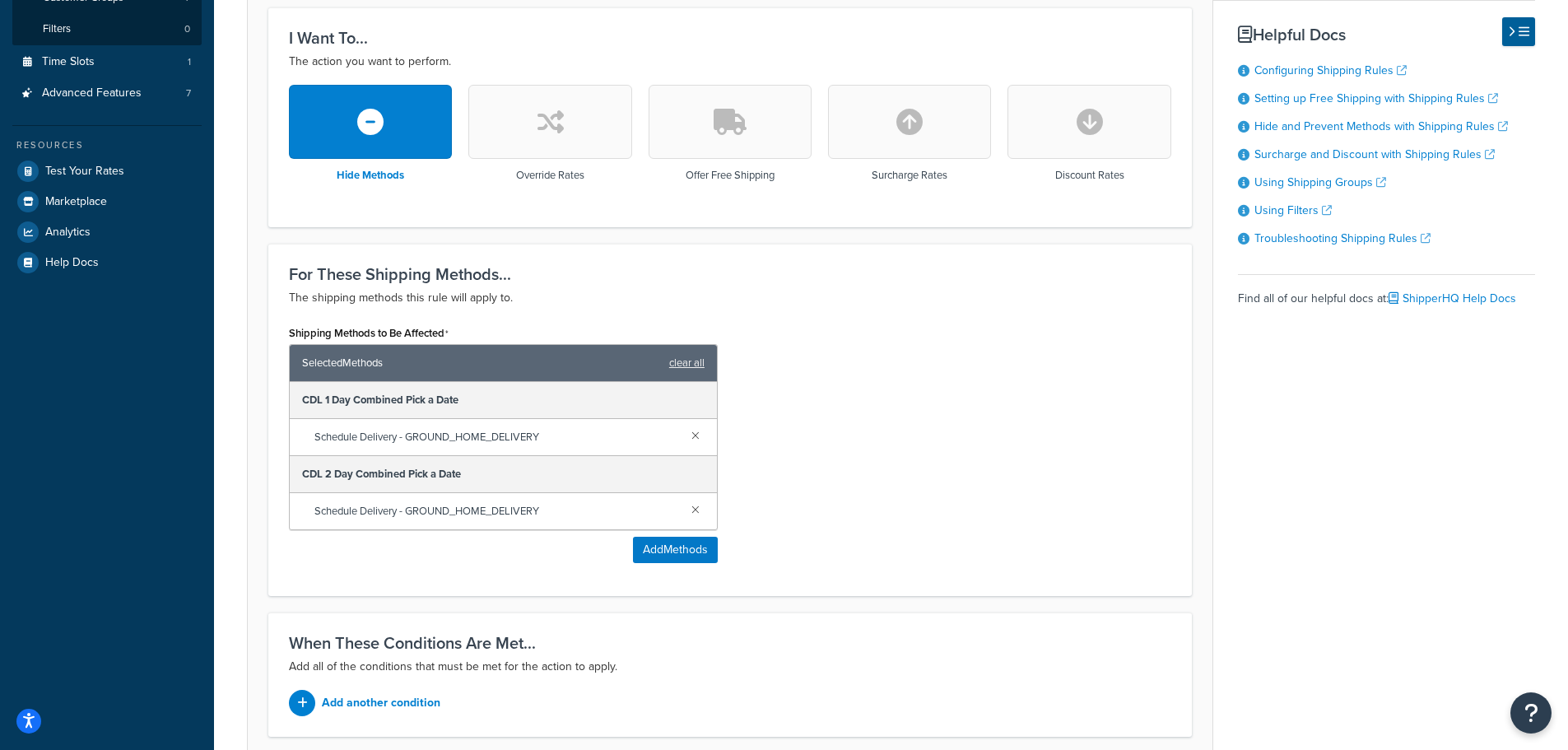
scroll to position [560, 0]
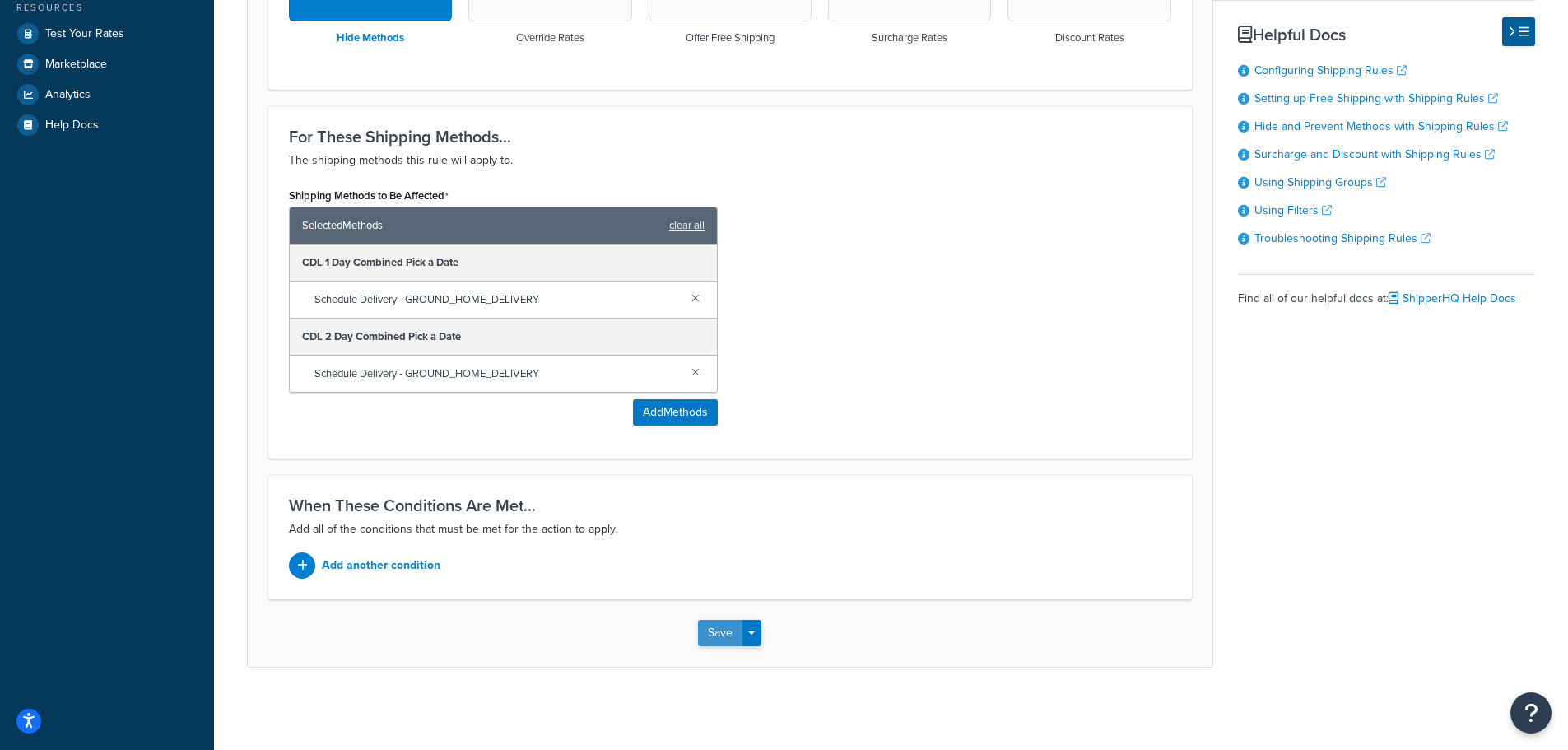
click at [714, 630] on button "Save" at bounding box center [720, 633] width 44 height 26
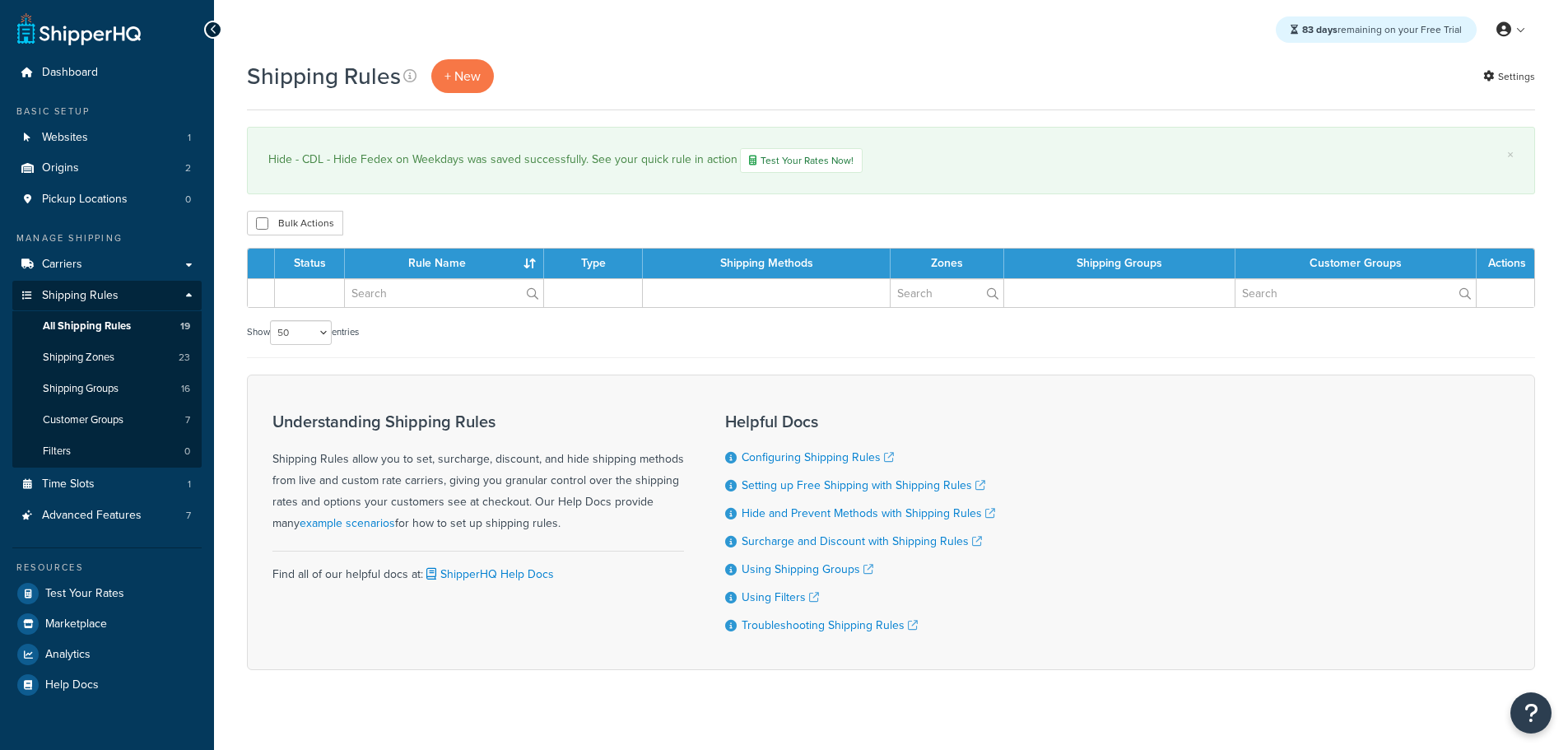
select select "50"
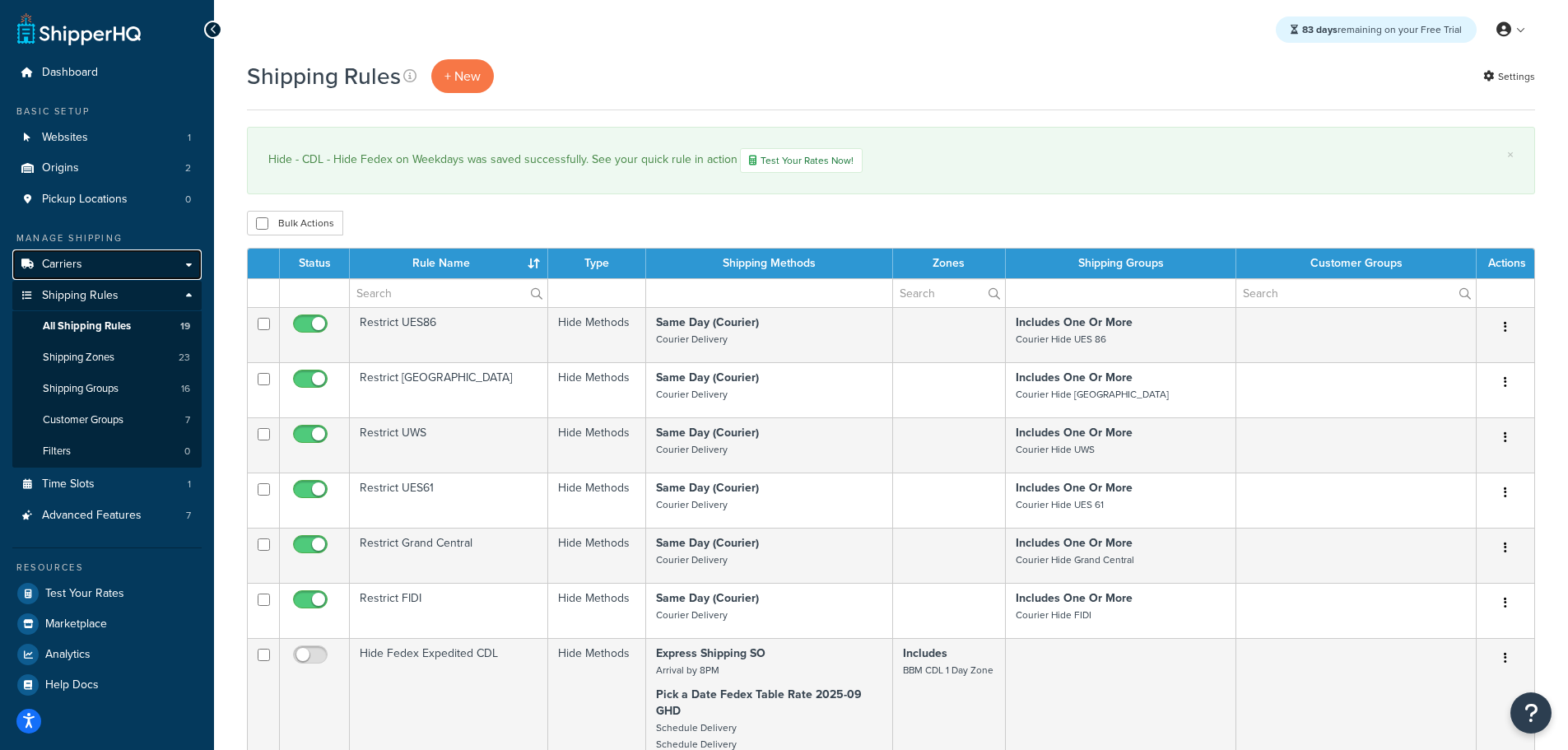
click at [70, 266] on span "Carriers" at bounding box center [63, 264] width 41 height 14
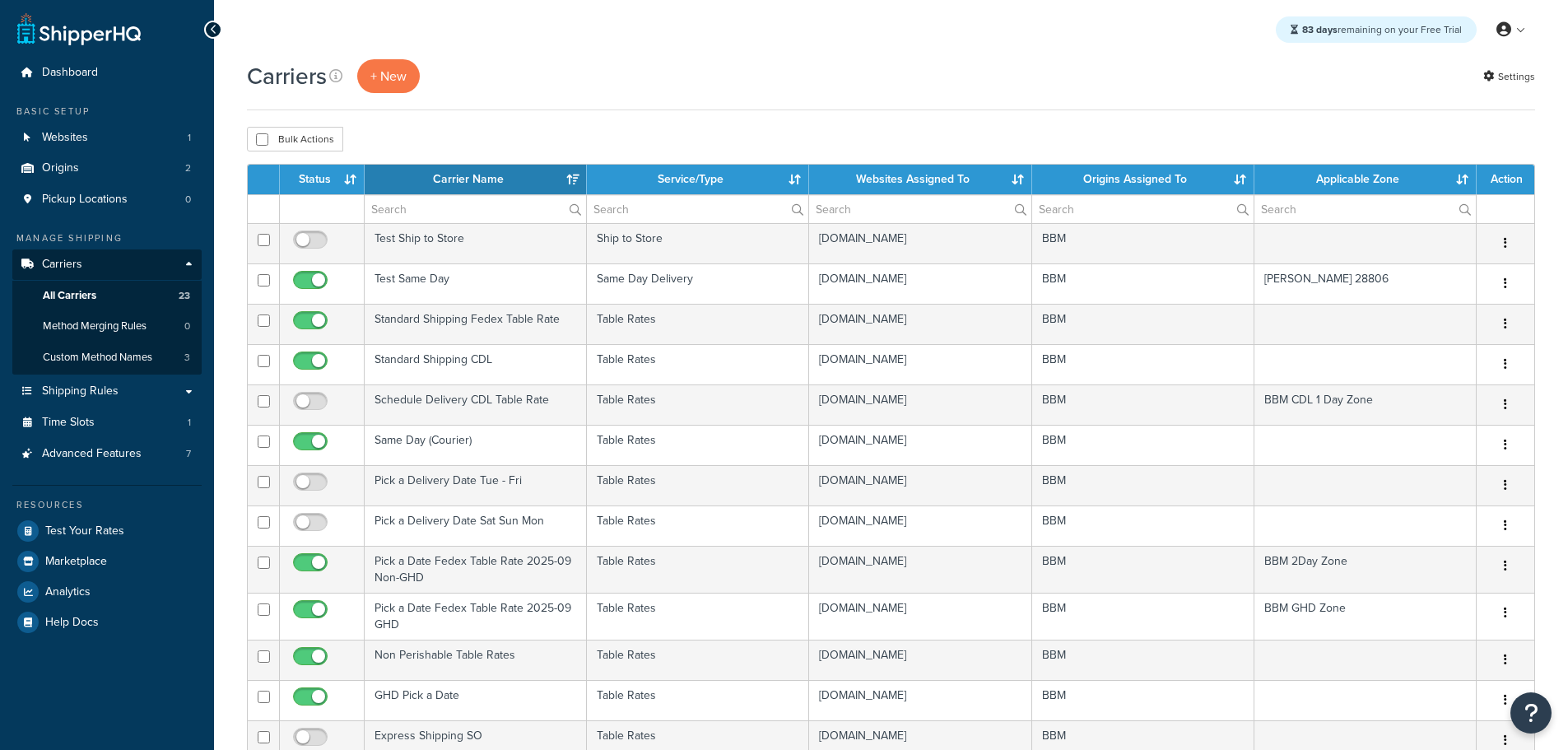
select select "15"
click at [309, 180] on th "Status" at bounding box center [322, 179] width 85 height 30
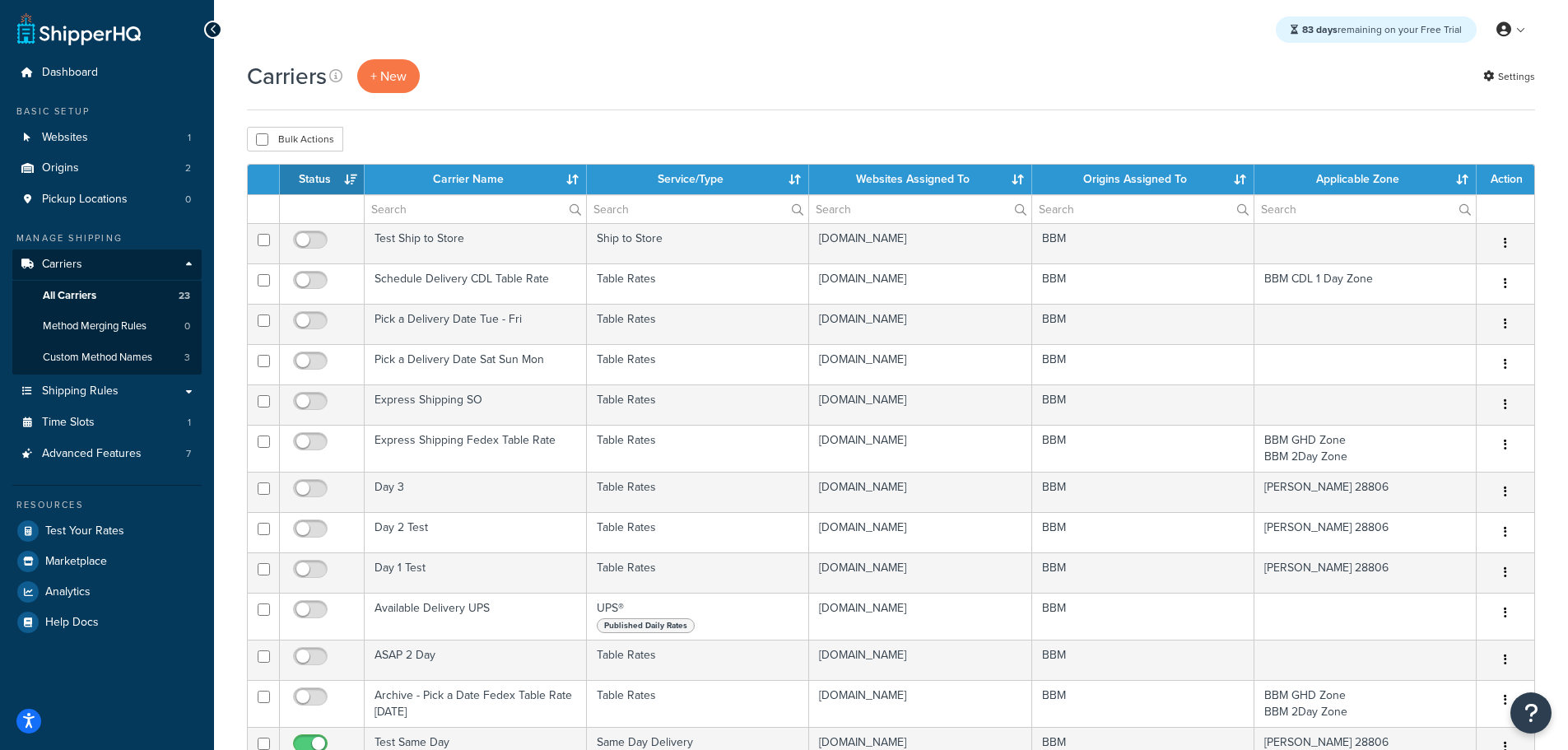
click at [308, 179] on th "Status" at bounding box center [322, 179] width 85 height 30
